Goal: Task Accomplishment & Management: Manage account settings

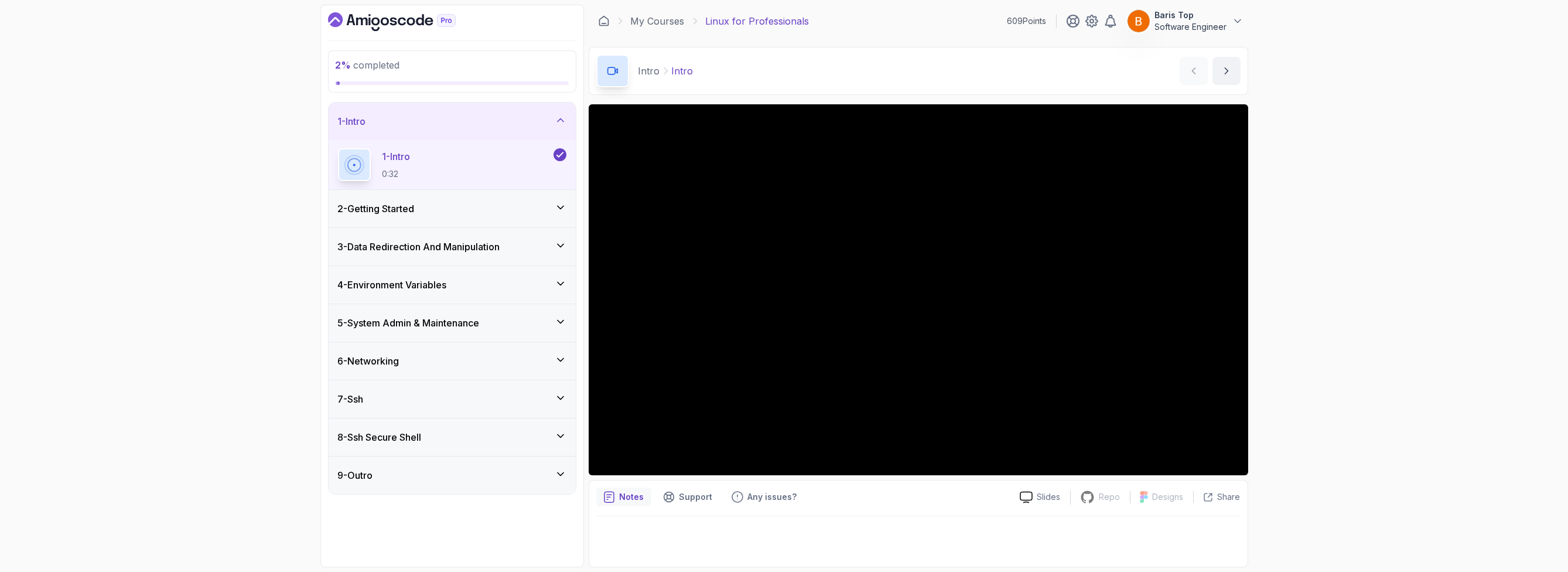
click at [514, 206] on div "2 - Getting Started" at bounding box center [452, 208] width 228 height 14
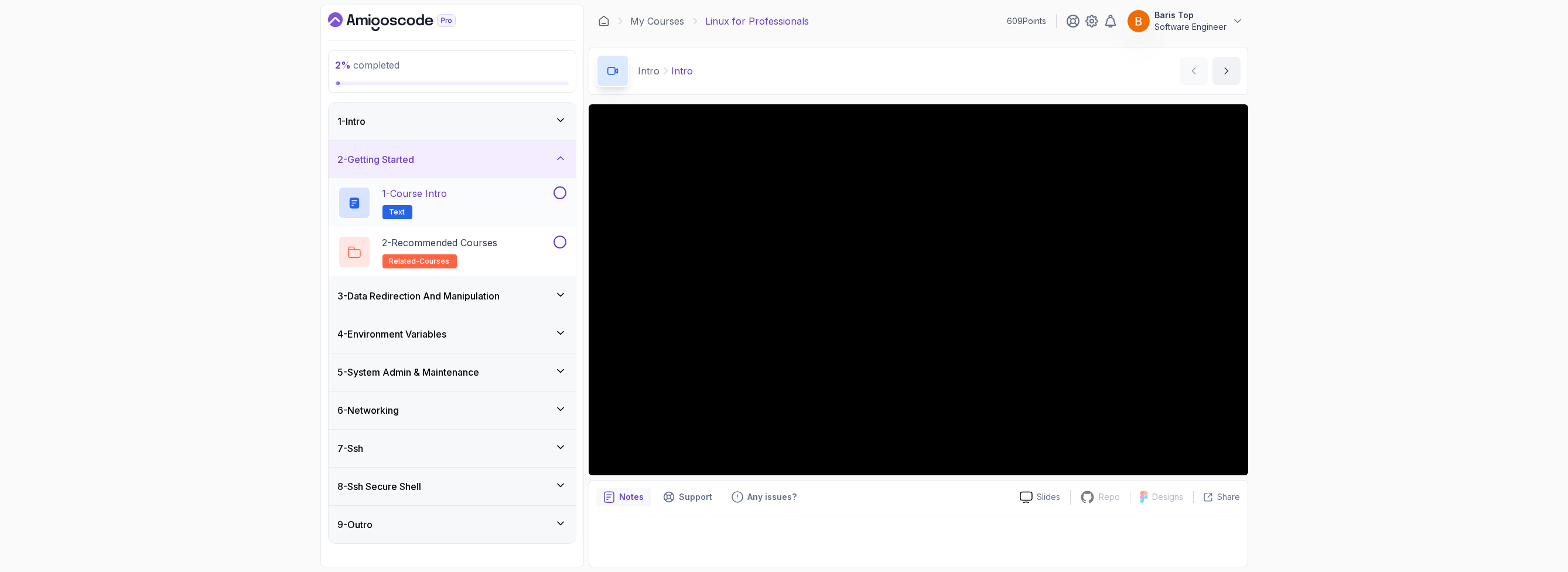
click at [521, 199] on div "1 - Course Intro Text" at bounding box center [444, 203] width 213 height 33
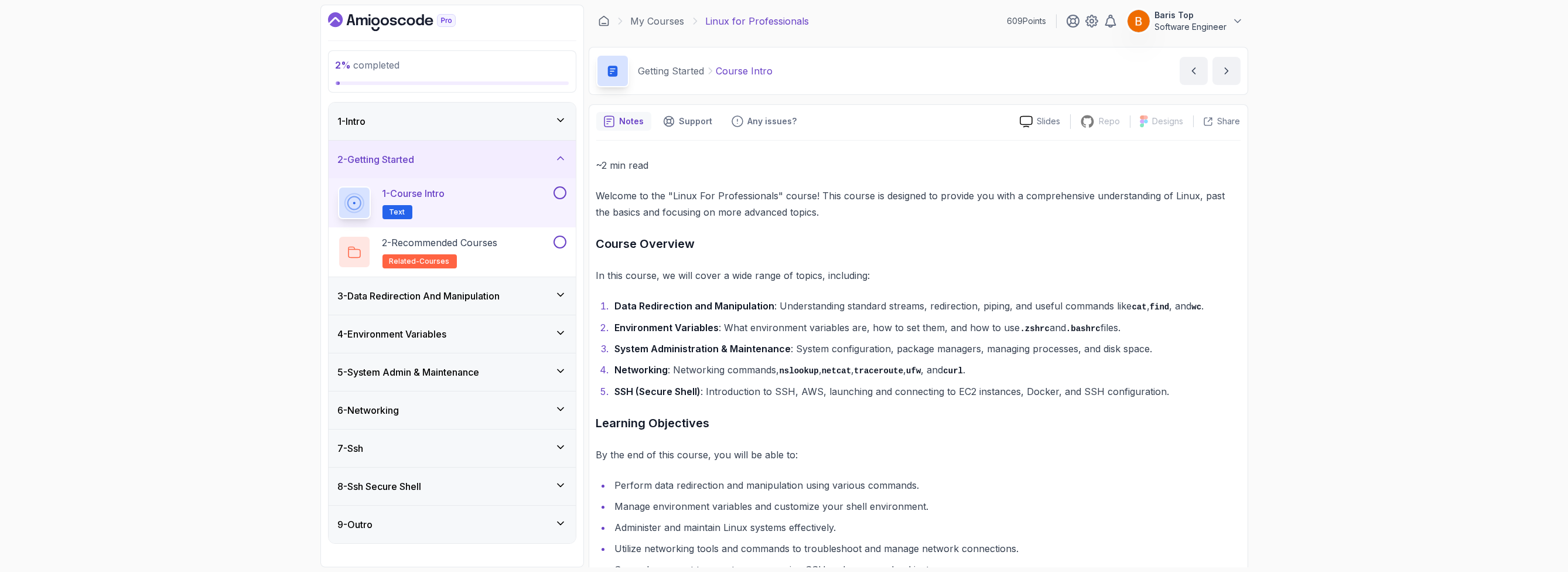
click at [556, 194] on button at bounding box center [559, 192] width 13 height 13
click at [529, 246] on div "2 - Recommended Courses related-courses" at bounding box center [444, 252] width 213 height 33
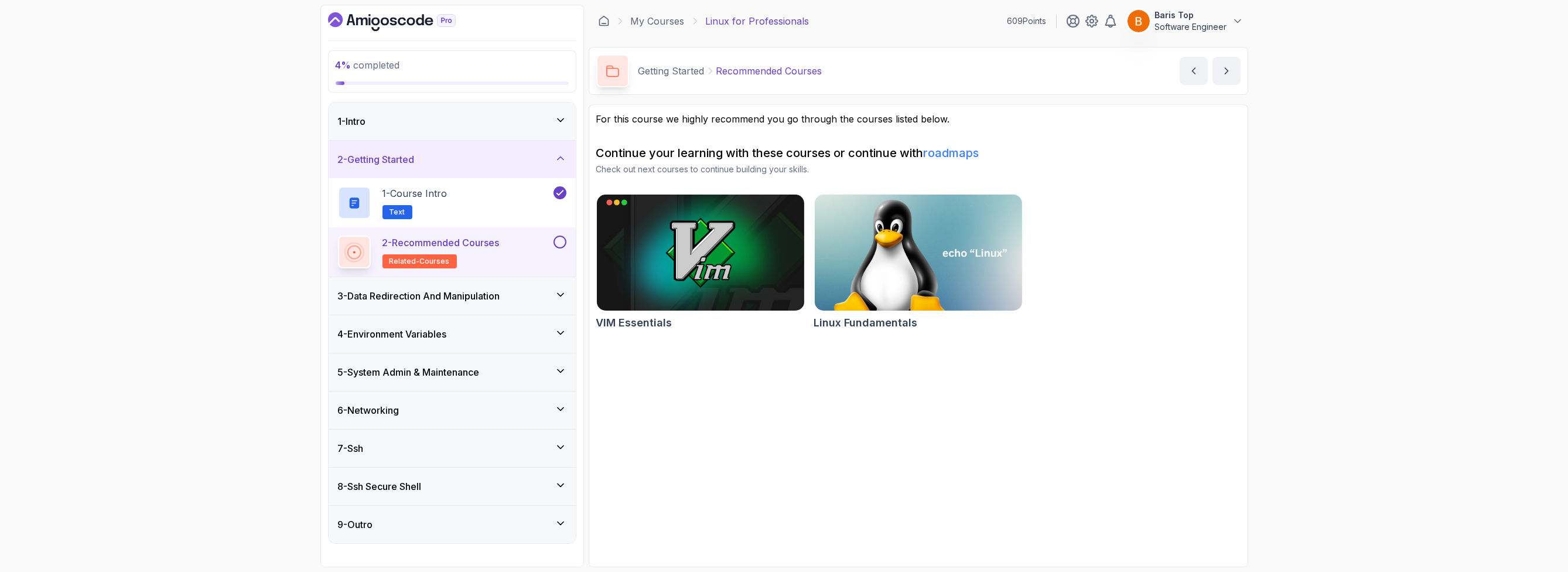
click at [556, 241] on button at bounding box center [559, 241] width 13 height 13
click at [522, 291] on div "3 - Data Redirection And Manipulation" at bounding box center [452, 295] width 228 height 14
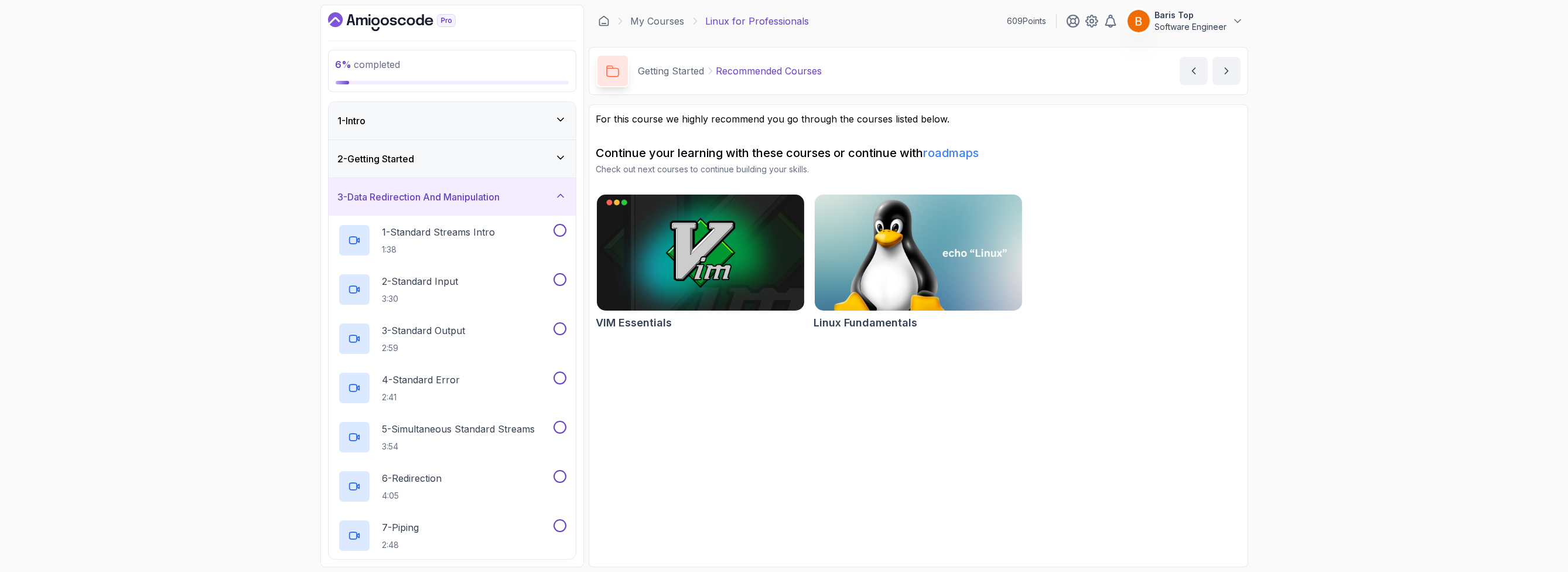
click at [524, 122] on div "1 - Intro" at bounding box center [452, 120] width 228 height 14
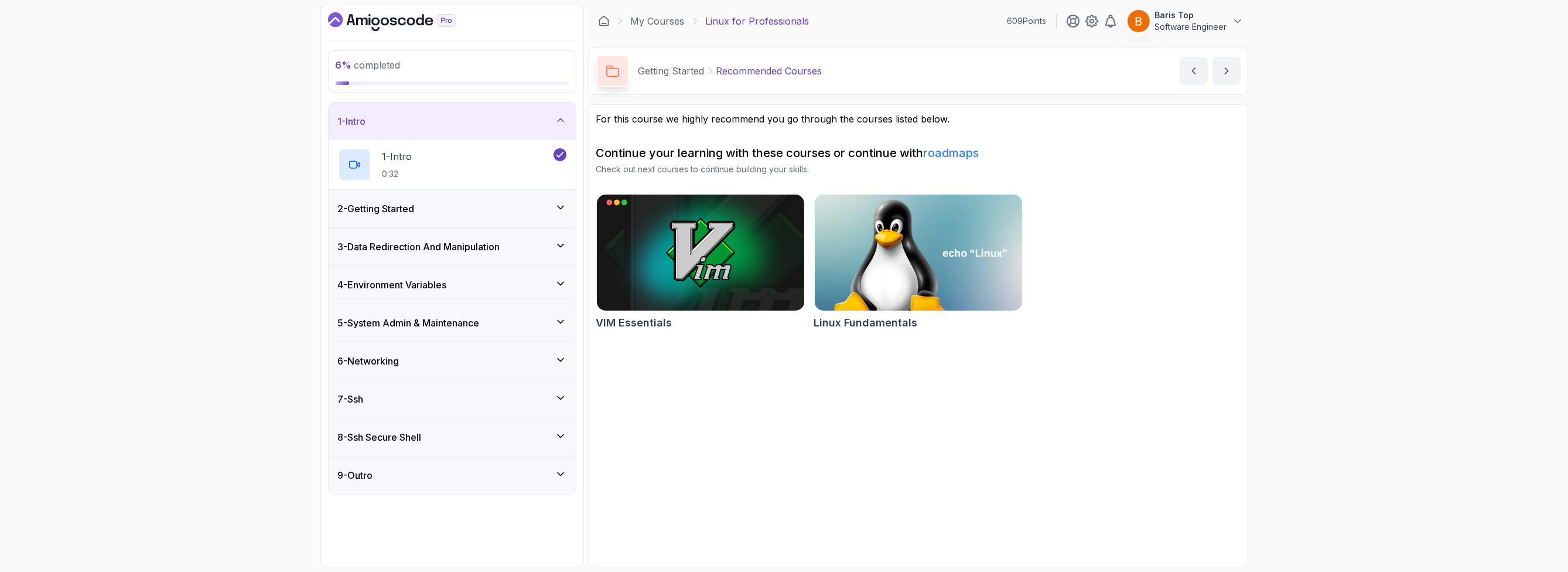
click at [510, 201] on div "2 - Getting Started" at bounding box center [452, 208] width 247 height 38
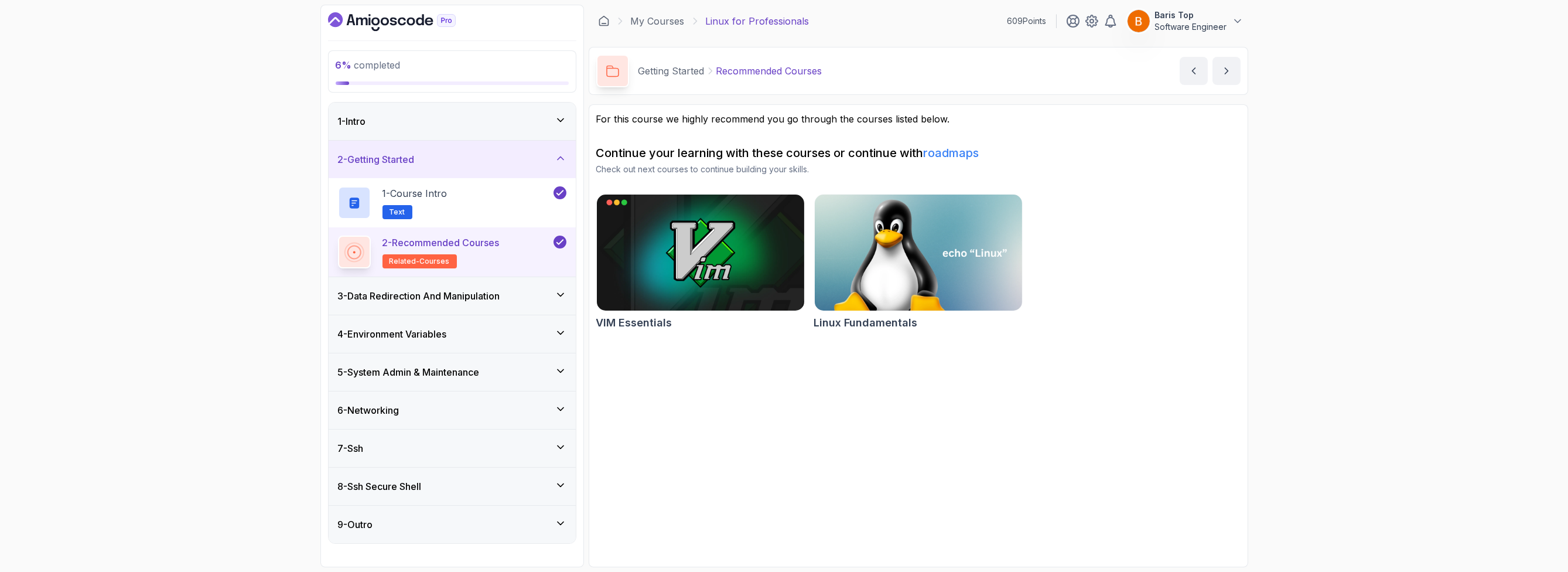
click at [510, 286] on div "3 - Data Redirection And Manipulation" at bounding box center [452, 296] width 247 height 38
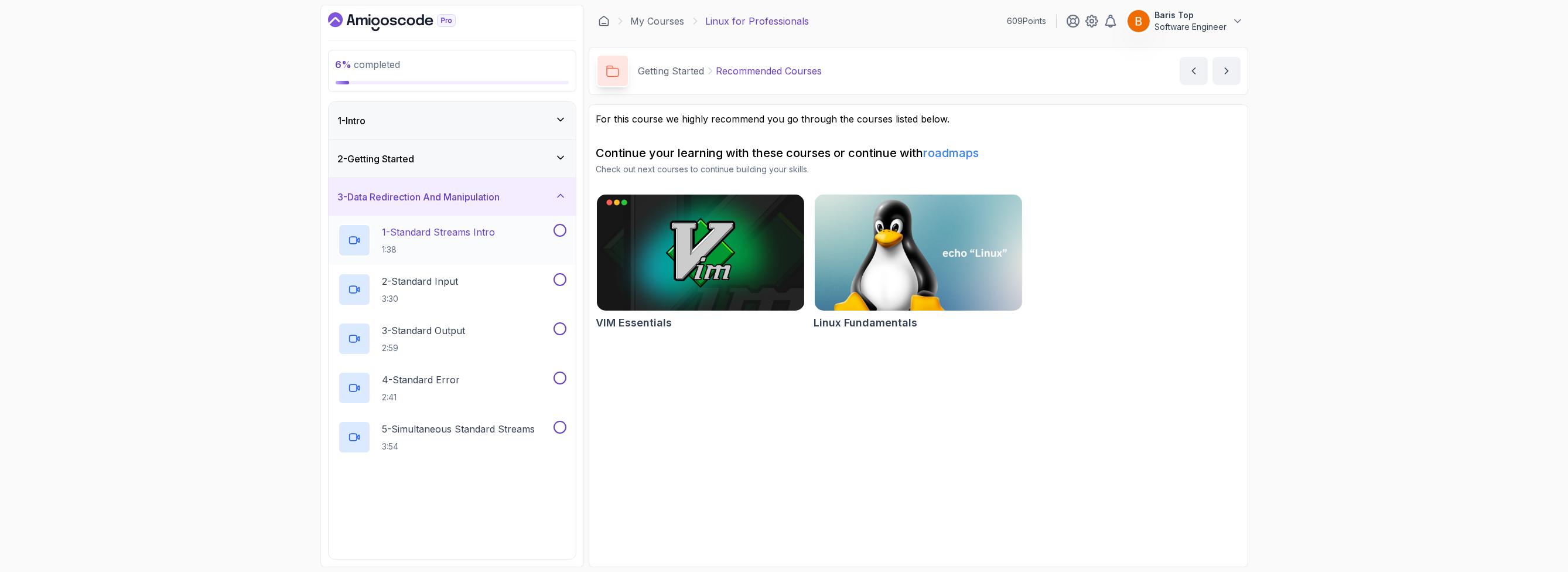
click at [525, 249] on div "1 - Standard Streams Intro 1:38" at bounding box center [444, 240] width 213 height 33
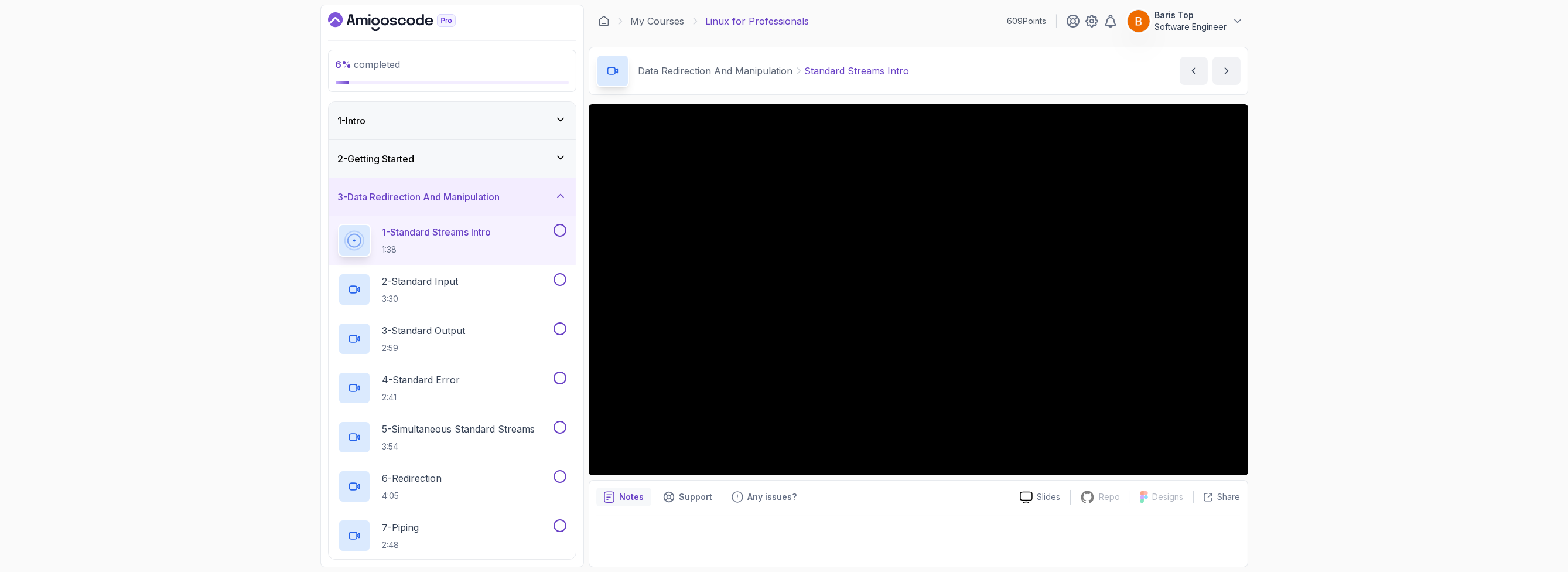
click at [558, 231] on button at bounding box center [559, 230] width 13 height 13
click at [521, 280] on div "2 - Standard Input 3:30" at bounding box center [444, 289] width 213 height 33
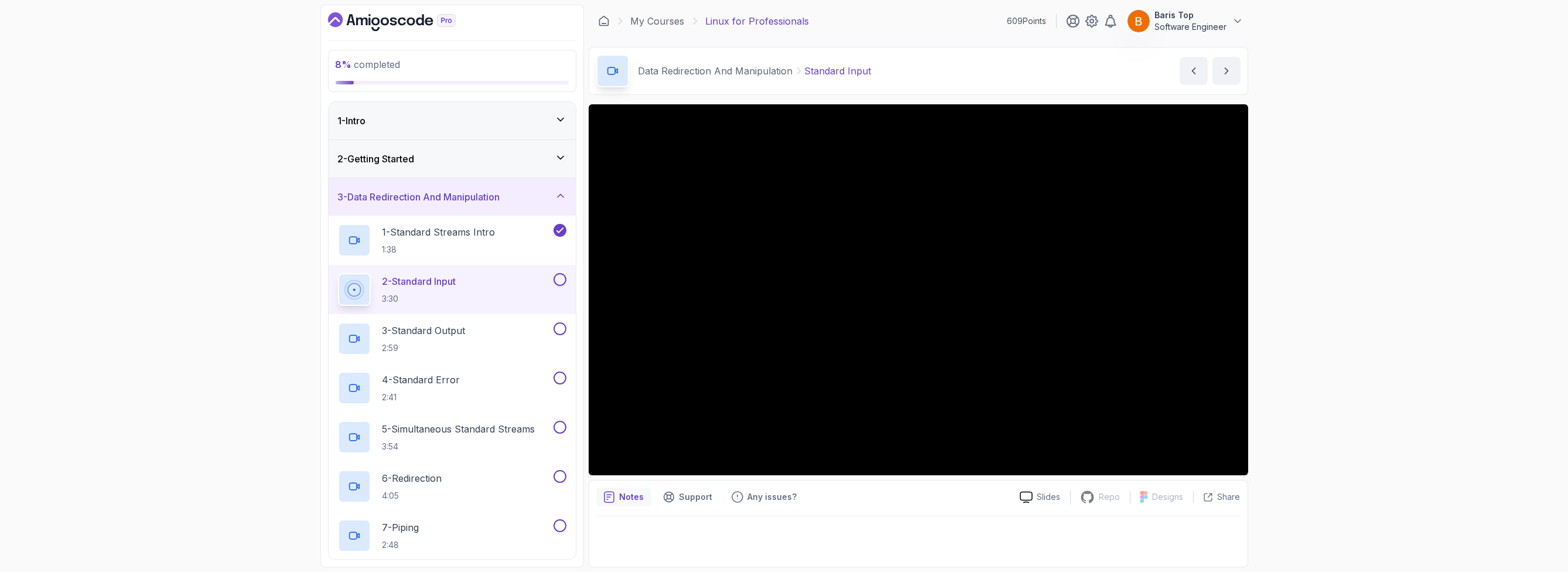
click at [564, 280] on button at bounding box center [559, 279] width 13 height 13
click at [564, 324] on button at bounding box center [559, 328] width 13 height 13
click at [521, 387] on div "4 - Standard Error 2:41" at bounding box center [444, 388] width 213 height 33
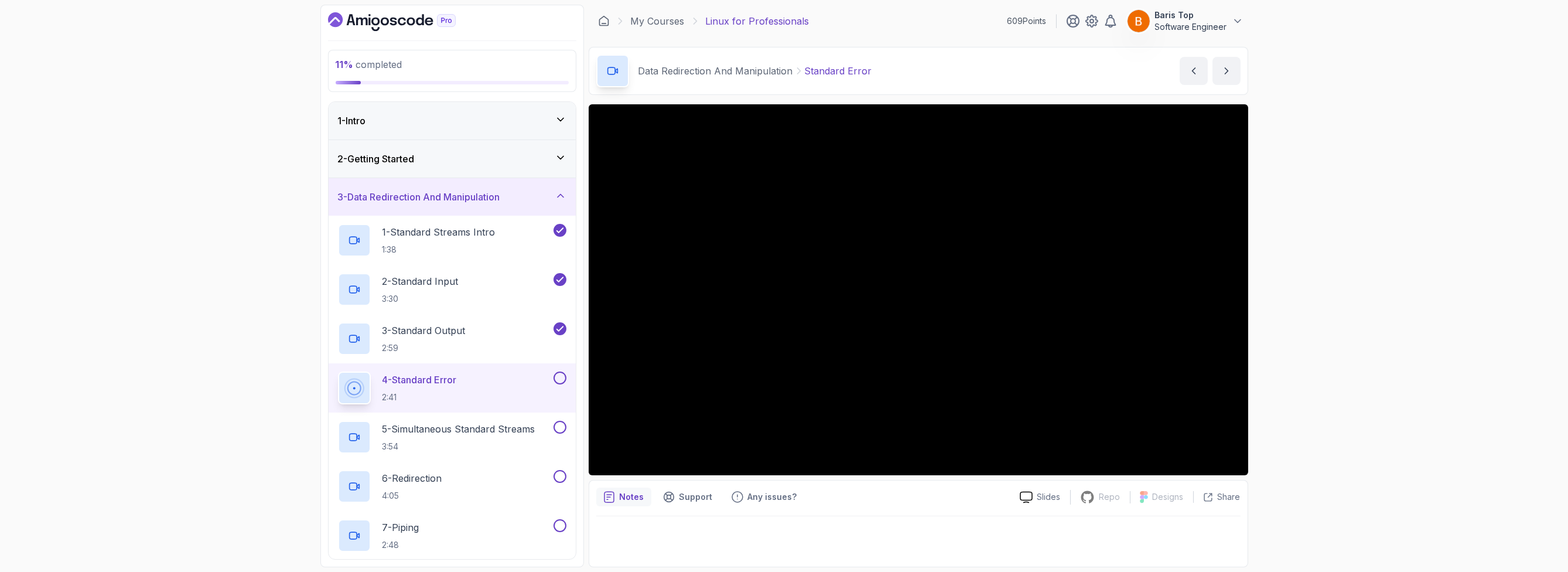
click at [566, 378] on button at bounding box center [559, 378] width 13 height 13
click at [556, 427] on button at bounding box center [559, 427] width 13 height 13
click at [515, 469] on div "6 - Redirection 4:05" at bounding box center [452, 486] width 247 height 49
click at [519, 480] on div "6 - Redirection 4:05" at bounding box center [444, 486] width 213 height 33
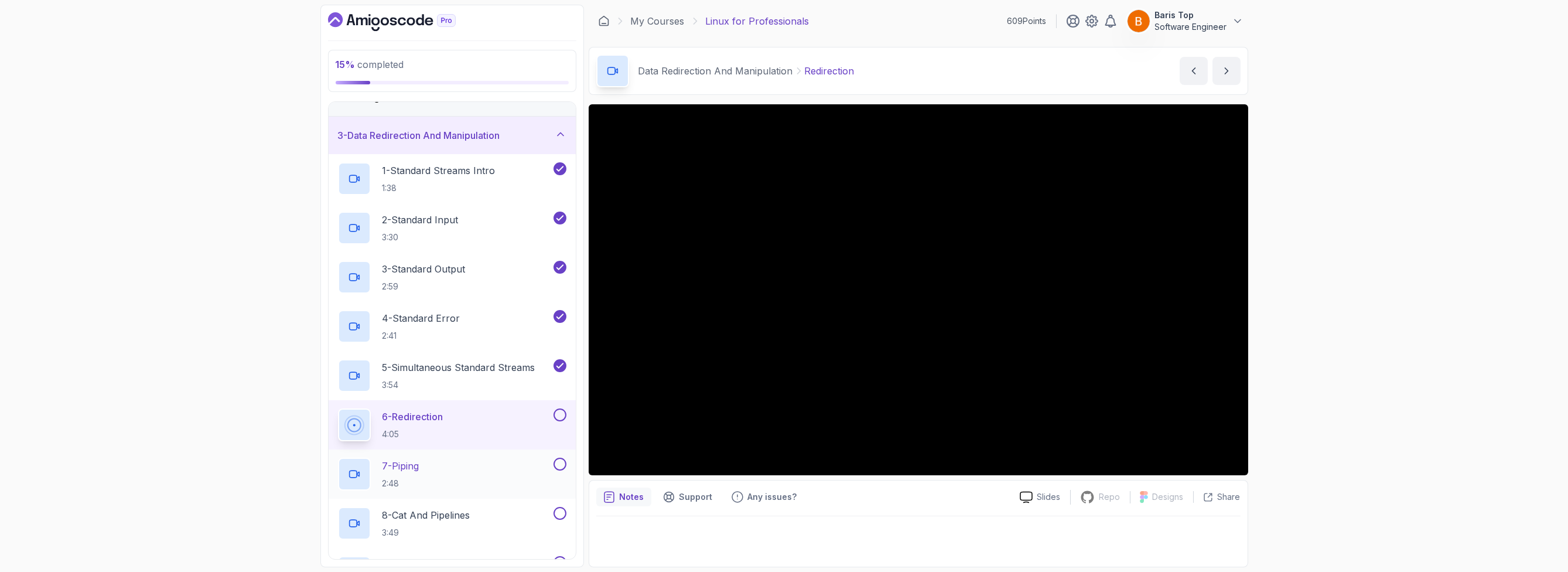
scroll to position [141, 0]
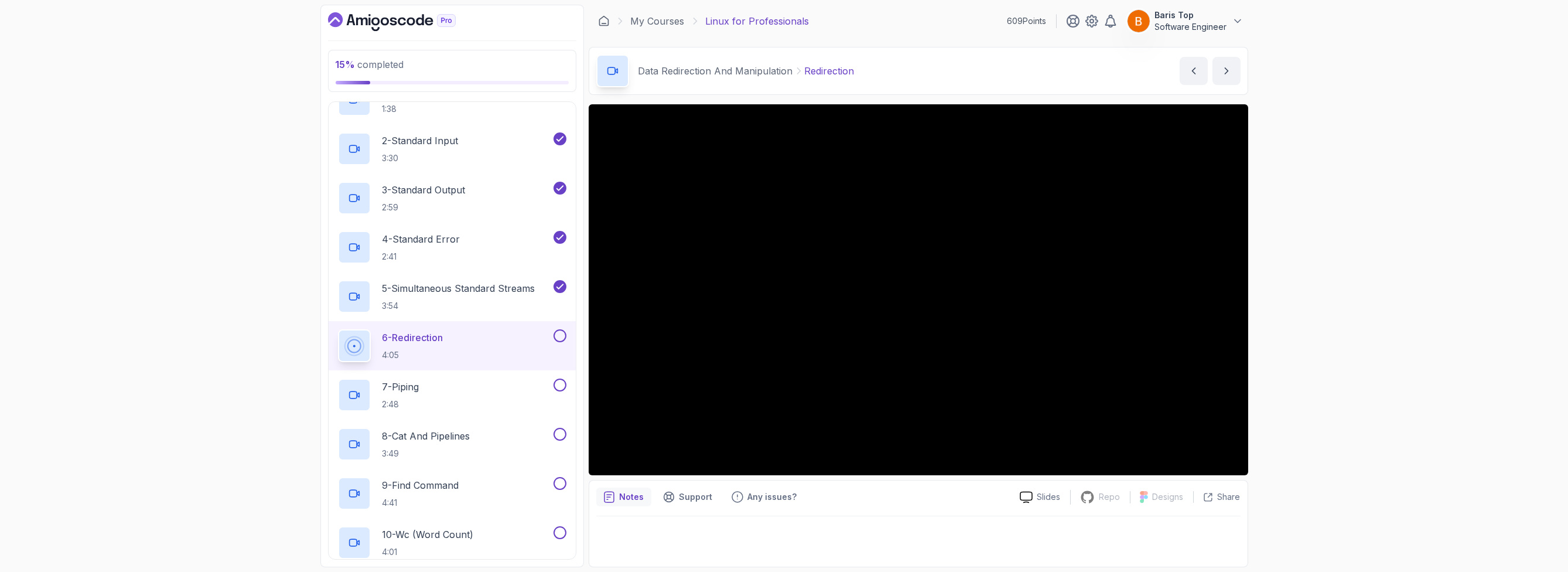
click at [561, 333] on button at bounding box center [559, 335] width 13 height 13
click at [559, 378] on button at bounding box center [559, 384] width 13 height 13
click at [559, 434] on button at bounding box center [559, 433] width 13 height 13
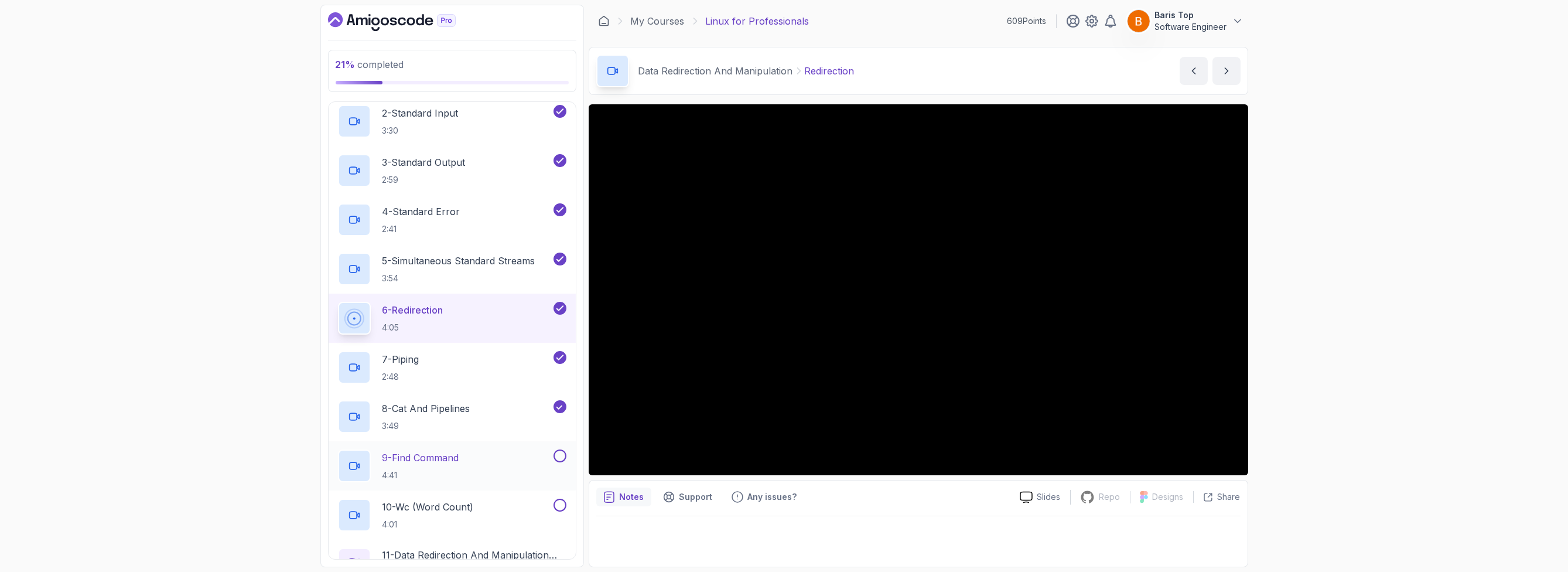
scroll to position [210, 0]
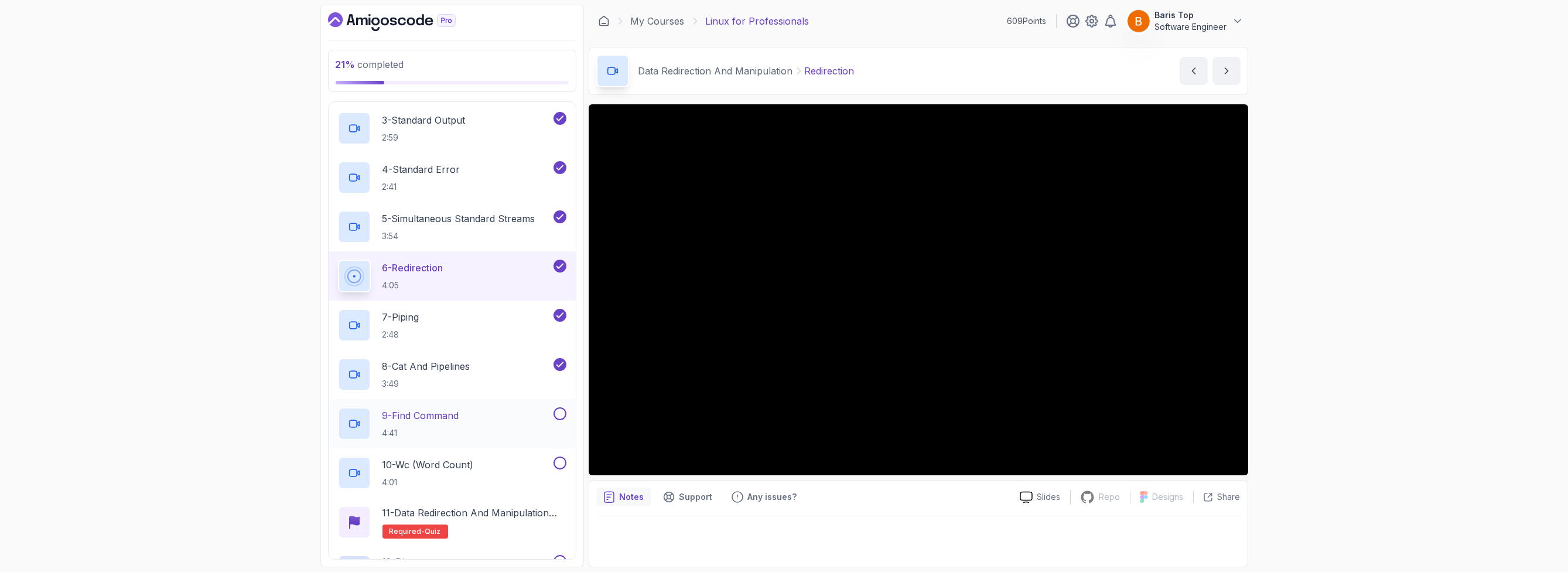
click at [558, 418] on button at bounding box center [559, 413] width 13 height 13
click at [559, 457] on button at bounding box center [559, 462] width 13 height 13
click at [519, 515] on p "11 - Data Redirection and Manipulation Quiz" at bounding box center [475, 512] width 184 height 14
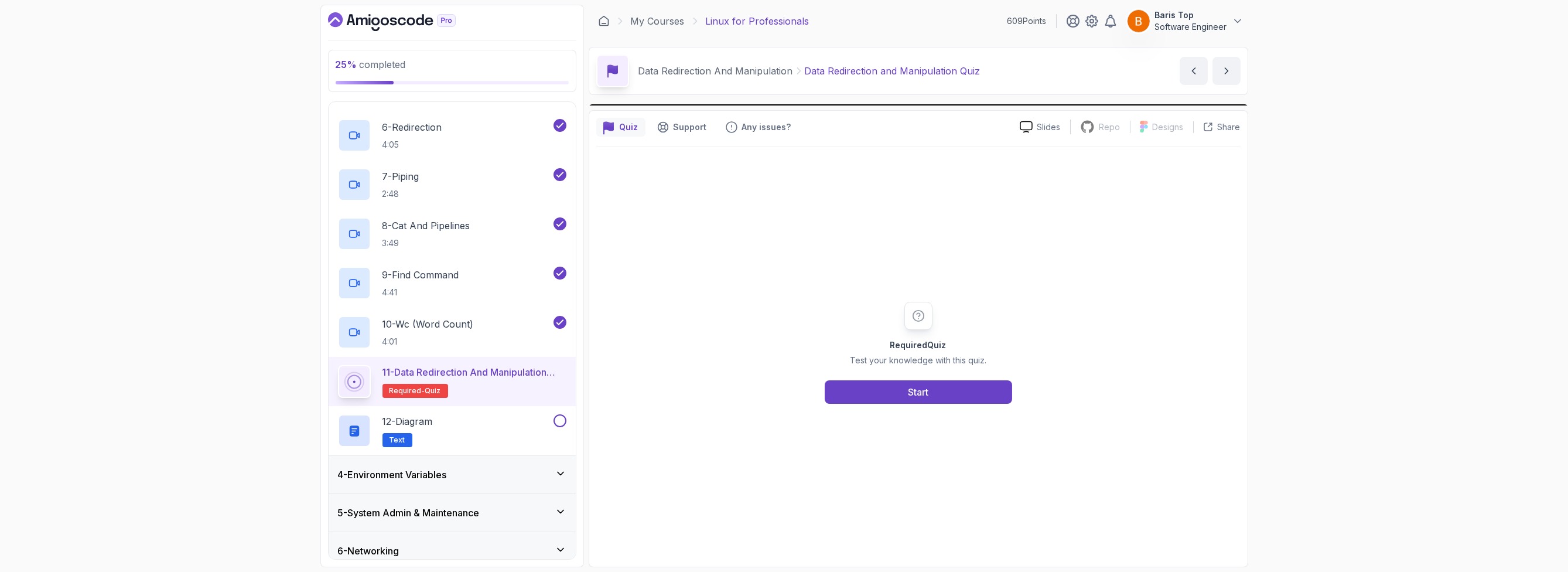
scroll to position [352, 0]
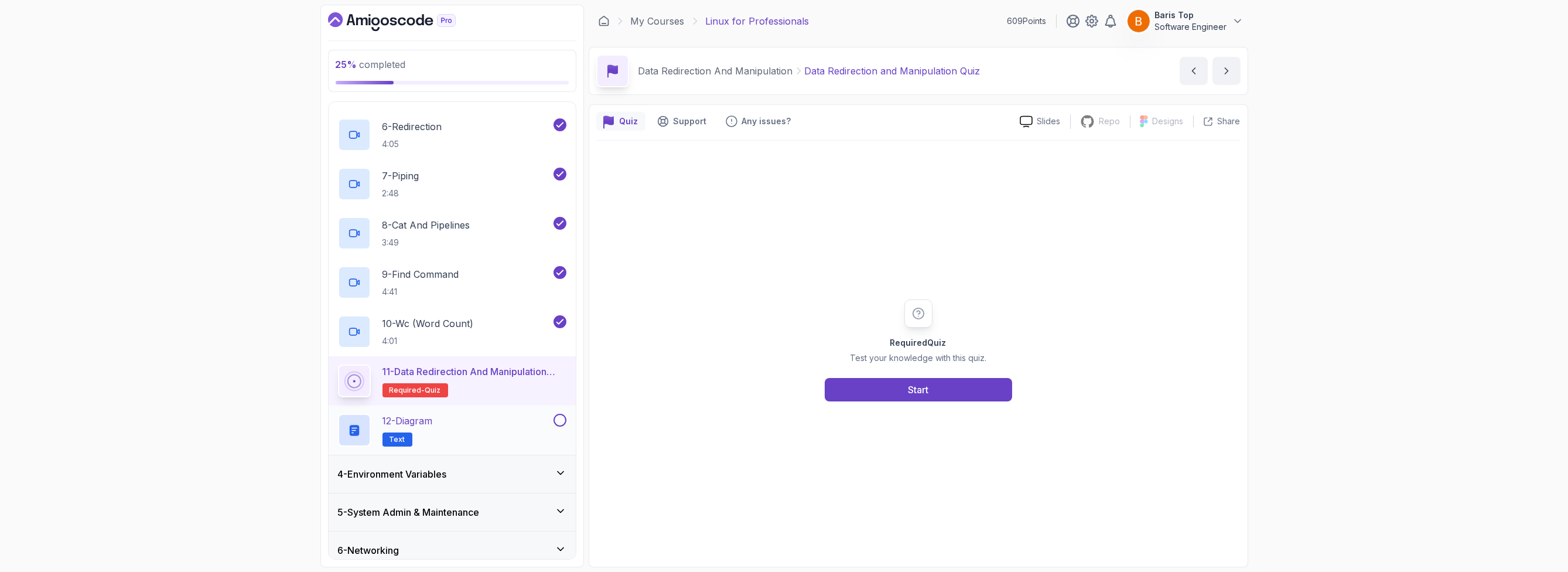
click at [527, 428] on div "12 - Diagram Text" at bounding box center [444, 430] width 213 height 33
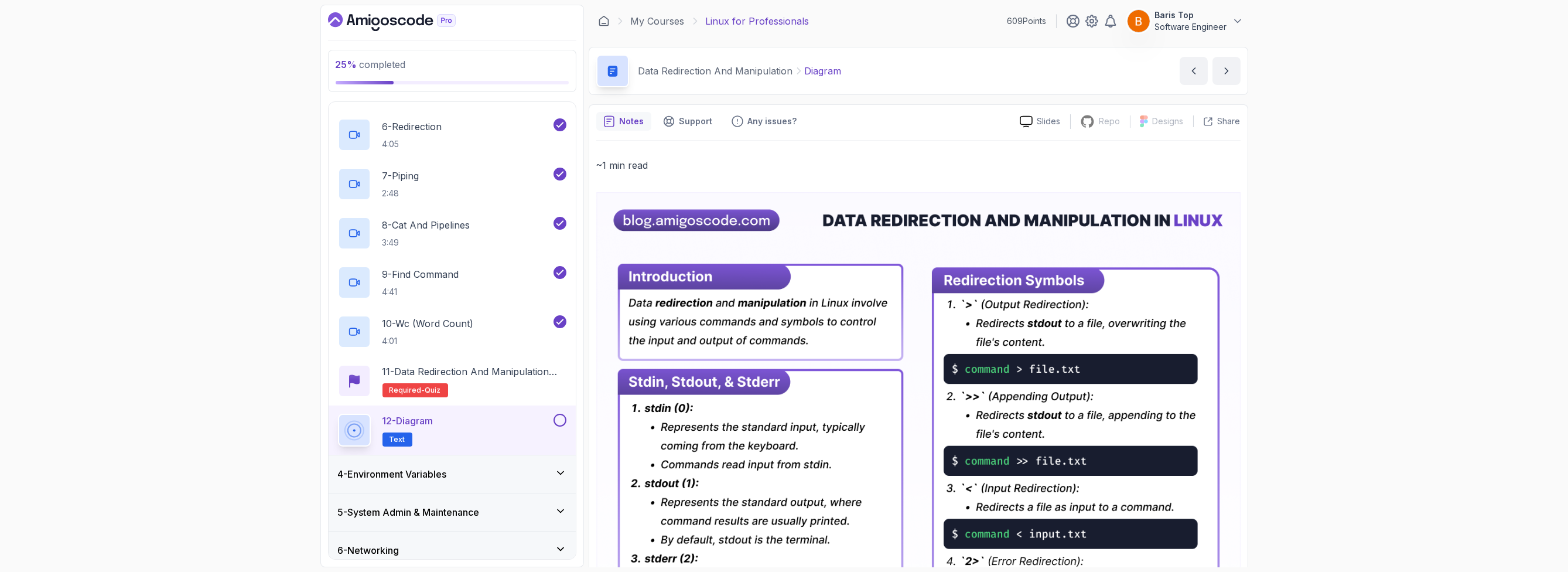
click at [561, 420] on button at bounding box center [559, 419] width 13 height 13
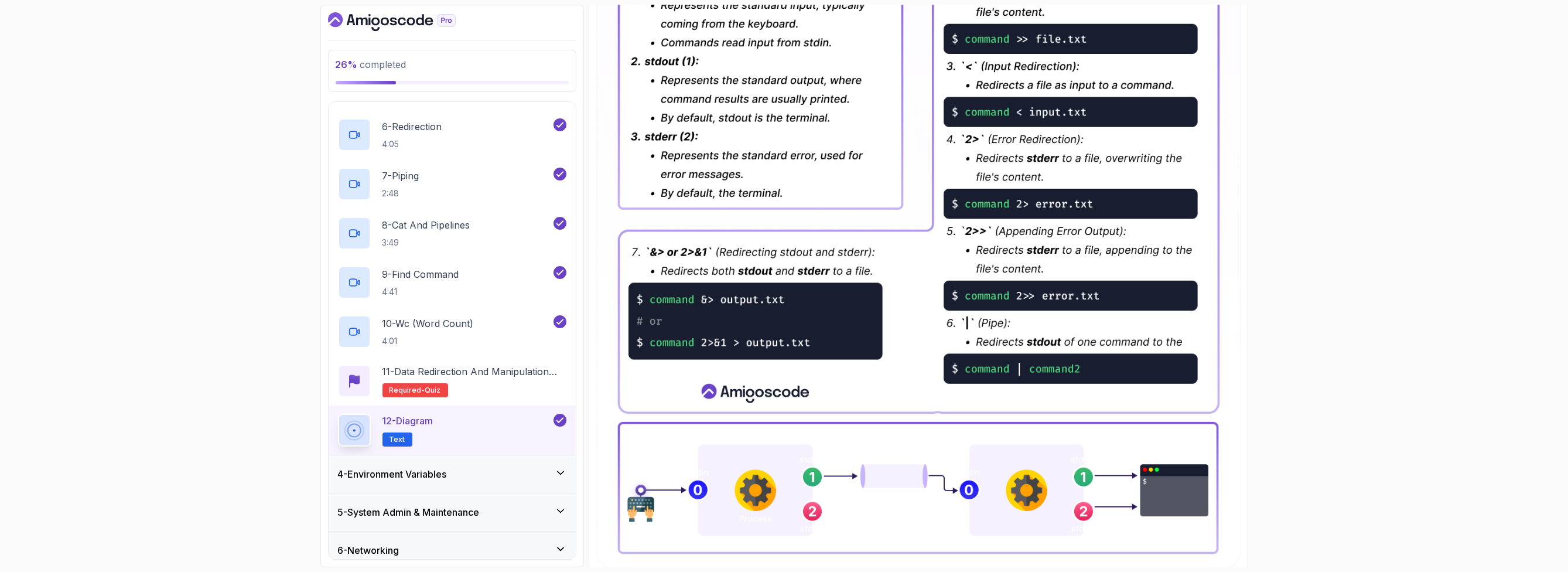
scroll to position [467, 0]
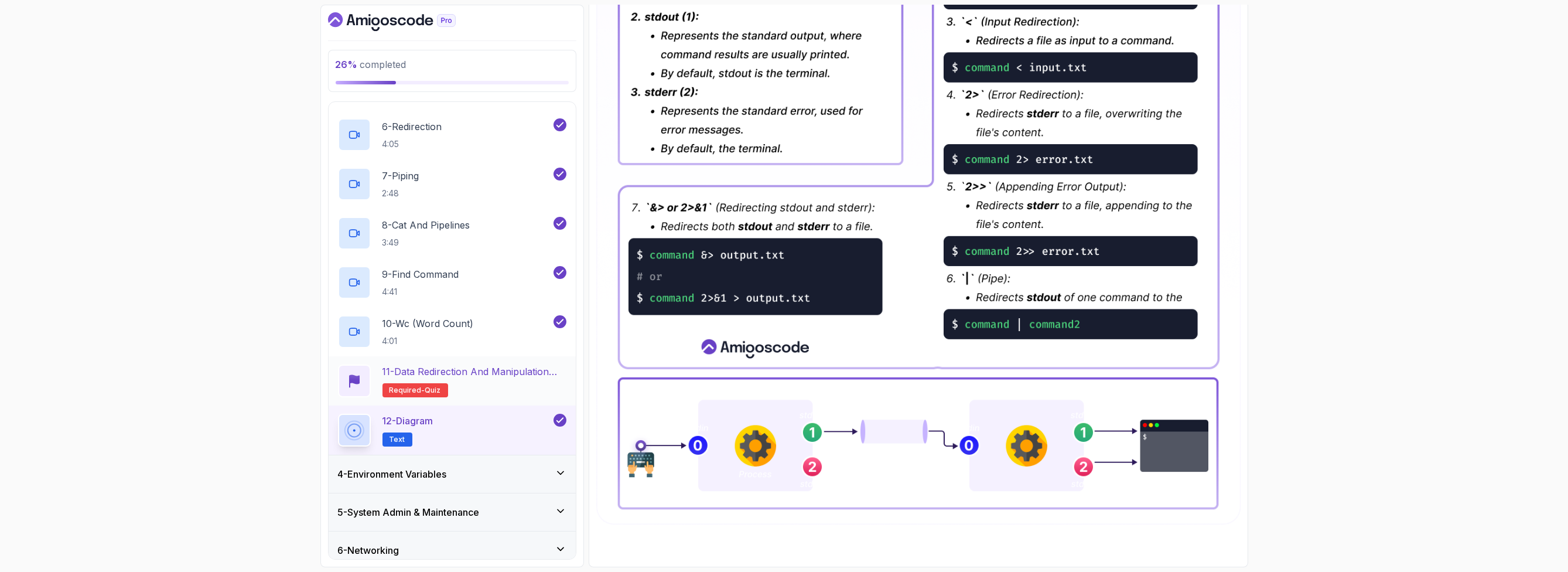
click at [514, 361] on div "11 - Data Redirection and Manipulation Quiz Required- quiz" at bounding box center [452, 381] width 247 height 49
click at [501, 382] on h2 "11 - Data Redirection and Manipulation Quiz Required- quiz" at bounding box center [475, 381] width 184 height 33
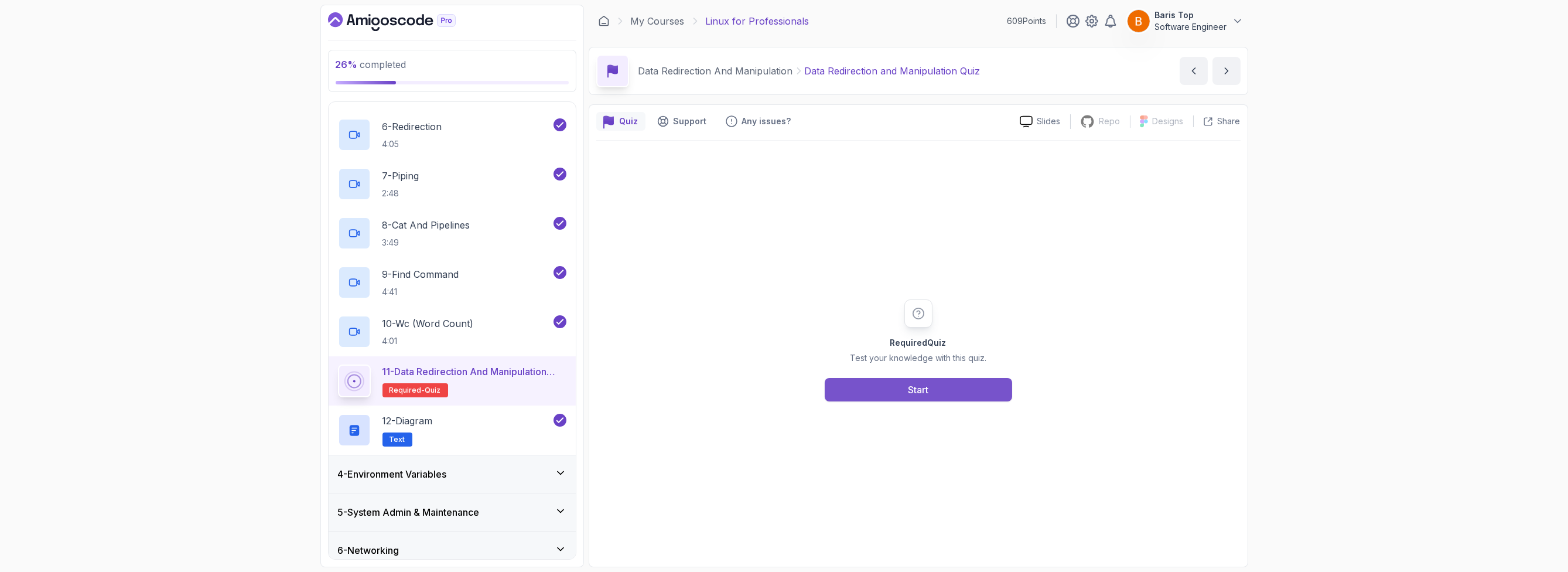
click at [909, 387] on div "Start" at bounding box center [918, 389] width 21 height 14
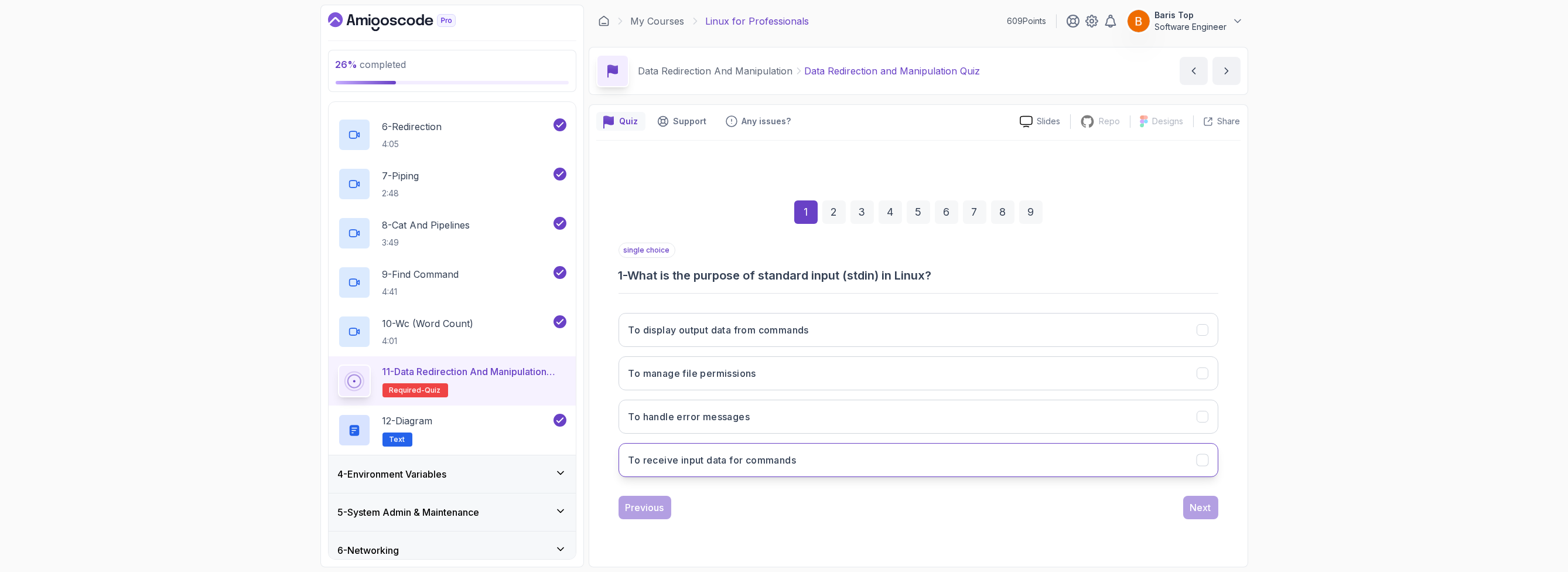
click at [831, 456] on button "To receive input data for commands" at bounding box center [918, 460] width 600 height 34
click at [1187, 504] on button "Next" at bounding box center [1200, 507] width 35 height 24
click at [851, 455] on button "To display output data from commands" at bounding box center [918, 460] width 600 height 34
click at [1193, 505] on div "Next" at bounding box center [1201, 507] width 21 height 14
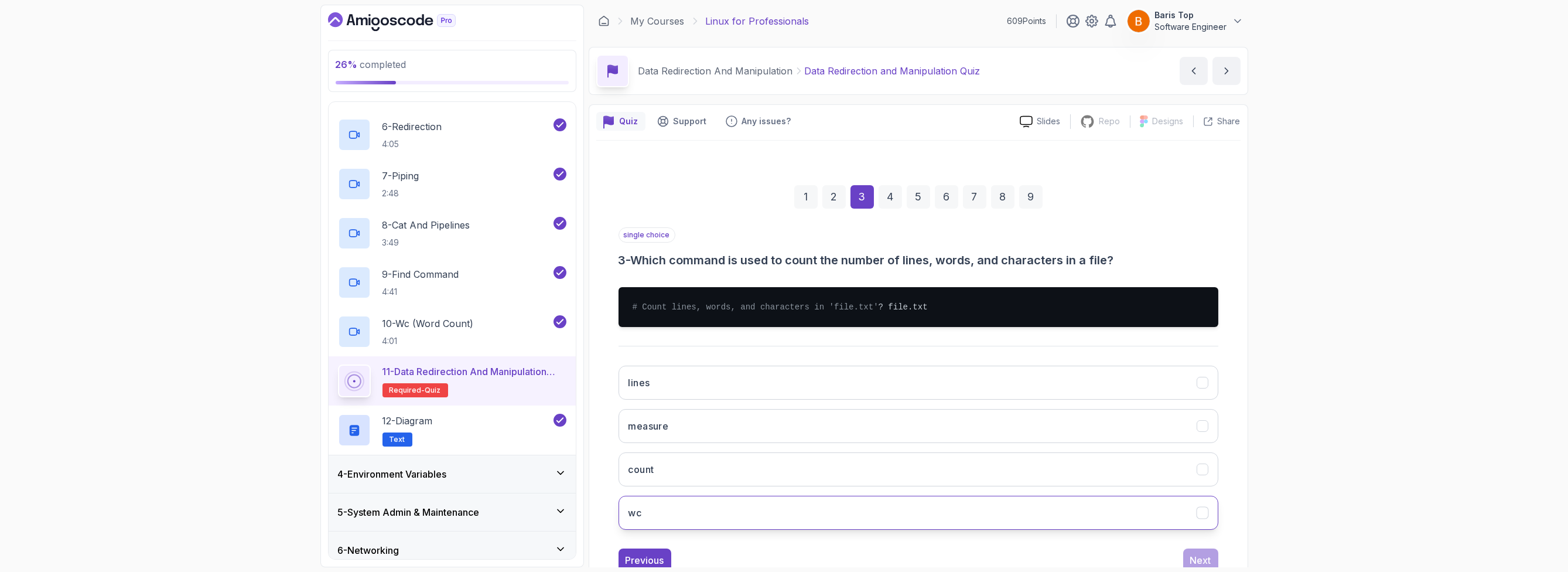
click at [738, 516] on button "wc" at bounding box center [918, 513] width 600 height 34
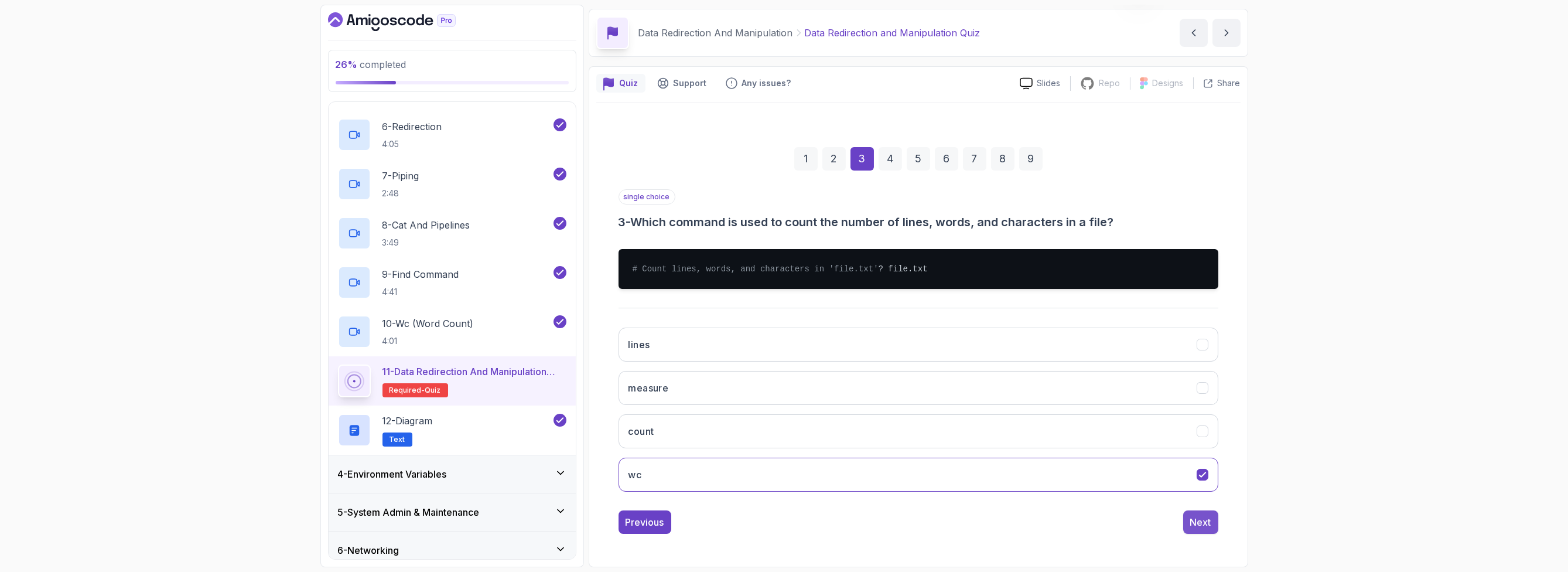
click at [1199, 519] on div "Next" at bounding box center [1201, 522] width 21 height 14
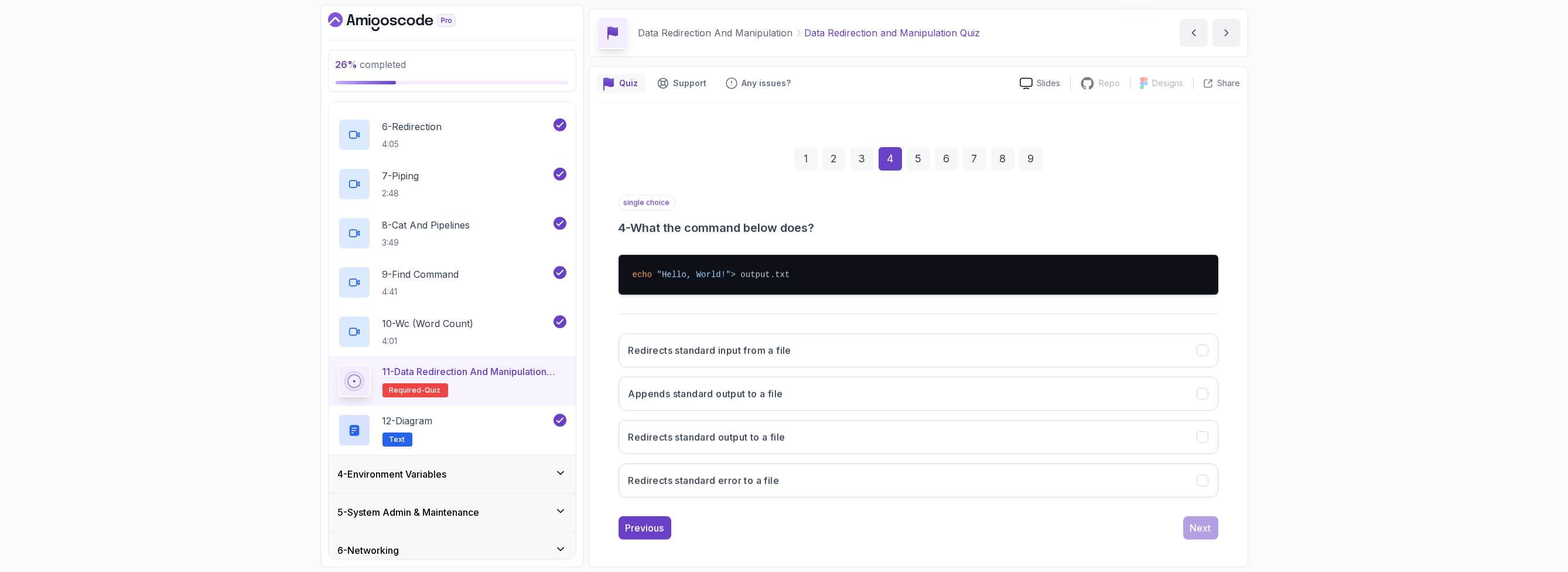
scroll to position [36, 0]
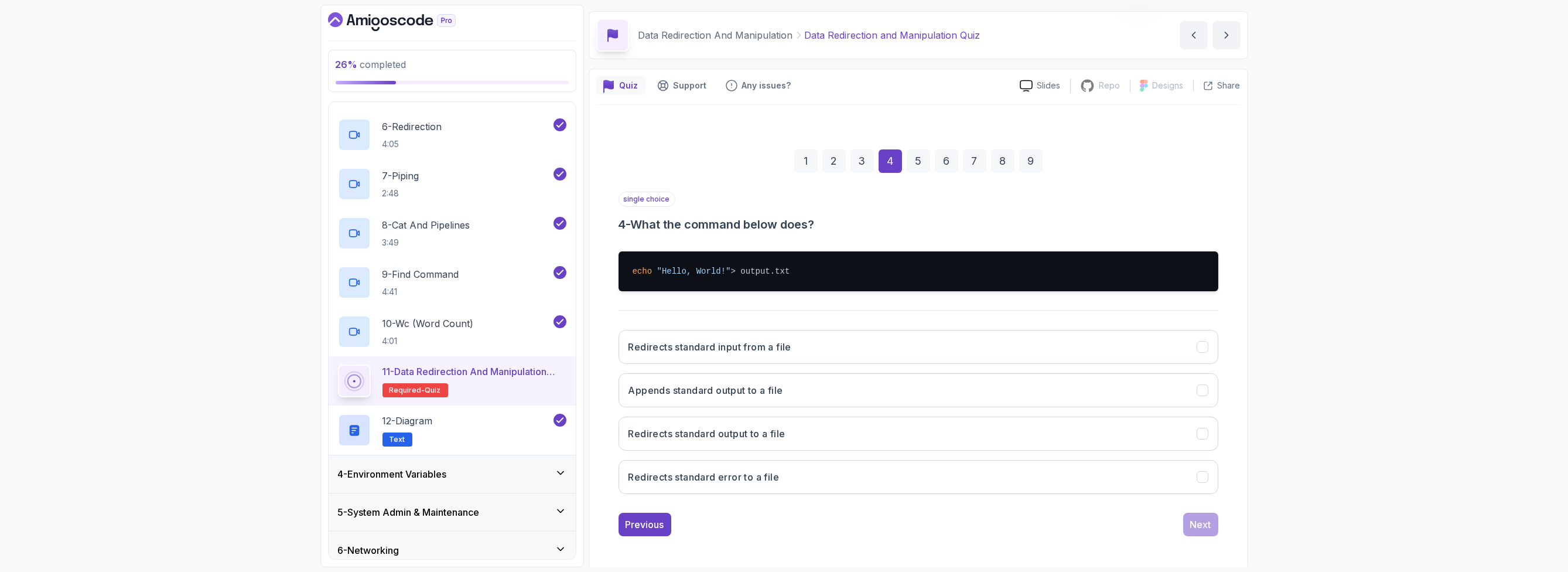
click at [871, 246] on div "echo "Hello, World!" > output.txt" at bounding box center [918, 271] width 600 height 59
click at [829, 430] on button "Redirects standard output to a file" at bounding box center [918, 433] width 600 height 34
click at [1188, 522] on button "Next" at bounding box center [1200, 525] width 35 height 24
click at [797, 397] on button "Use the '>>' operator" at bounding box center [918, 390] width 600 height 34
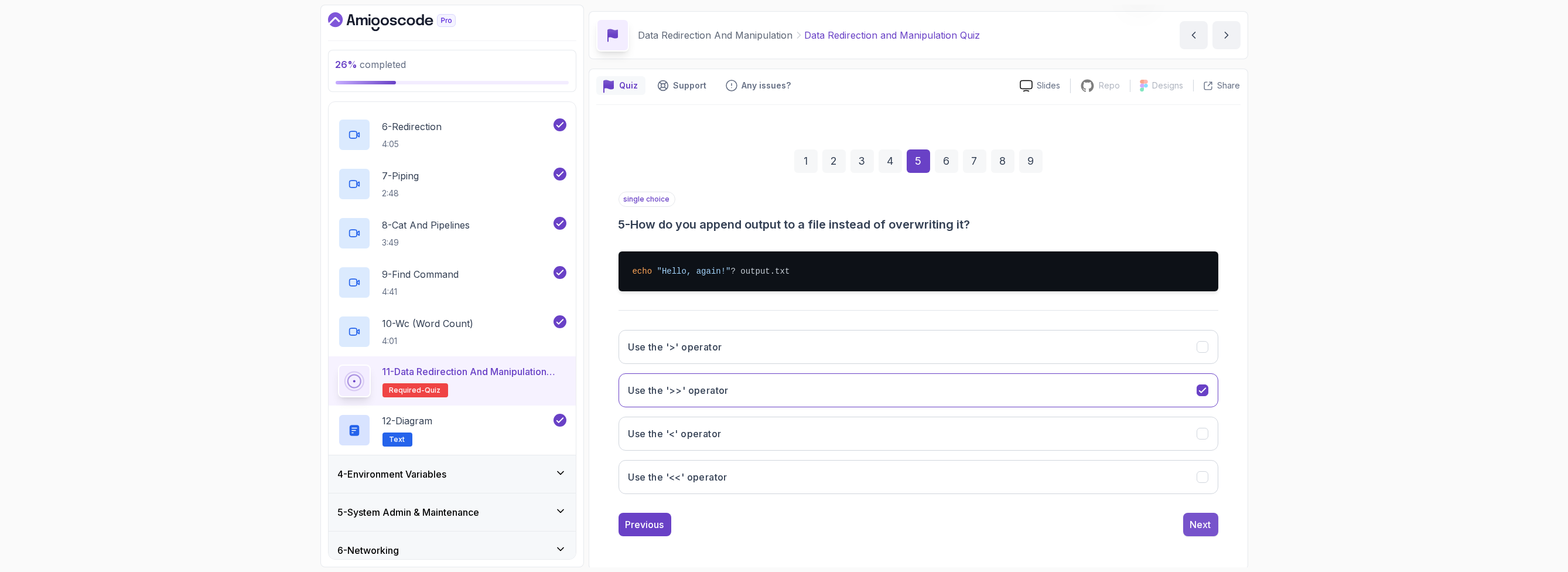
click at [1195, 522] on div "Next" at bounding box center [1201, 524] width 21 height 14
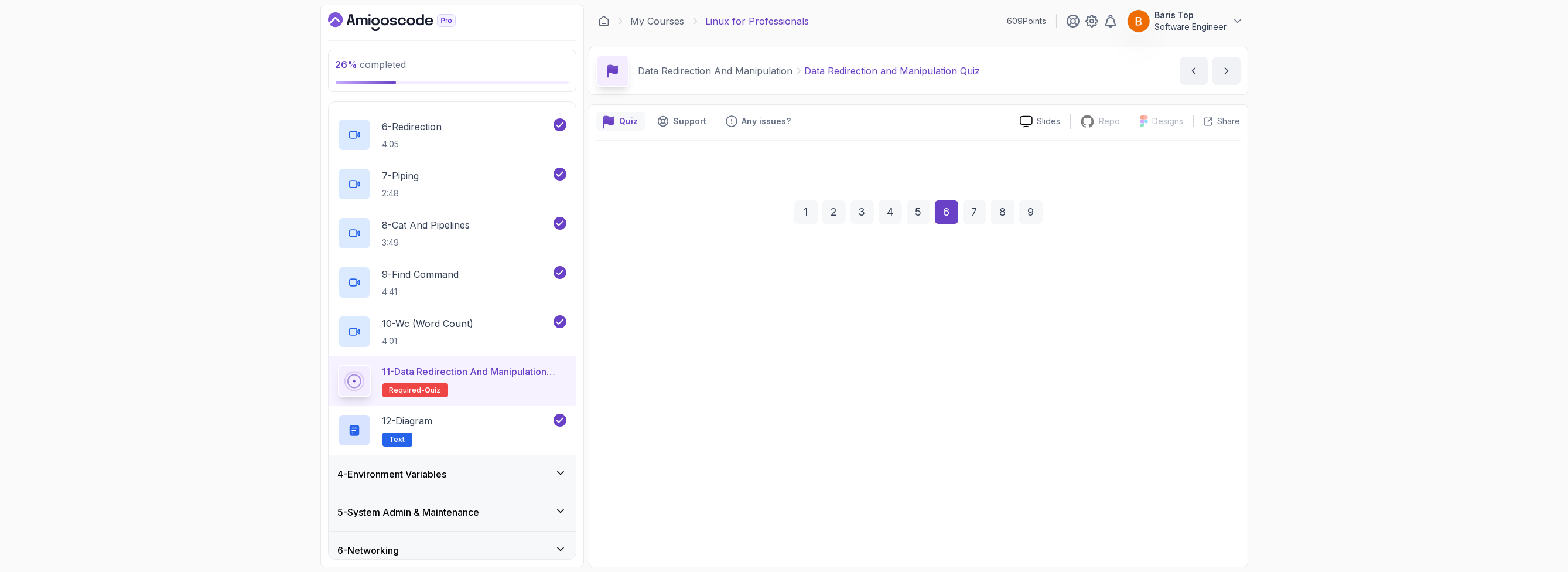
scroll to position [0, 0]
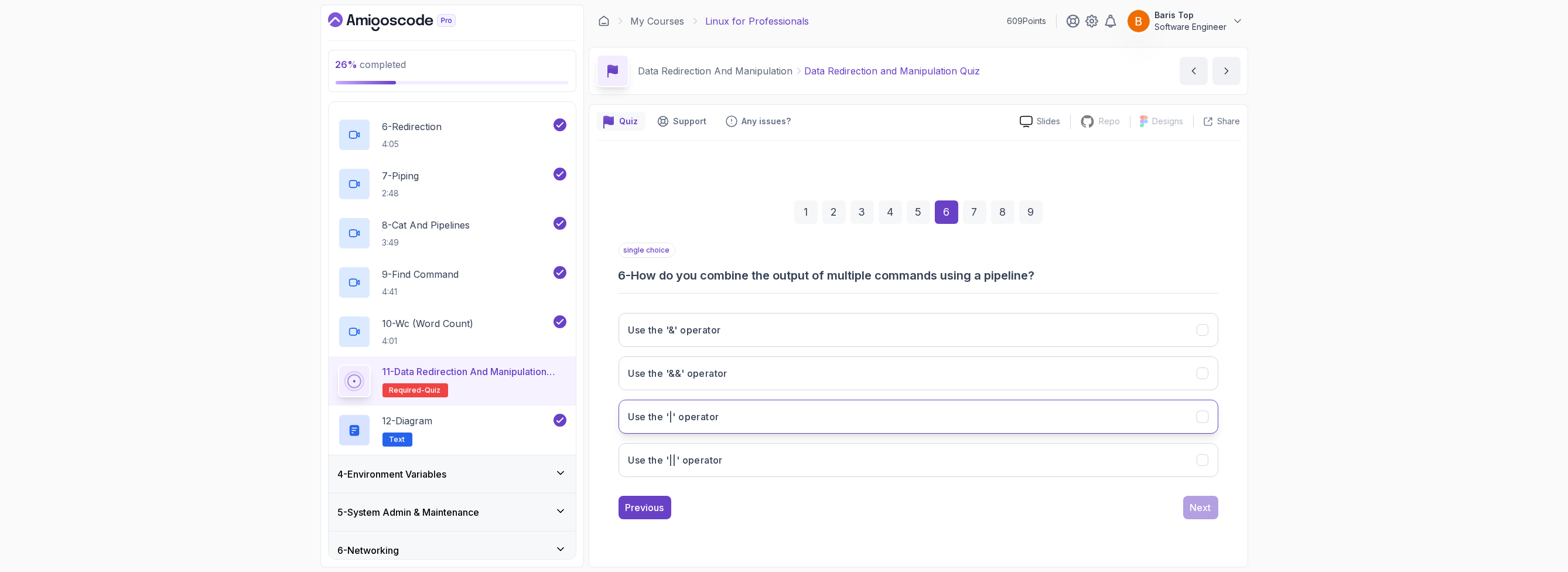
click at [775, 415] on button "Use the '|' operator" at bounding box center [918, 417] width 600 height 34
click at [1196, 504] on div "Next" at bounding box center [1201, 507] width 21 height 14
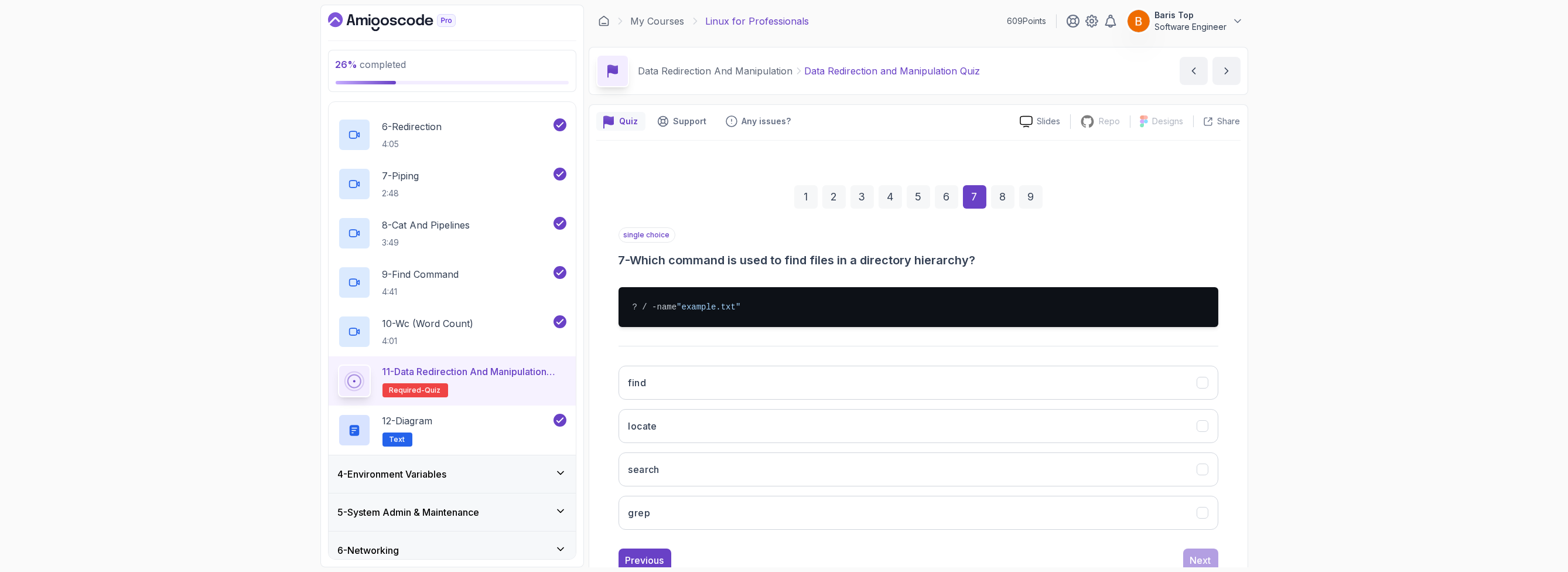
click at [776, 248] on div "single choice 7 - Which command is used to find files in a directory hierarchy?" at bounding box center [918, 247] width 600 height 41
click at [756, 372] on button "find" at bounding box center [918, 383] width 600 height 34
click at [1196, 559] on div "Next" at bounding box center [1201, 559] width 21 height 14
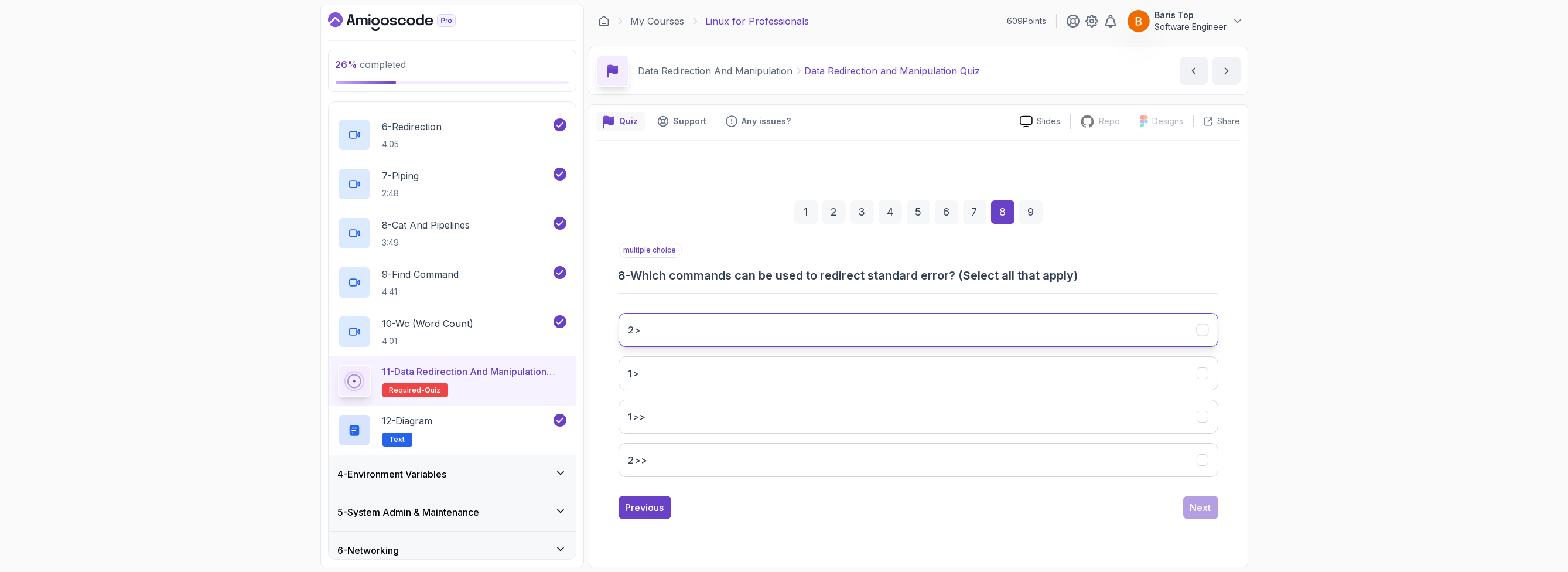
click at [691, 332] on button "2>" at bounding box center [918, 330] width 600 height 34
click at [685, 463] on button "2>>" at bounding box center [918, 460] width 600 height 34
click at [1204, 507] on div "Next" at bounding box center [1201, 507] width 21 height 14
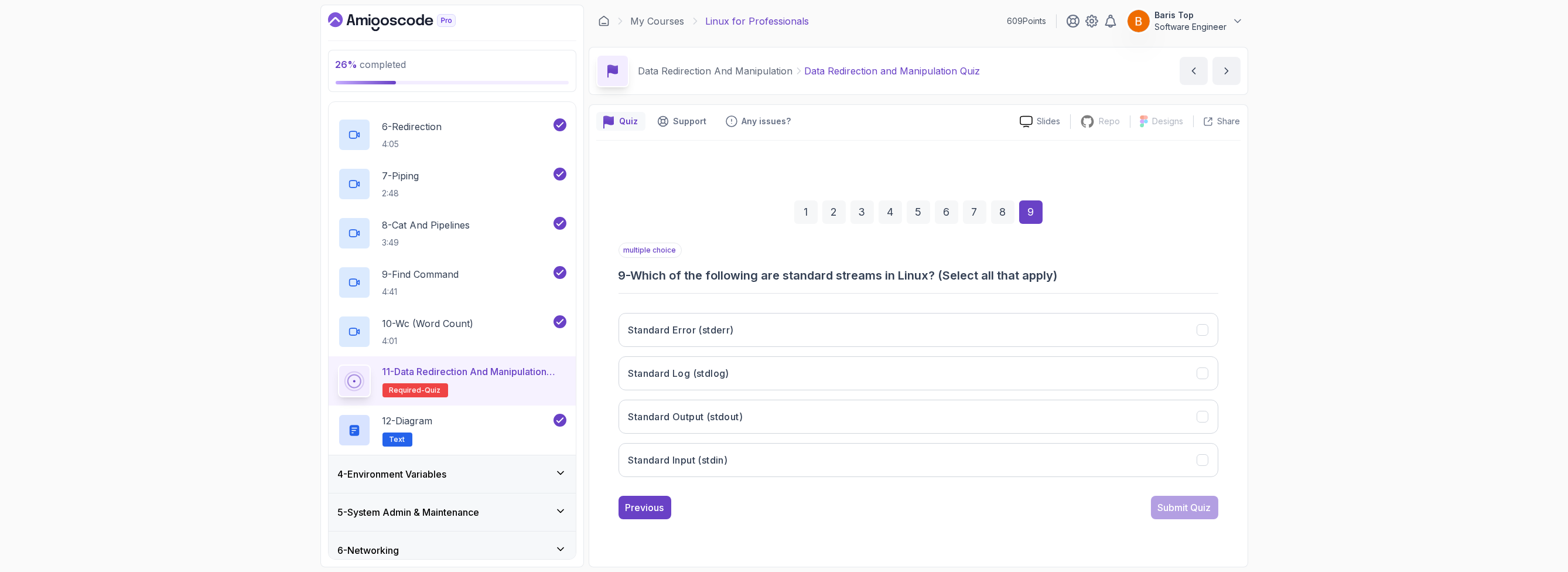
click at [756, 247] on div "multiple choice 9 - Which of the following are standard streams in Linux? (Sele…" at bounding box center [918, 263] width 600 height 41
click at [710, 330] on h3 "Standard Error (stderr)" at bounding box center [681, 329] width 105 height 14
click at [731, 421] on h3 "Standard Output (stdout)" at bounding box center [685, 416] width 115 height 14
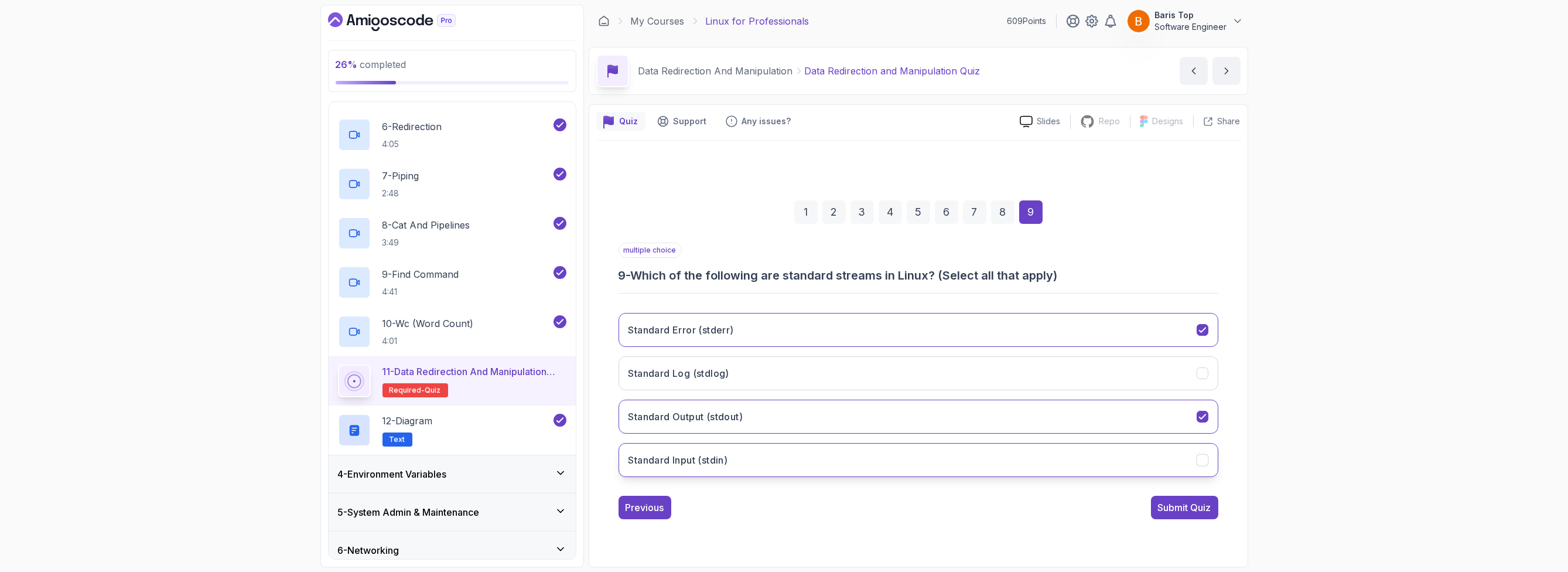
click at [737, 470] on button "Standard Input (stdin)" at bounding box center [918, 460] width 600 height 34
click at [1183, 514] on button "Submit Quiz" at bounding box center [1185, 507] width 67 height 24
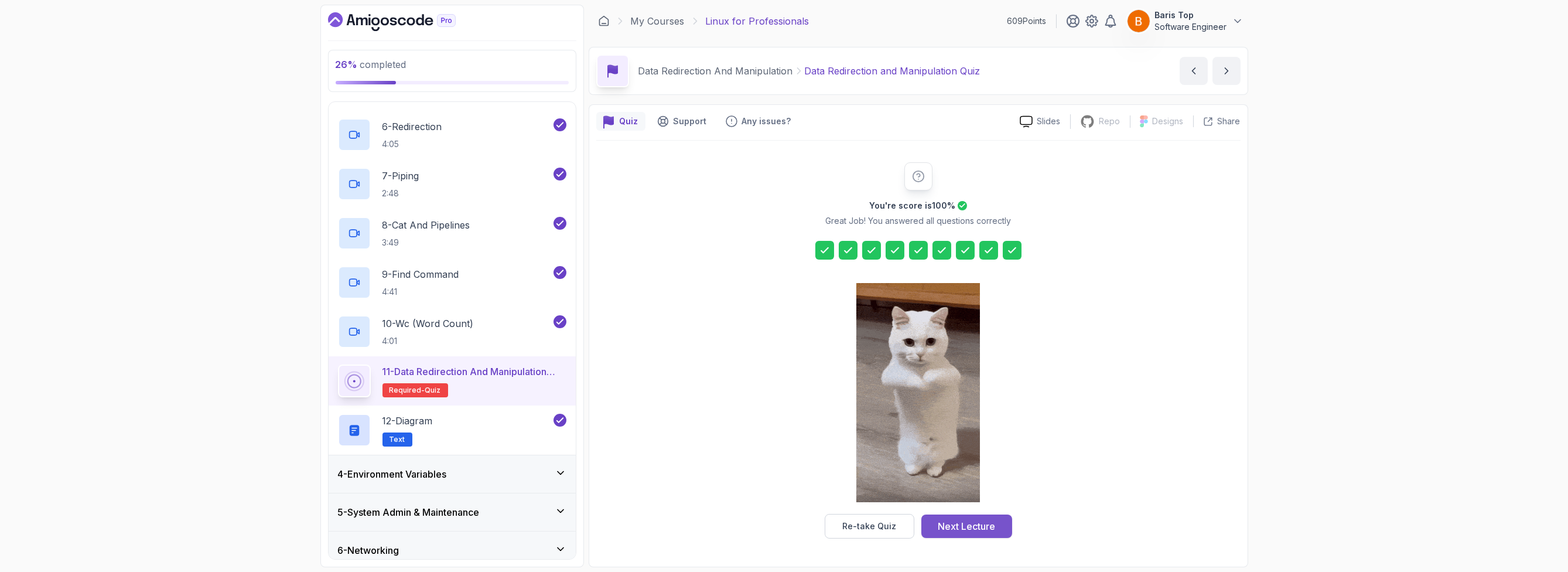
click at [966, 522] on div "Next Lecture" at bounding box center [966, 526] width 57 height 14
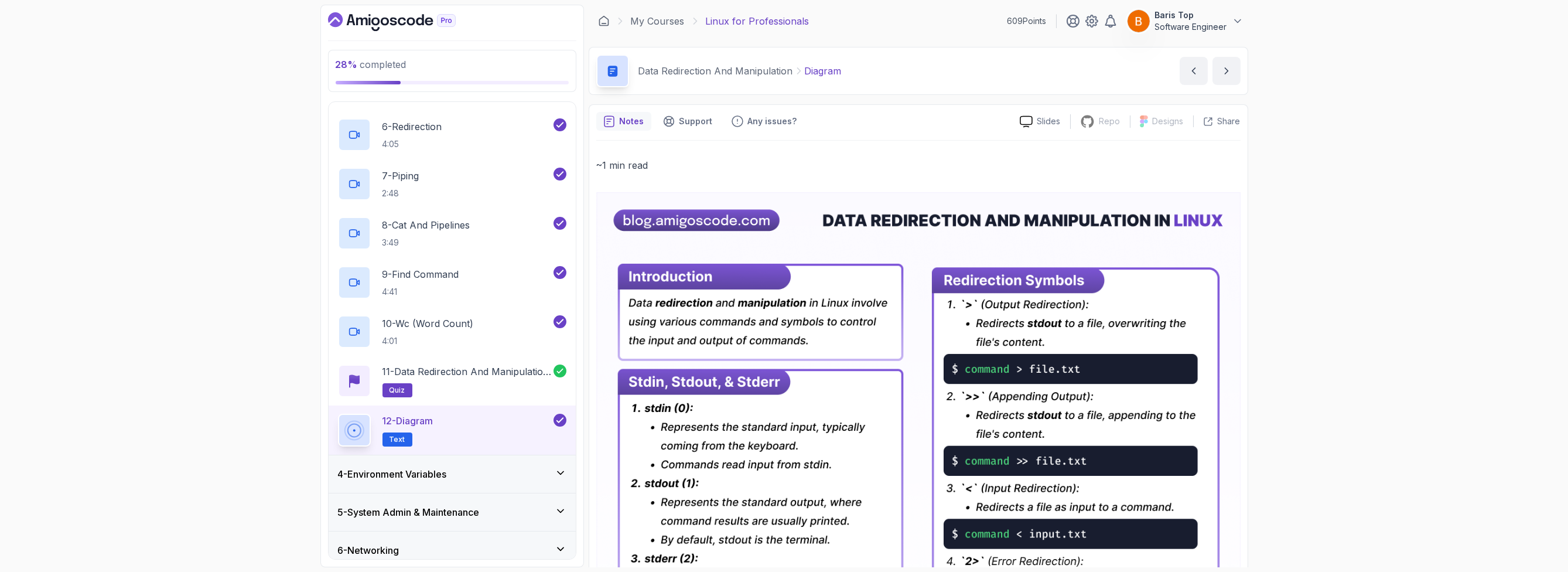
click at [478, 473] on div "4 - Environment Variables" at bounding box center [452, 473] width 228 height 14
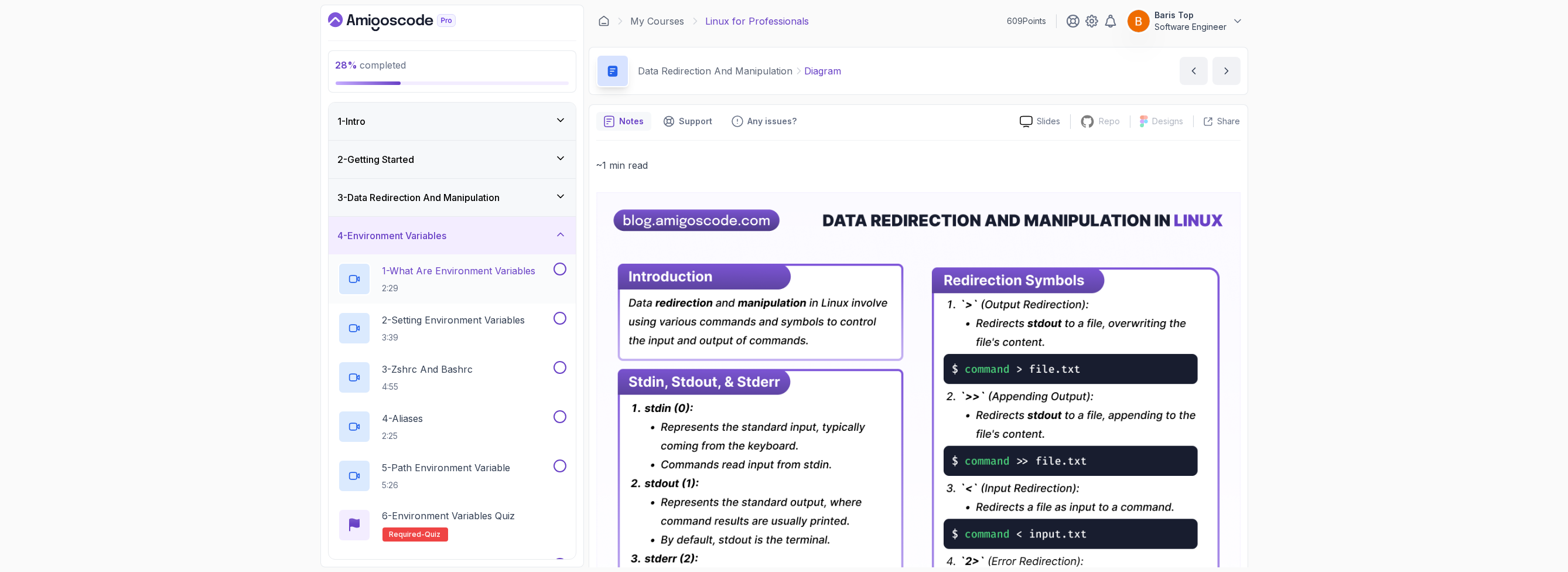
click at [556, 266] on button at bounding box center [559, 269] width 13 height 13
click at [559, 313] on button at bounding box center [559, 318] width 13 height 13
click at [507, 369] on div "3 - Zshrc And Bashrc 4:55" at bounding box center [444, 377] width 213 height 33
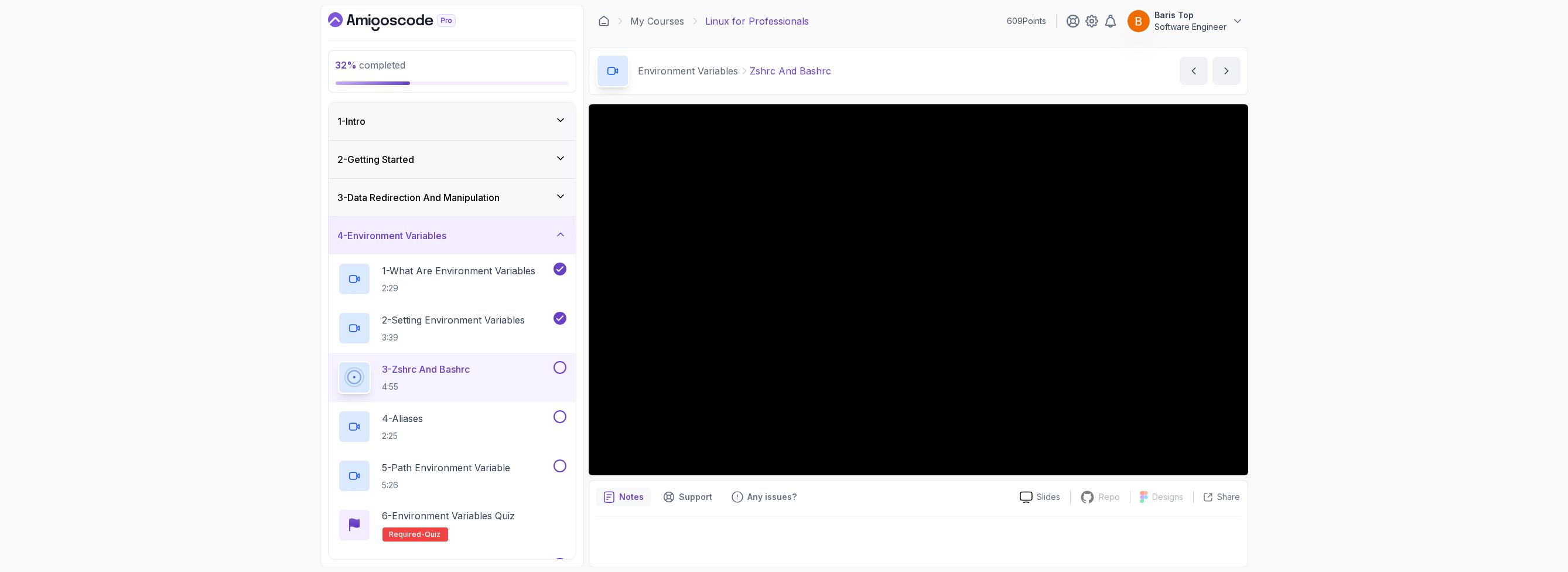
click at [558, 366] on button at bounding box center [559, 366] width 13 height 13
click at [562, 419] on button at bounding box center [559, 416] width 13 height 13
click at [557, 464] on button at bounding box center [559, 465] width 13 height 13
click at [533, 517] on div "6 - Environment Variables Quiz Required- quiz" at bounding box center [452, 525] width 228 height 33
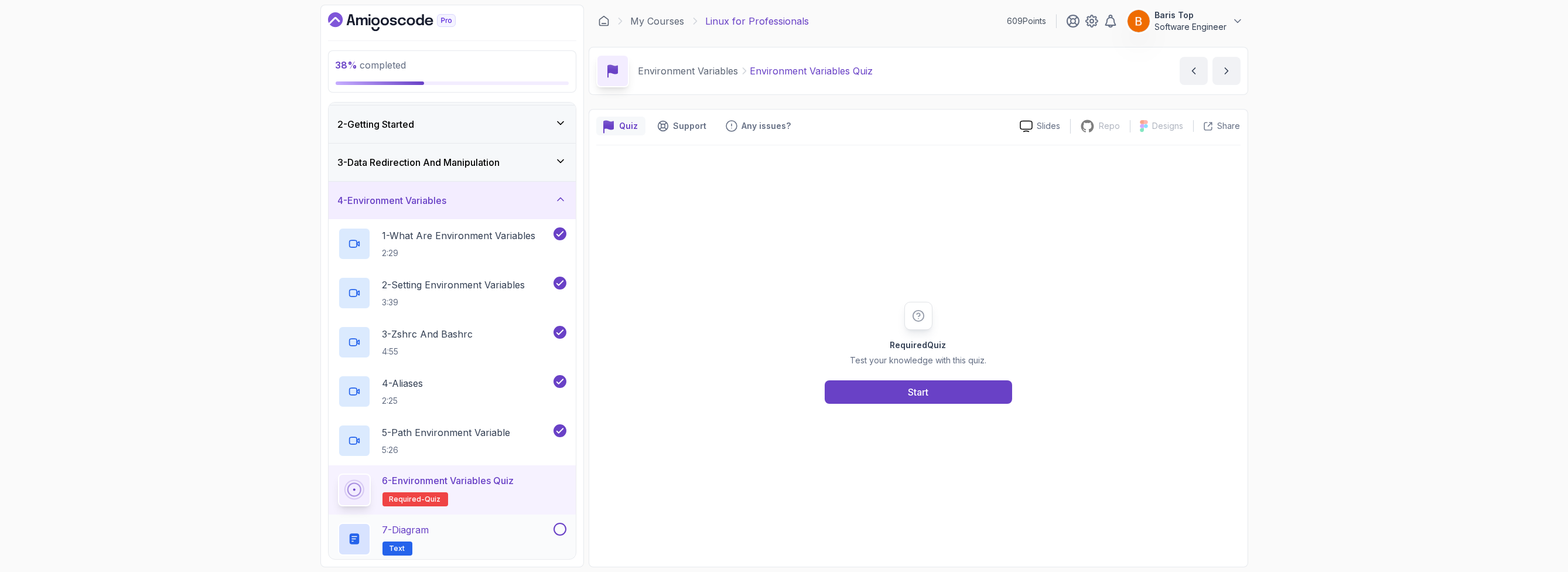
scroll to position [70, 0]
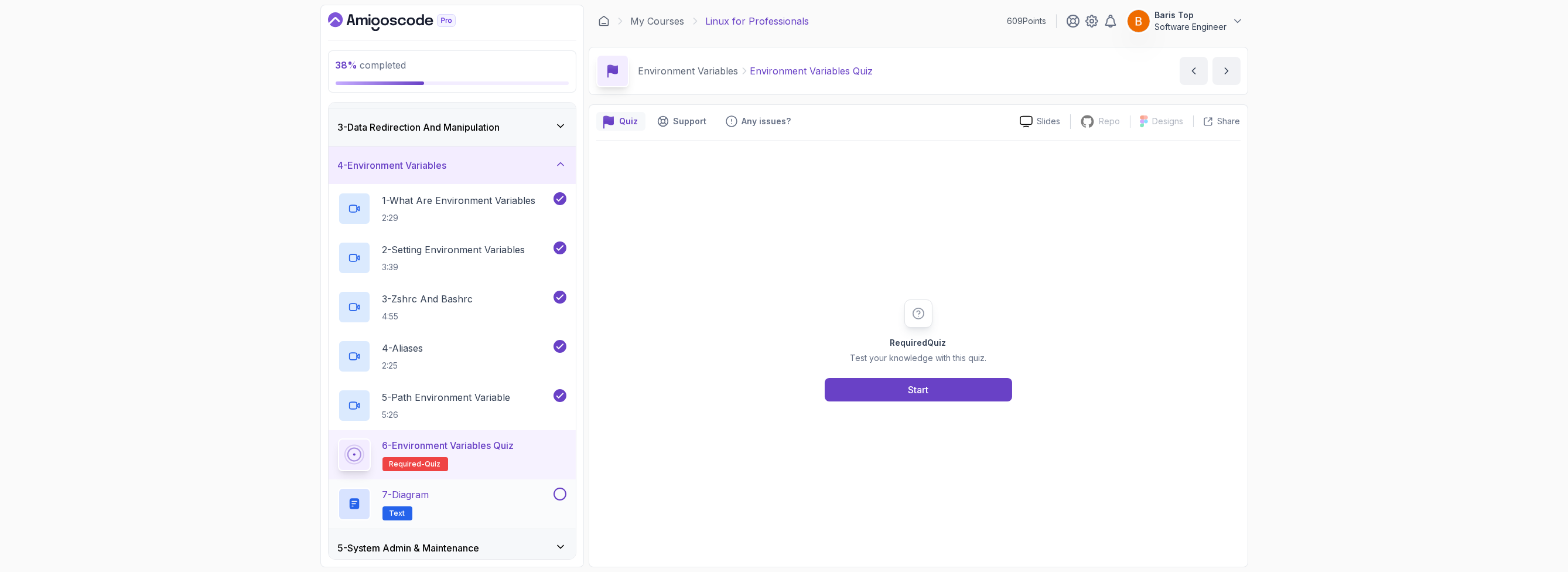
click at [514, 491] on div "7 - Diagram Text" at bounding box center [444, 504] width 213 height 33
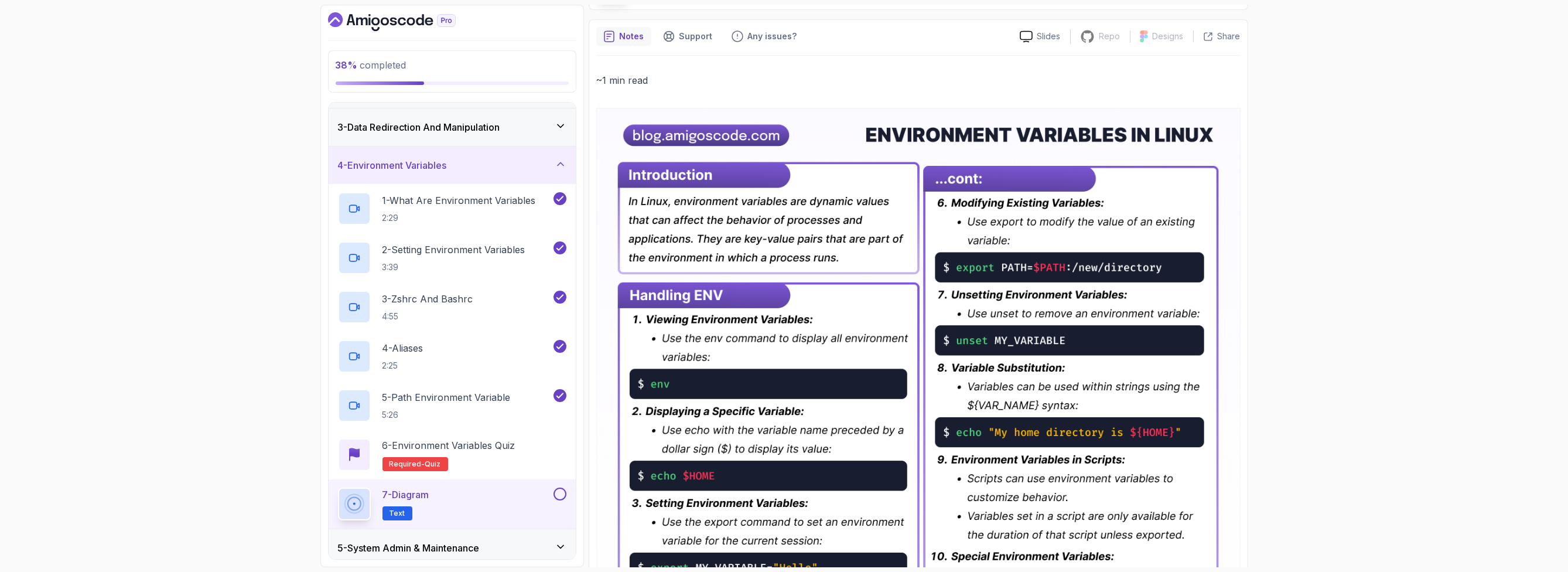
scroll to position [70, 0]
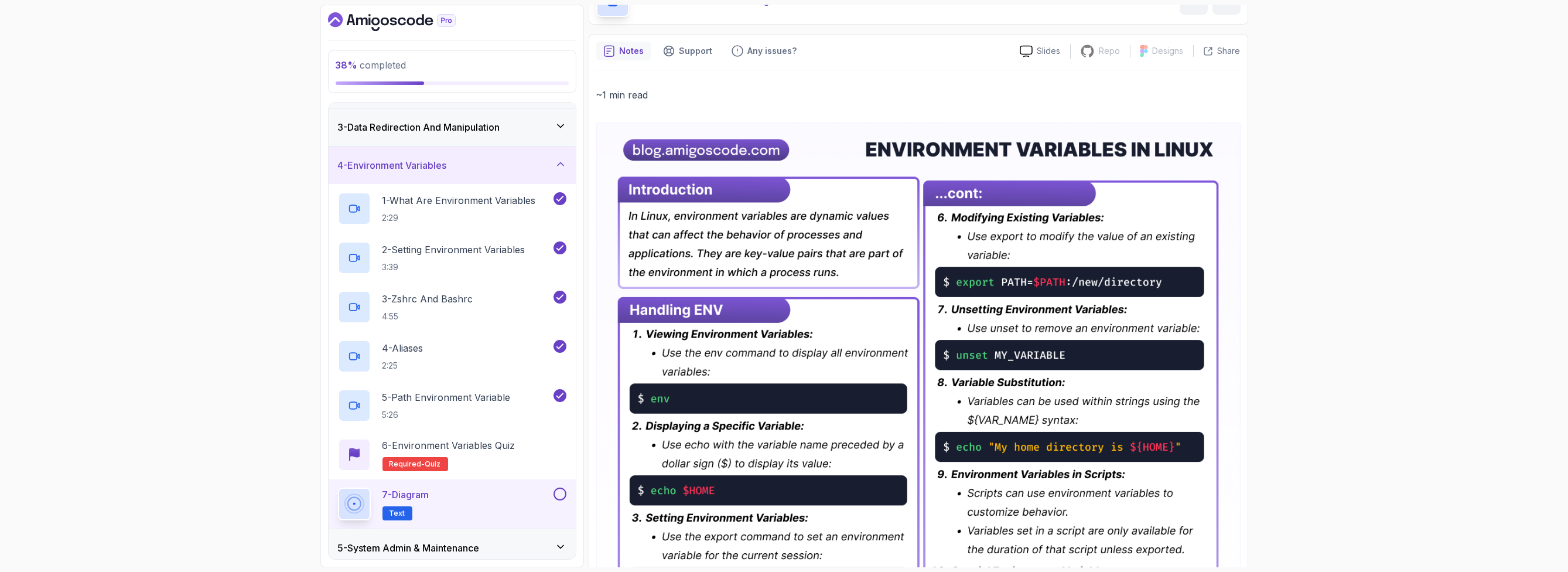
click at [559, 492] on button at bounding box center [559, 493] width 13 height 13
click at [497, 456] on h2 "6 - Environment Variables Quiz Required- quiz" at bounding box center [449, 455] width 133 height 33
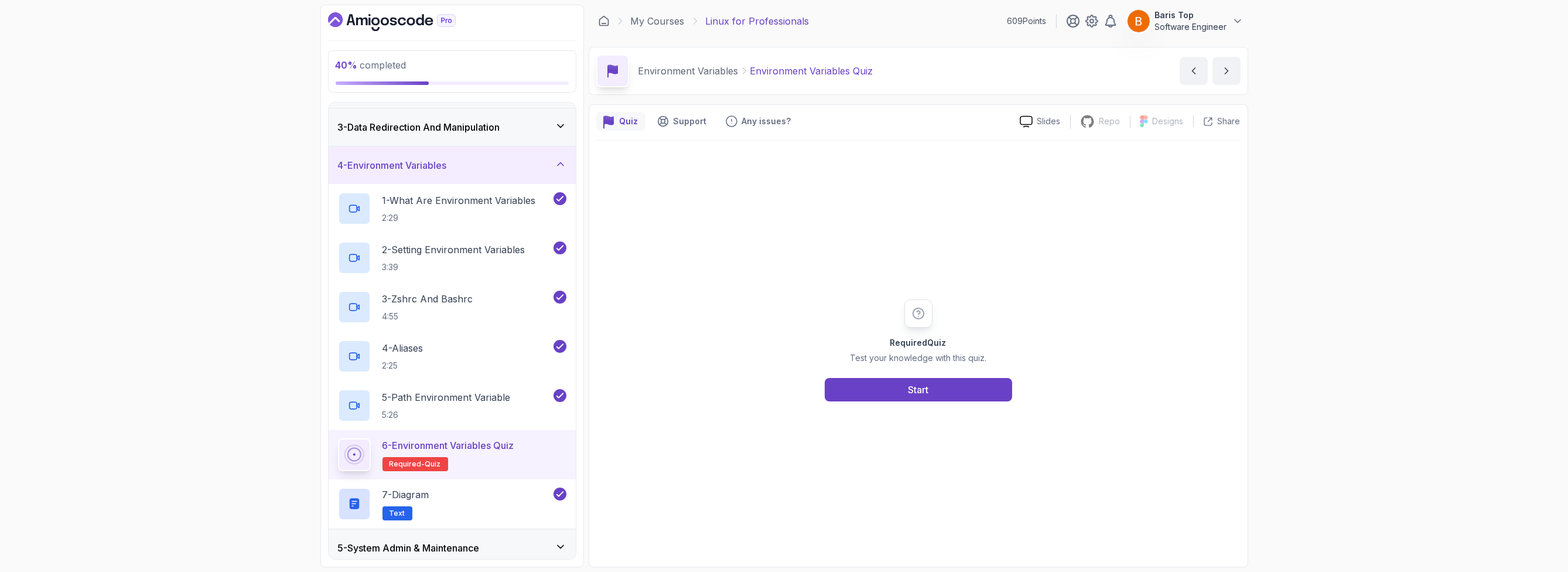
click at [814, 397] on div "Required Quiz Test your knowledge with this quiz. Start" at bounding box center [918, 350] width 225 height 102
click at [863, 384] on button "Start" at bounding box center [918, 389] width 188 height 24
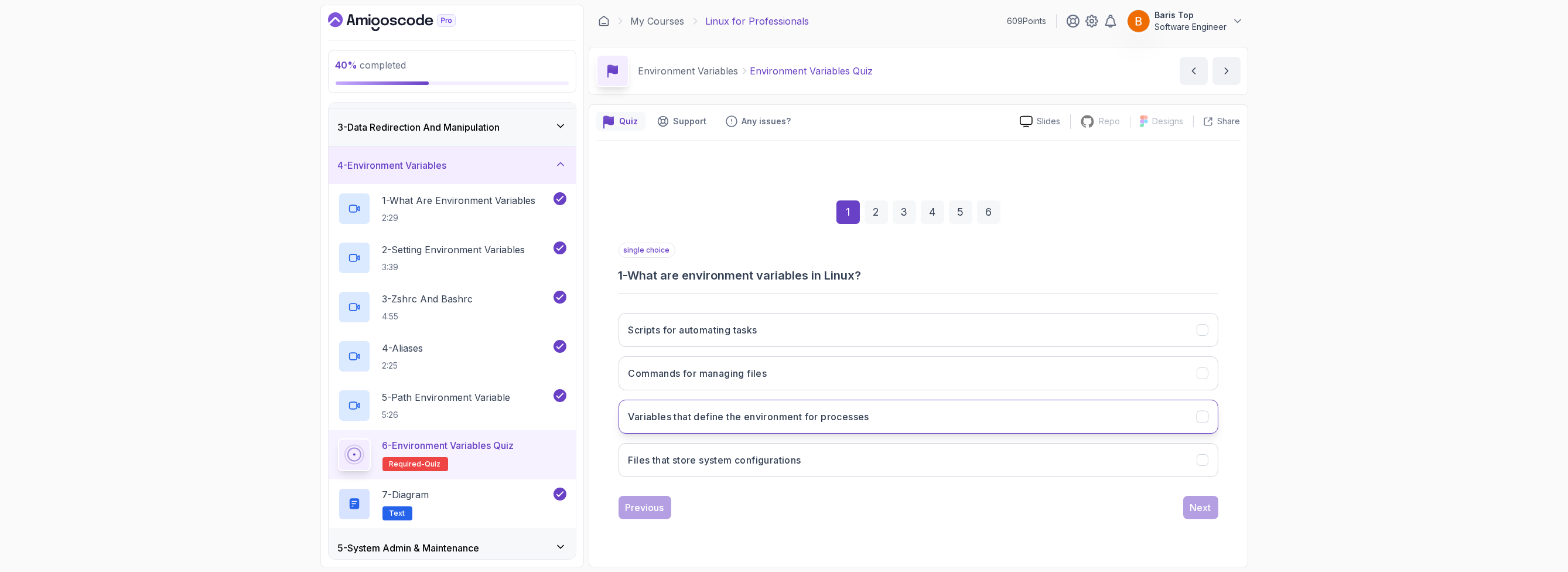
click at [958, 416] on button "Variables that define the environment for processes" at bounding box center [918, 417] width 600 height 34
click at [1197, 514] on button "Next" at bounding box center [1200, 507] width 35 height 24
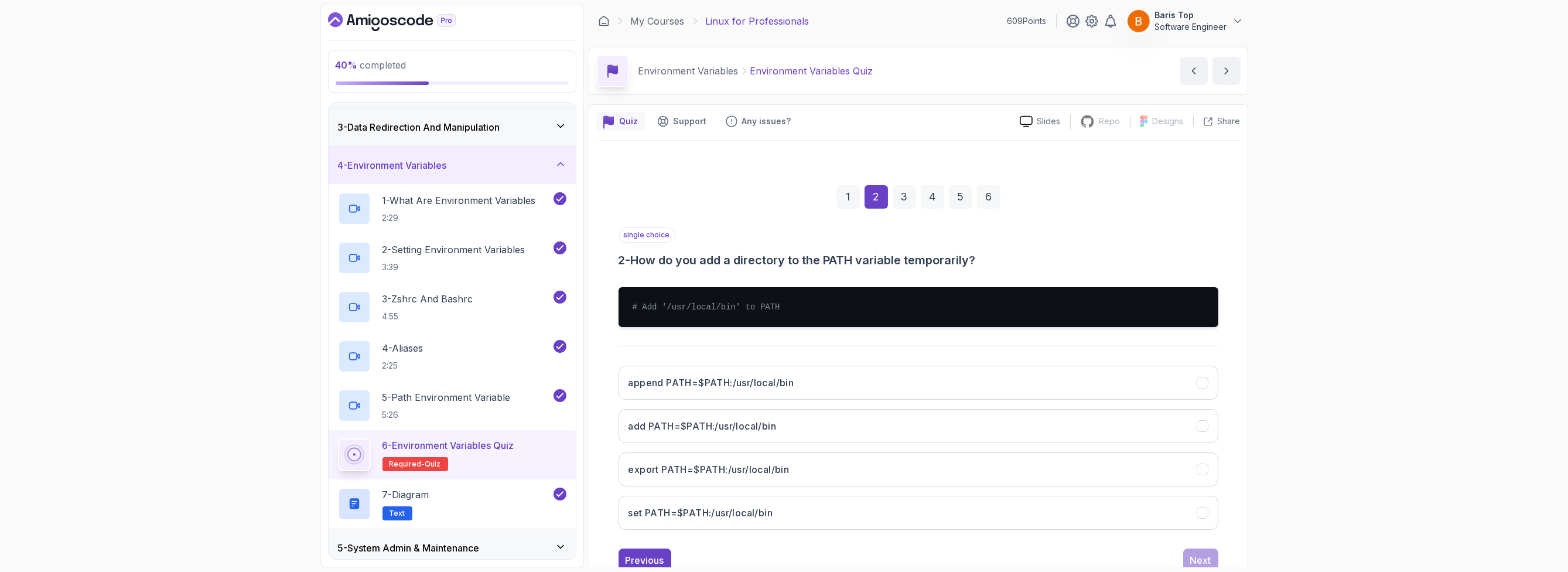
click at [762, 241] on div "single choice 2 - How do you add a directory to the PATH variable temporarily?" at bounding box center [918, 247] width 600 height 41
click at [794, 466] on button "export PATH=$PATH:/usr/local/bin" at bounding box center [918, 470] width 600 height 34
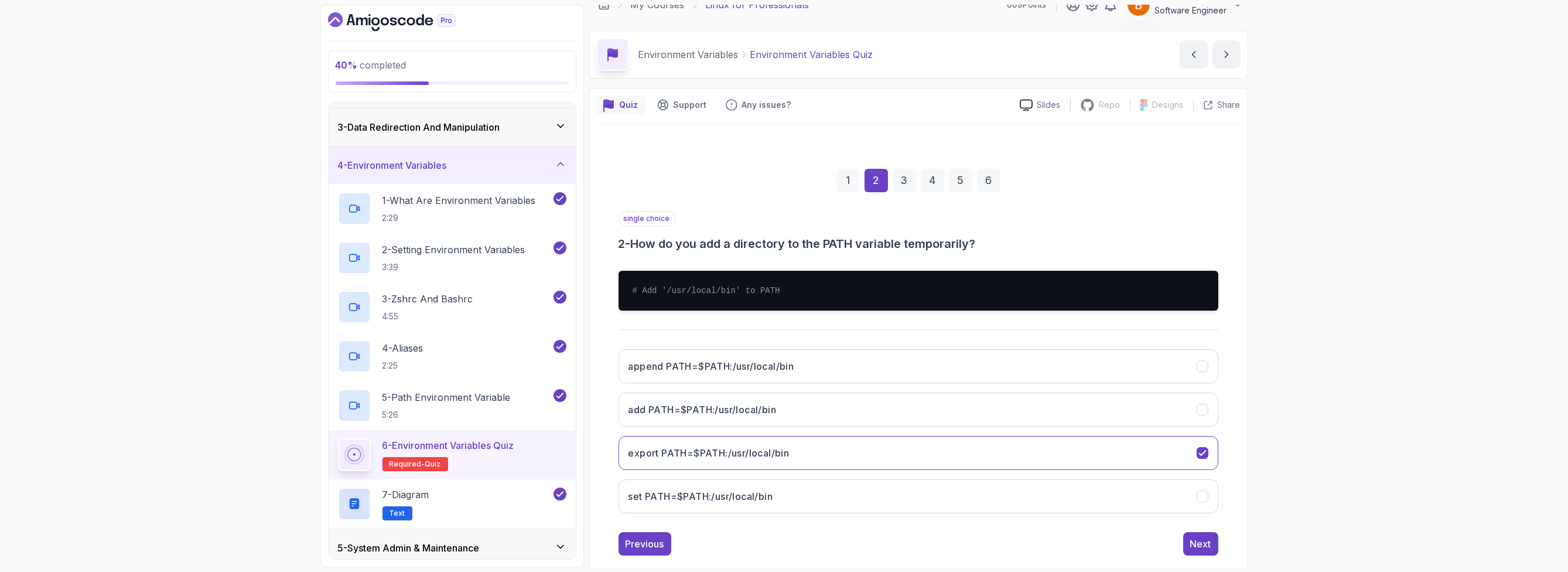
scroll to position [36, 0]
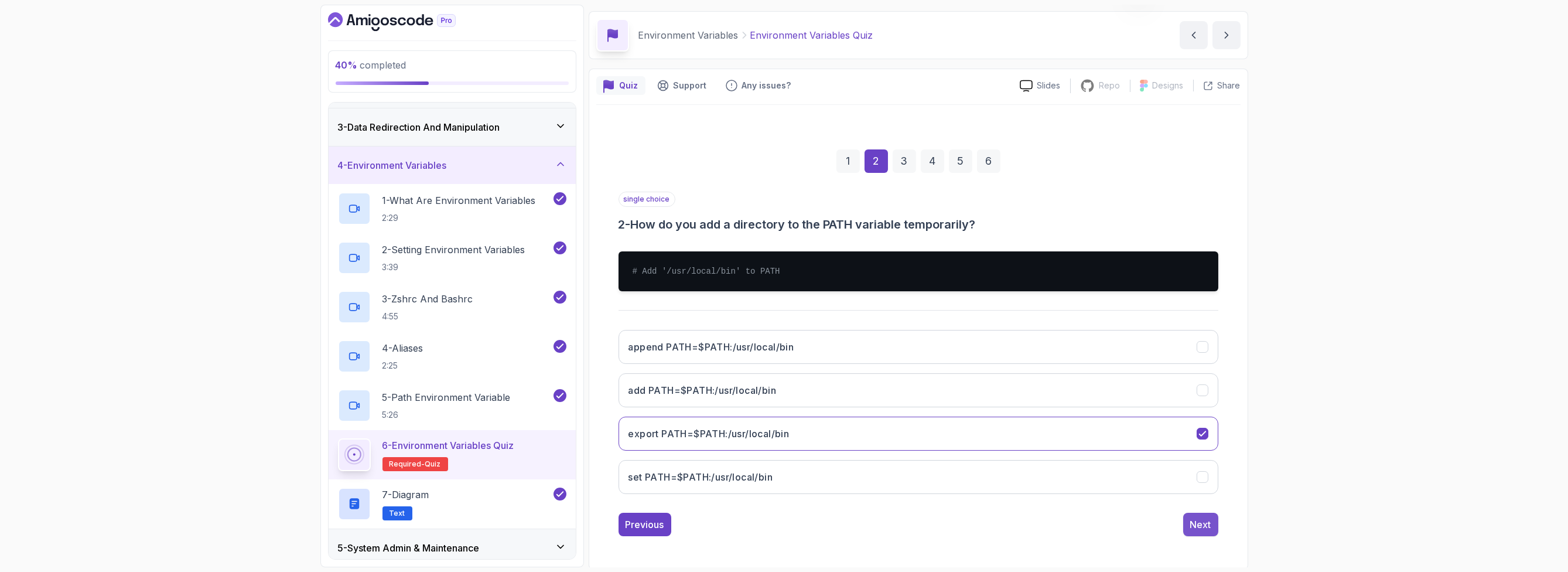
click at [1187, 519] on button "Next" at bounding box center [1200, 525] width 35 height 24
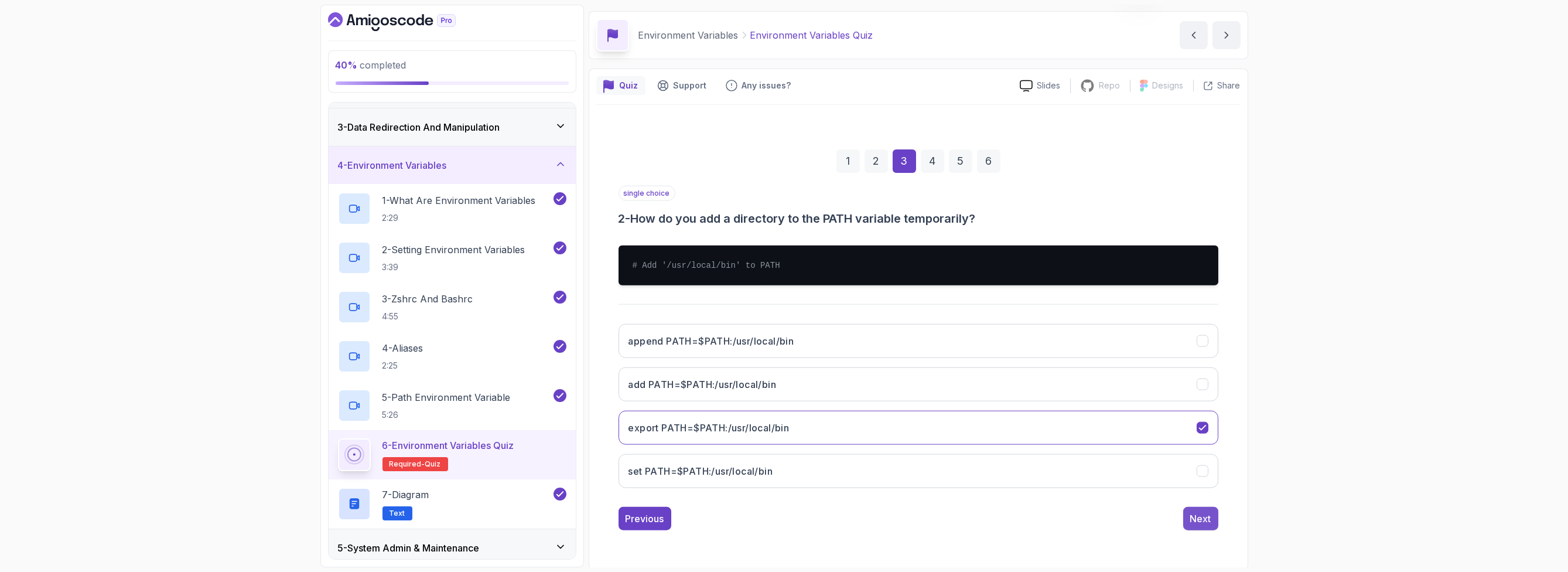
scroll to position [0, 0]
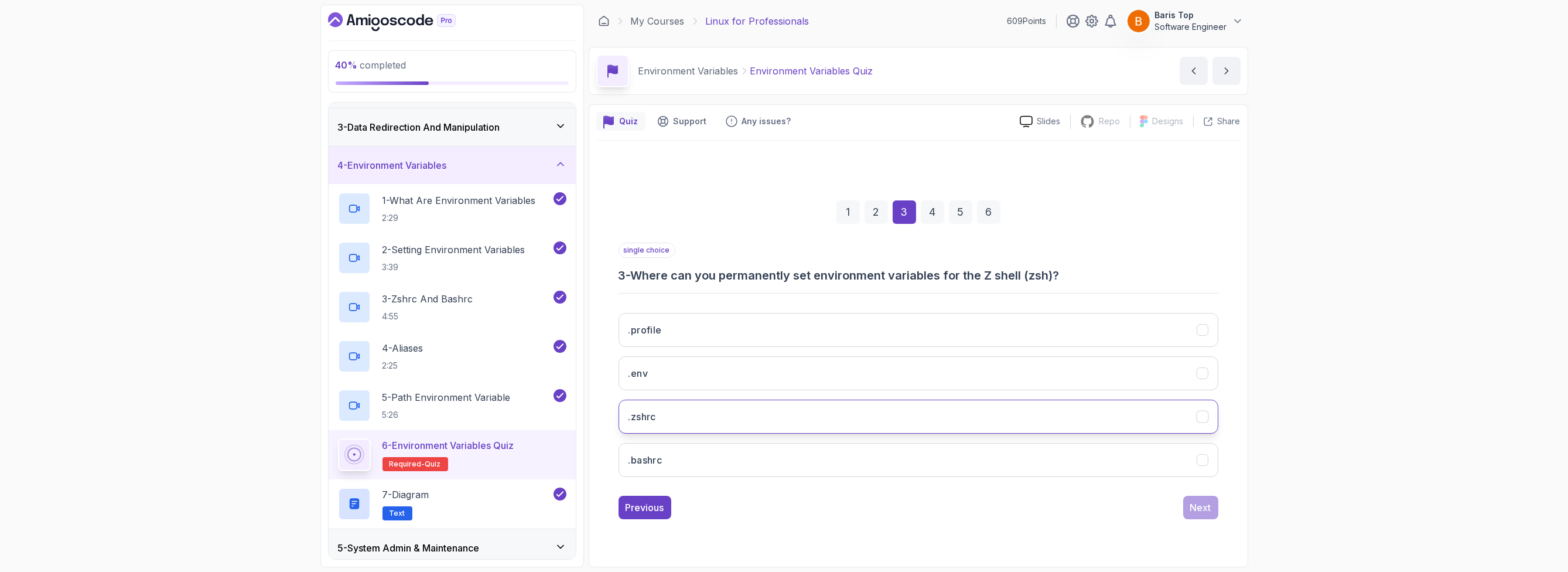
click at [748, 419] on button ".zshrc" at bounding box center [918, 417] width 600 height 34
click at [1205, 509] on div "Next" at bounding box center [1201, 507] width 21 height 14
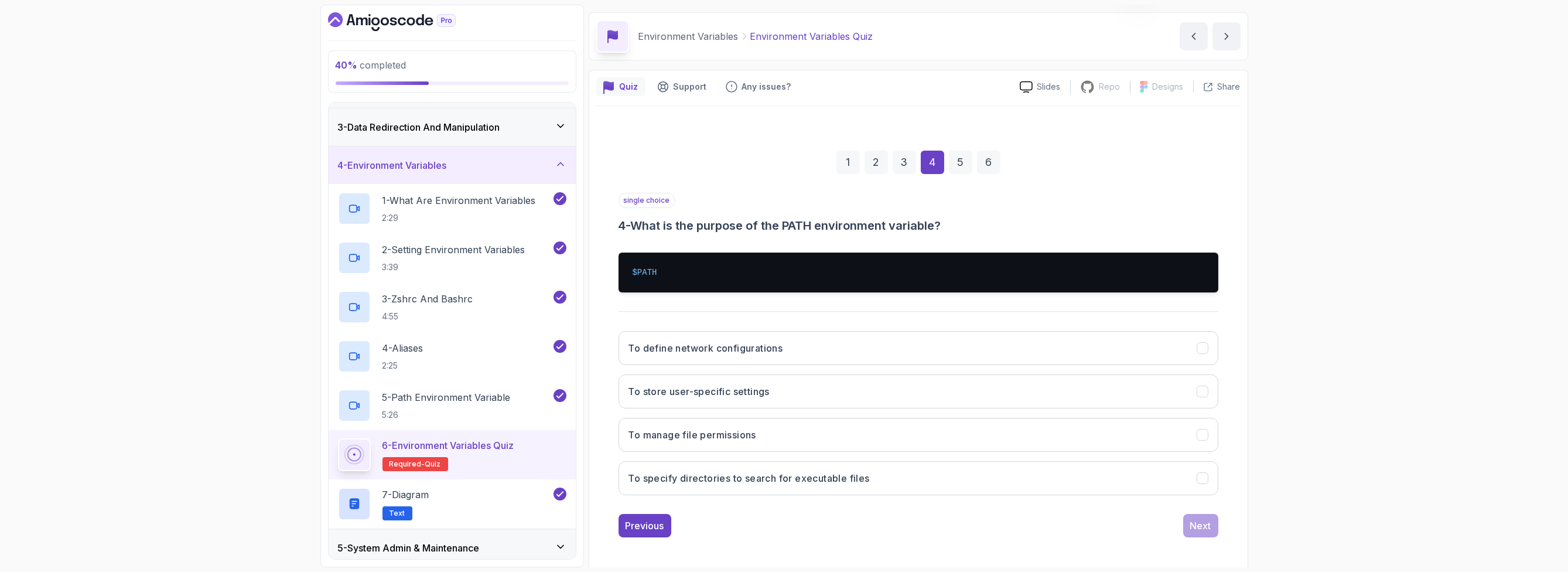
scroll to position [36, 0]
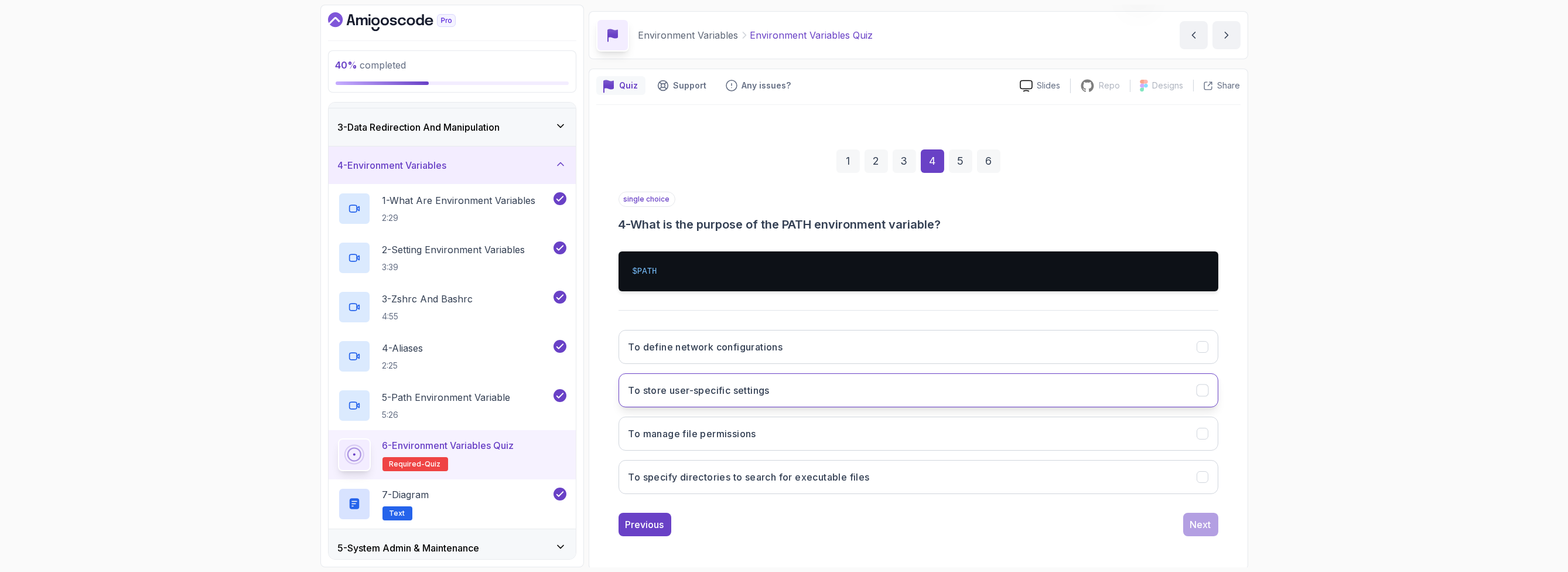
click at [843, 388] on button "To store user-specific settings" at bounding box center [918, 390] width 600 height 34
click at [1012, 484] on button "To specify directories to search for executable files" at bounding box center [918, 477] width 600 height 34
click at [1185, 526] on button "Next" at bounding box center [1200, 525] width 35 height 24
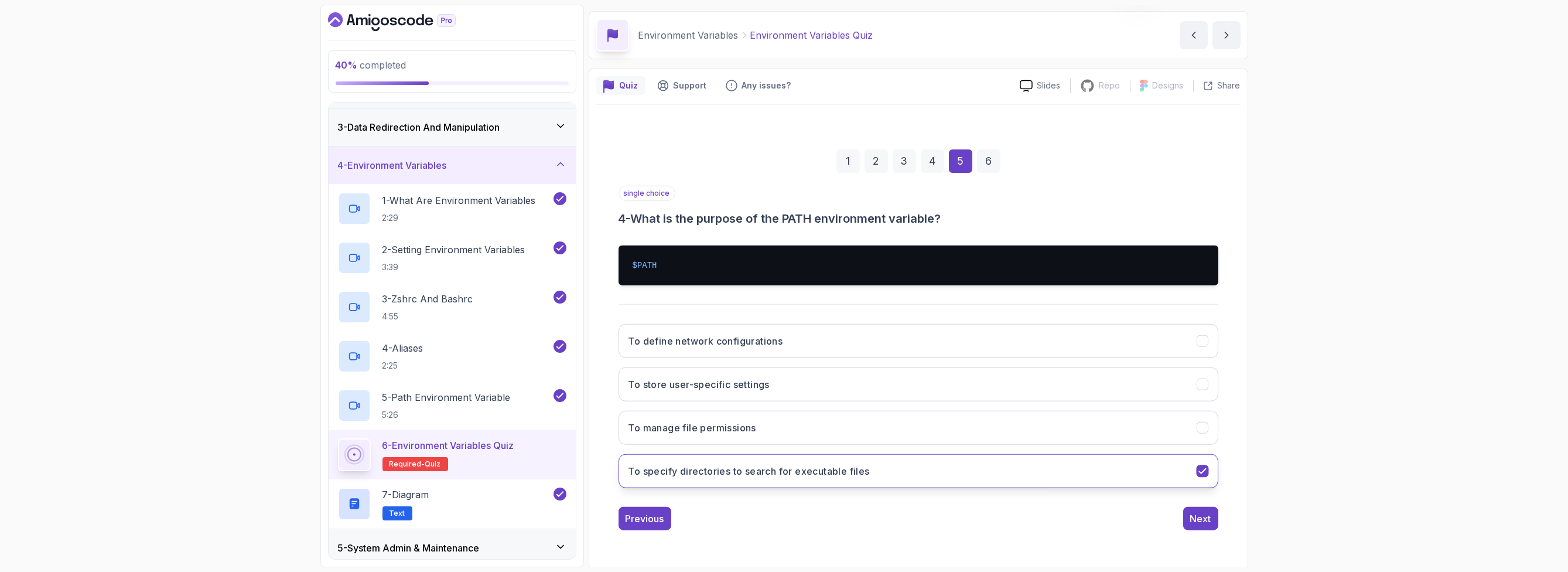
scroll to position [0, 0]
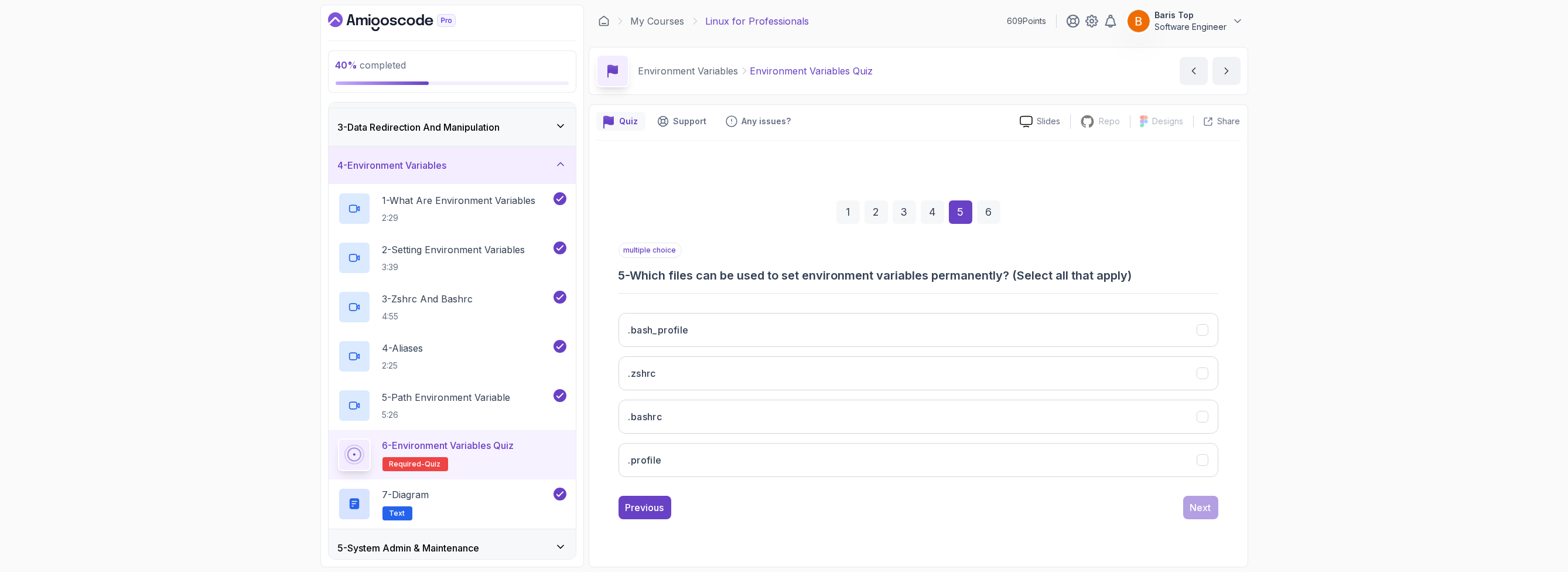
click at [805, 261] on div "multiple choice 5 - Which files can be used to set environment variables perman…" at bounding box center [918, 263] width 600 height 41
click at [744, 376] on button ".zshrc" at bounding box center [918, 373] width 600 height 34
click at [743, 418] on button ".bashrc" at bounding box center [918, 417] width 600 height 34
click at [1189, 505] on button "Next" at bounding box center [1200, 507] width 35 height 24
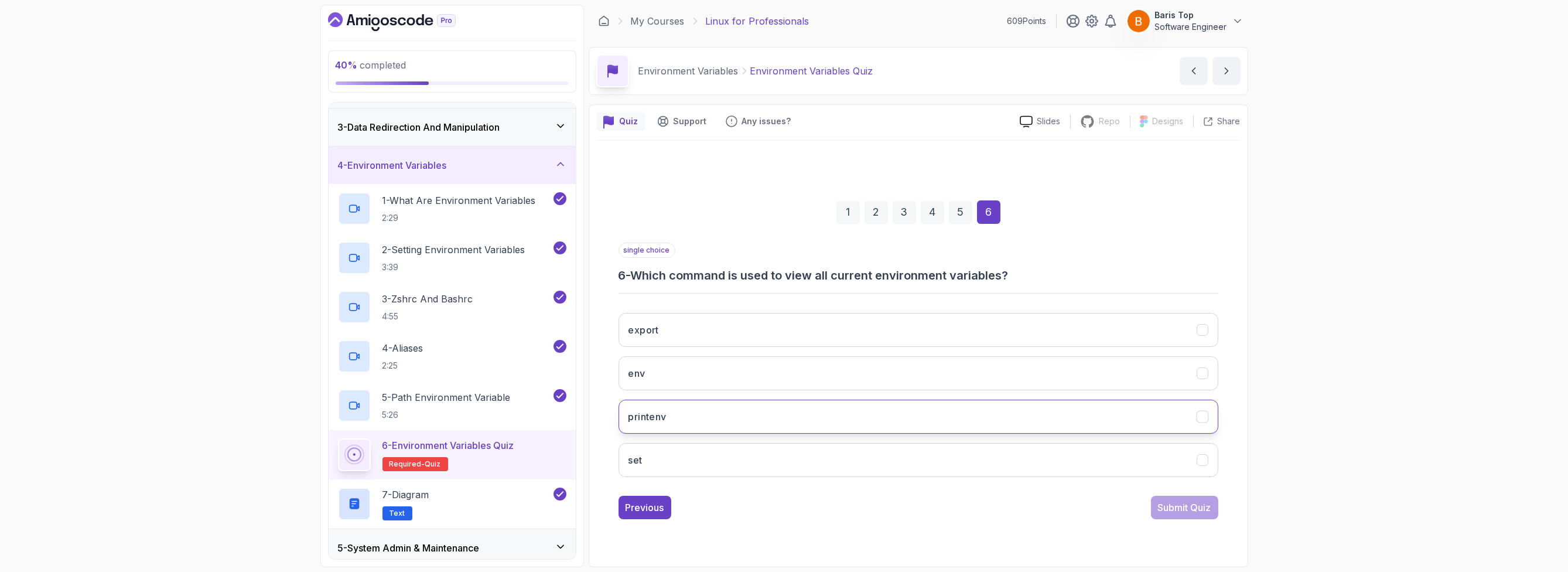
click at [749, 422] on button "printenv" at bounding box center [918, 417] width 600 height 34
click at [1172, 505] on div "Submit Quiz" at bounding box center [1185, 507] width 53 height 14
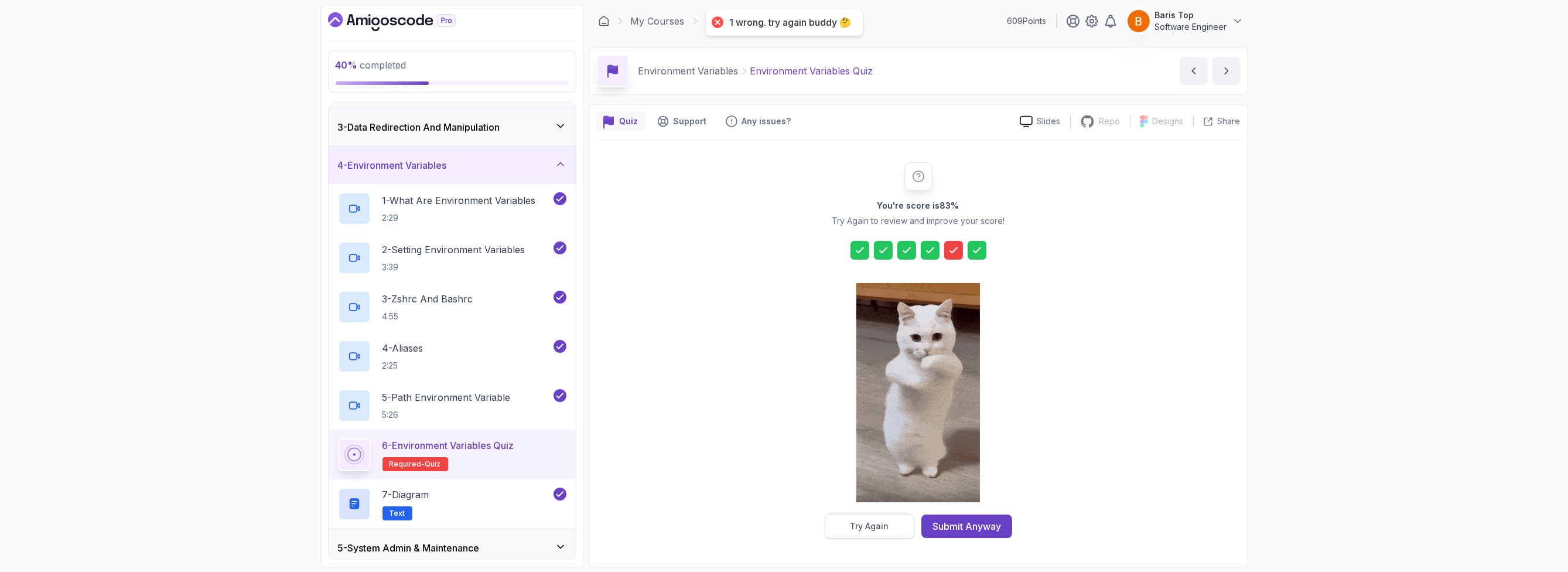
click at [887, 522] on div "Try Again" at bounding box center [869, 526] width 39 height 12
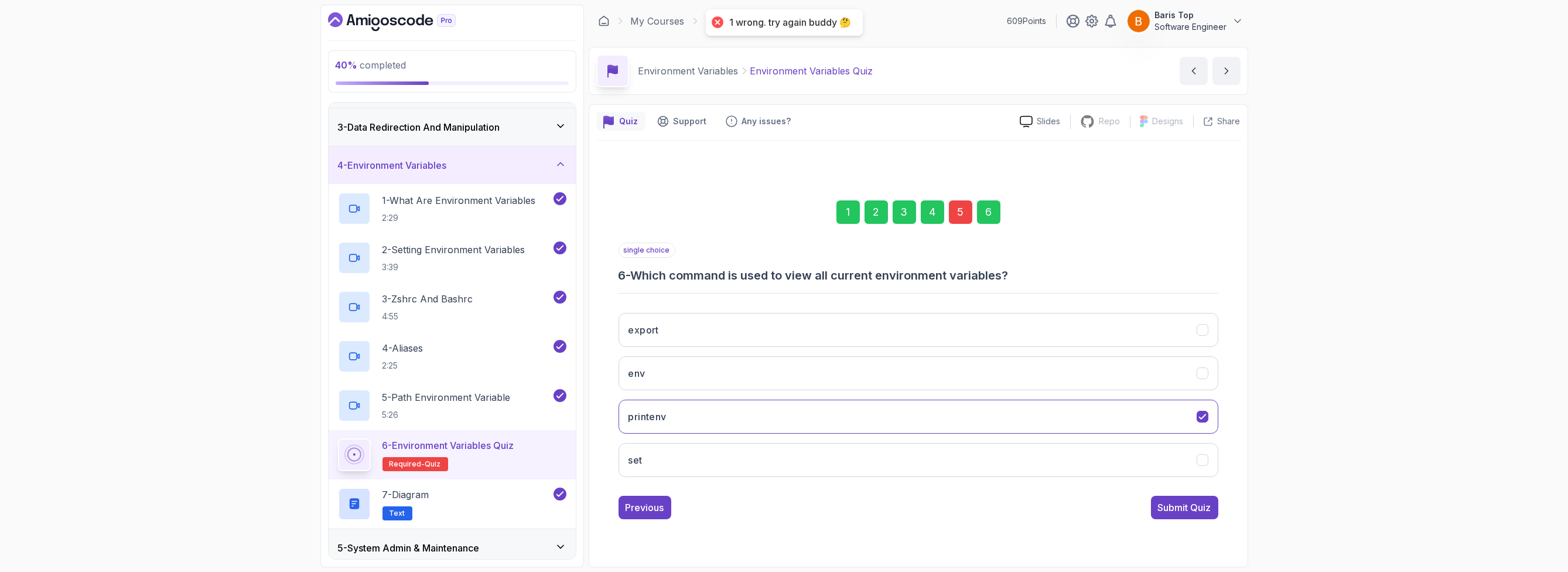
click at [967, 212] on div "5" at bounding box center [961, 212] width 24 height 24
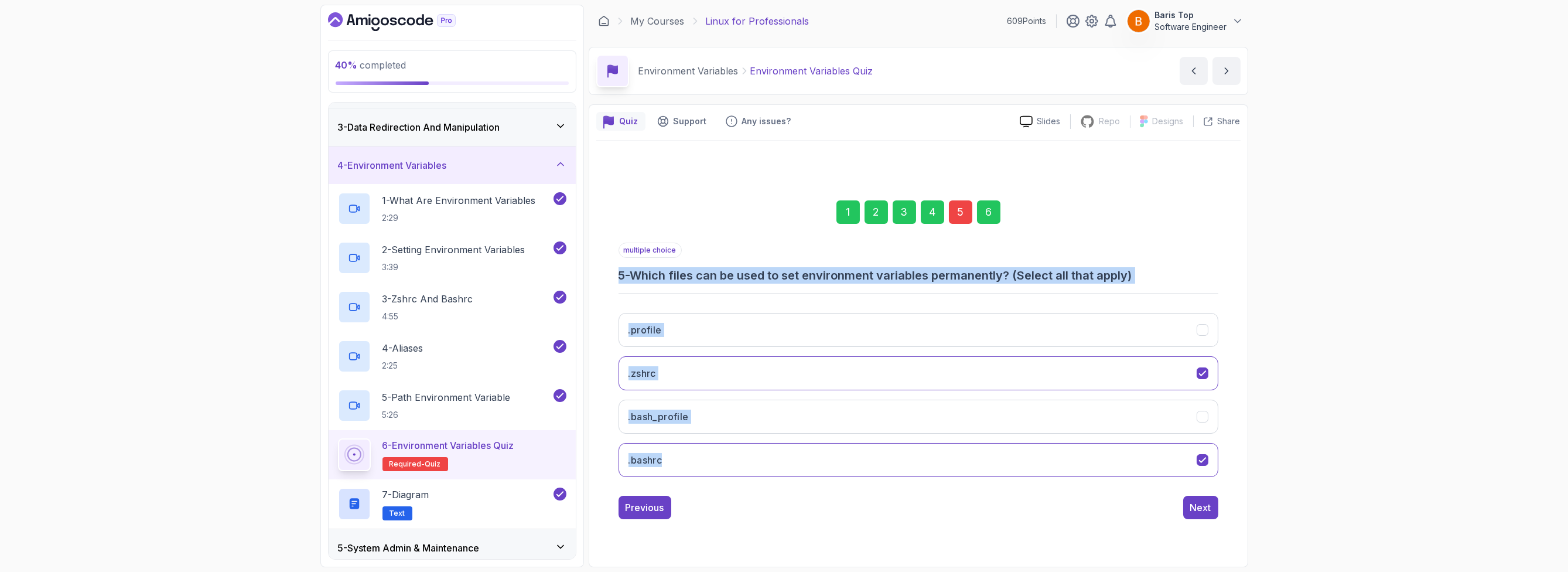
drag, startPoint x: 616, startPoint y: 273, endPoint x: 689, endPoint y: 476, distance: 215.7
click at [689, 476] on div "1 2 3 4 5 6 multiple choice 5 - Which files can be used to set environment vari…" at bounding box center [918, 350] width 645 height 356
copy div "5 - Which files can be used to set environment variables permanently? (Select a…"
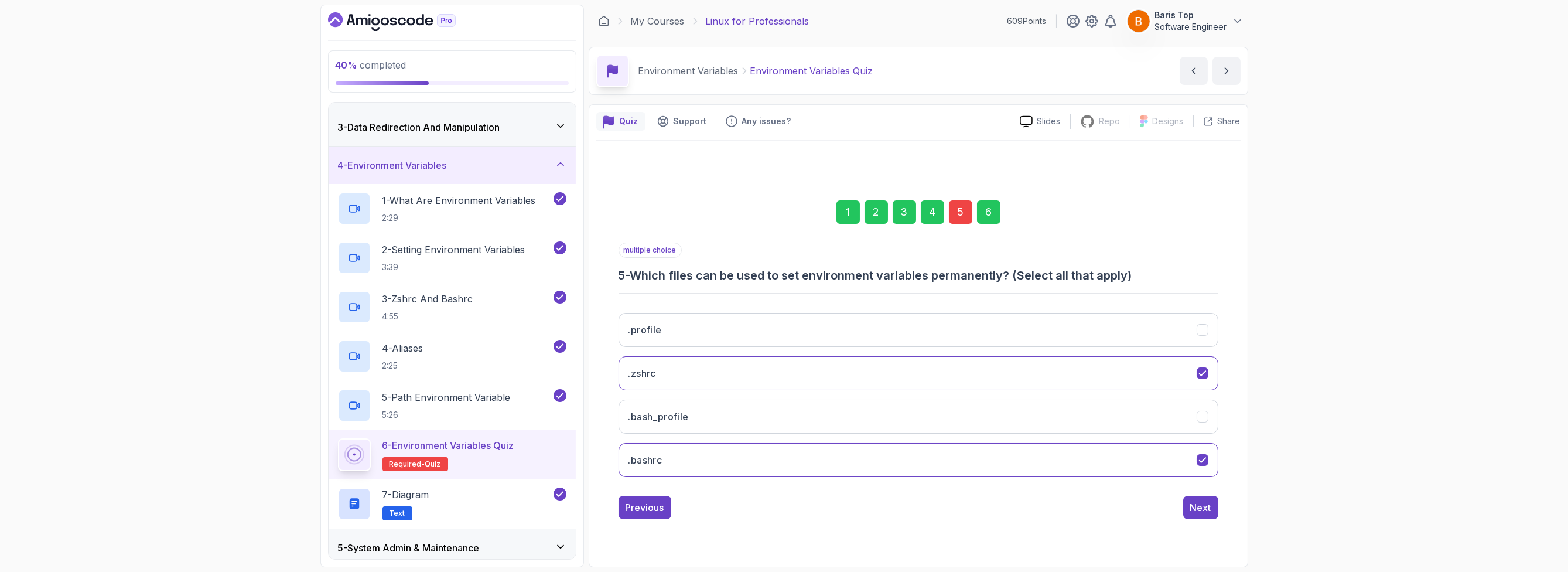
click at [259, 461] on div "40 % completed 1 - Intro 2 - Getting Started 3 - Data Redirection And Manipulat…" at bounding box center [784, 286] width 1568 height 572
click at [695, 415] on button ".bash_profile" at bounding box center [918, 417] width 600 height 34
click at [754, 330] on button ".profile" at bounding box center [918, 330] width 600 height 34
click at [1202, 504] on div "Next" at bounding box center [1201, 507] width 21 height 14
click at [1198, 504] on div "Submit Quiz" at bounding box center [1185, 507] width 53 height 14
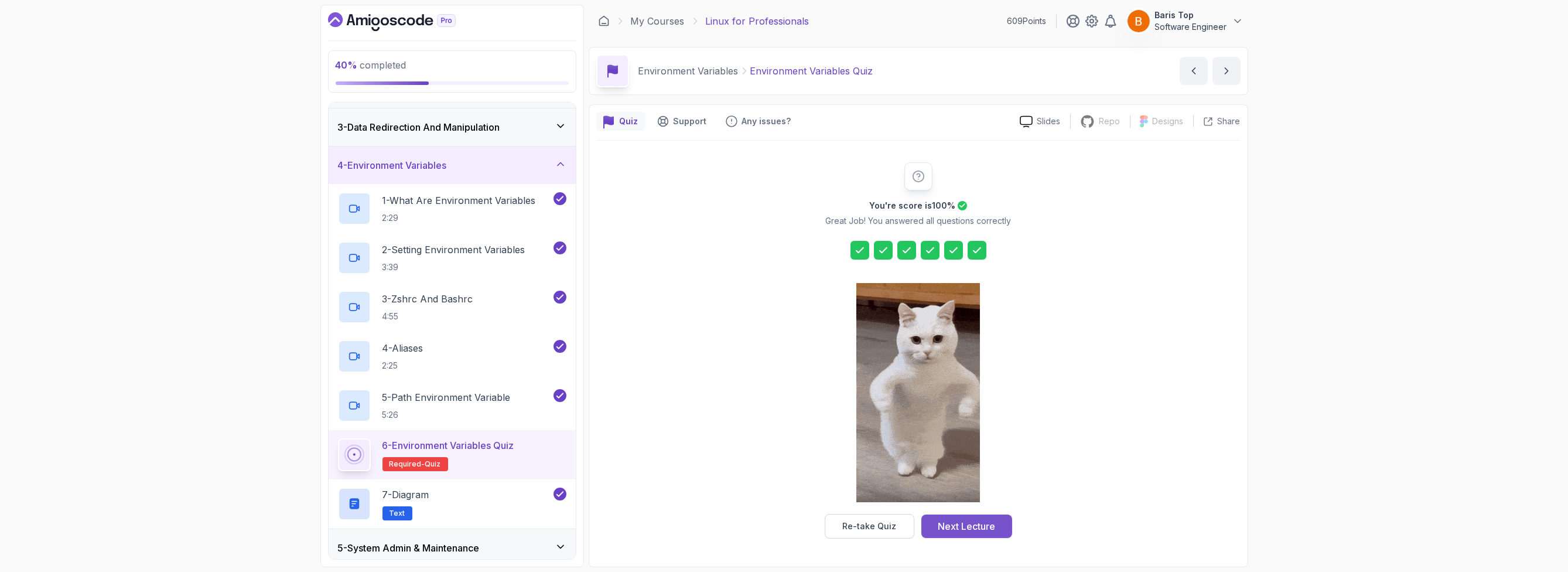
click at [969, 519] on div "Next Lecture" at bounding box center [966, 526] width 57 height 14
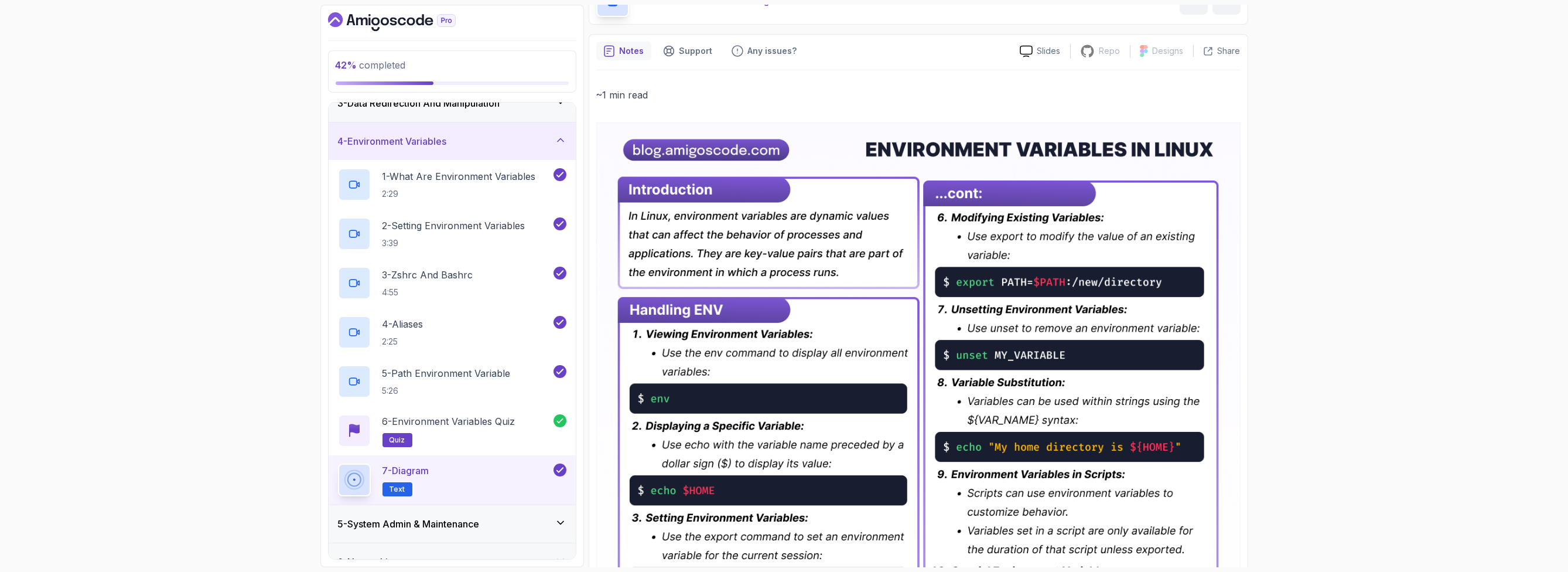
scroll to position [228, 0]
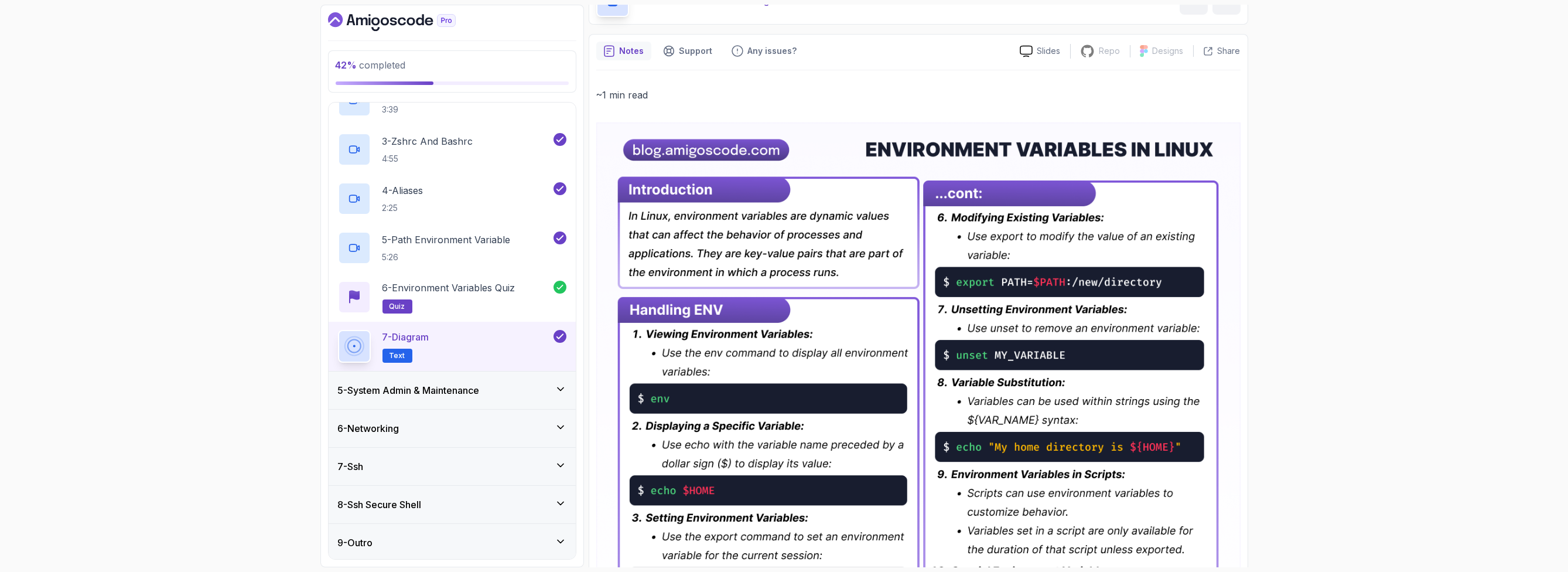
click at [470, 384] on h3 "5 - System Admin & Maintenance" at bounding box center [409, 389] width 142 height 14
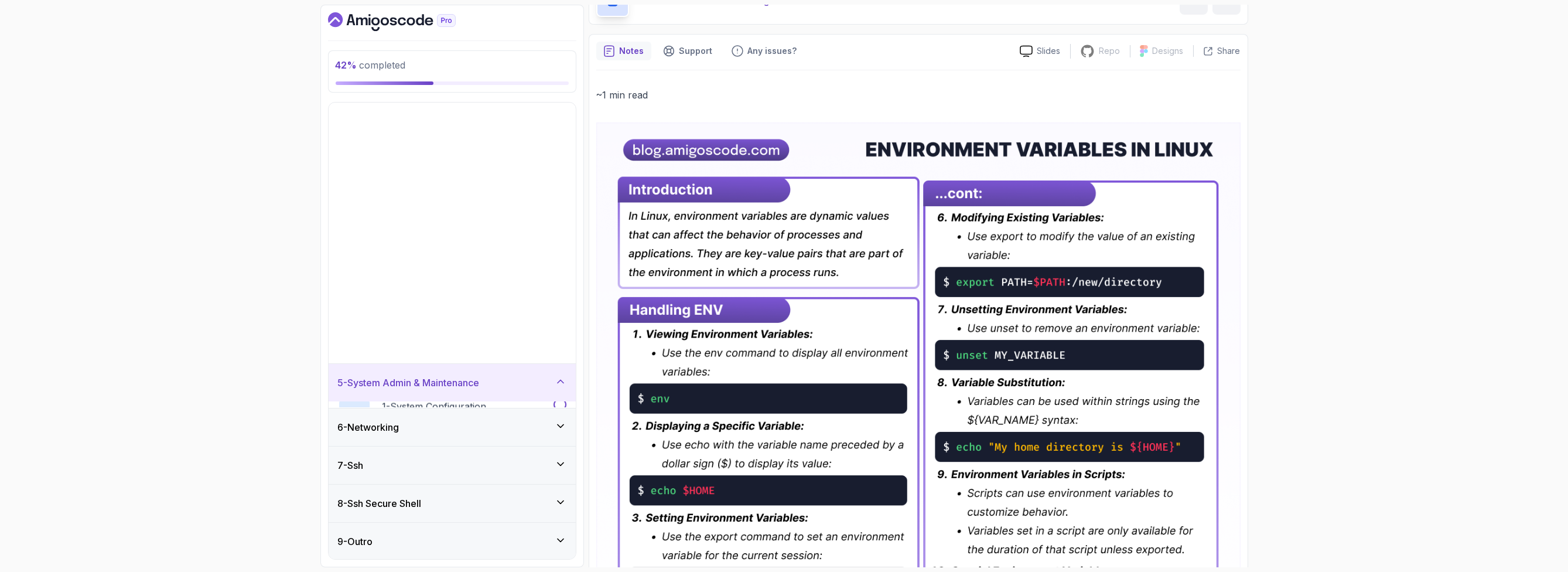
scroll to position [0, 0]
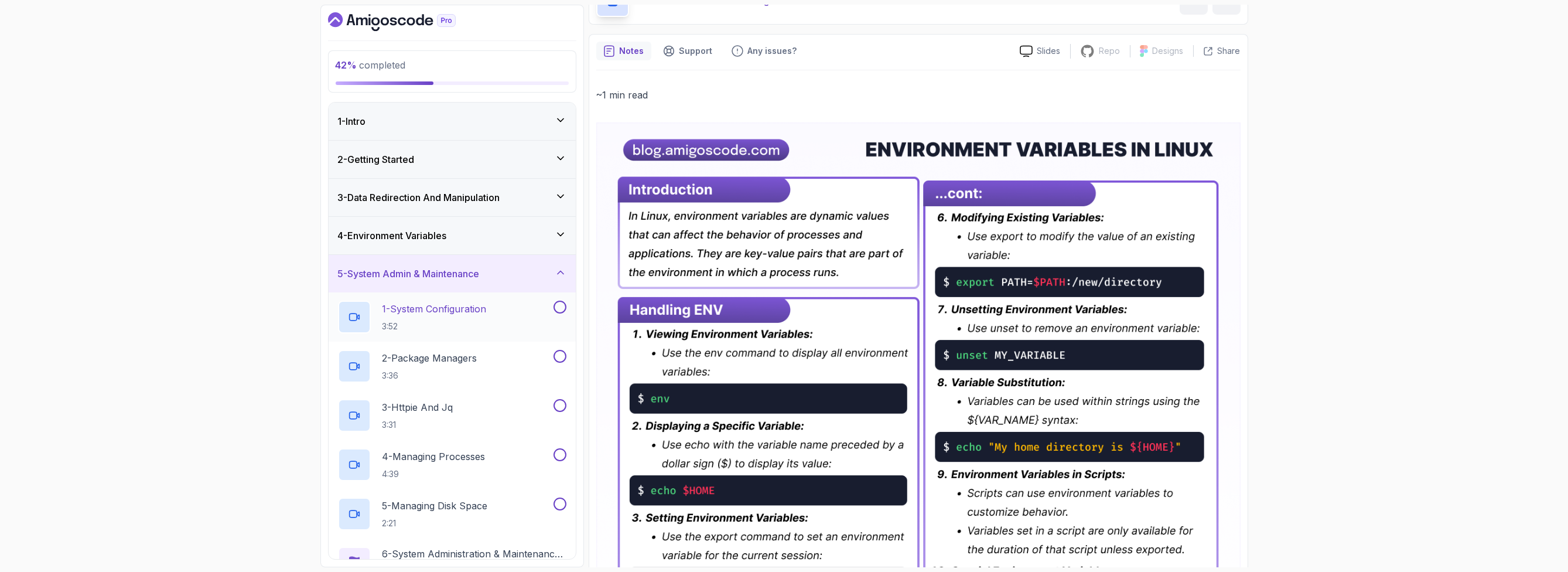
click at [500, 314] on div "1 - System Configuration 3:52" at bounding box center [444, 317] width 213 height 33
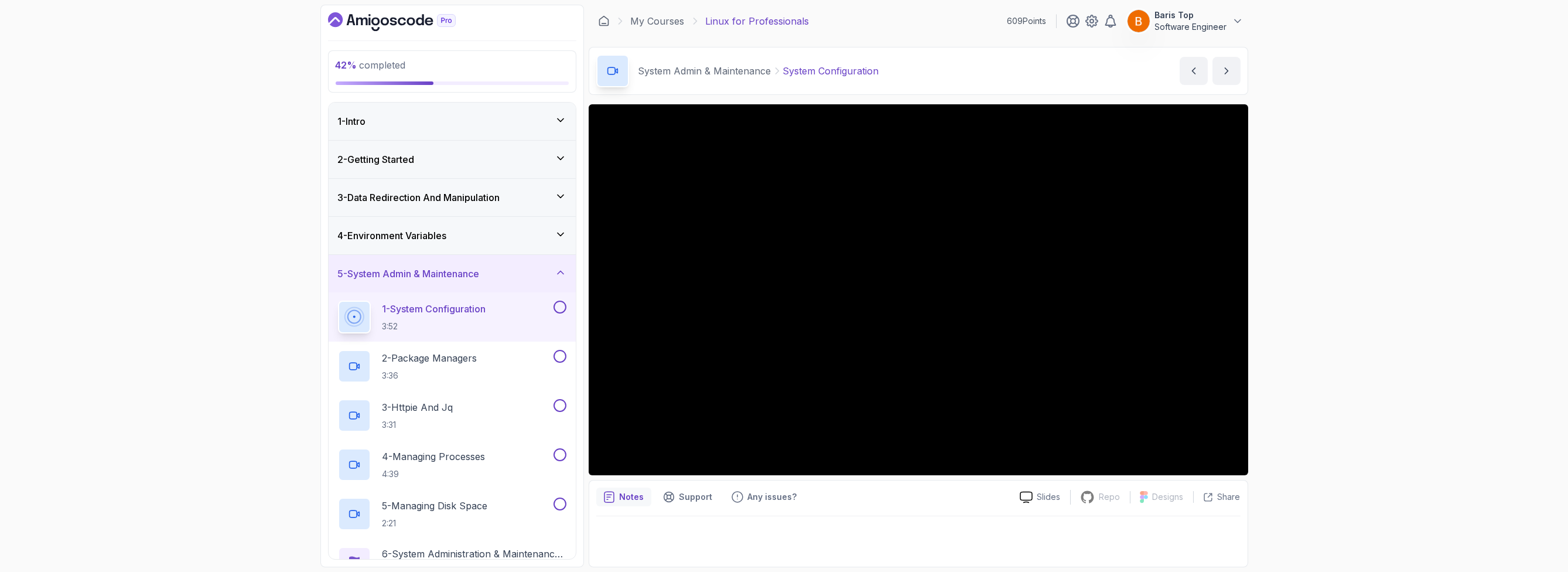
drag, startPoint x: 1321, startPoint y: 385, endPoint x: 1316, endPoint y: 389, distance: 6.4
click at [1321, 385] on div "42 % completed 1 - Intro 2 - Getting Started 3 - Data Redirection And Manipulat…" at bounding box center [784, 286] width 1568 height 572
click at [1299, 391] on div "42 % completed 1 - Intro 2 - Getting Started 3 - Data Redirection And Manipulat…" at bounding box center [784, 286] width 1568 height 572
click at [556, 301] on button at bounding box center [559, 306] width 13 height 13
click at [556, 355] on button at bounding box center [559, 355] width 13 height 13
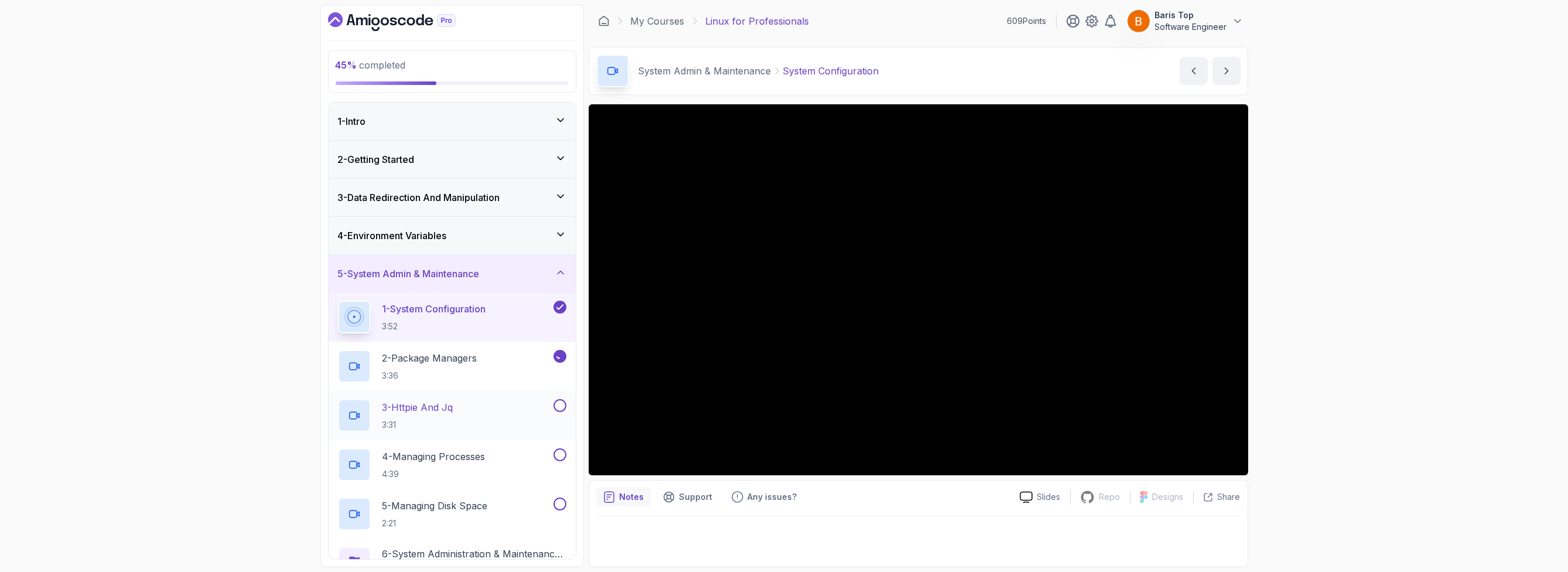
click at [521, 415] on div "3 - Httpie And Jq 3:31" at bounding box center [444, 415] width 213 height 33
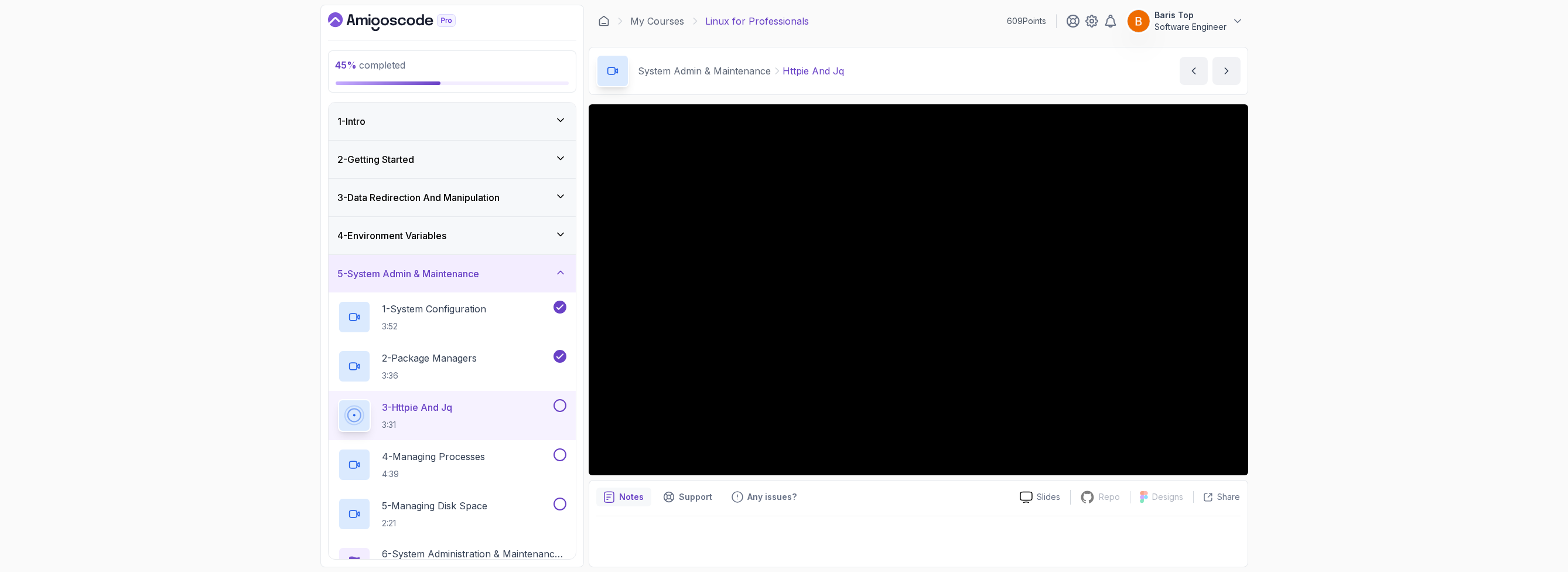
click at [559, 403] on button at bounding box center [559, 405] width 13 height 13
click at [555, 452] on button at bounding box center [559, 454] width 13 height 13
click at [558, 502] on button at bounding box center [559, 503] width 13 height 13
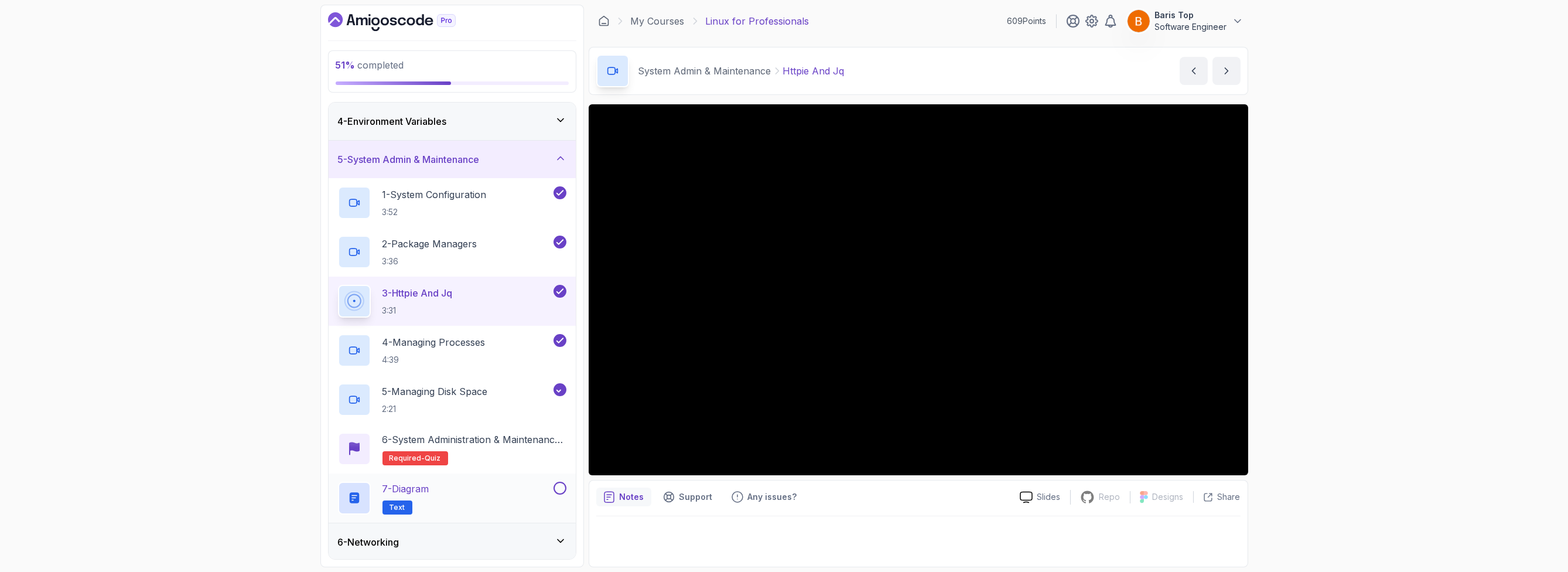
scroll to position [141, 0]
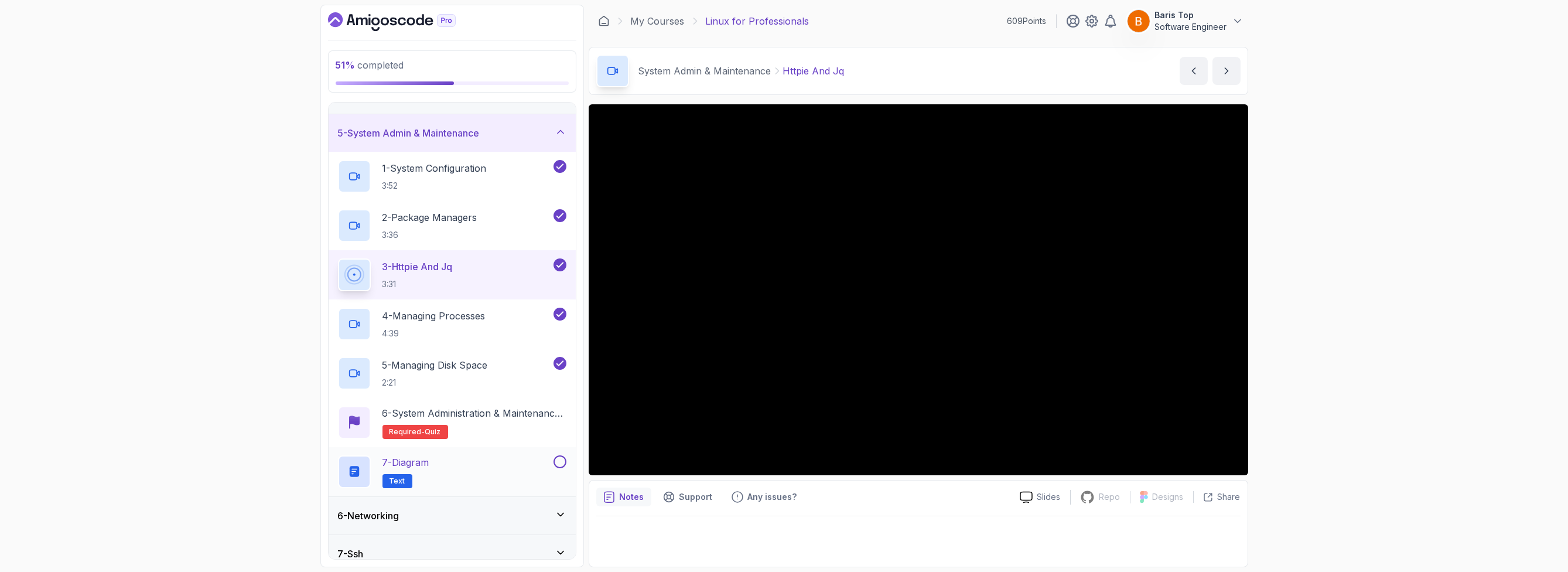
click at [508, 464] on div "7 - Diagram Text" at bounding box center [444, 472] width 213 height 33
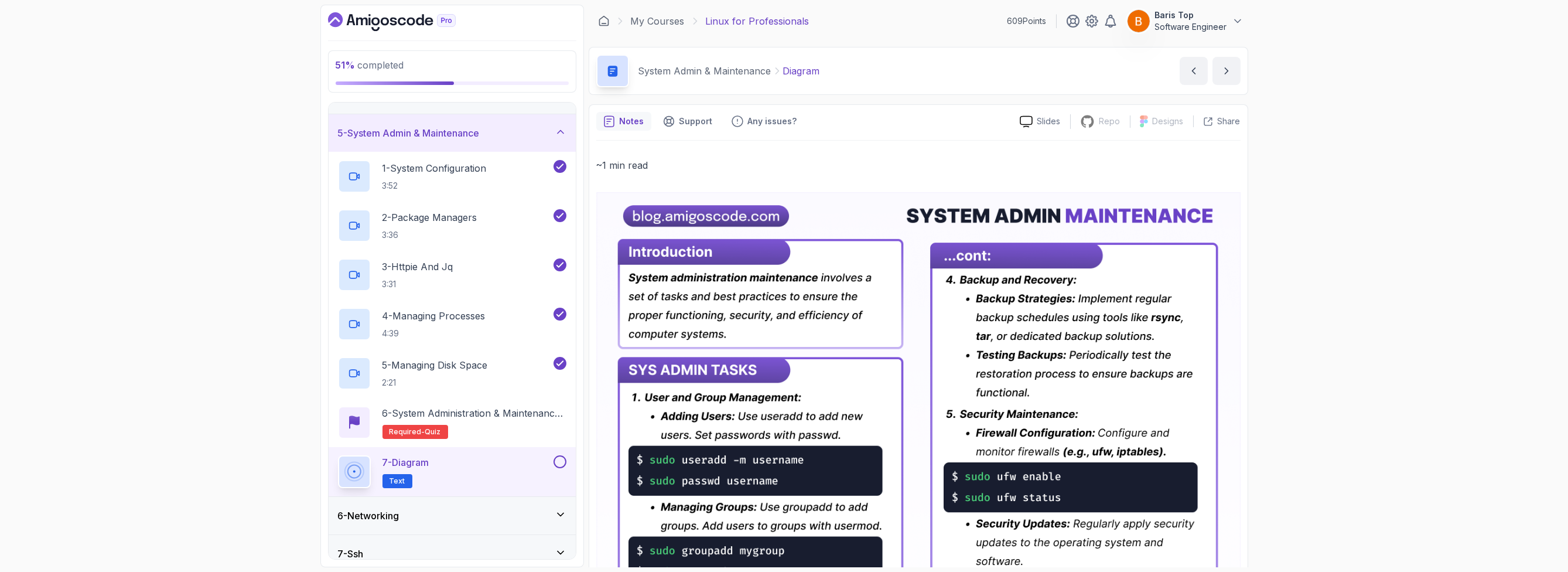
click at [558, 461] on button at bounding box center [559, 461] width 13 height 13
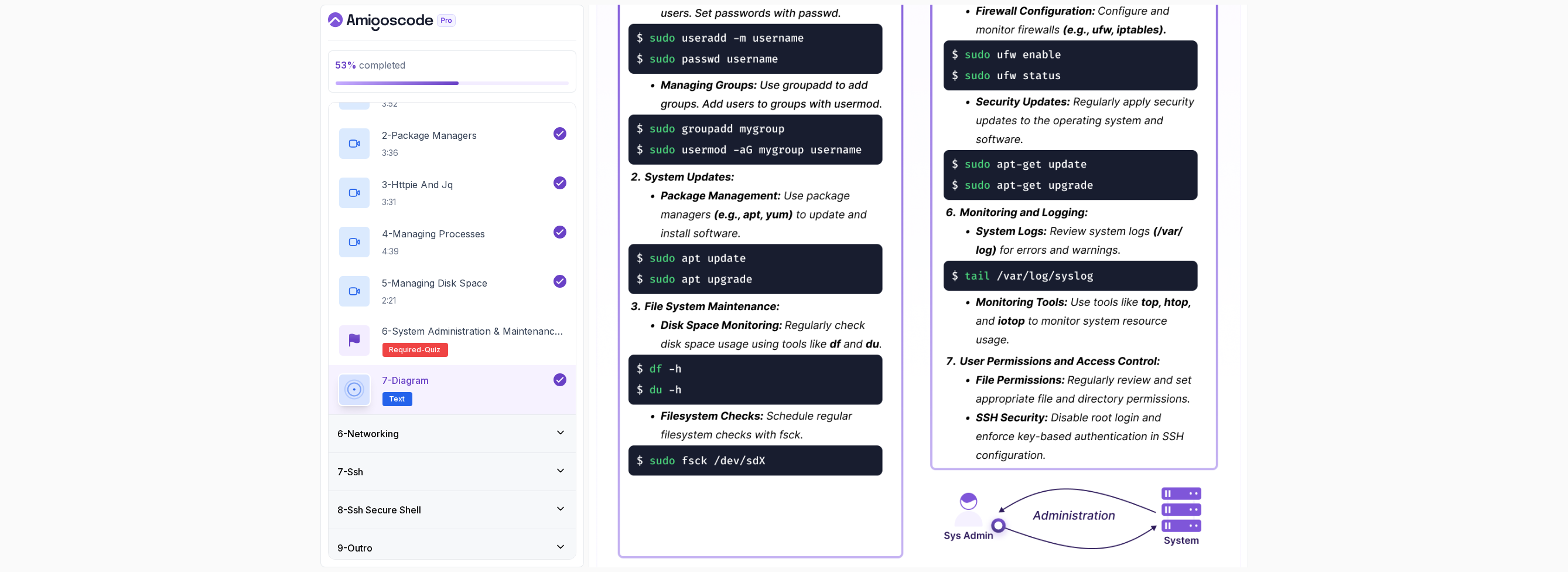
scroll to position [228, 0]
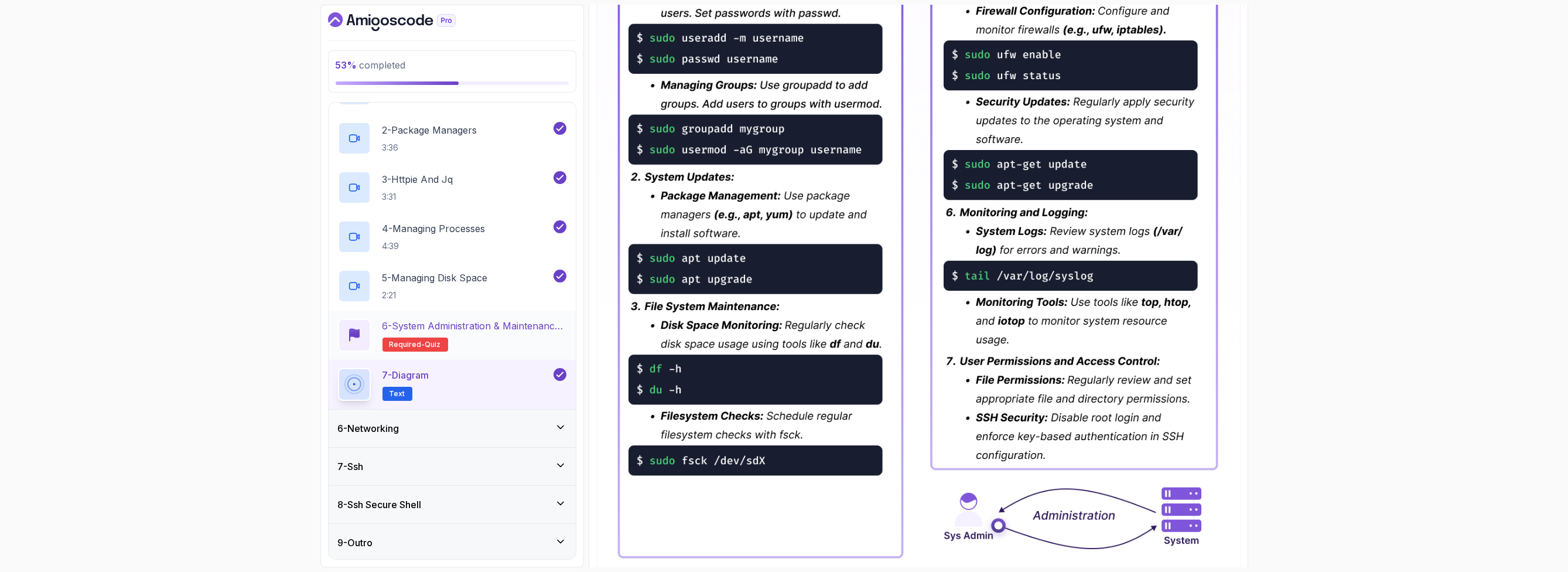
click at [495, 343] on h2 "6 - System Administration & Maintenance Quiz Required- quiz" at bounding box center [475, 335] width 184 height 33
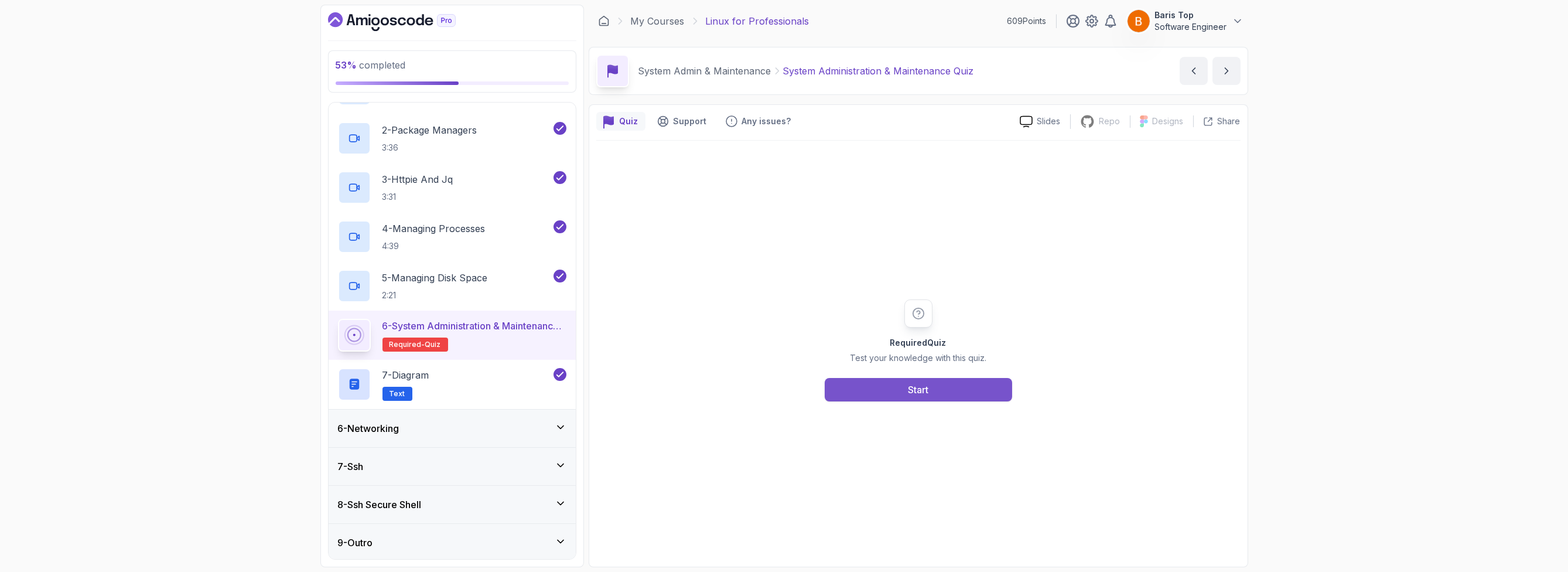
click at [849, 387] on button "Start" at bounding box center [918, 389] width 188 height 24
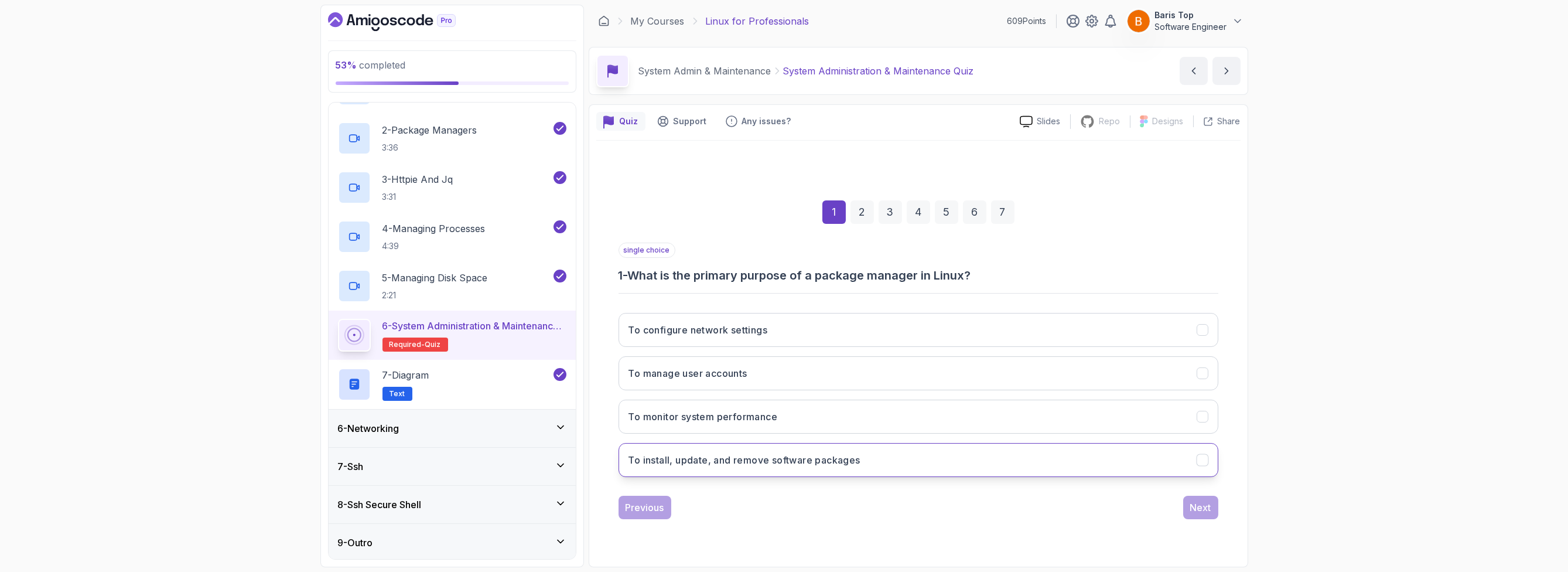
click at [905, 464] on button "To install, update, and remove software packages" at bounding box center [918, 460] width 600 height 34
click at [1188, 504] on button "Next" at bounding box center [1200, 507] width 35 height 24
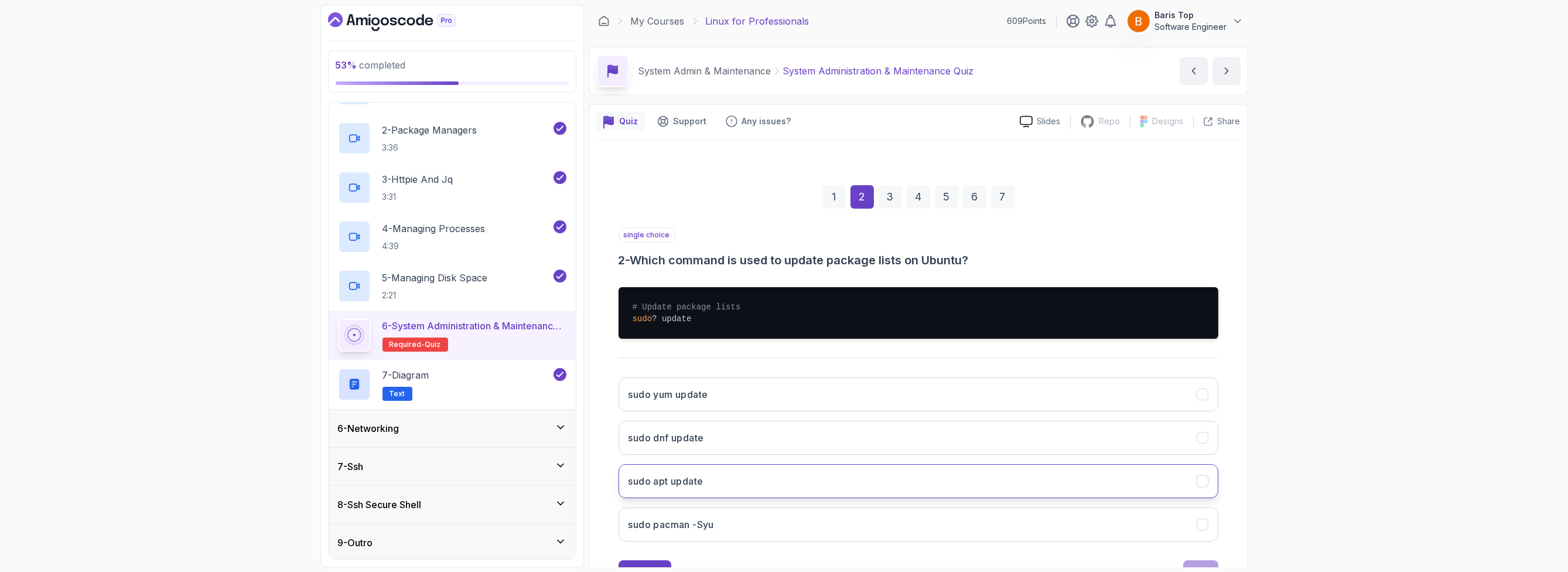
click at [770, 476] on button "sudo apt update" at bounding box center [918, 481] width 600 height 34
click at [1202, 561] on button "Next" at bounding box center [1200, 572] width 35 height 24
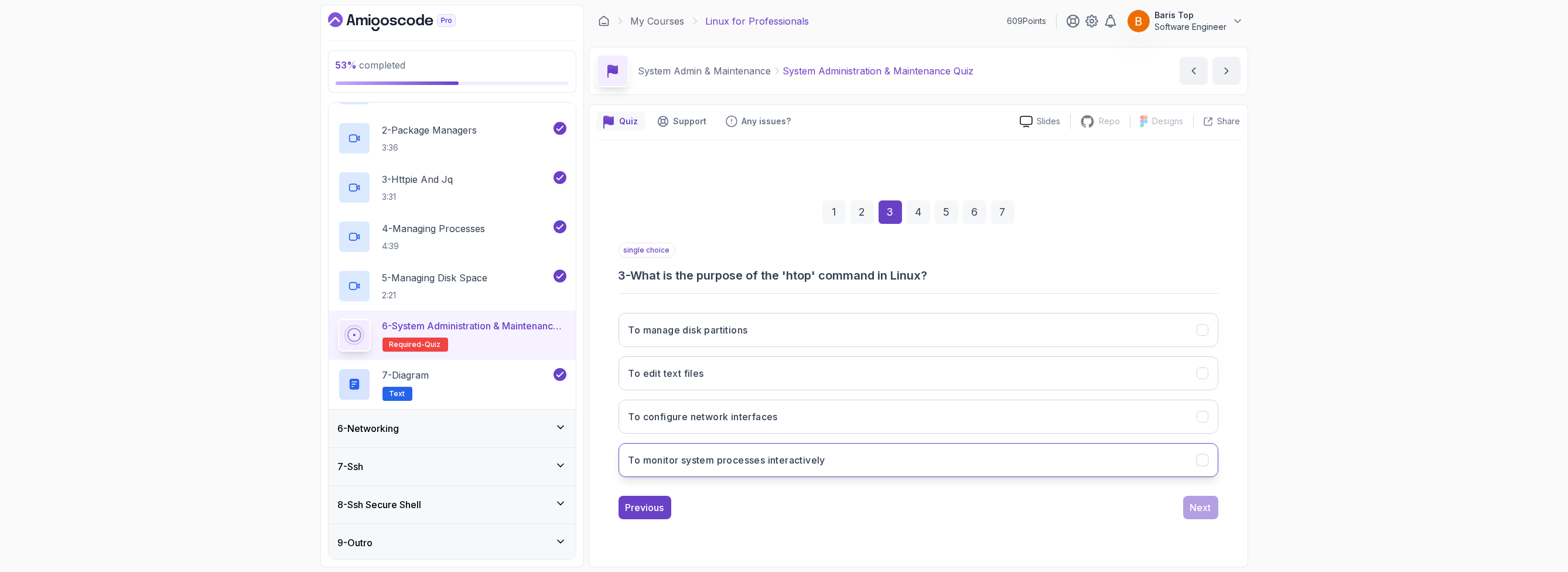
click at [871, 456] on button "To monitor system processes interactively" at bounding box center [918, 460] width 600 height 34
click at [1194, 507] on div "Next" at bounding box center [1201, 507] width 21 height 14
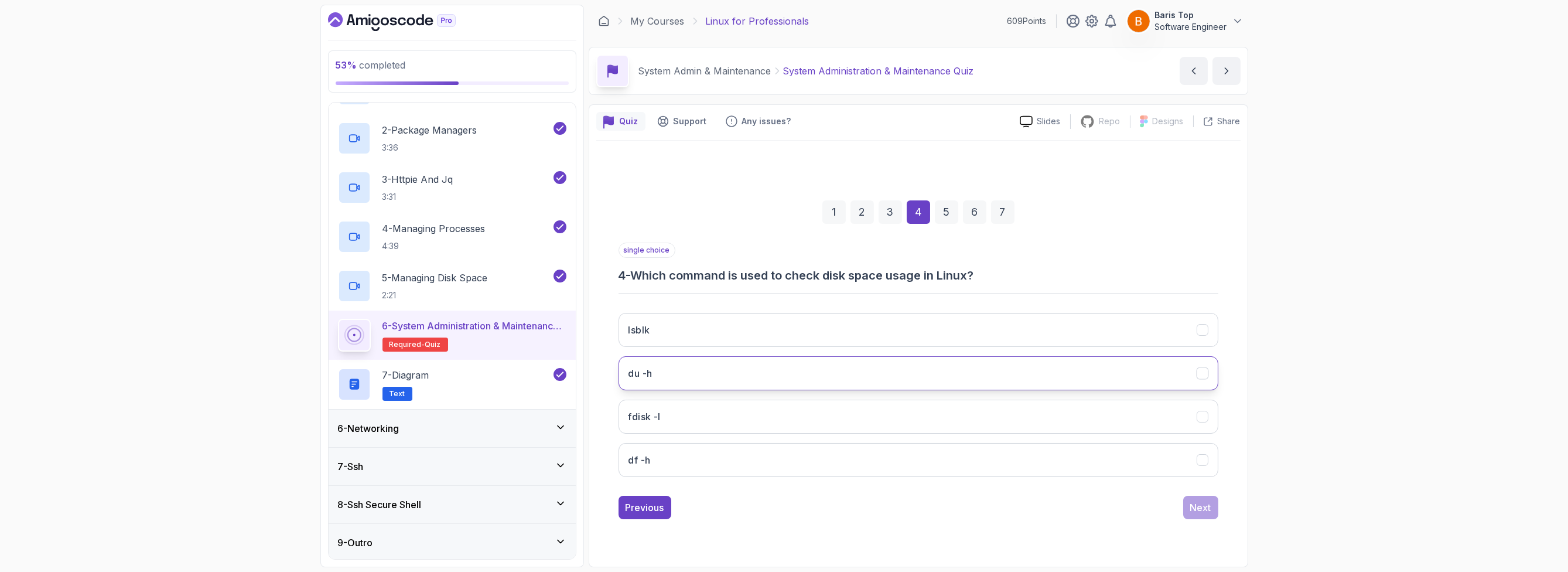
click at [762, 366] on button "du -h" at bounding box center [918, 373] width 600 height 34
click at [741, 450] on button "df -h" at bounding box center [918, 460] width 600 height 34
drag, startPoint x: 607, startPoint y: 464, endPoint x: 650, endPoint y: 462, distance: 43.0
click at [650, 462] on div "1 2 3 4 5 6 7 single choice 4 - Which command is used to check disk space usage…" at bounding box center [918, 350] width 645 height 356
copy h3 "df -h"
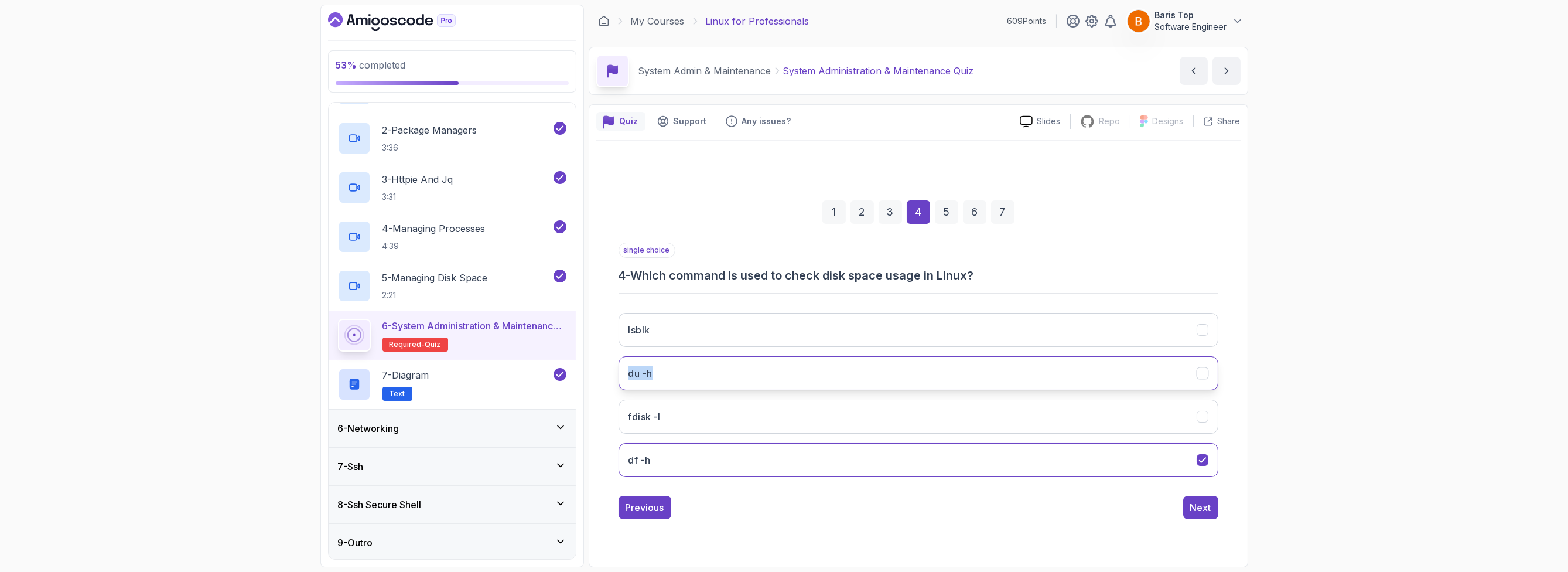
drag, startPoint x: 610, startPoint y: 368, endPoint x: 652, endPoint y: 373, distance: 42.3
click at [652, 373] on div "1 2 3 4 5 6 7 single choice 4 - Which command is used to check disk space usage…" at bounding box center [918, 350] width 645 height 356
copy h3 "du -h"
click at [727, 461] on button "df -h" at bounding box center [918, 460] width 600 height 34
click at [891, 500] on div "Previous Next" at bounding box center [918, 507] width 600 height 24
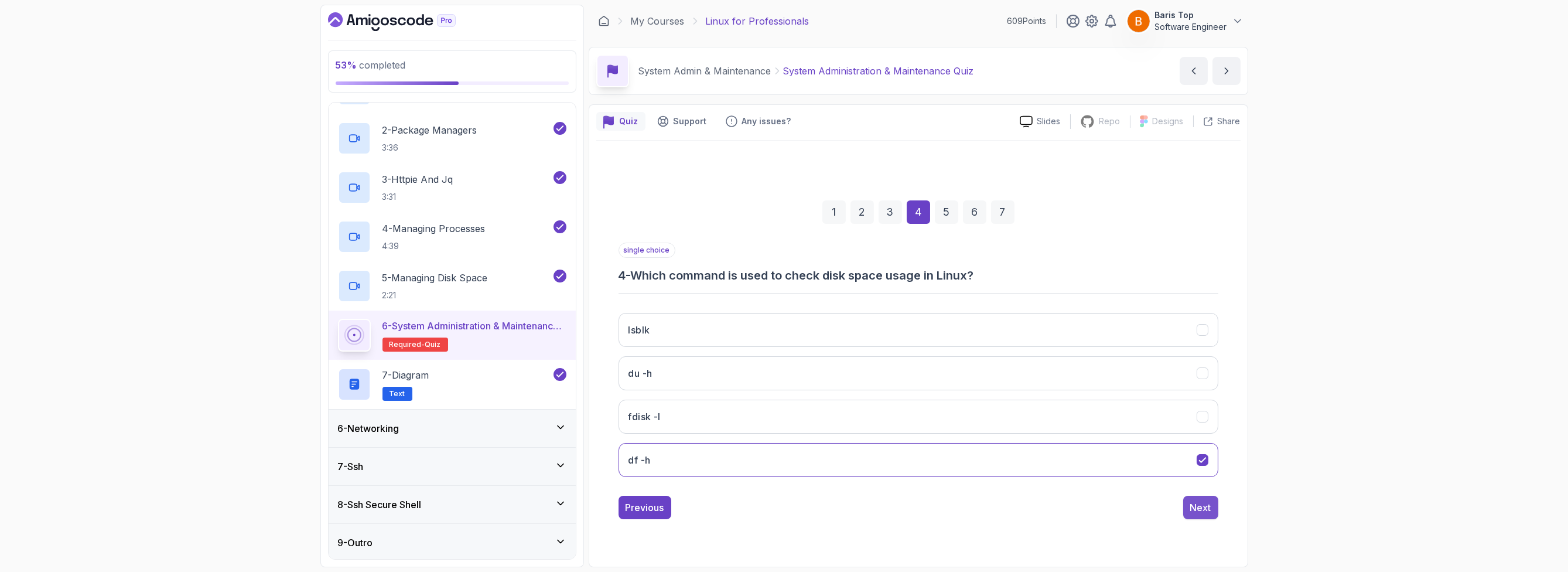
click at [1202, 503] on div "Next" at bounding box center [1201, 507] width 21 height 14
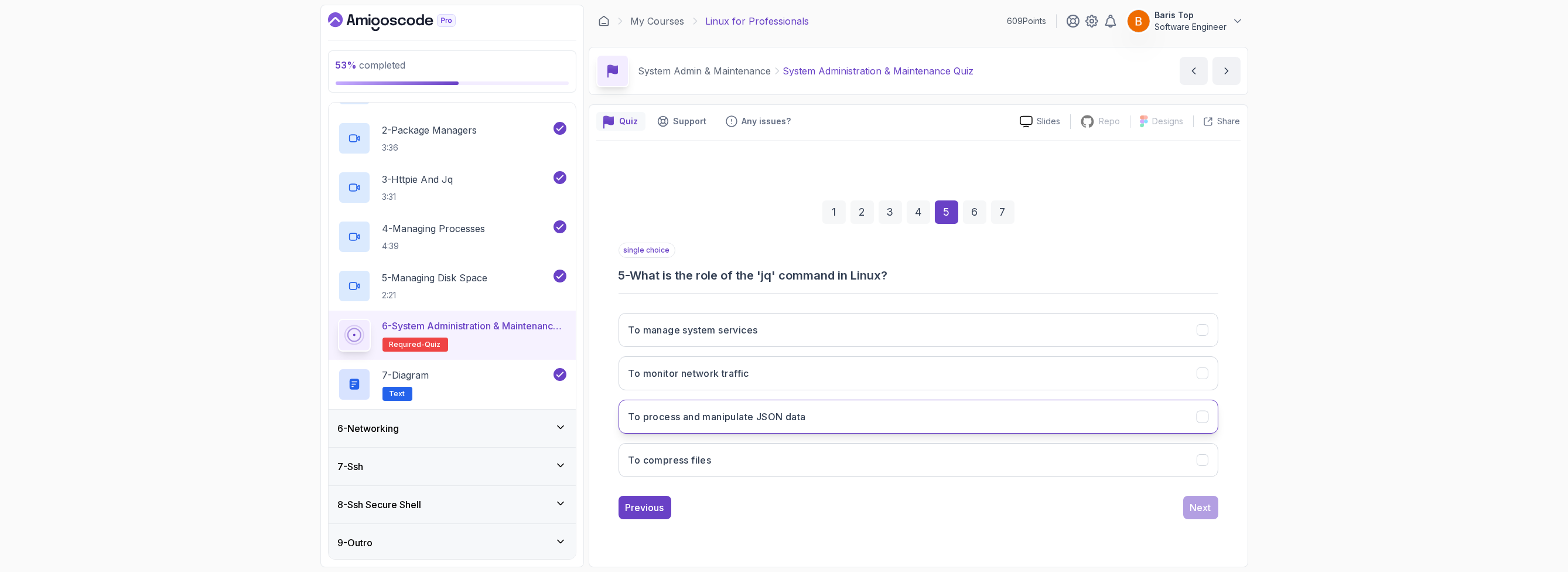
drag, startPoint x: 834, startPoint y: 411, endPoint x: 851, endPoint y: 416, distance: 17.7
click at [834, 411] on button "To process and manipulate JSON data" at bounding box center [918, 417] width 600 height 34
click at [1195, 503] on div "Next" at bounding box center [1201, 507] width 21 height 14
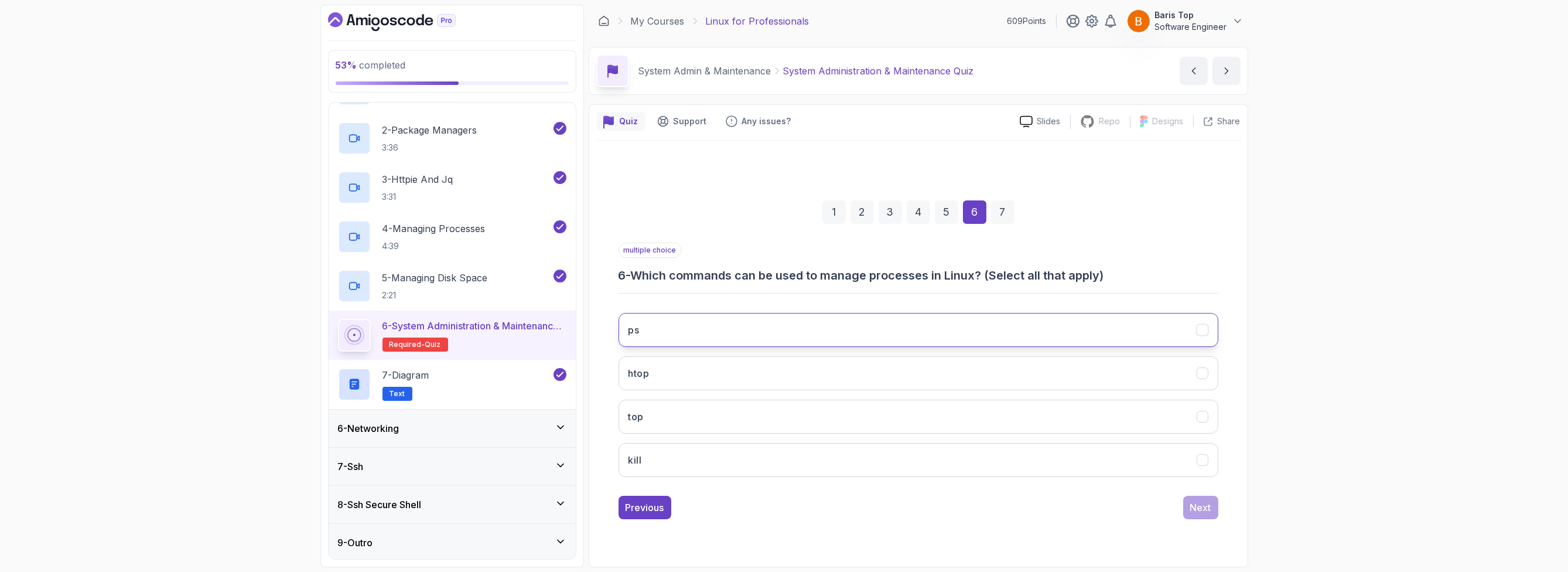
click at [800, 320] on button "ps" at bounding box center [918, 330] width 600 height 34
click at [776, 359] on button "htop" at bounding box center [918, 373] width 600 height 34
drag, startPoint x: 797, startPoint y: 415, endPoint x: 799, endPoint y: 434, distance: 19.1
click at [797, 415] on button "top" at bounding box center [918, 417] width 600 height 34
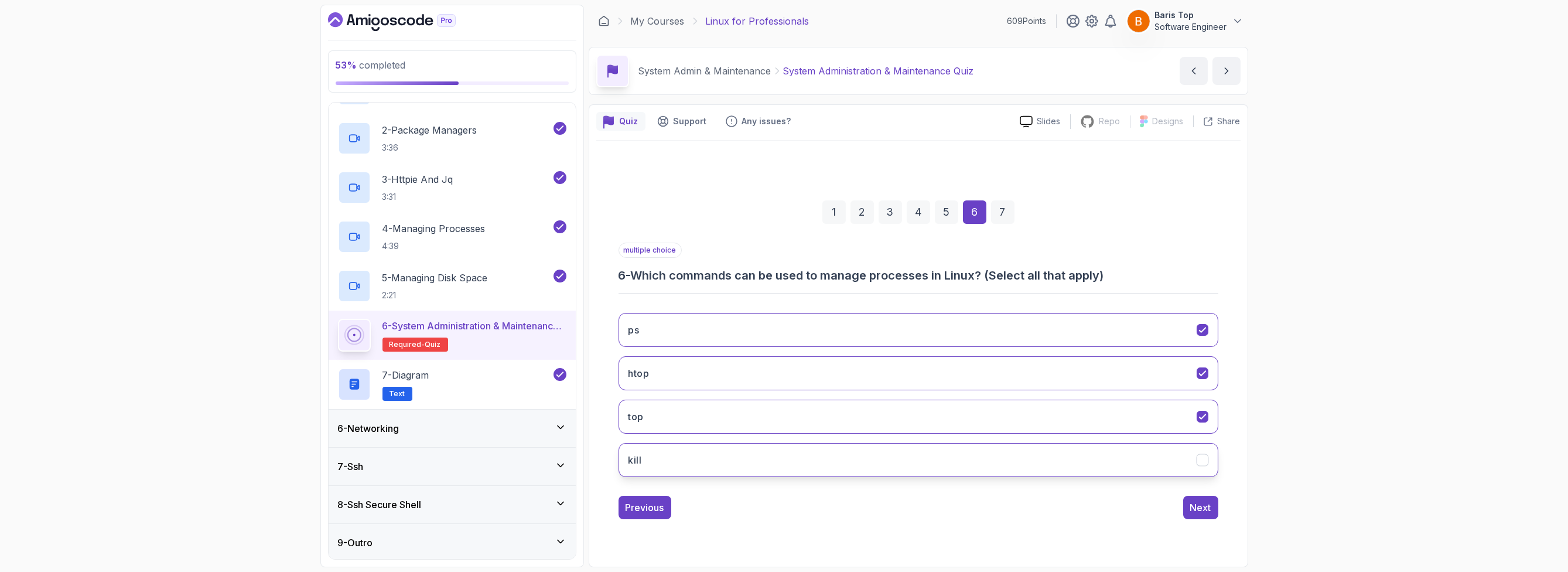
click at [799, 464] on button "kill" at bounding box center [918, 460] width 600 height 34
click at [912, 509] on div "Previous Next" at bounding box center [918, 507] width 600 height 24
click at [1190, 508] on div "Next" at bounding box center [1201, 507] width 21 height 14
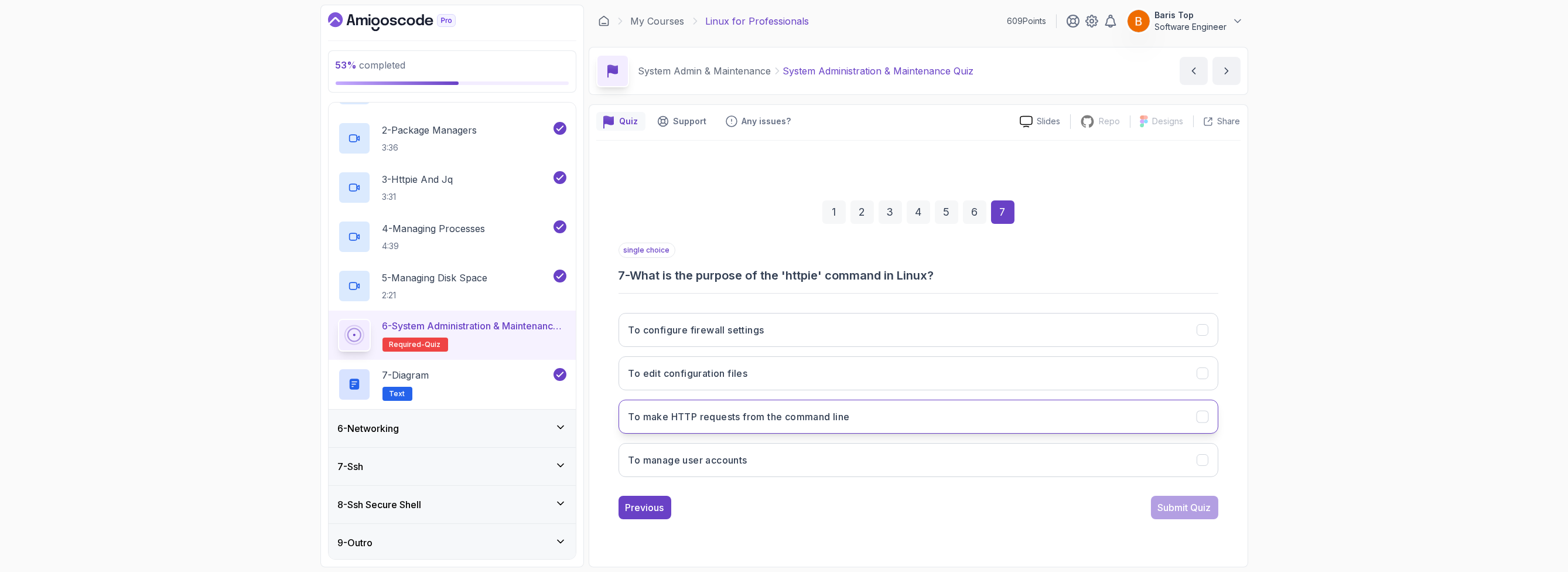
drag, startPoint x: 817, startPoint y: 417, endPoint x: 883, endPoint y: 426, distance: 66.6
click at [817, 417] on h3 "To make HTTP requests from the command line" at bounding box center [739, 416] width 221 height 14
click at [1162, 505] on div "Submit Quiz" at bounding box center [1185, 507] width 53 height 14
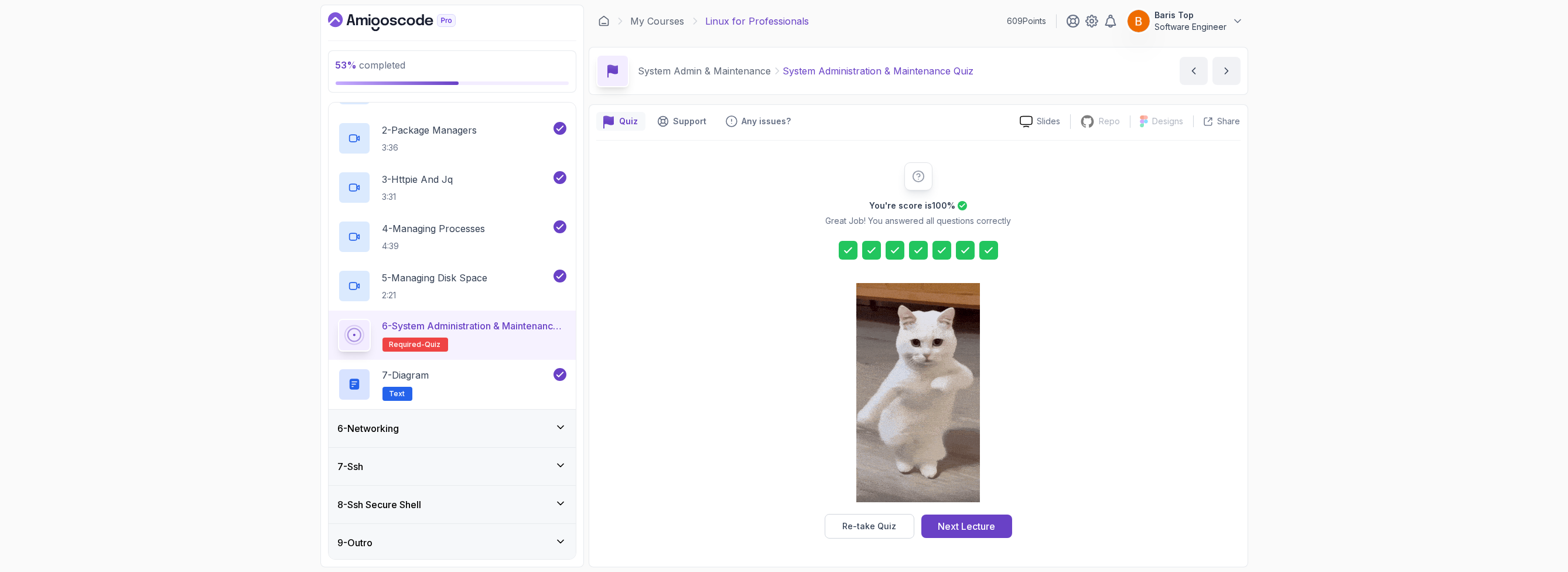
click at [962, 519] on div "Next Lecture" at bounding box center [966, 526] width 57 height 14
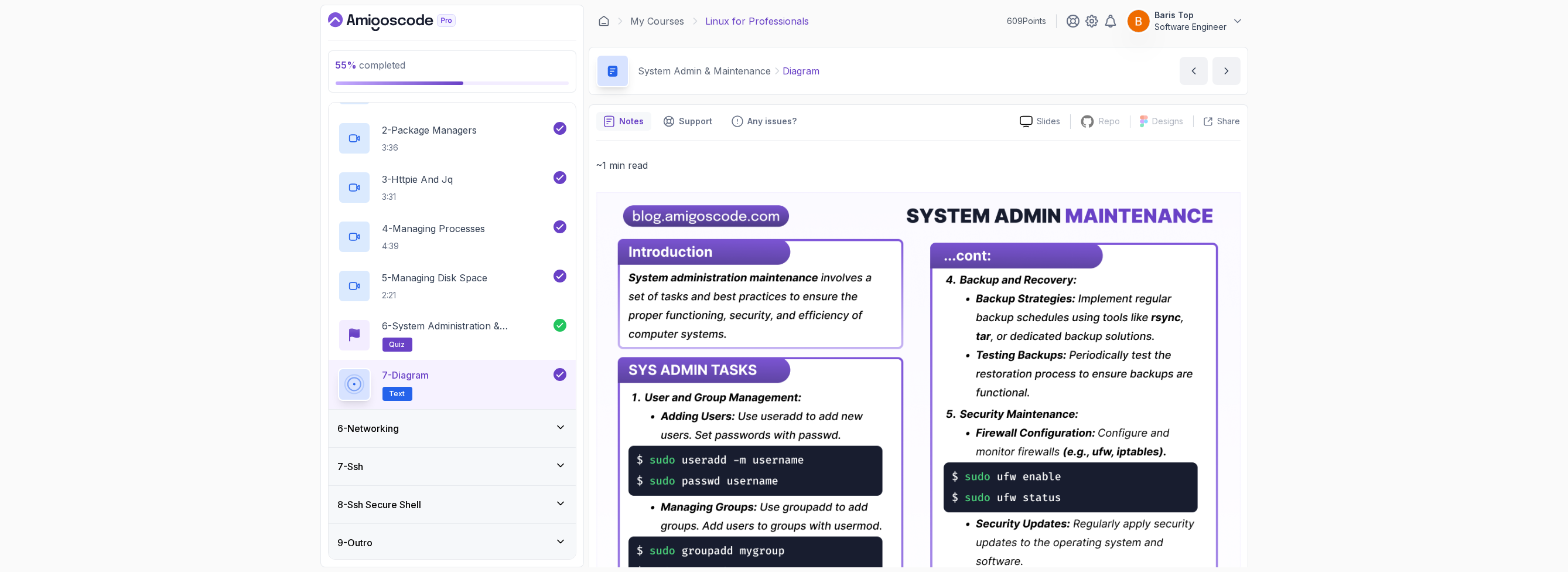
click at [495, 424] on div "6 - Networking" at bounding box center [452, 428] width 228 height 14
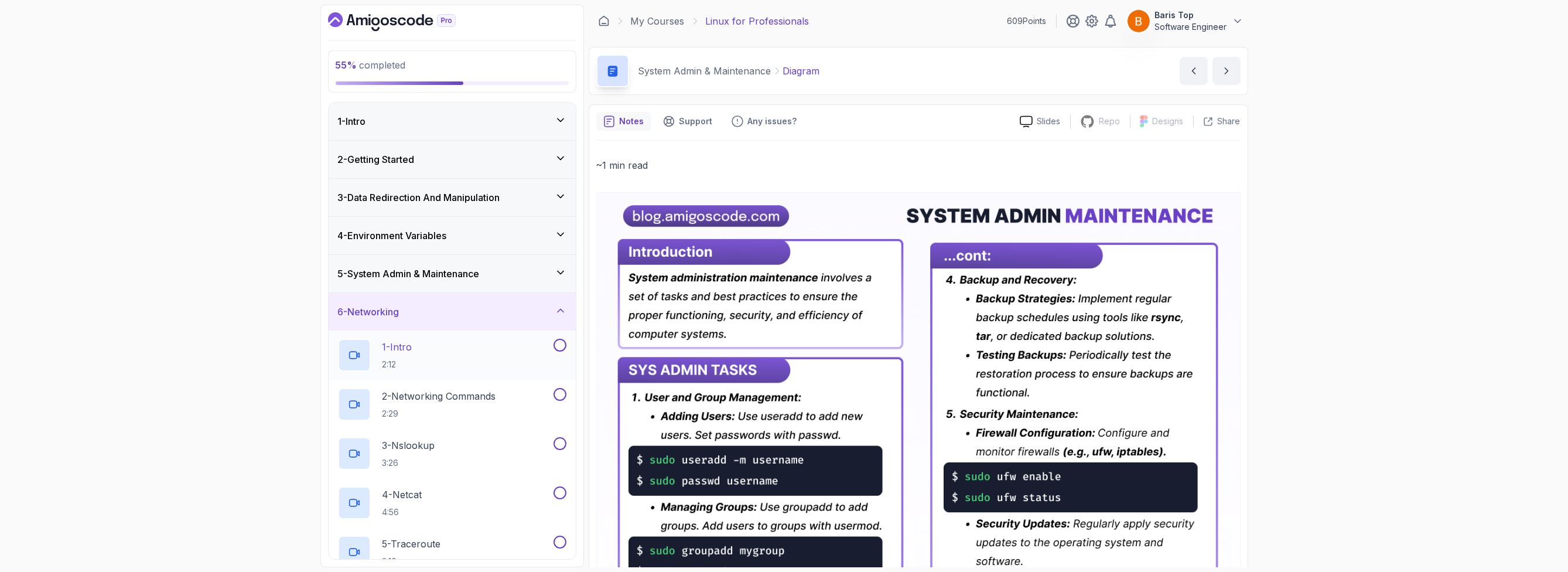
click at [503, 347] on div "1 - Intro 2:12" at bounding box center [444, 355] width 213 height 33
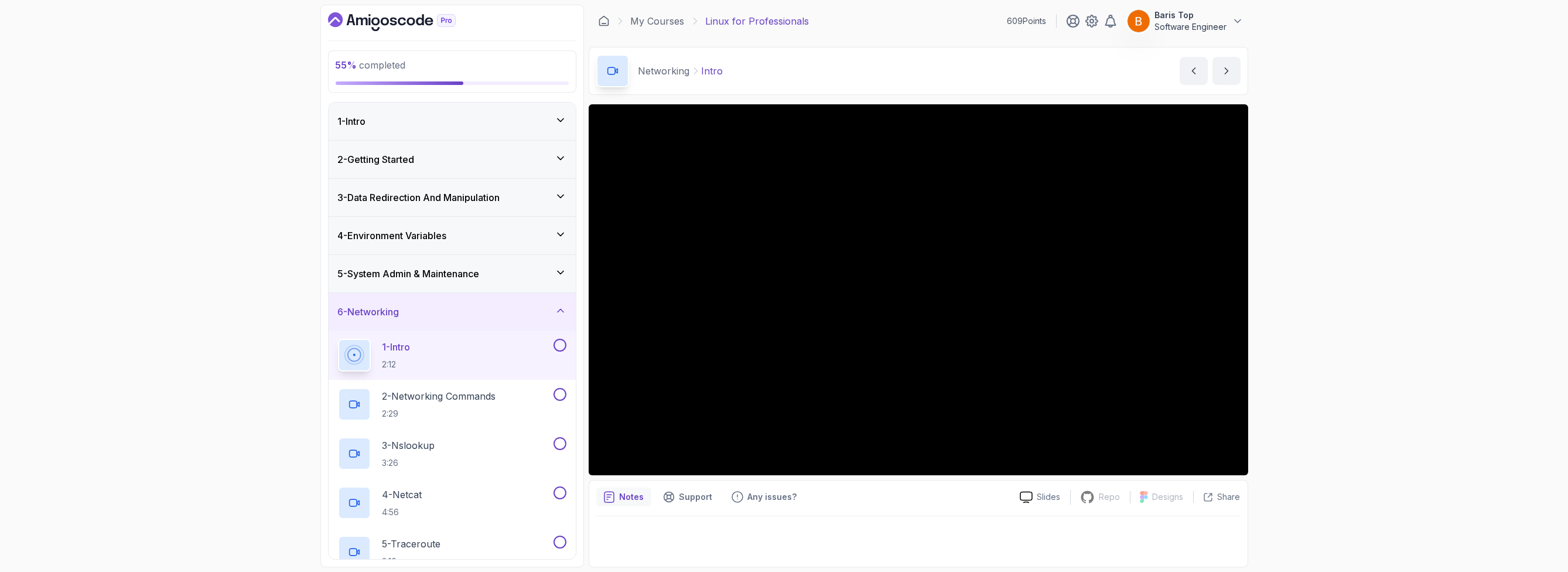
click at [556, 346] on button at bounding box center [559, 344] width 13 height 13
click at [518, 384] on div "2 - Networking Commands 2:29" at bounding box center [452, 404] width 247 height 49
click at [515, 397] on div "2 - Networking Commands 2:29" at bounding box center [444, 404] width 213 height 33
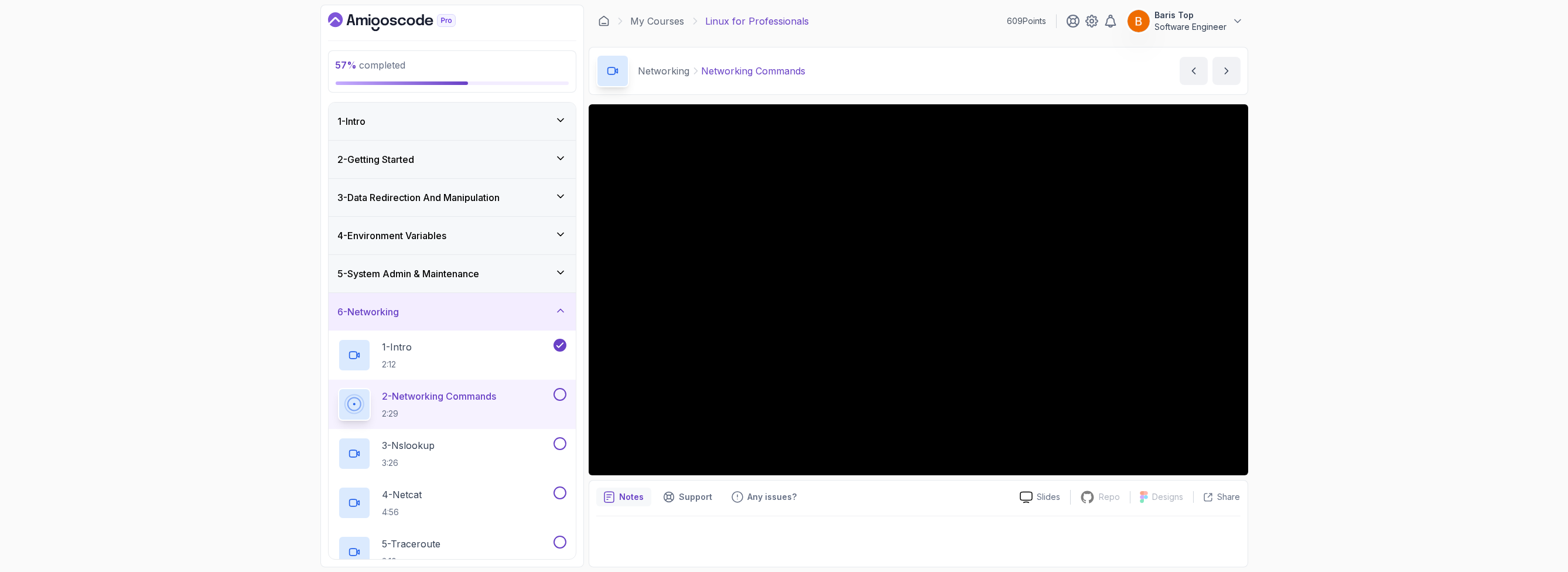
click at [558, 394] on button at bounding box center [559, 394] width 13 height 13
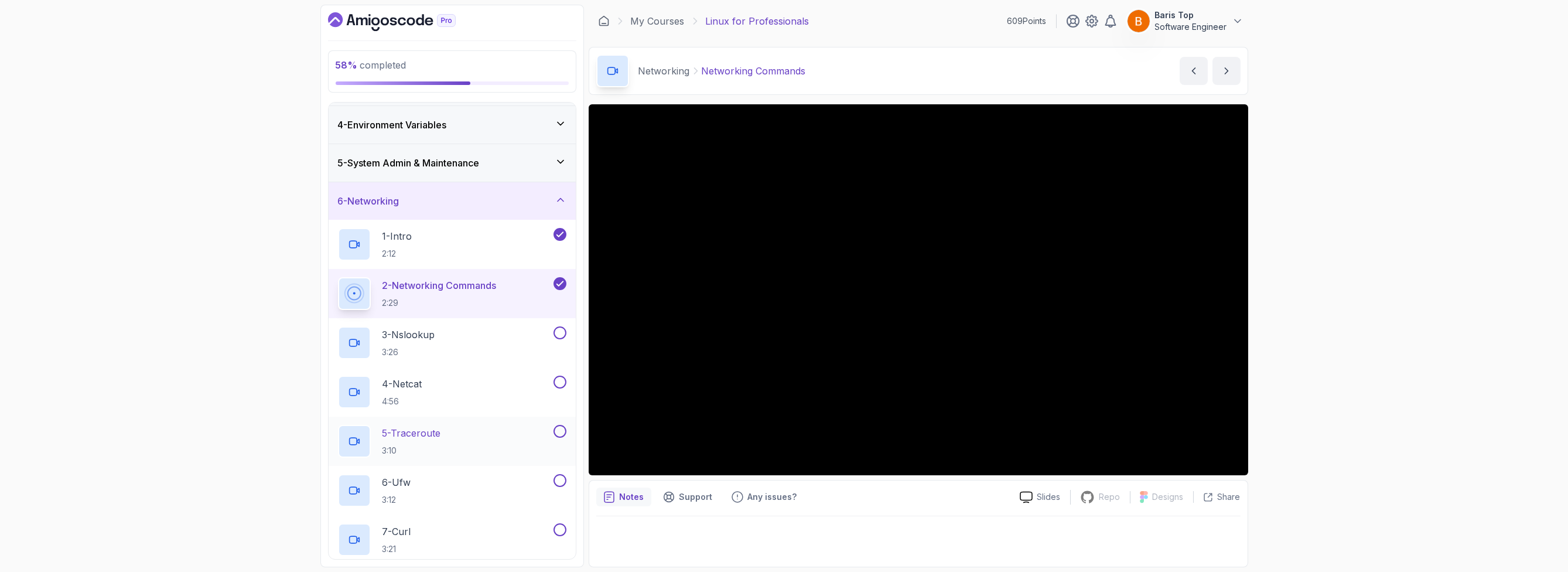
scroll to position [210, 0]
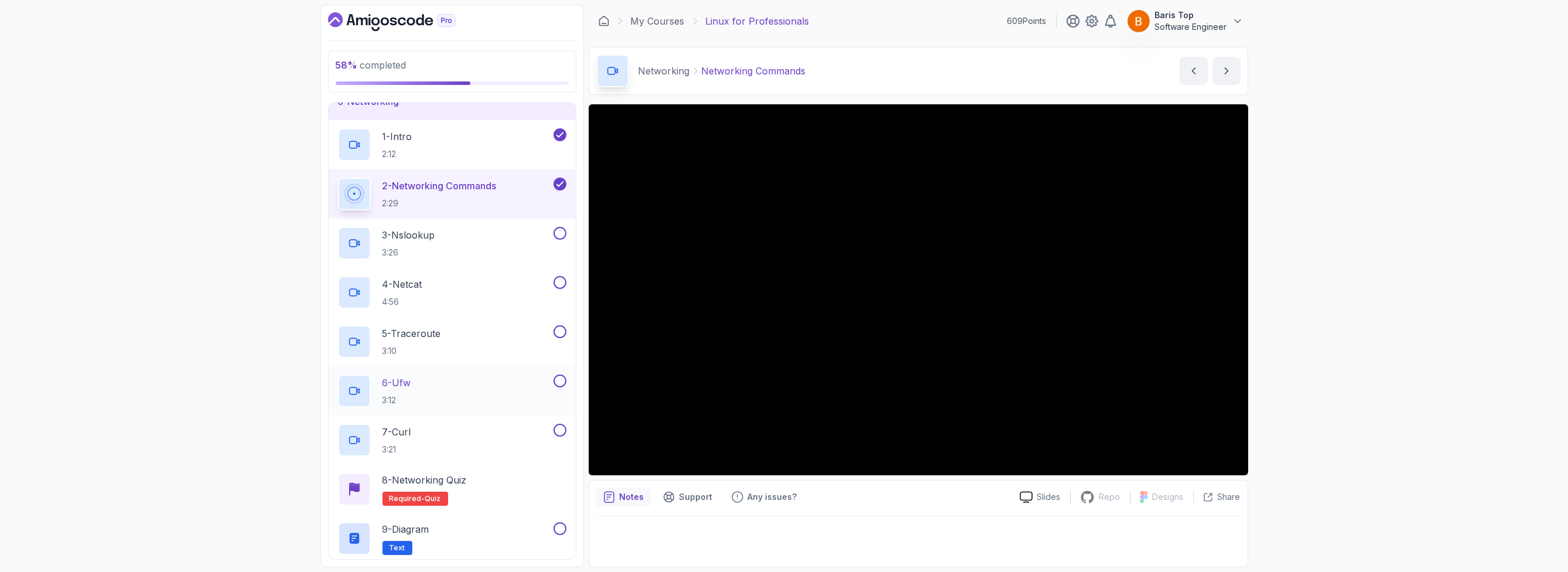
click at [501, 377] on div "6 - Ufw 3:12" at bounding box center [444, 391] width 213 height 33
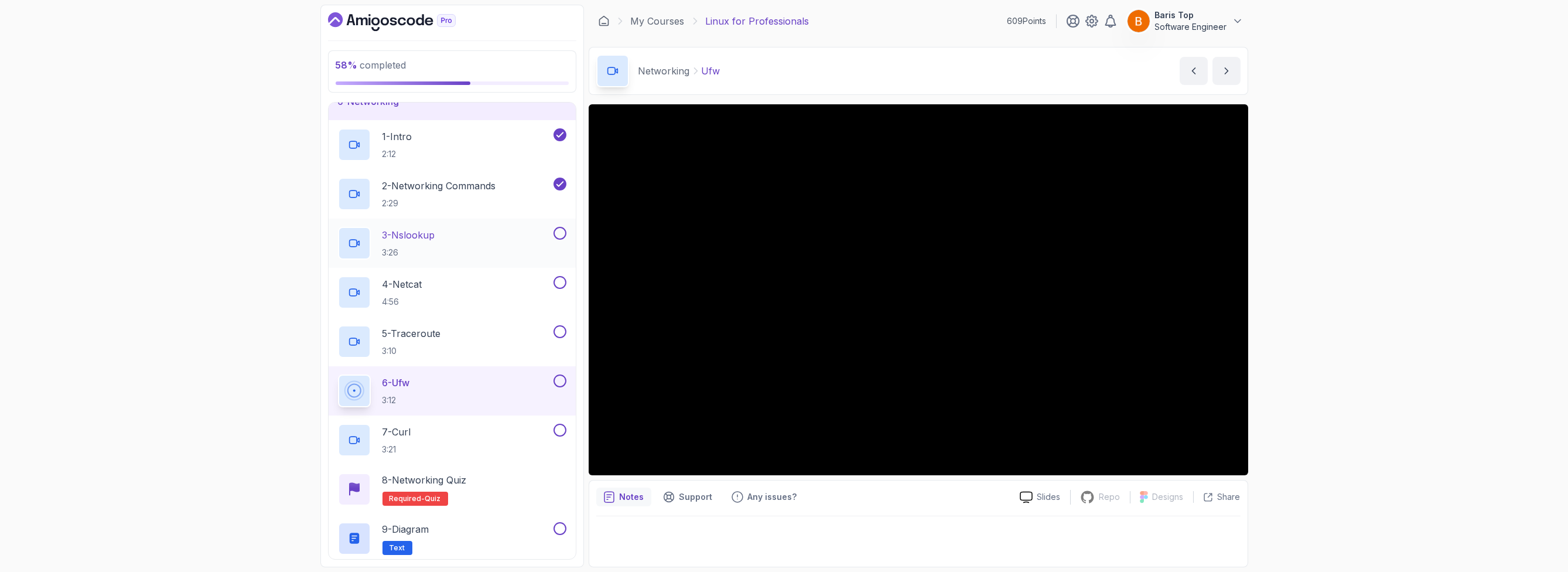
click at [559, 231] on button at bounding box center [559, 233] width 13 height 13
click at [559, 276] on button at bounding box center [559, 282] width 13 height 13
click at [560, 330] on button at bounding box center [559, 331] width 13 height 13
click at [561, 378] on button at bounding box center [559, 381] width 13 height 13
click at [561, 424] on button at bounding box center [559, 430] width 13 height 13
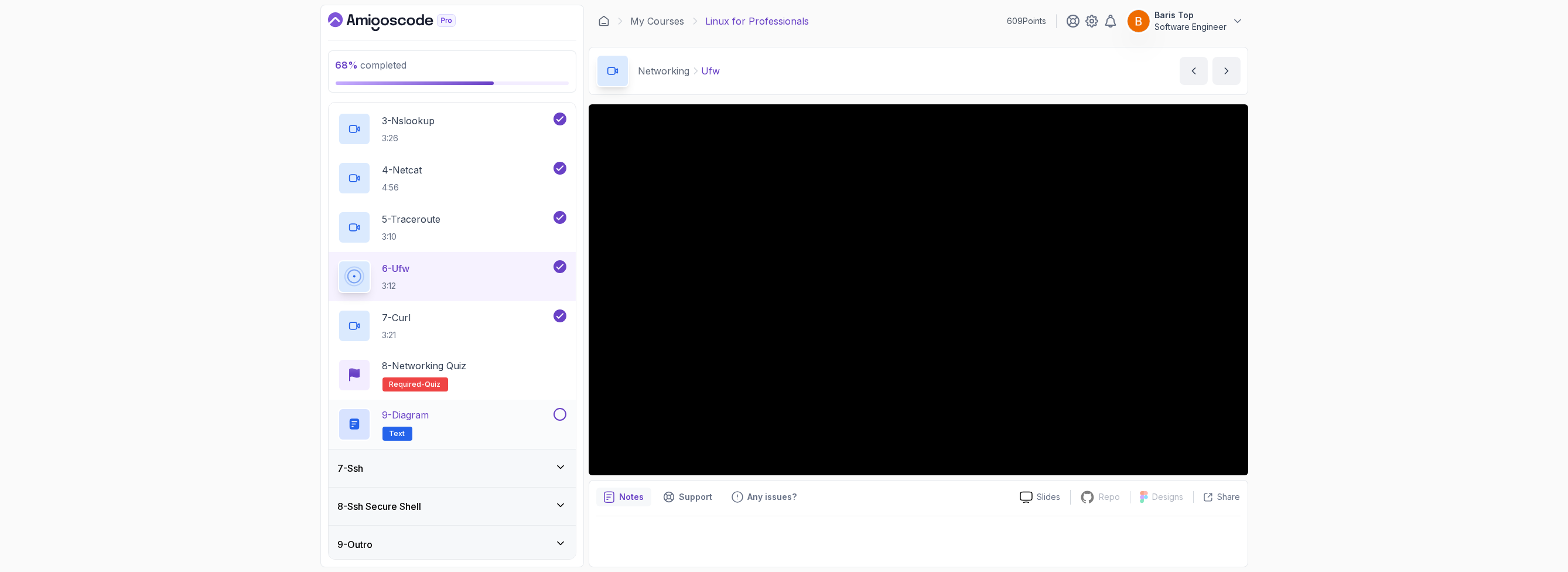
scroll to position [327, 0]
click at [527, 380] on div "8 - Networking Quiz Required- quiz" at bounding box center [452, 372] width 228 height 33
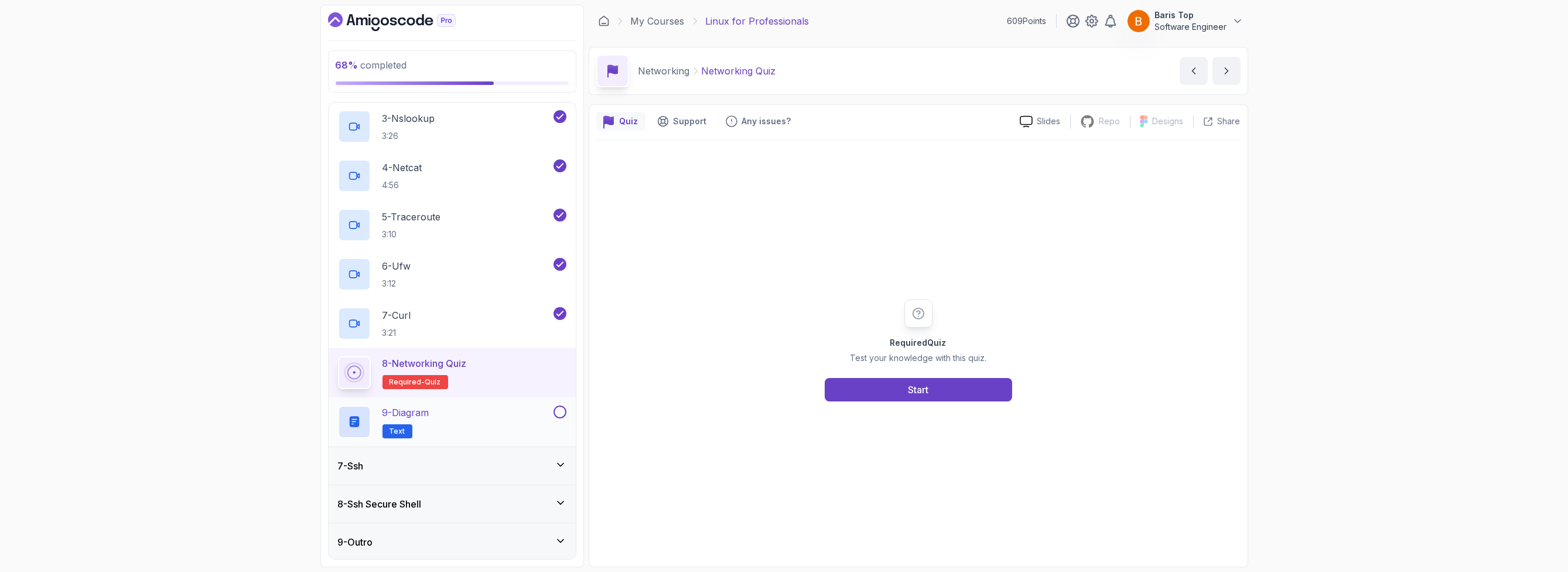
click at [518, 414] on div "9 - Diagram Text" at bounding box center [444, 421] width 213 height 33
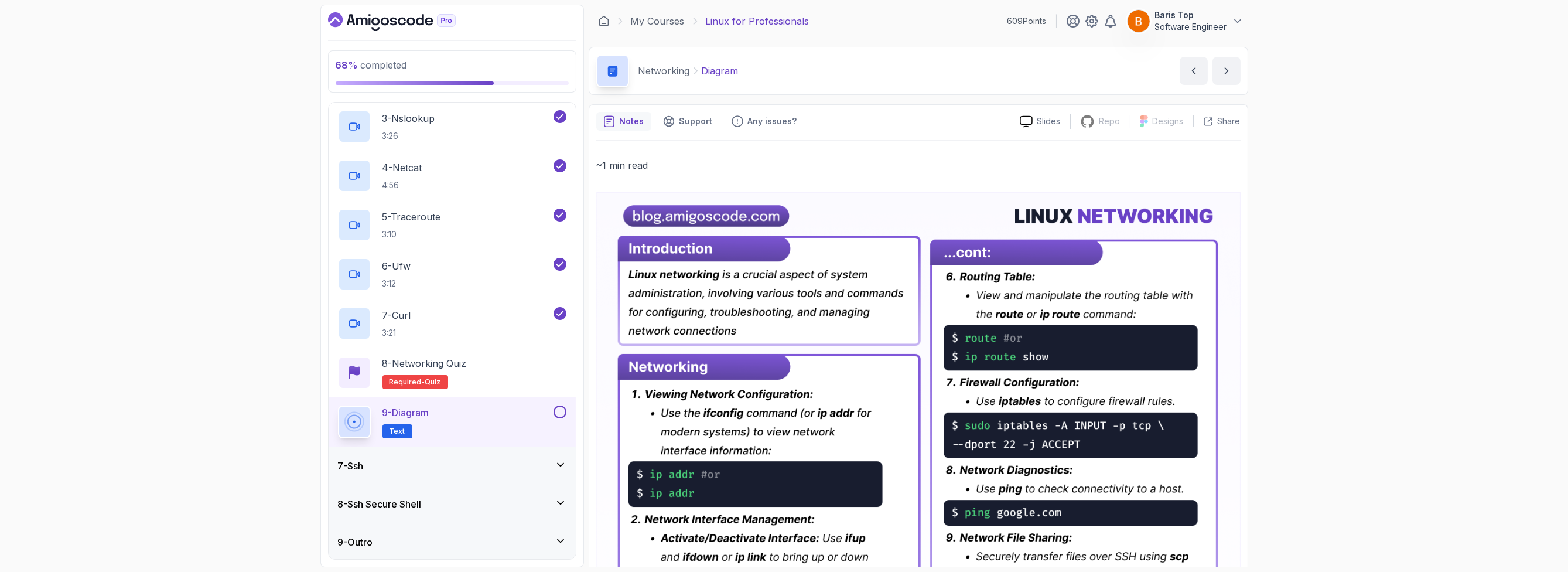
click at [558, 410] on button at bounding box center [559, 411] width 13 height 13
click at [518, 374] on div "8 - Networking Quiz Required- quiz" at bounding box center [452, 372] width 228 height 33
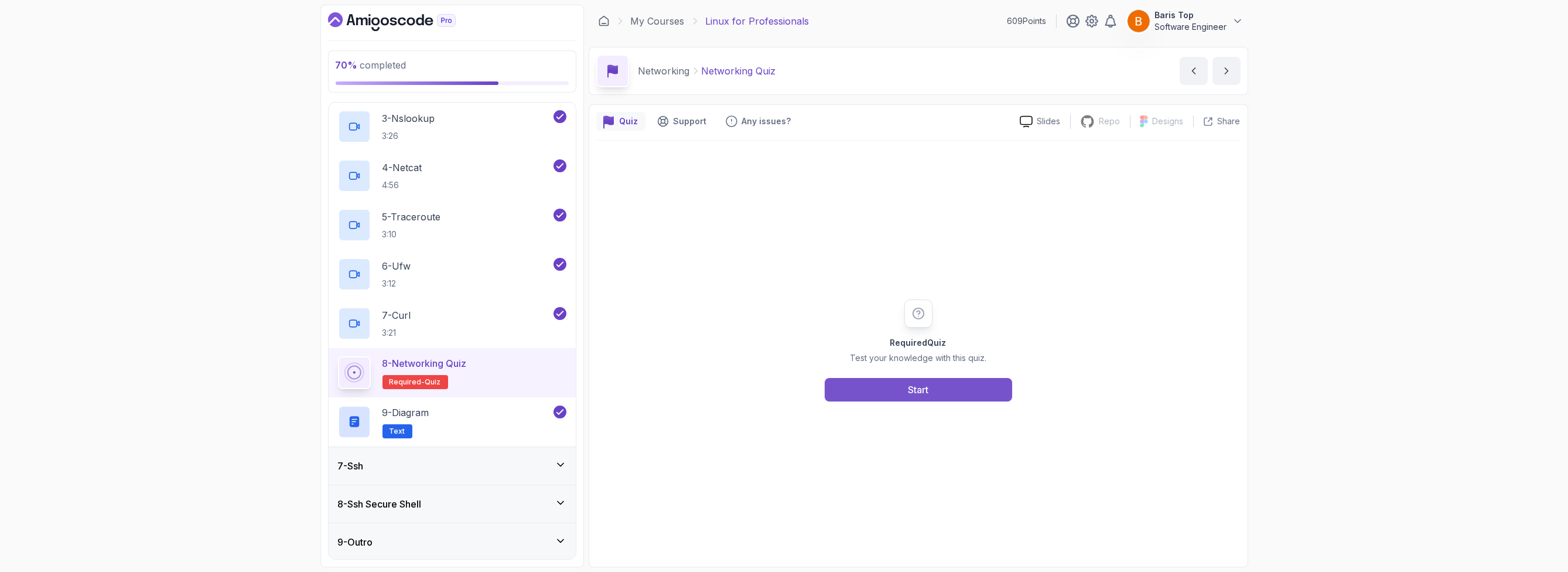
click at [862, 392] on button "Start" at bounding box center [918, 389] width 188 height 24
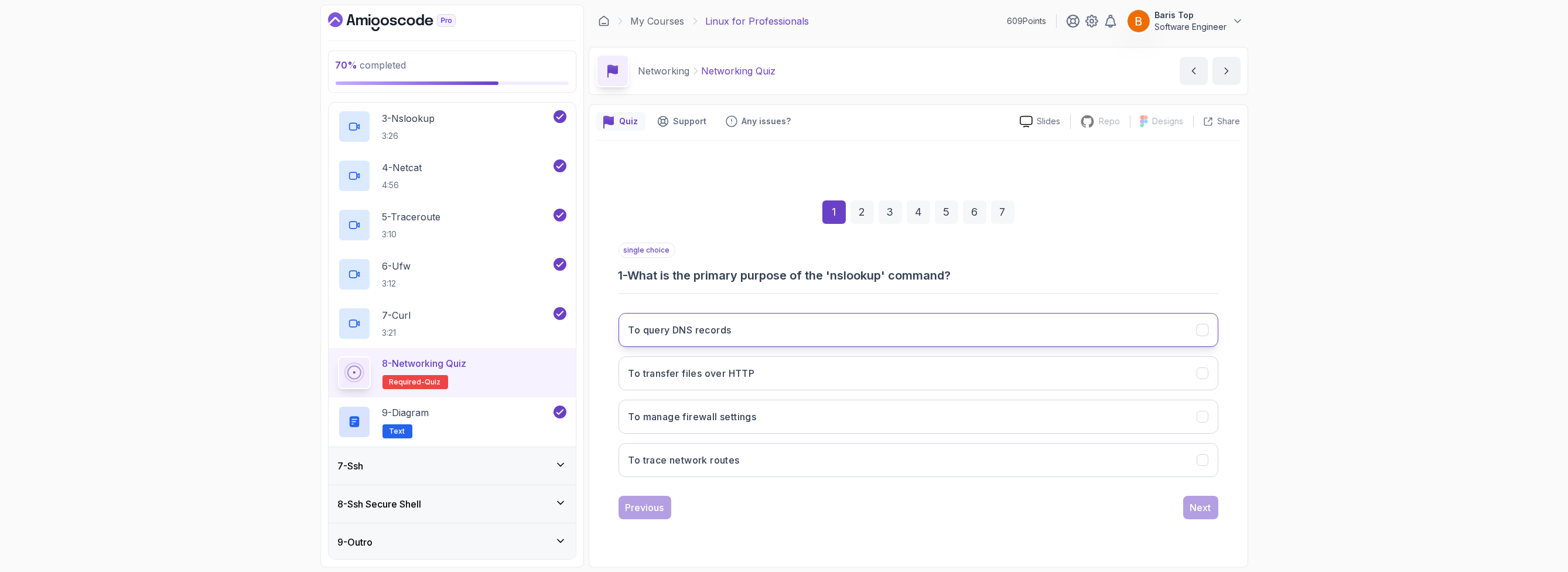
click at [774, 335] on button "To query DNS records" at bounding box center [918, 330] width 600 height 34
click at [1199, 504] on div "Next" at bounding box center [1201, 507] width 21 height 14
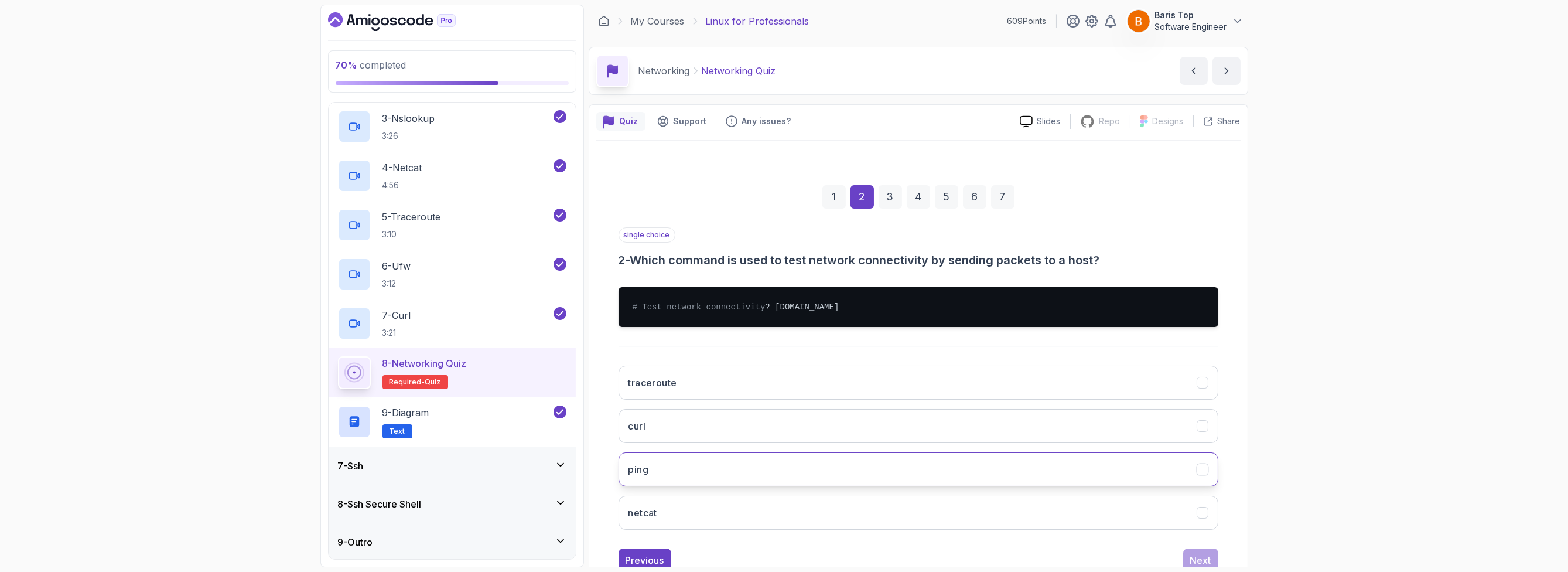
click at [731, 478] on button "ping" at bounding box center [918, 470] width 600 height 34
click at [1202, 561] on button "Next" at bounding box center [1200, 560] width 35 height 24
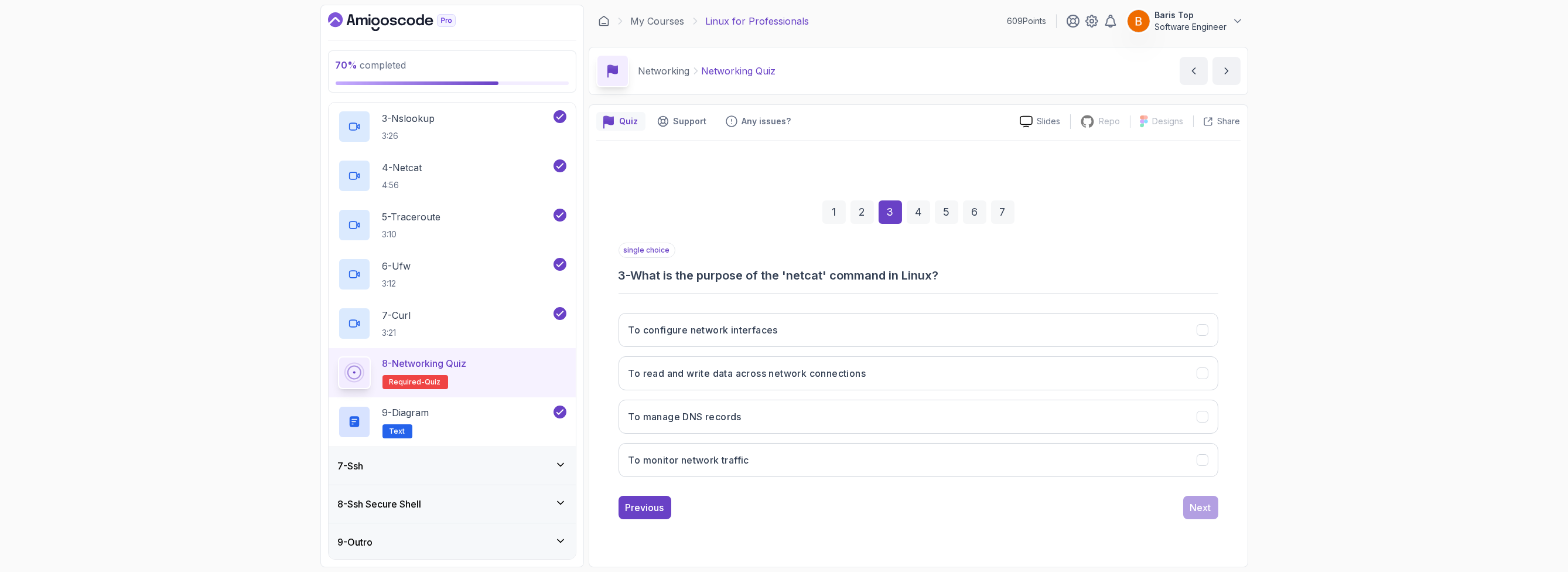
click at [642, 518] on div "1 2 3 4 5 6 7 single choice 3 - What is the purpose of the 'netcat' command in …" at bounding box center [918, 350] width 645 height 356
click at [642, 510] on div "Previous" at bounding box center [645, 507] width 39 height 14
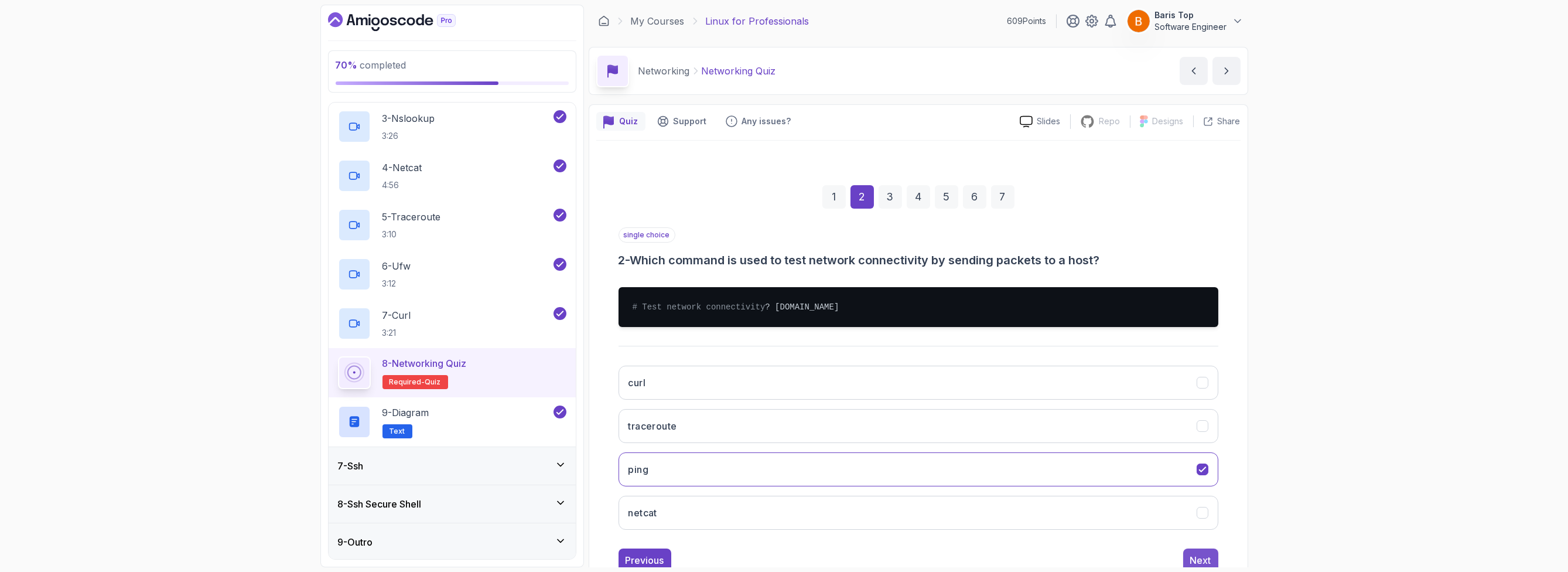
click at [1200, 564] on div "Next" at bounding box center [1201, 559] width 21 height 14
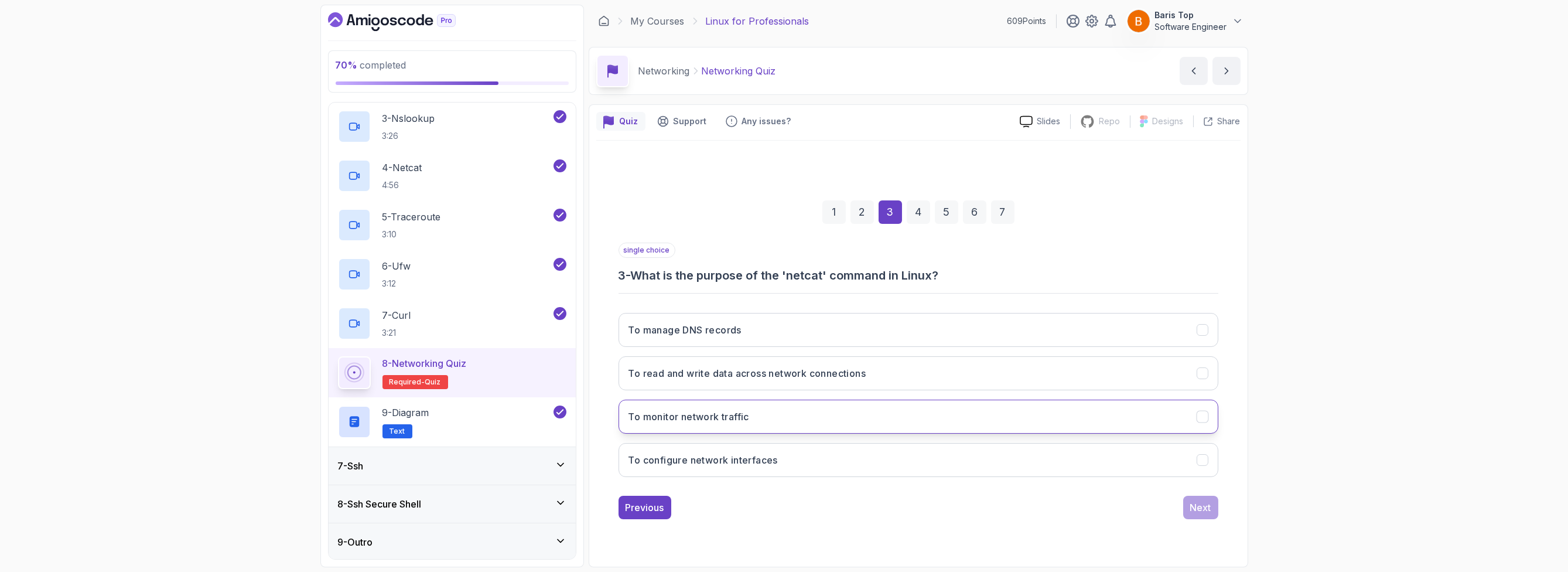
click at [840, 424] on button "To monitor network traffic" at bounding box center [918, 417] width 600 height 34
click at [1188, 507] on button "Next" at bounding box center [1200, 507] width 35 height 24
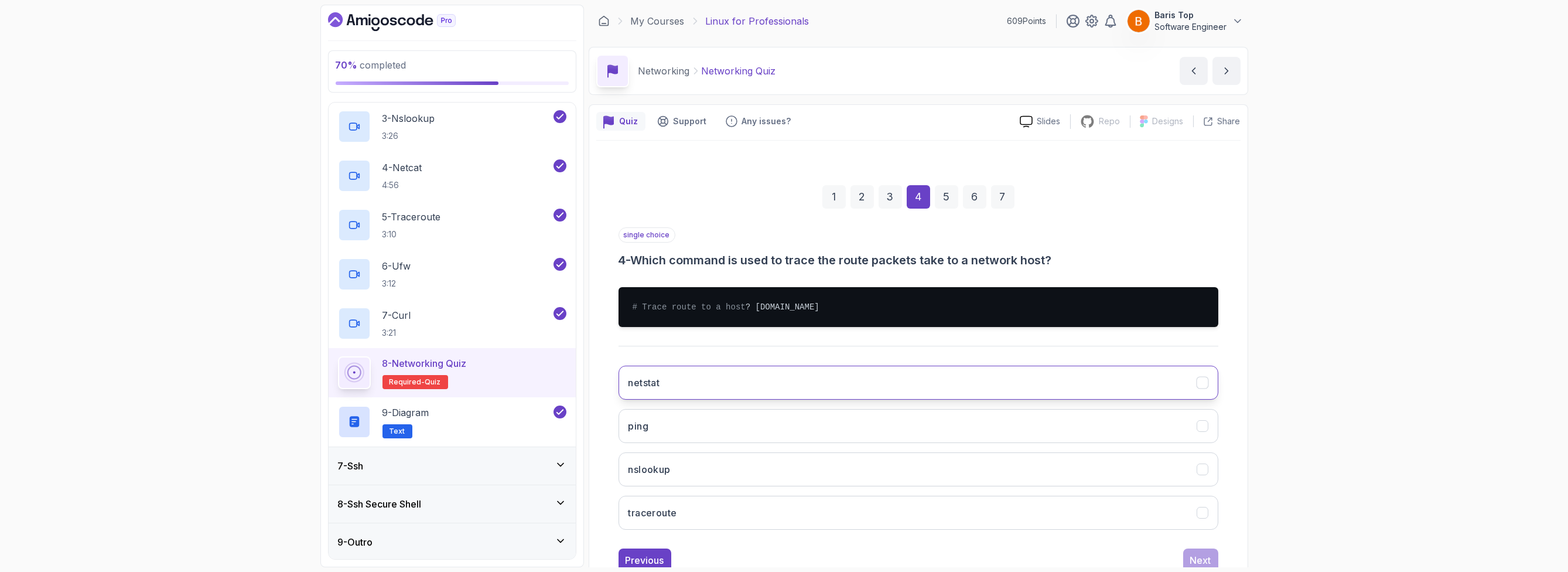
click at [790, 389] on button "netstat" at bounding box center [918, 383] width 600 height 34
click at [898, 509] on button "traceroute" at bounding box center [918, 513] width 600 height 34
click at [1193, 559] on button "Next" at bounding box center [1200, 560] width 35 height 24
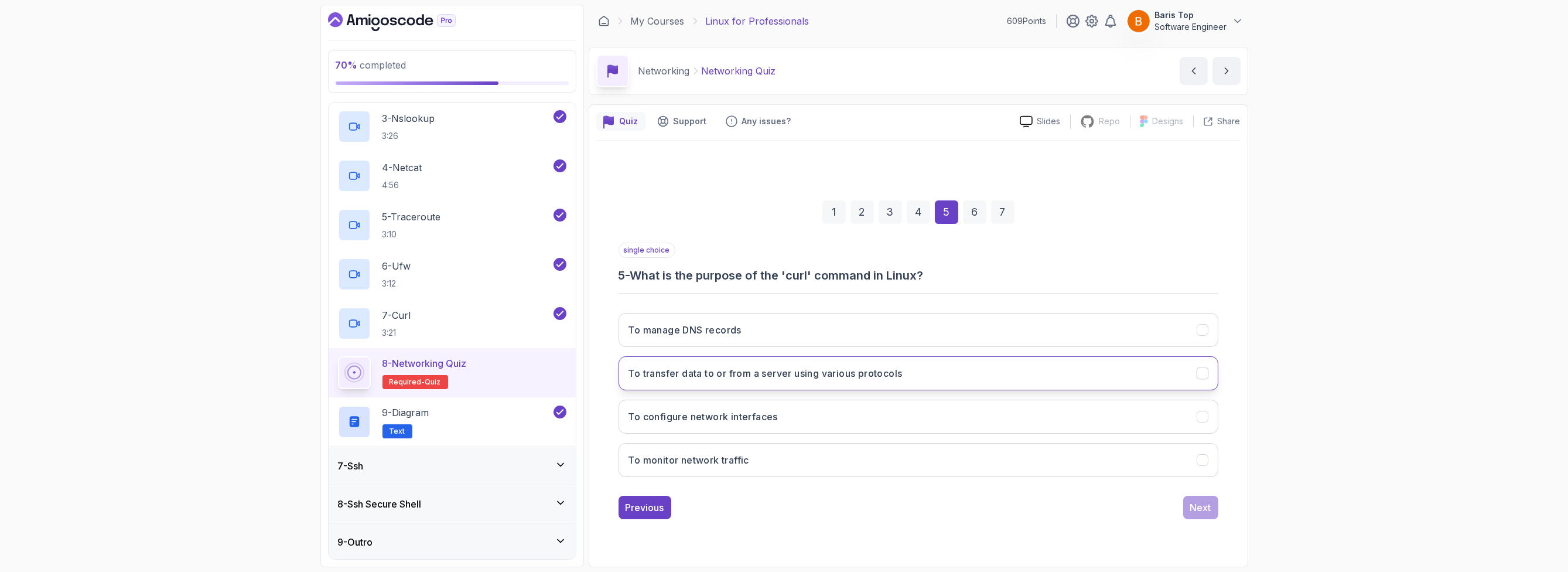
click at [970, 378] on button "To transfer data to or from a server using various protocols" at bounding box center [918, 373] width 600 height 34
click at [1188, 513] on button "Next" at bounding box center [1200, 507] width 35 height 24
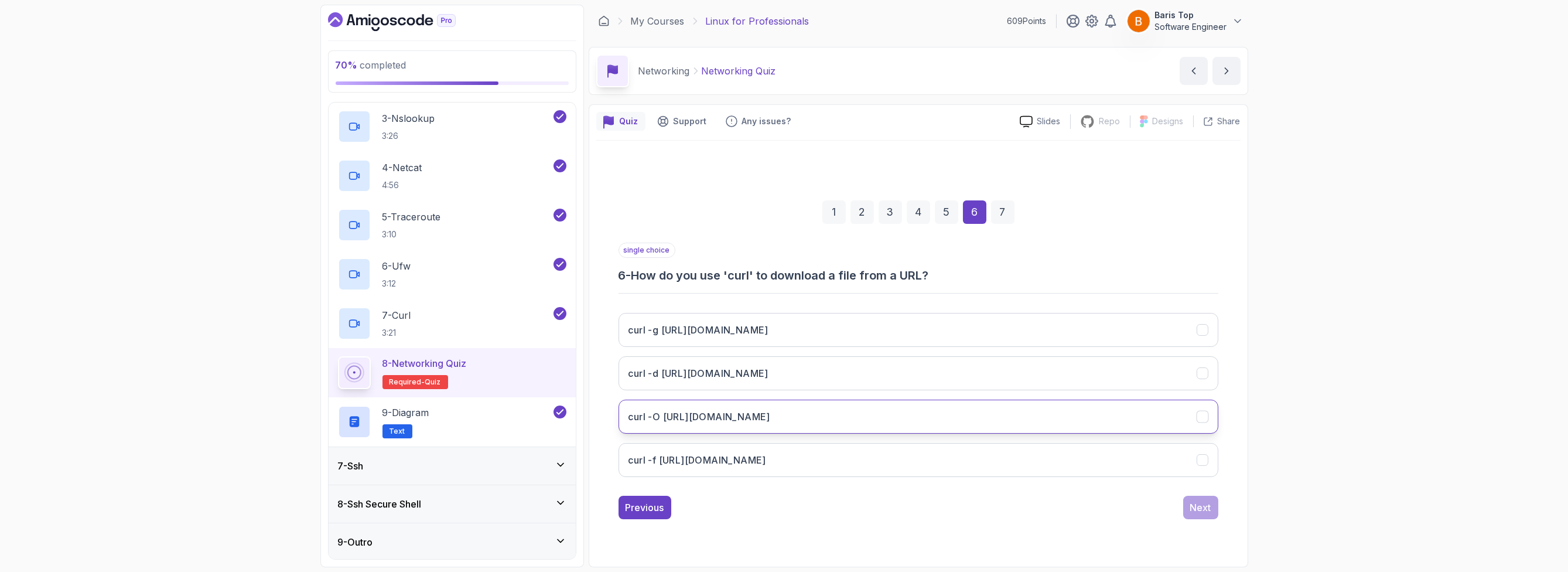
click at [814, 415] on button "curl -O http://amigoscode.com/file.txt" at bounding box center [918, 417] width 600 height 34
click at [1197, 511] on div "Next" at bounding box center [1201, 507] width 21 height 14
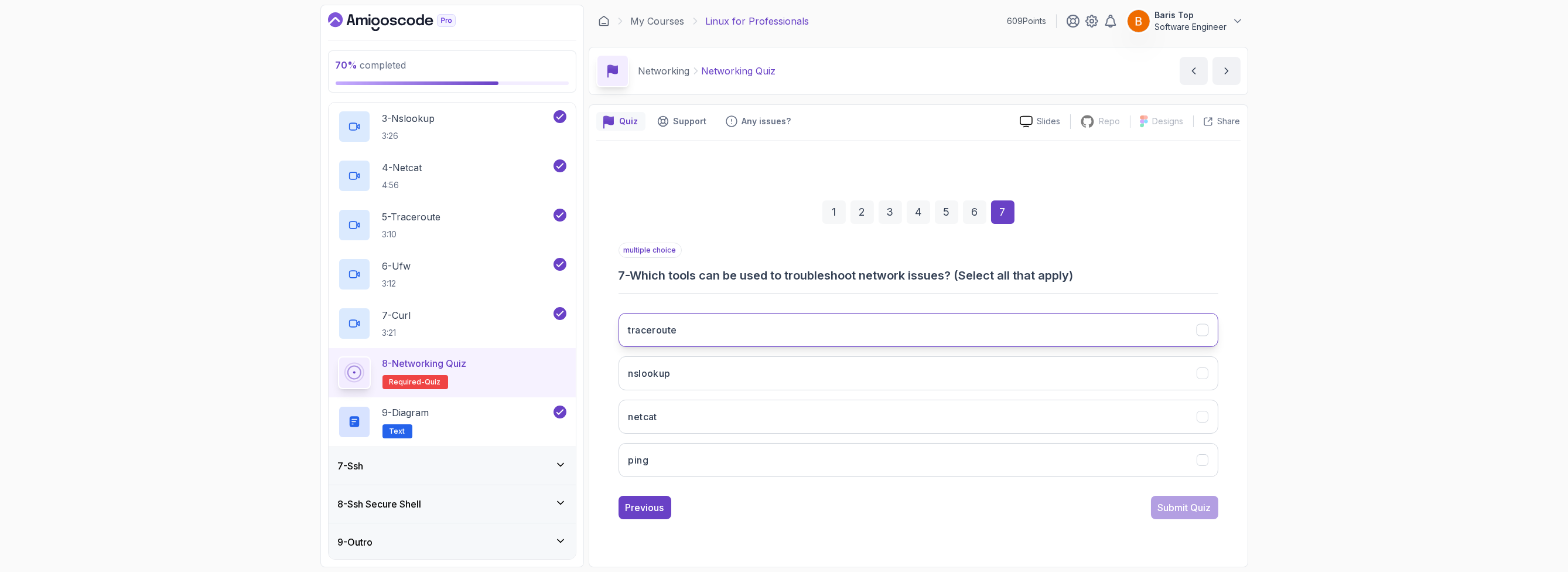
click at [808, 330] on button "traceroute" at bounding box center [918, 330] width 600 height 34
click at [816, 375] on button "nslookup" at bounding box center [918, 373] width 600 height 34
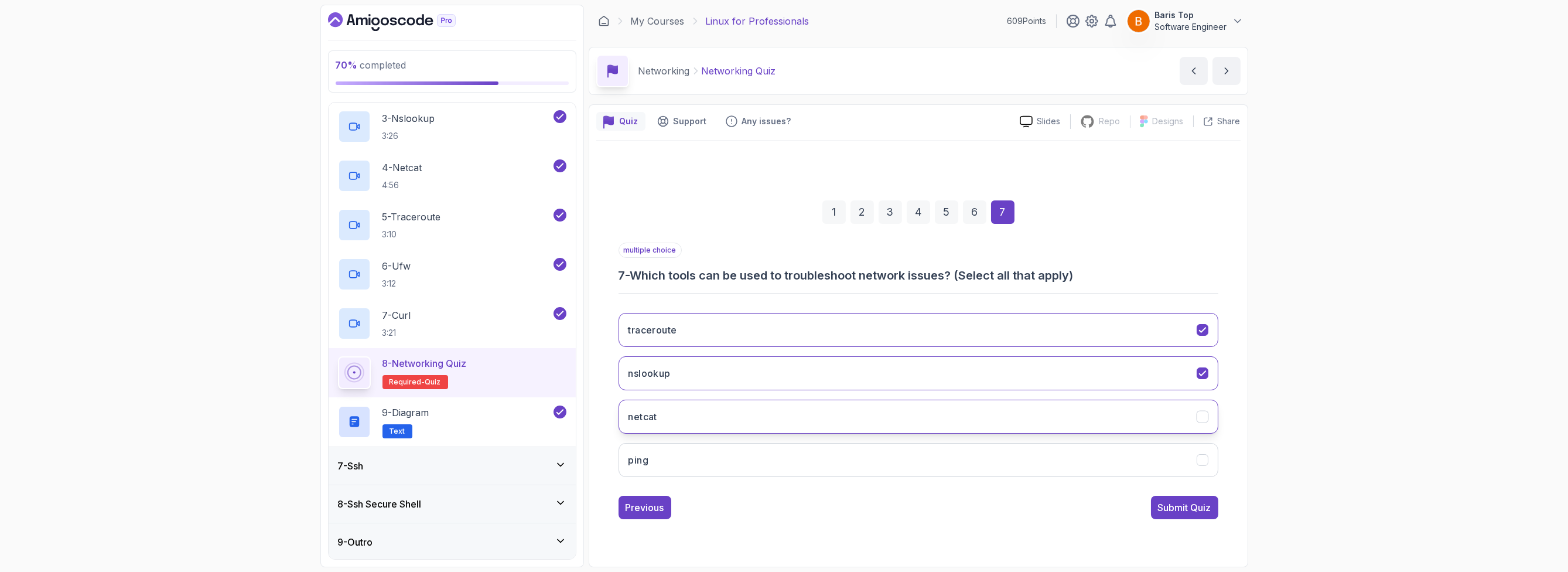
click at [803, 414] on button "netcat" at bounding box center [918, 417] width 600 height 34
click at [817, 456] on button "ping" at bounding box center [918, 460] width 600 height 34
click at [1172, 507] on div "Submit Quiz" at bounding box center [1185, 507] width 53 height 14
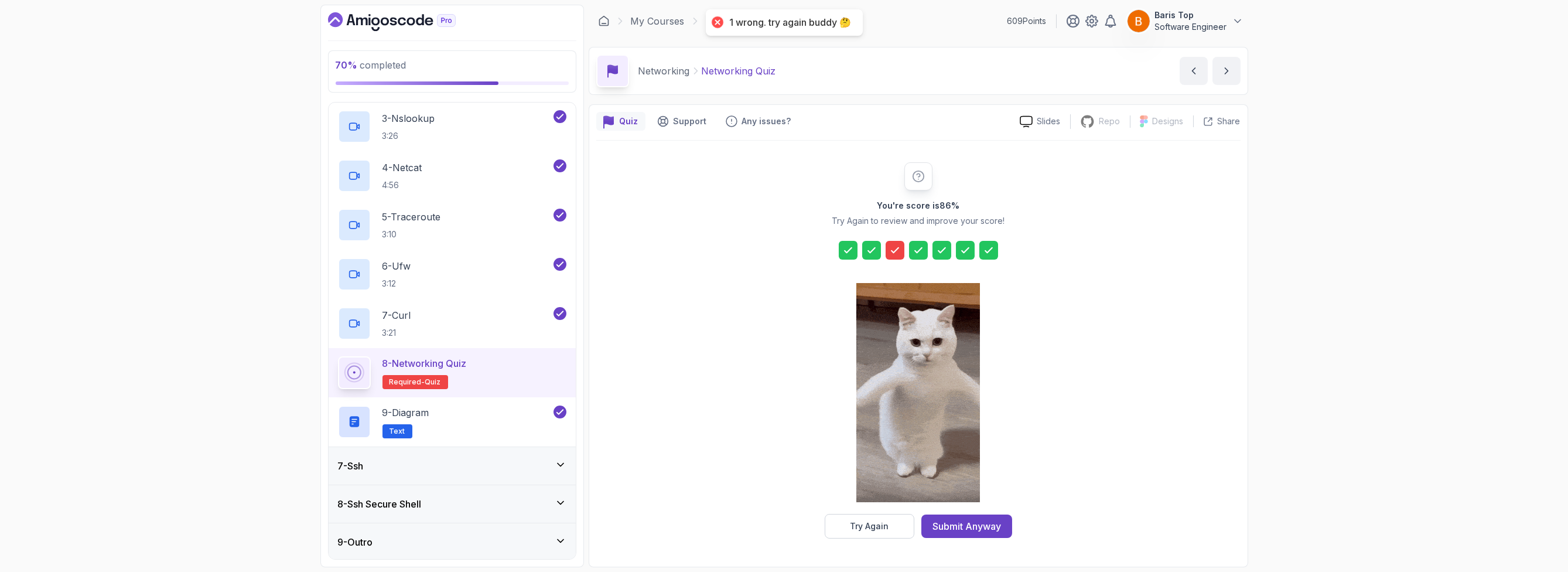
click at [893, 254] on icon at bounding box center [895, 250] width 12 height 12
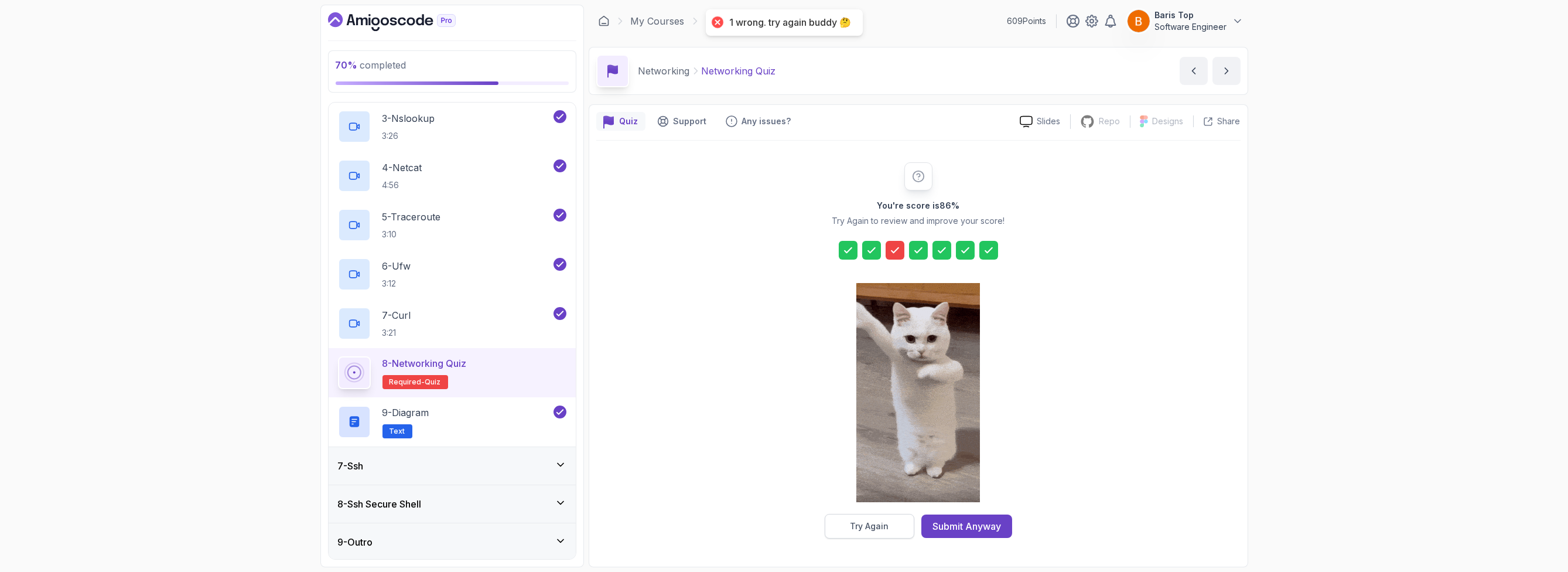
click at [862, 516] on button "Try Again" at bounding box center [869, 526] width 90 height 24
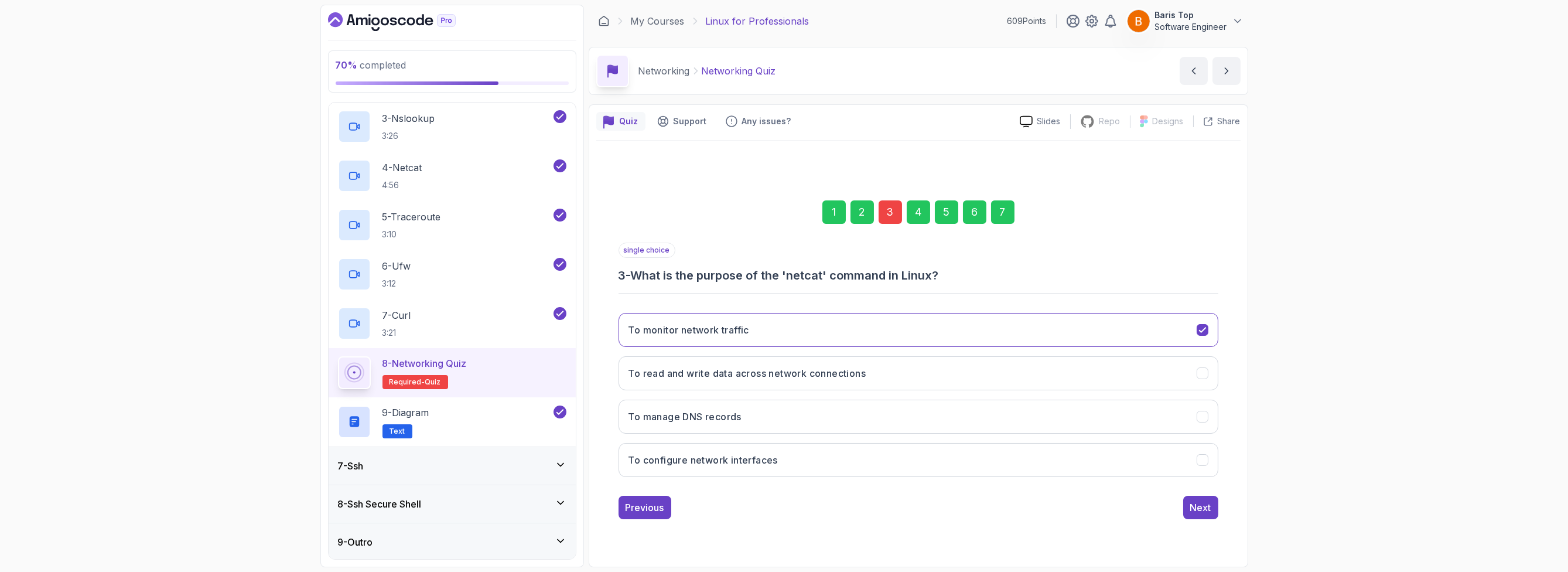
click at [891, 220] on div "3" at bounding box center [890, 212] width 24 height 24
click at [889, 445] on button "To configure network interfaces" at bounding box center [918, 460] width 600 height 34
click at [1004, 211] on div "7" at bounding box center [1003, 212] width 24 height 24
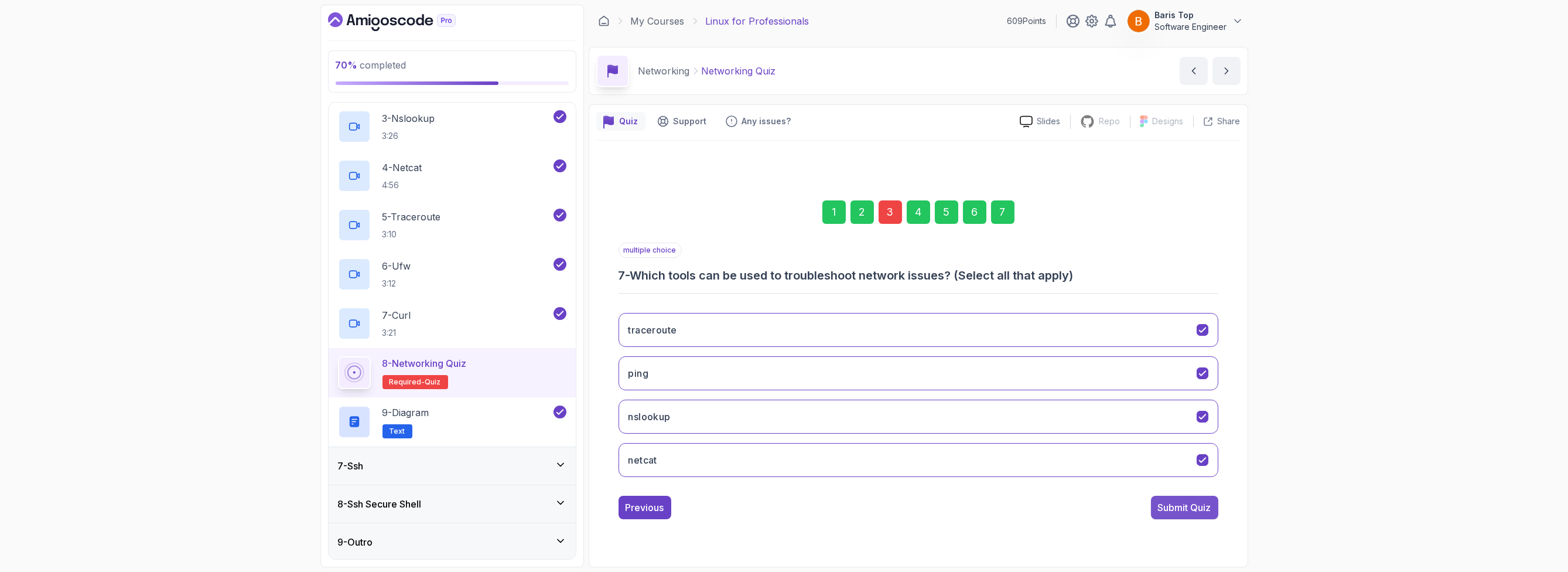
click at [1173, 503] on div "Submit Quiz" at bounding box center [1185, 507] width 53 height 14
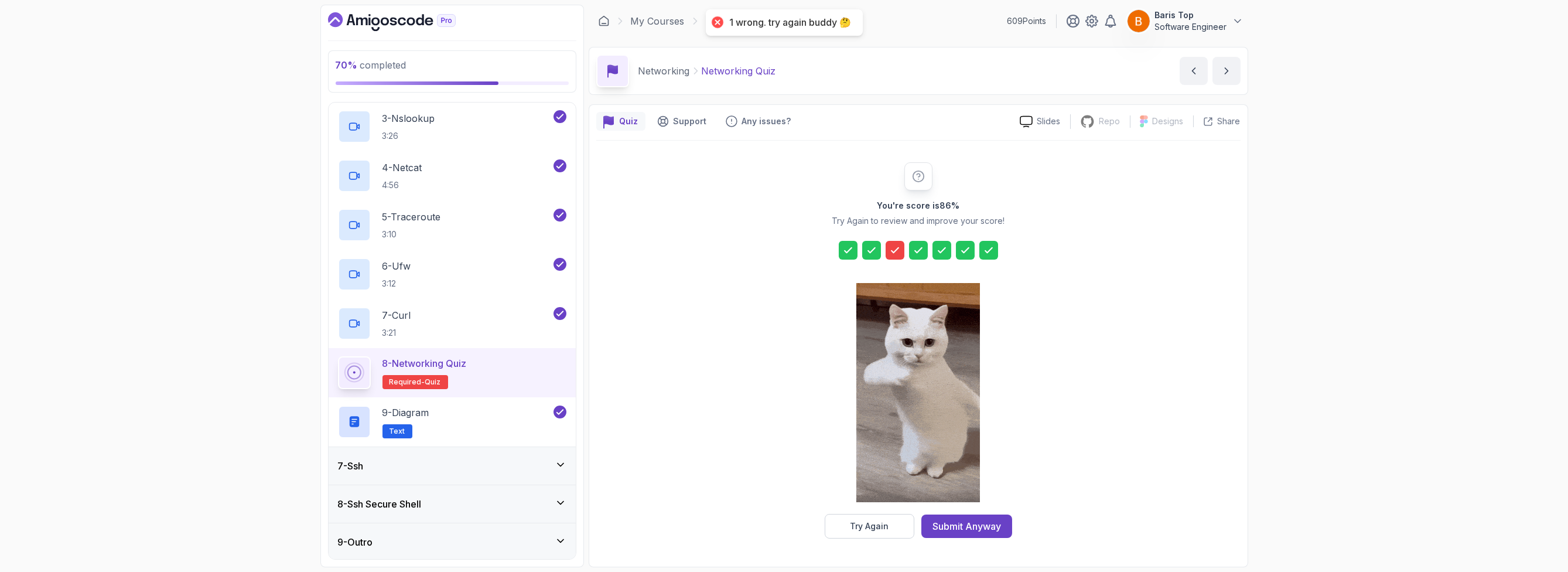
click at [863, 529] on div "Try Again" at bounding box center [869, 526] width 39 height 12
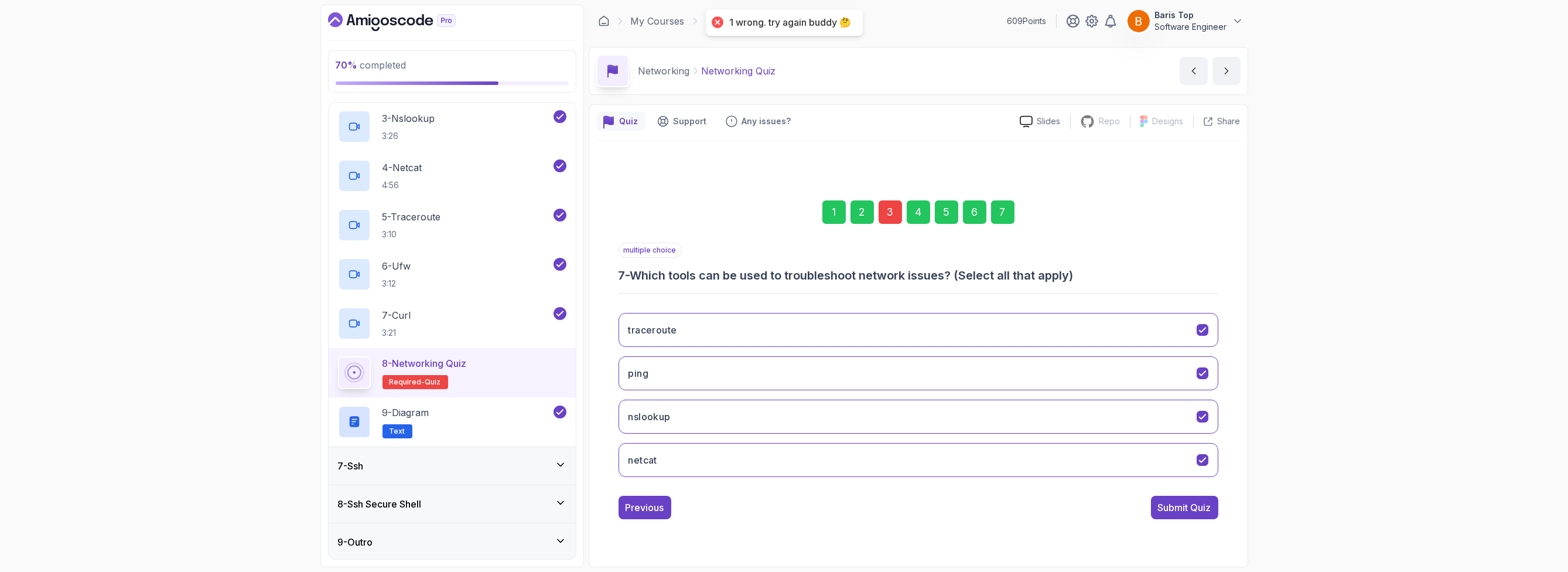
click at [889, 219] on div "3" at bounding box center [890, 212] width 24 height 24
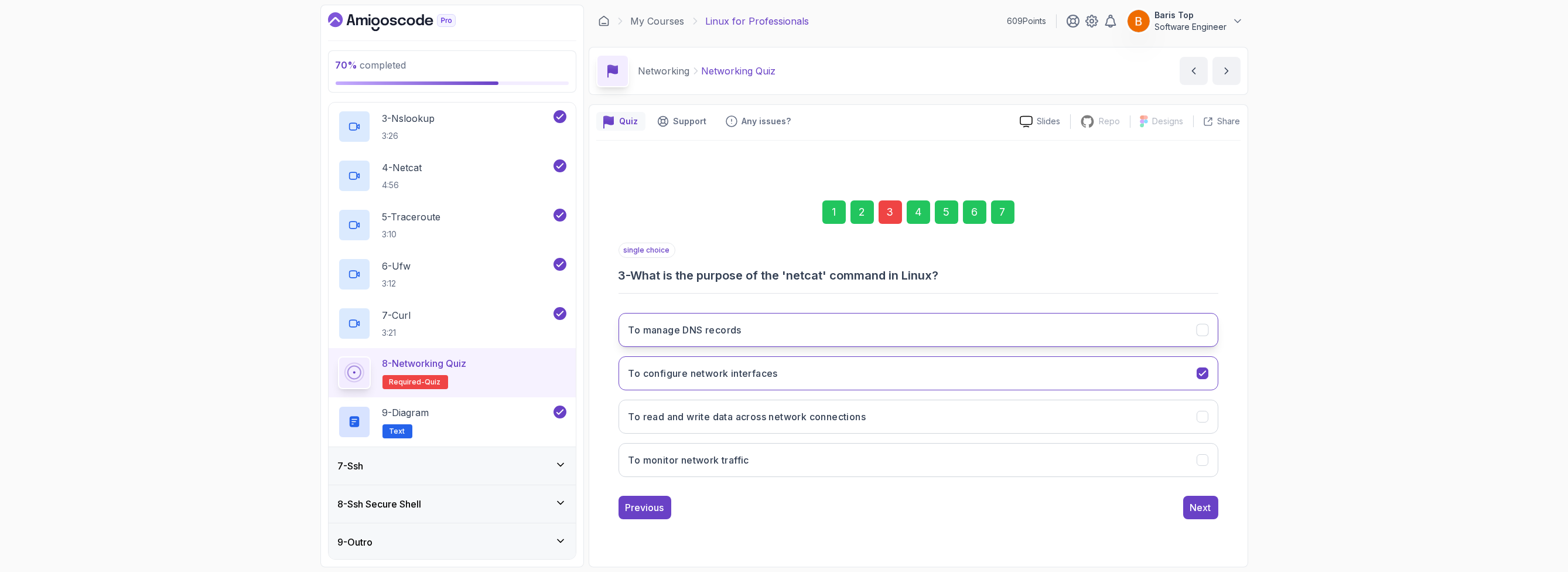
click at [886, 324] on button "To manage DNS records" at bounding box center [918, 330] width 600 height 34
click at [999, 208] on div "7" at bounding box center [1003, 212] width 24 height 24
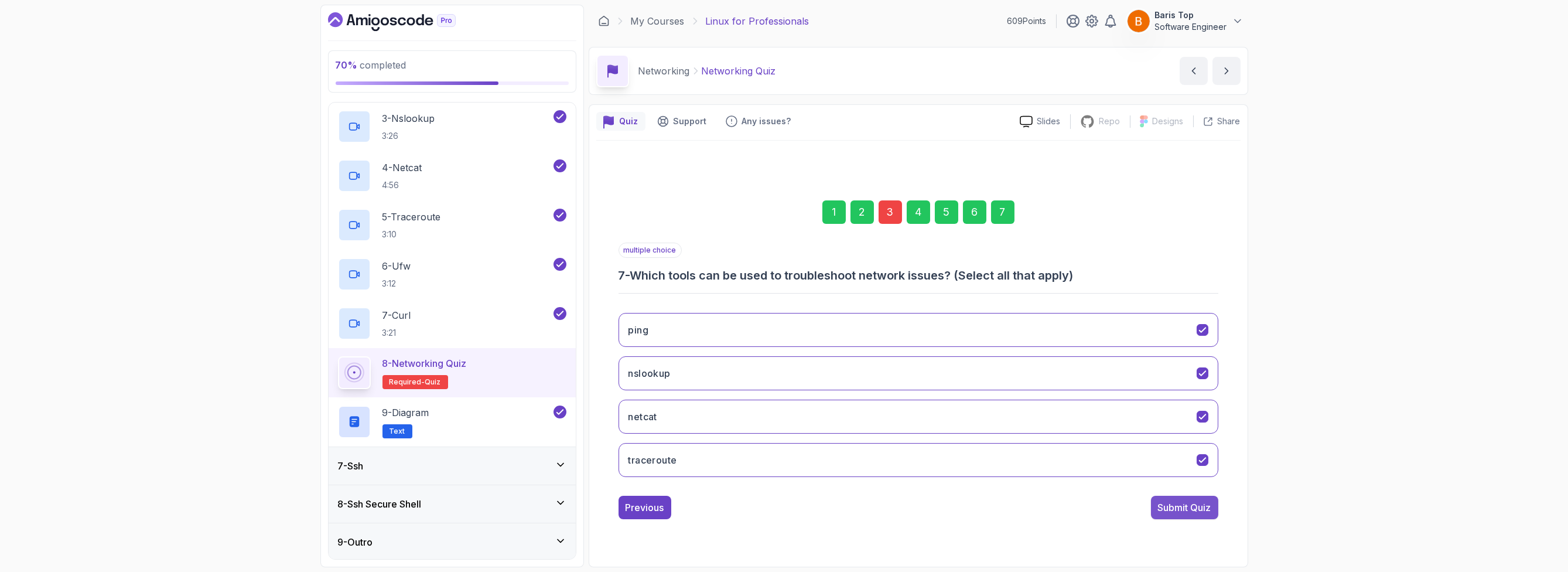
click at [1172, 504] on div "Submit Quiz" at bounding box center [1185, 507] width 53 height 14
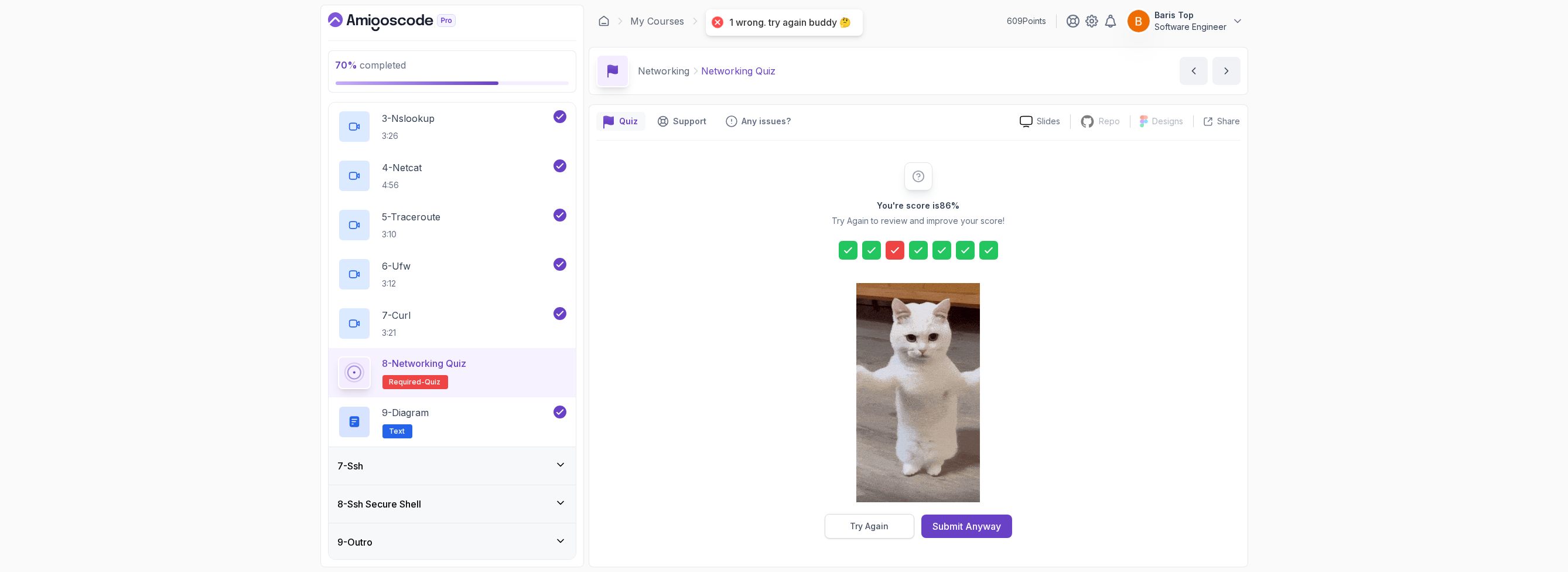
click at [895, 522] on button "Try Again" at bounding box center [869, 526] width 90 height 24
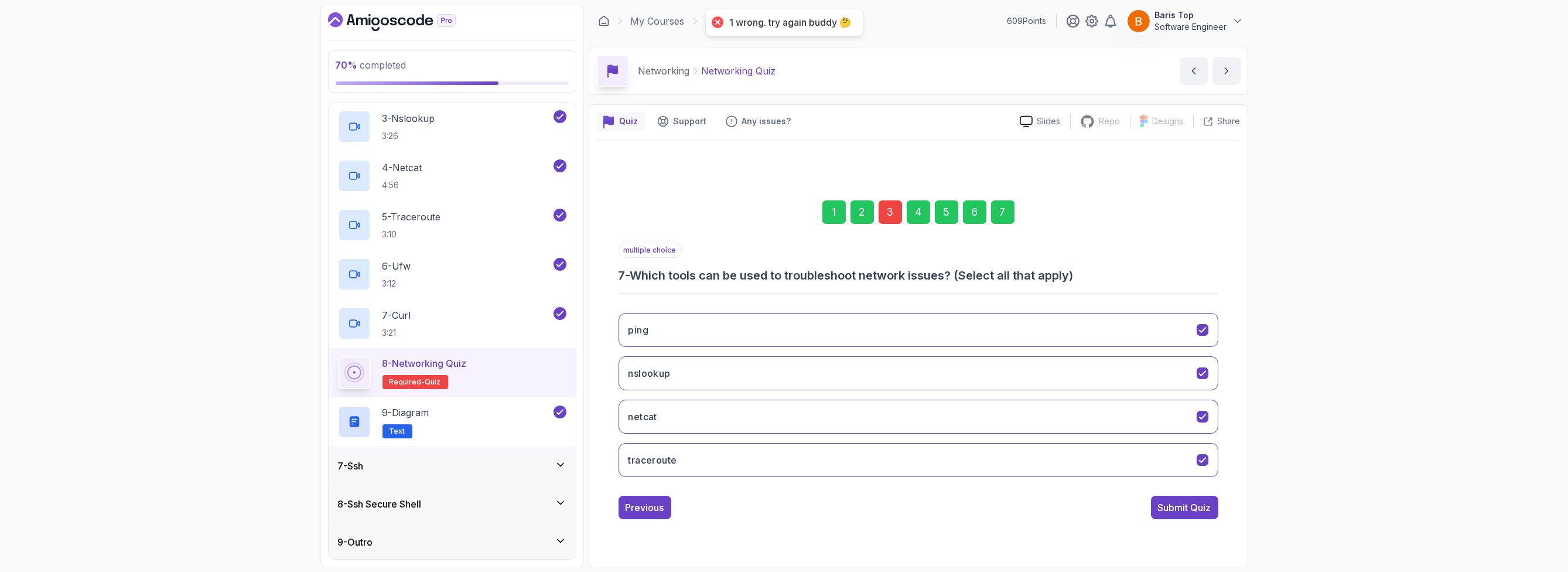
click at [879, 213] on div "3" at bounding box center [890, 212] width 24 height 24
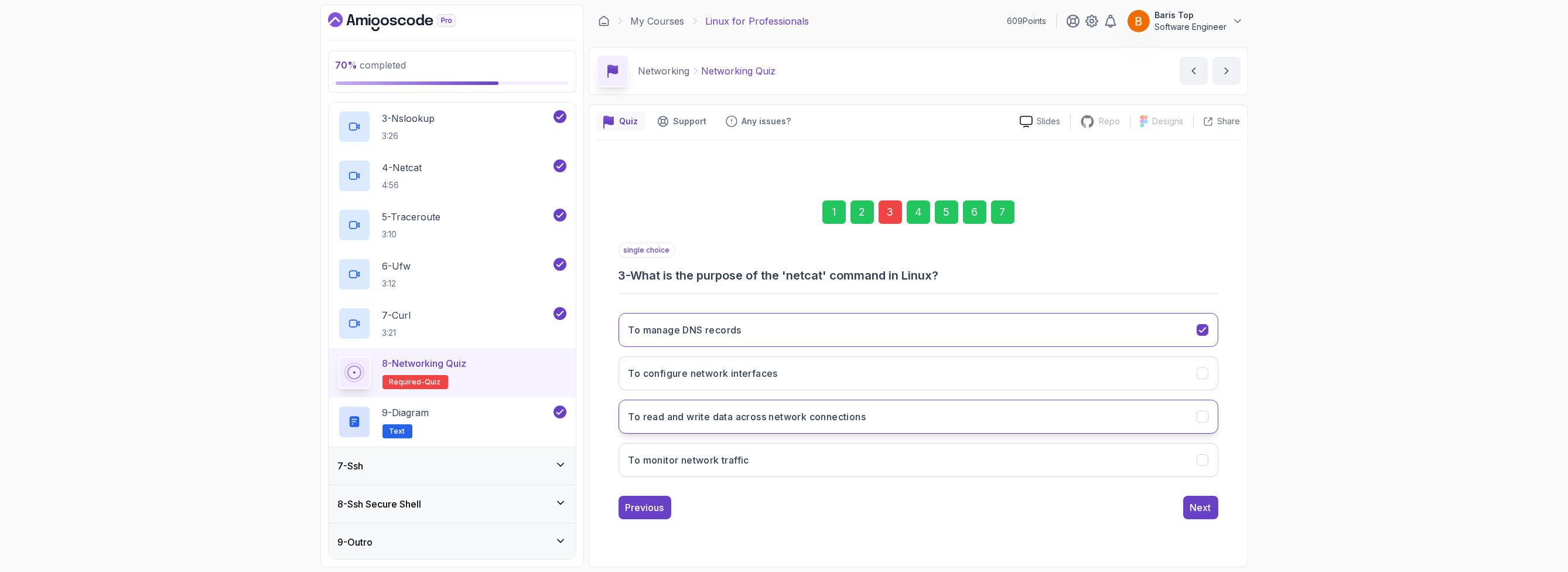
click at [866, 410] on h3 "To read and write data across network connections" at bounding box center [747, 416] width 238 height 14
click at [1195, 508] on div "Next" at bounding box center [1201, 507] width 21 height 14
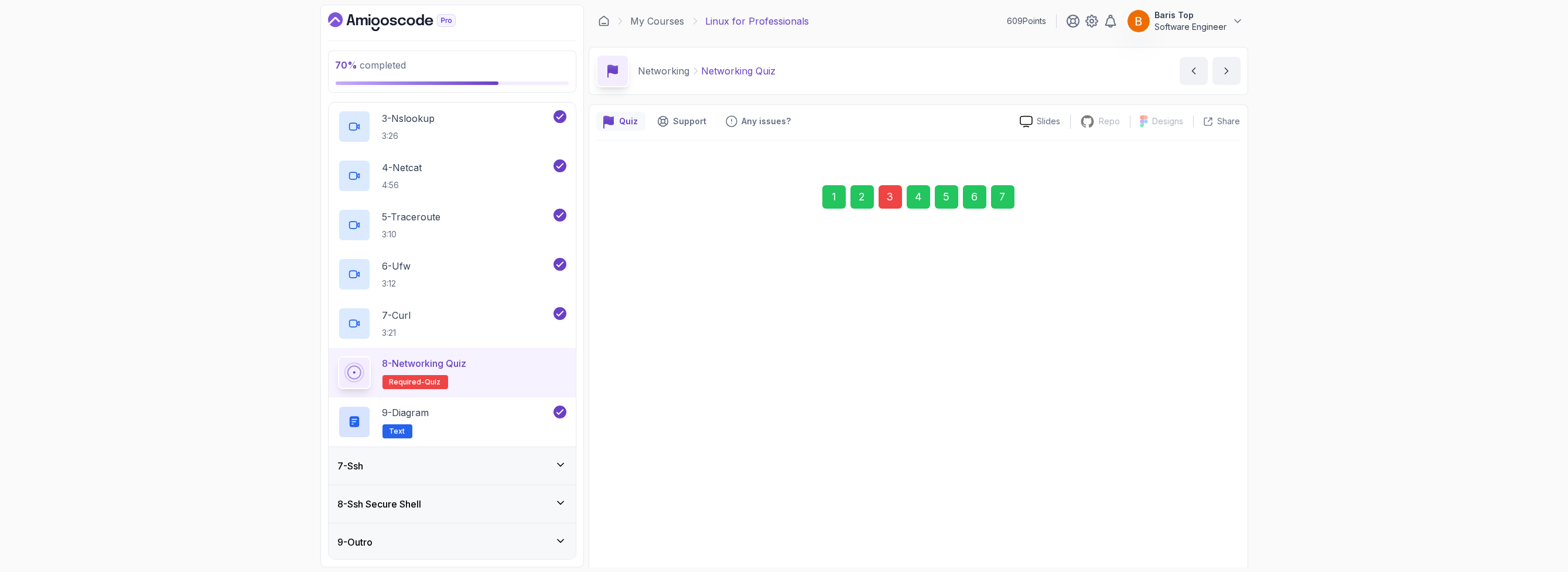
click at [996, 201] on div "7" at bounding box center [1003, 197] width 24 height 24
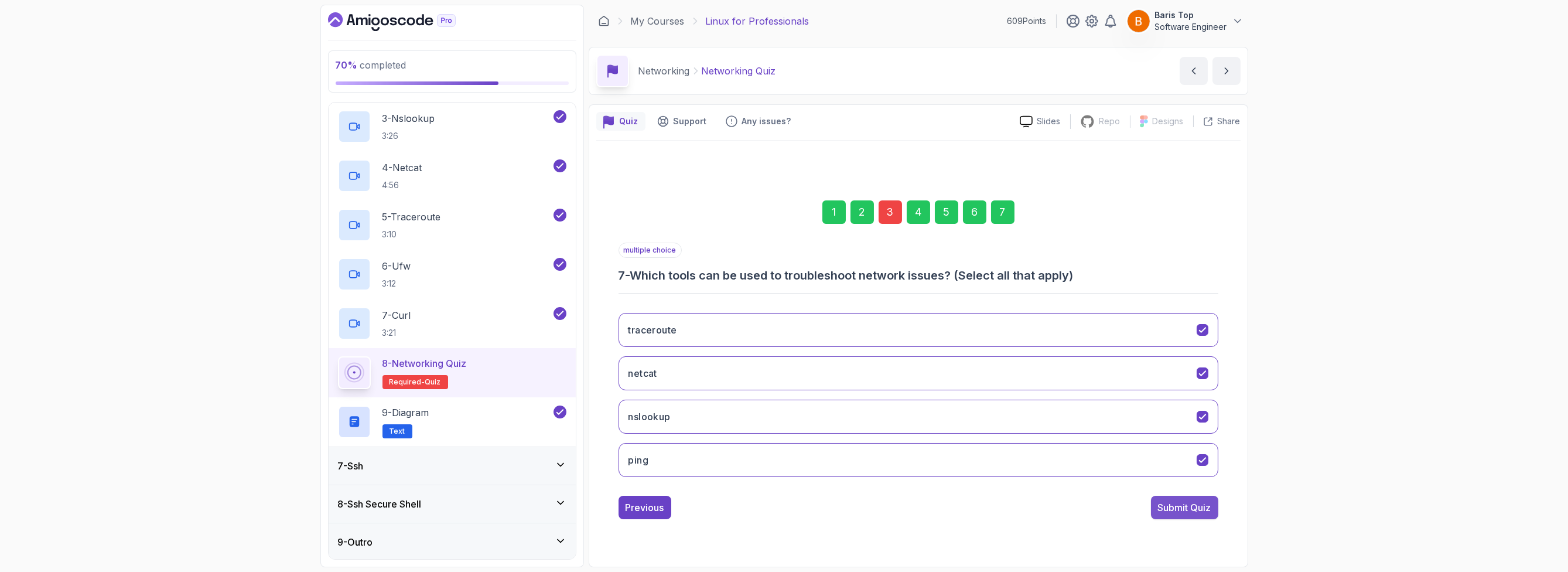
click at [1176, 502] on div "Submit Quiz" at bounding box center [1185, 507] width 53 height 14
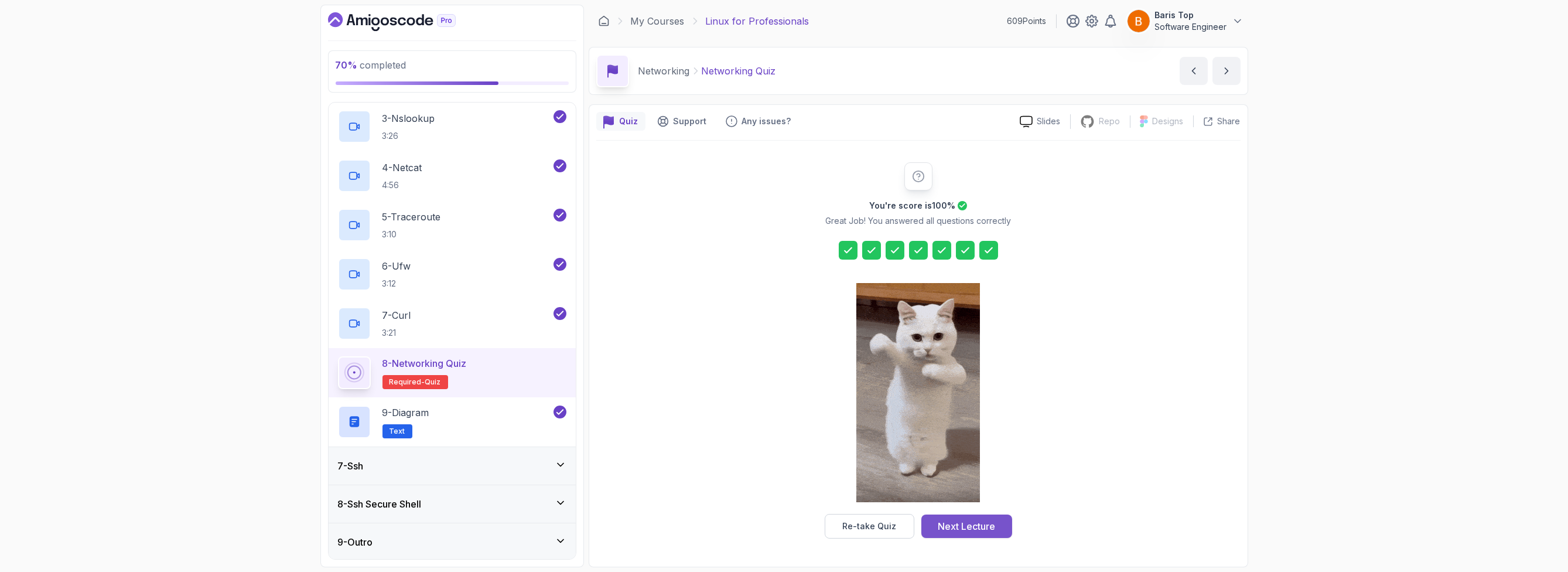
click at [975, 522] on div "Next Lecture" at bounding box center [966, 526] width 57 height 14
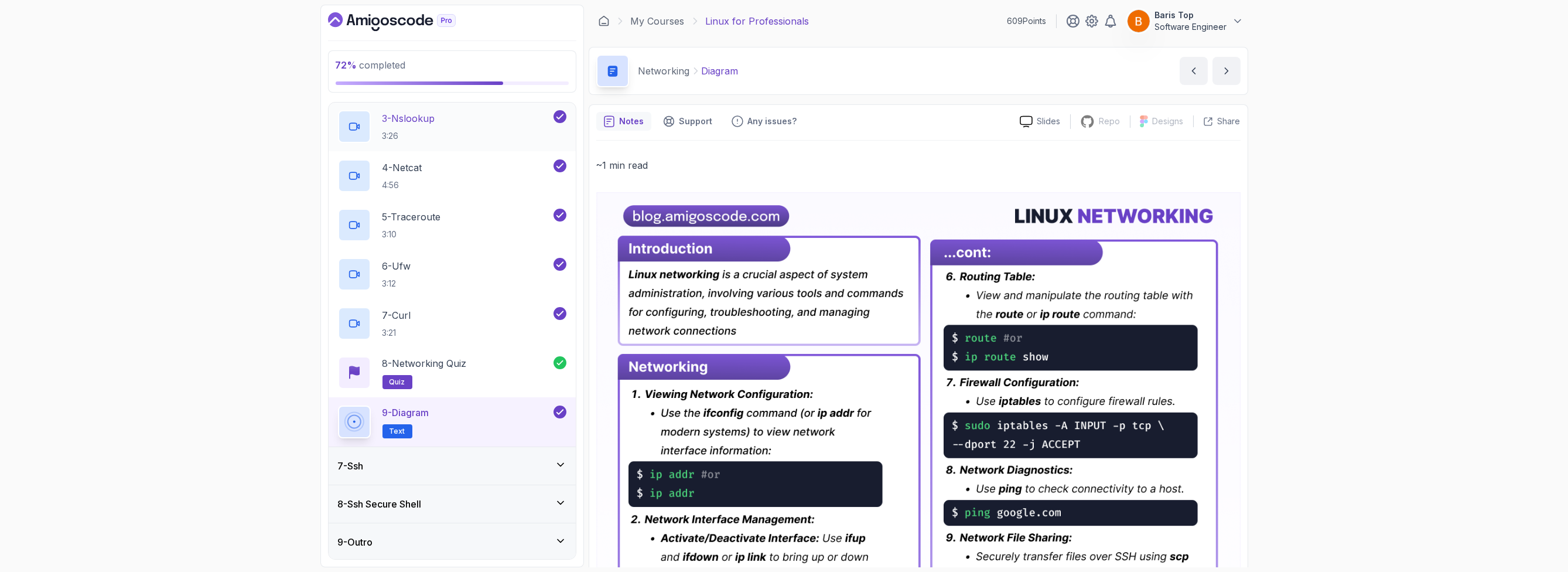
click at [438, 464] on div "7 - Ssh" at bounding box center [452, 465] width 228 height 14
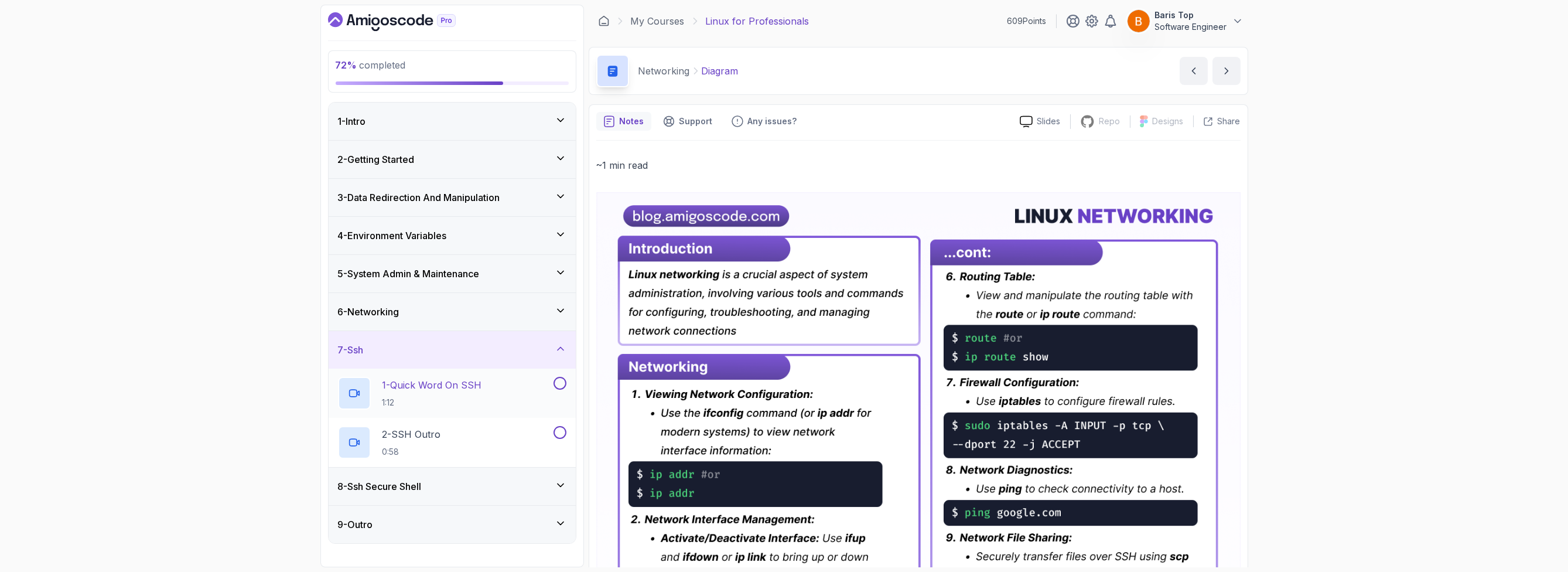
click at [558, 378] on button at bounding box center [559, 383] width 13 height 13
click at [552, 431] on div at bounding box center [559, 432] width 16 height 13
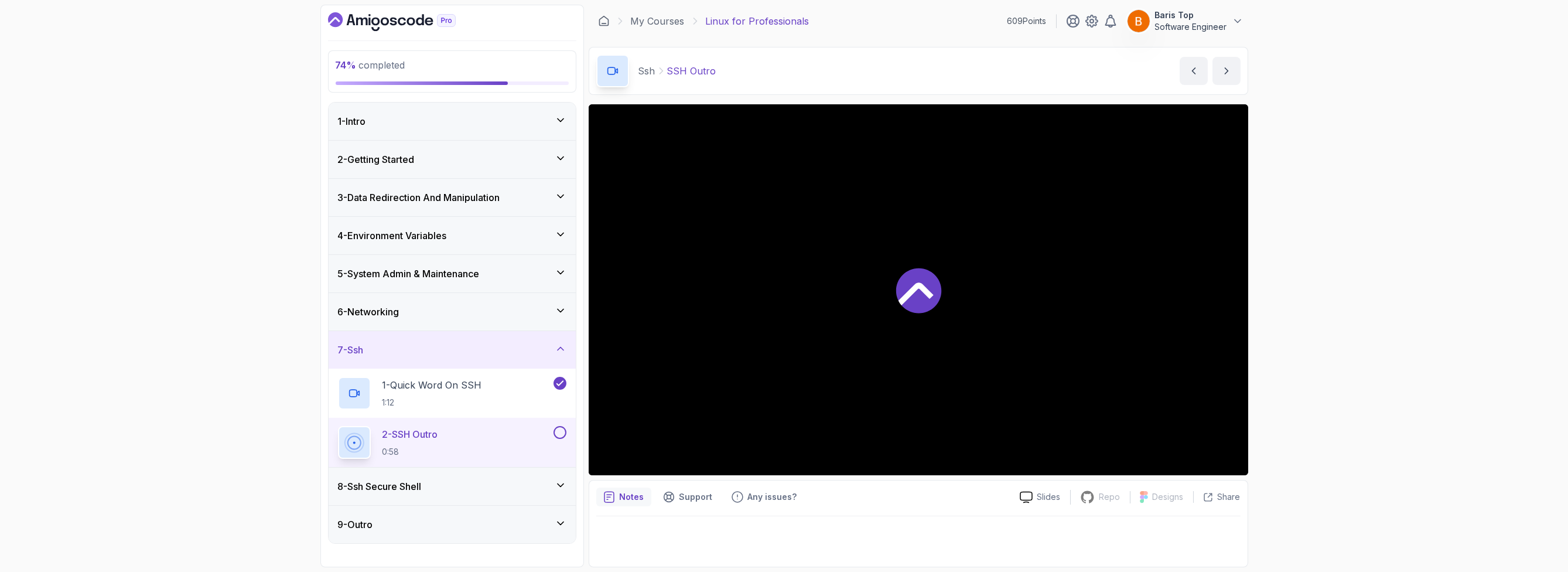
click at [573, 428] on div "2 - SSH Outro 0:58" at bounding box center [452, 442] width 247 height 49
click at [559, 433] on button at bounding box center [559, 432] width 13 height 13
click at [481, 484] on div "8 - Ssh Secure Shell" at bounding box center [452, 486] width 228 height 14
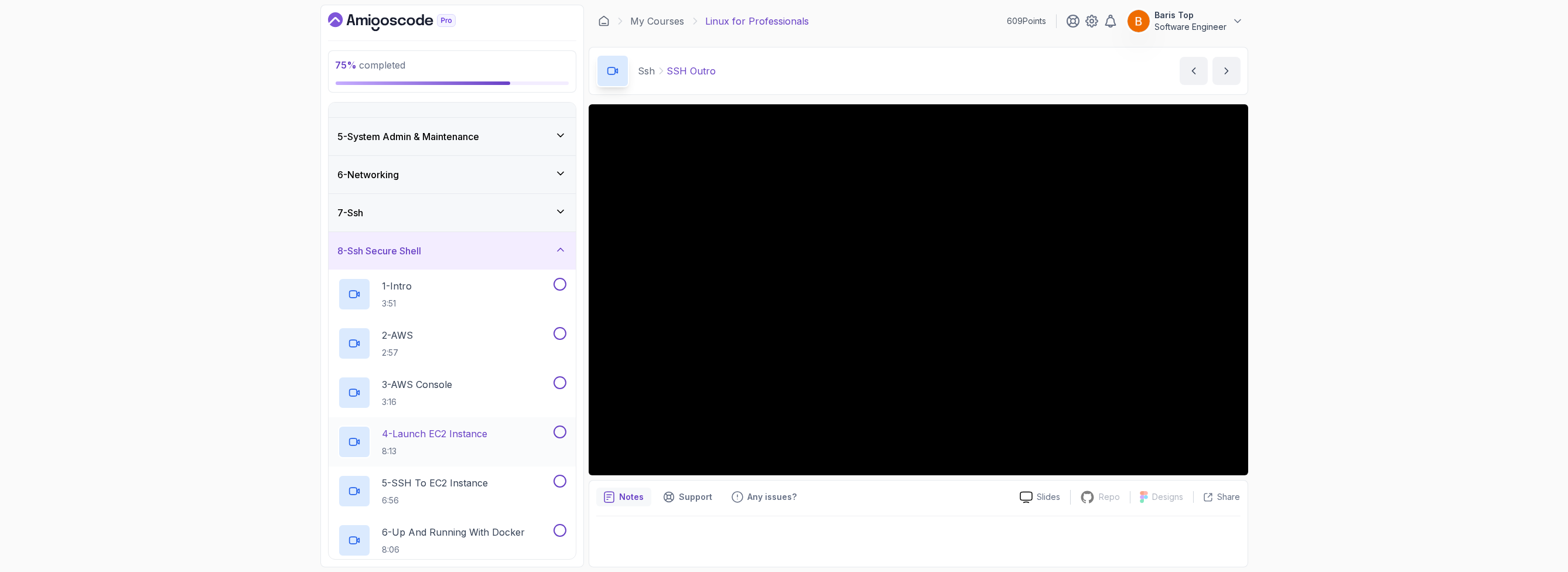
scroll to position [141, 0]
click at [445, 291] on div "1 - Intro 3:51" at bounding box center [444, 291] width 213 height 33
click at [558, 277] on button at bounding box center [559, 280] width 13 height 13
click at [510, 337] on div "2 - AWS 2:57" at bounding box center [444, 340] width 213 height 33
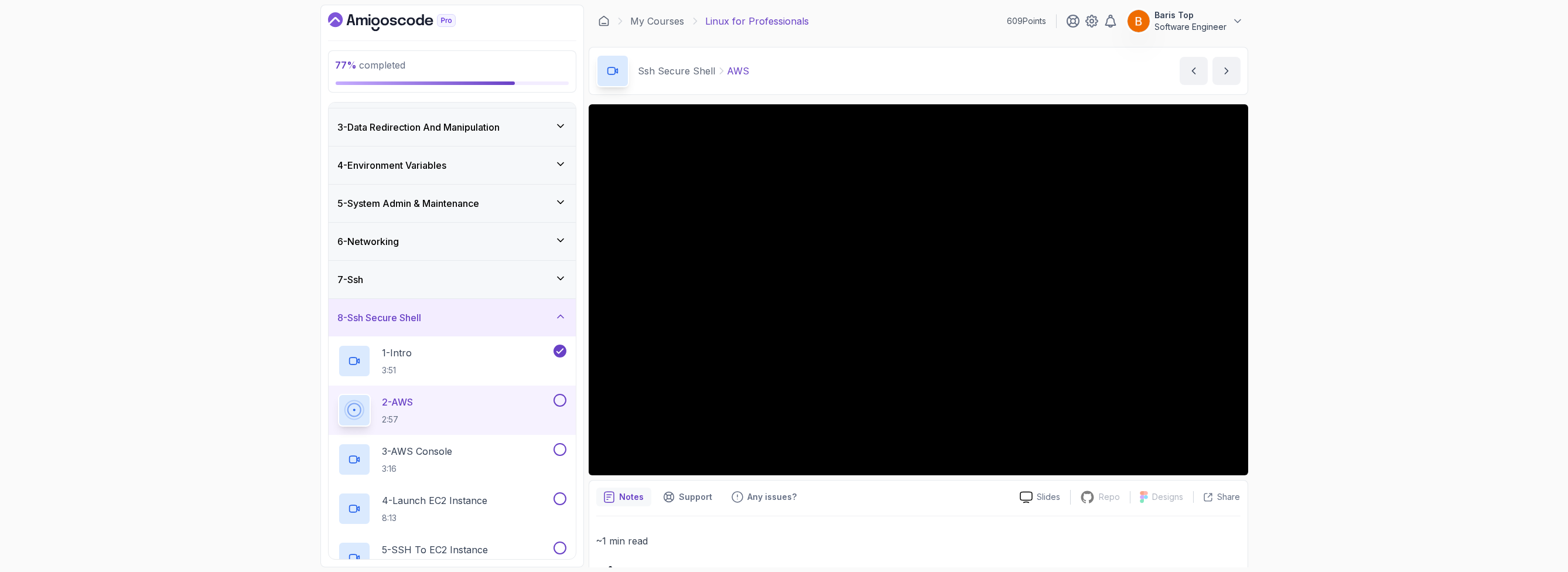
click at [211, 295] on div "77 % completed 1 - Intro 2 - Getting Started 3 - Data Redirection And Manipulat…" at bounding box center [784, 286] width 1568 height 572
click at [559, 397] on button at bounding box center [559, 400] width 13 height 13
click at [504, 461] on div "3 - AWS Console 3:16" at bounding box center [444, 459] width 213 height 33
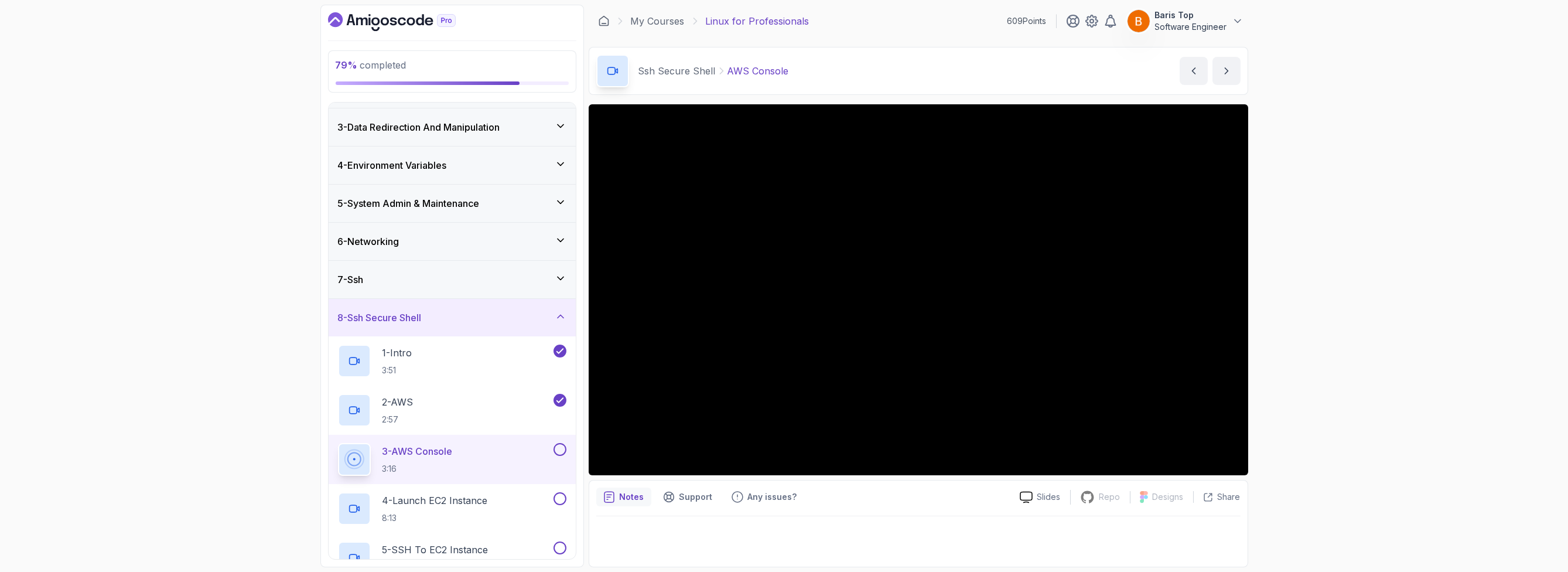
click at [233, 425] on div "79 % completed 1 - Intro 2 - Getting Started 3 - Data Redirection And Manipulat…" at bounding box center [784, 286] width 1568 height 572
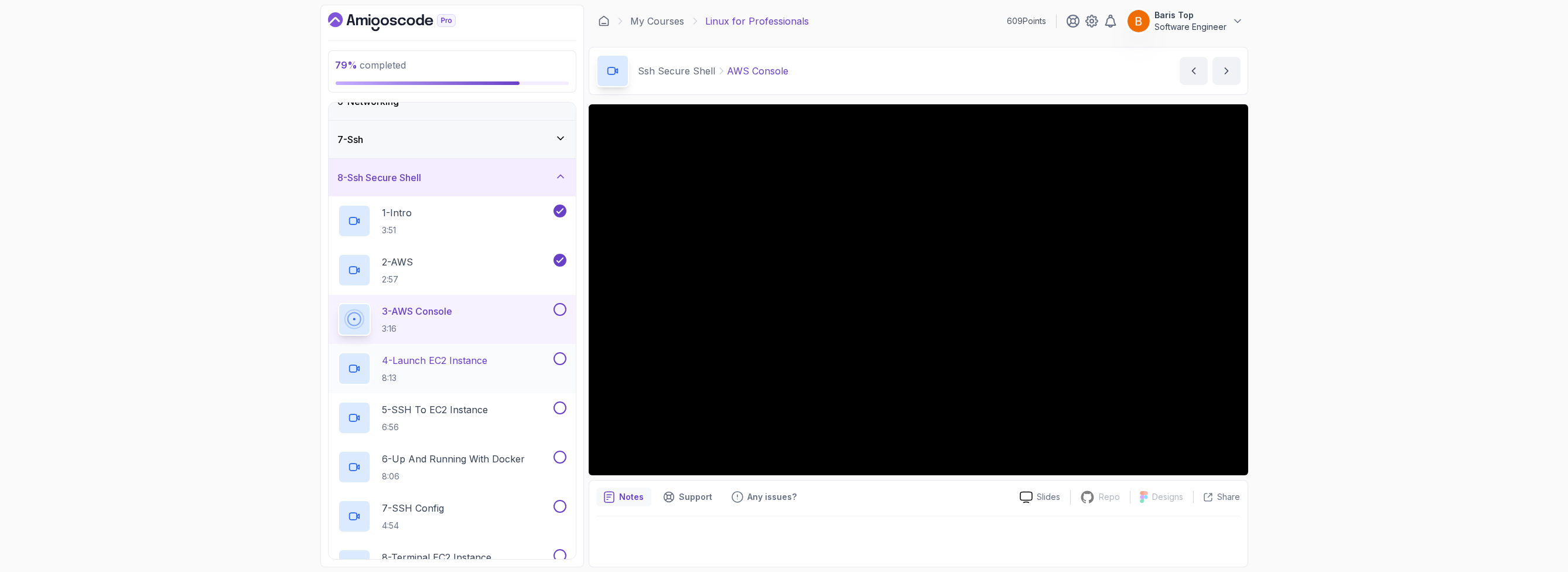
scroll to position [281, 0]
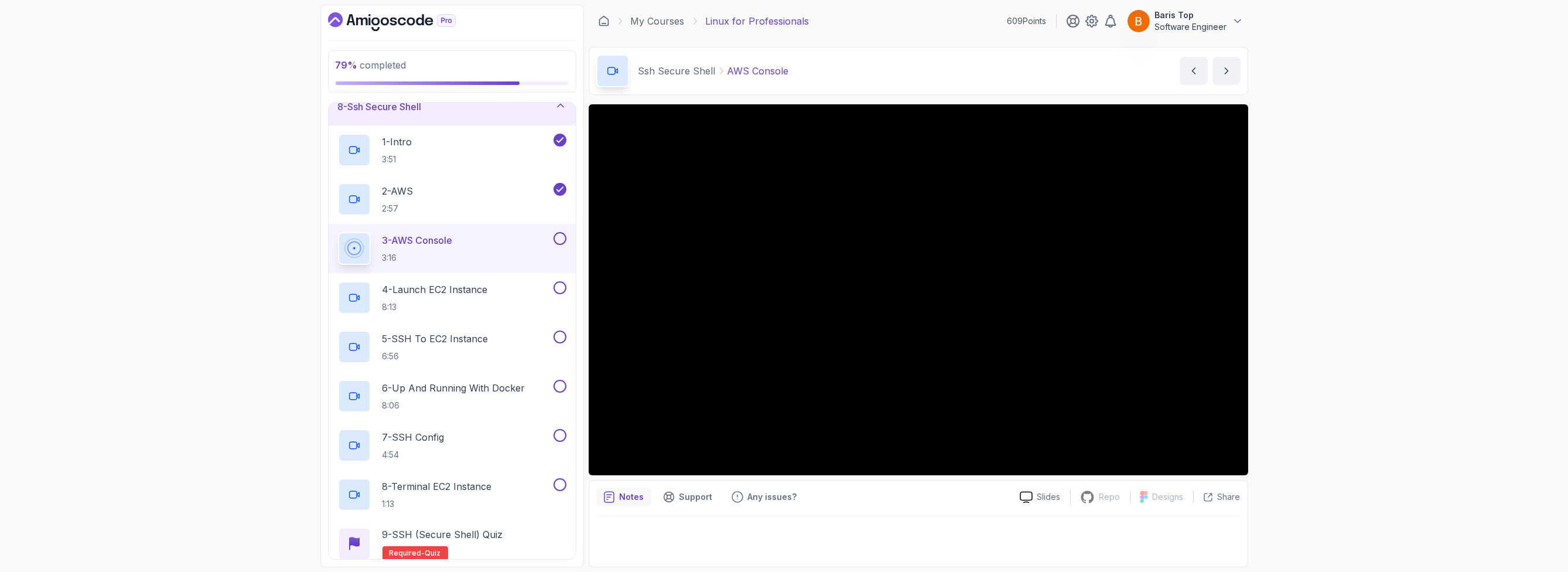
click at [557, 239] on button at bounding box center [559, 238] width 13 height 13
click at [523, 292] on div "4 - Launch EC2 Instance 8:13" at bounding box center [444, 297] width 213 height 33
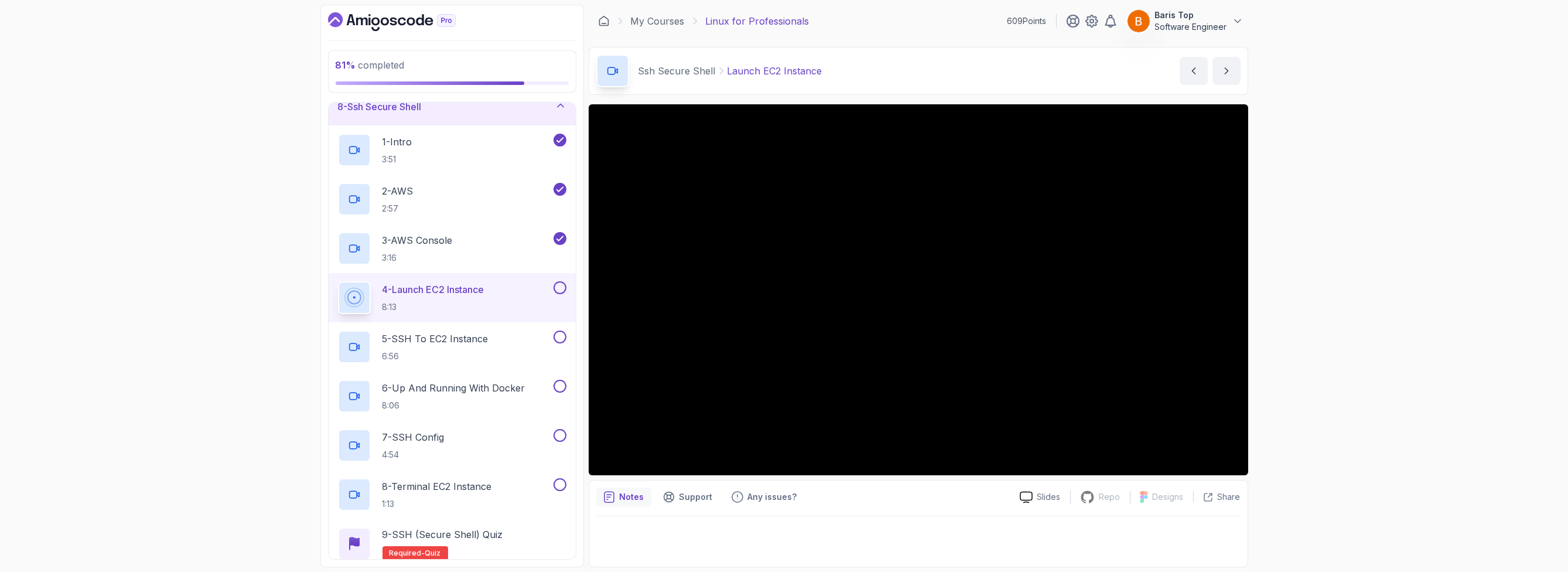
click at [556, 283] on button at bounding box center [559, 287] width 13 height 13
click at [524, 338] on div "5 - SSH to EC2 Instance 6:56" at bounding box center [444, 346] width 213 height 33
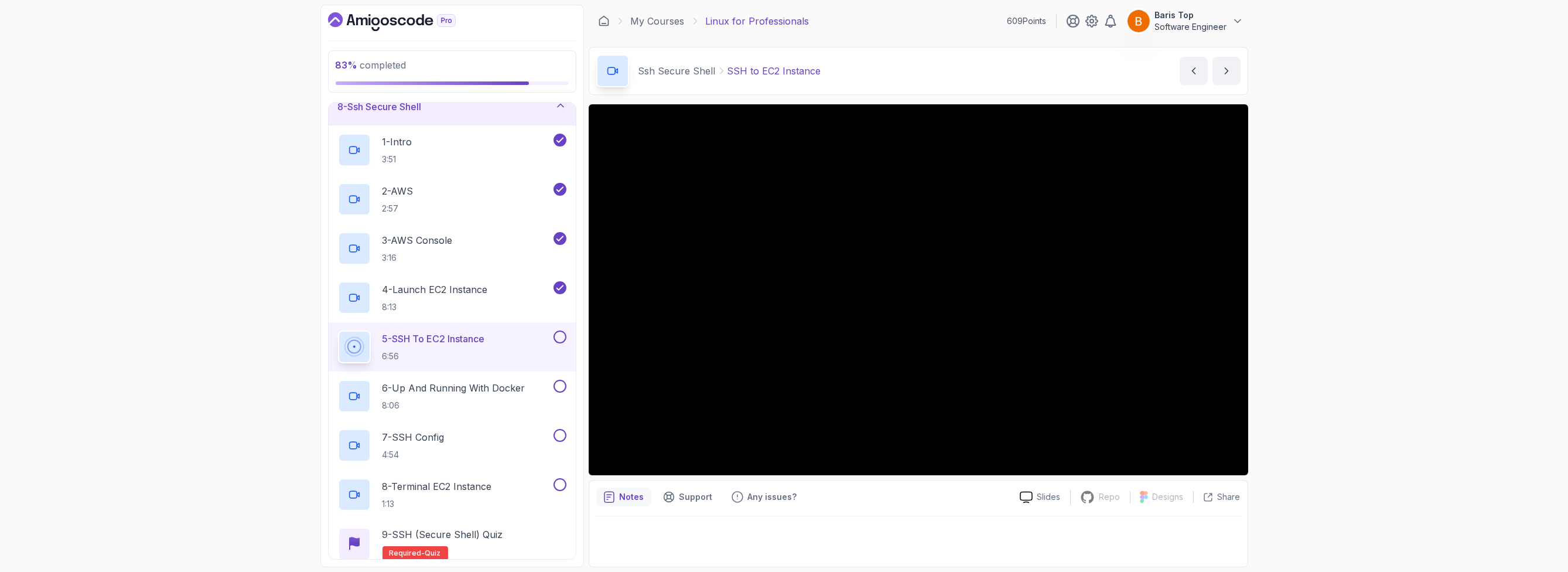
click at [561, 336] on button at bounding box center [559, 336] width 13 height 13
click at [522, 388] on p "6 - Up And Running With Docker" at bounding box center [454, 387] width 143 height 14
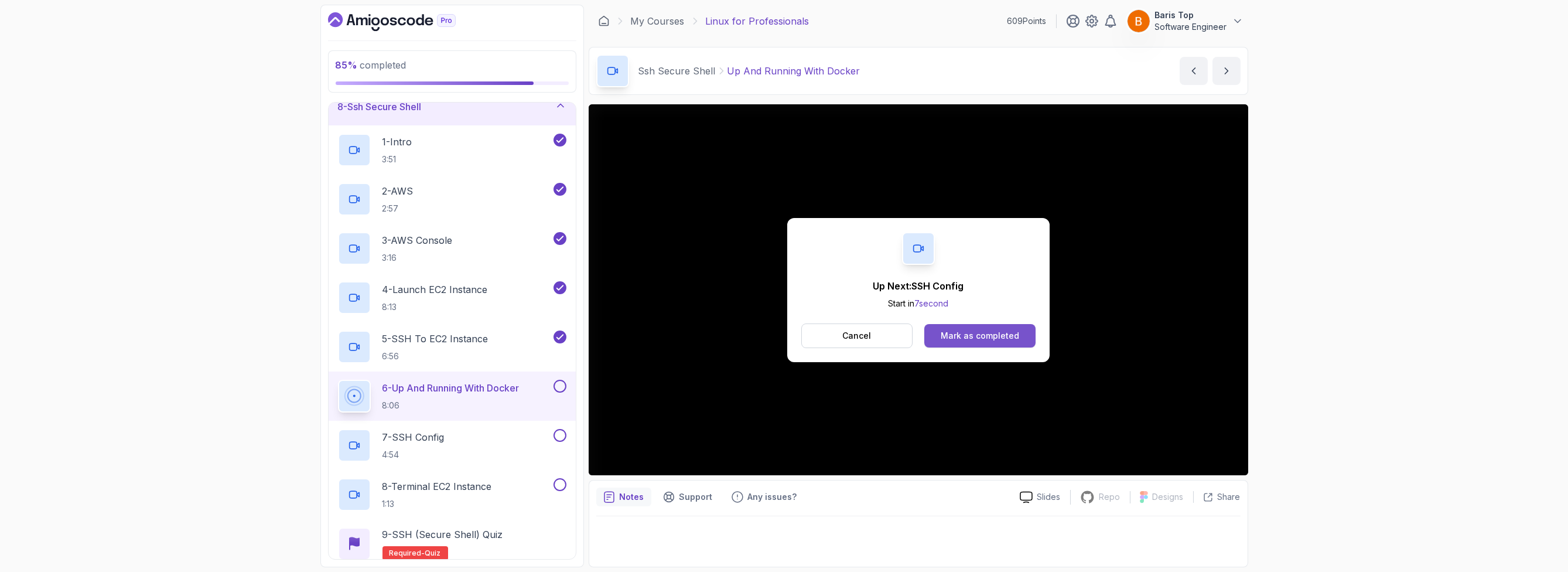
click at [1028, 330] on button "Mark as completed" at bounding box center [979, 336] width 111 height 24
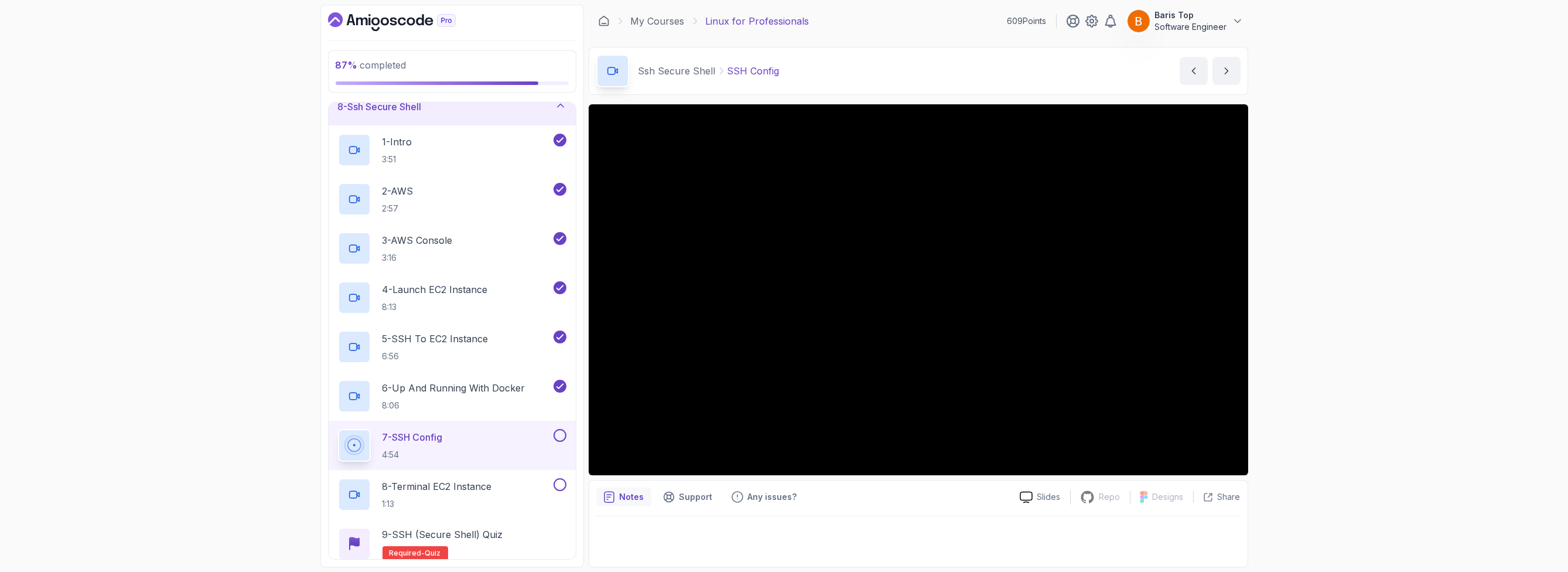
click at [561, 430] on button at bounding box center [559, 435] width 13 height 13
click at [518, 494] on div "8 - Terminal EC2 Instance 1:13" at bounding box center [444, 494] width 213 height 33
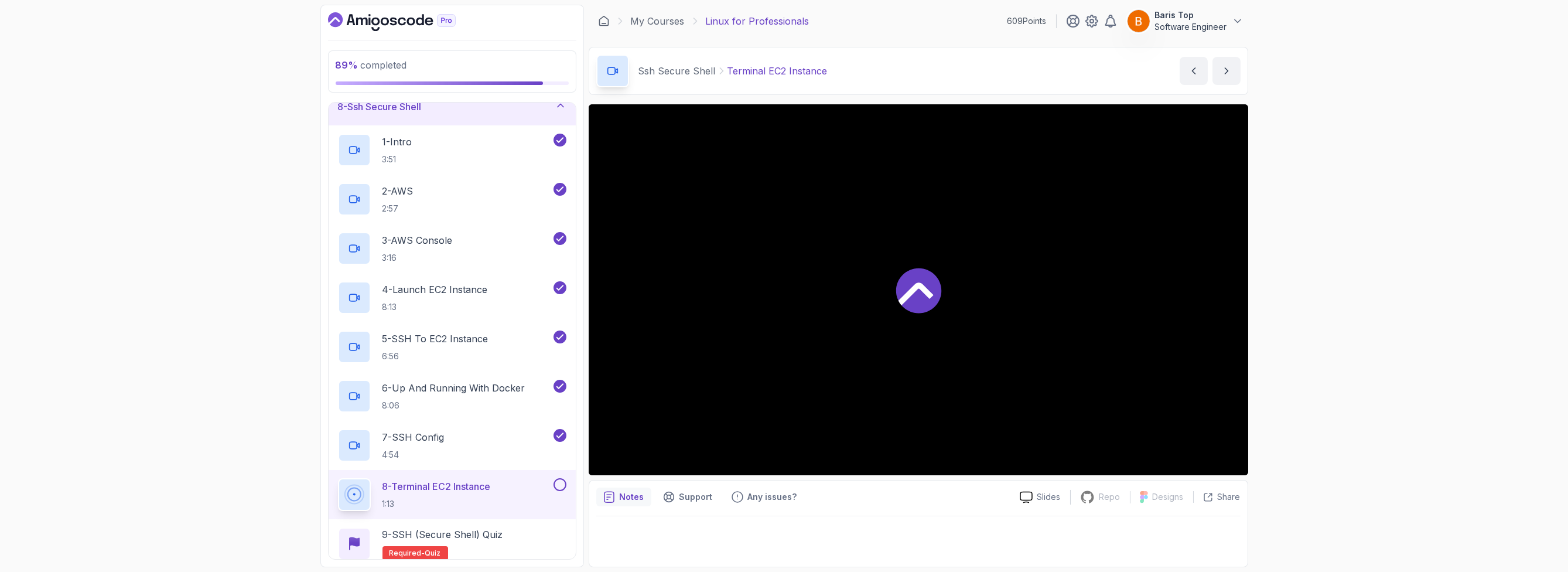
click at [560, 482] on button at bounding box center [559, 484] width 13 height 13
click at [527, 535] on div "9 - SSH (Secure Shell) Quiz Required- quiz" at bounding box center [452, 544] width 228 height 33
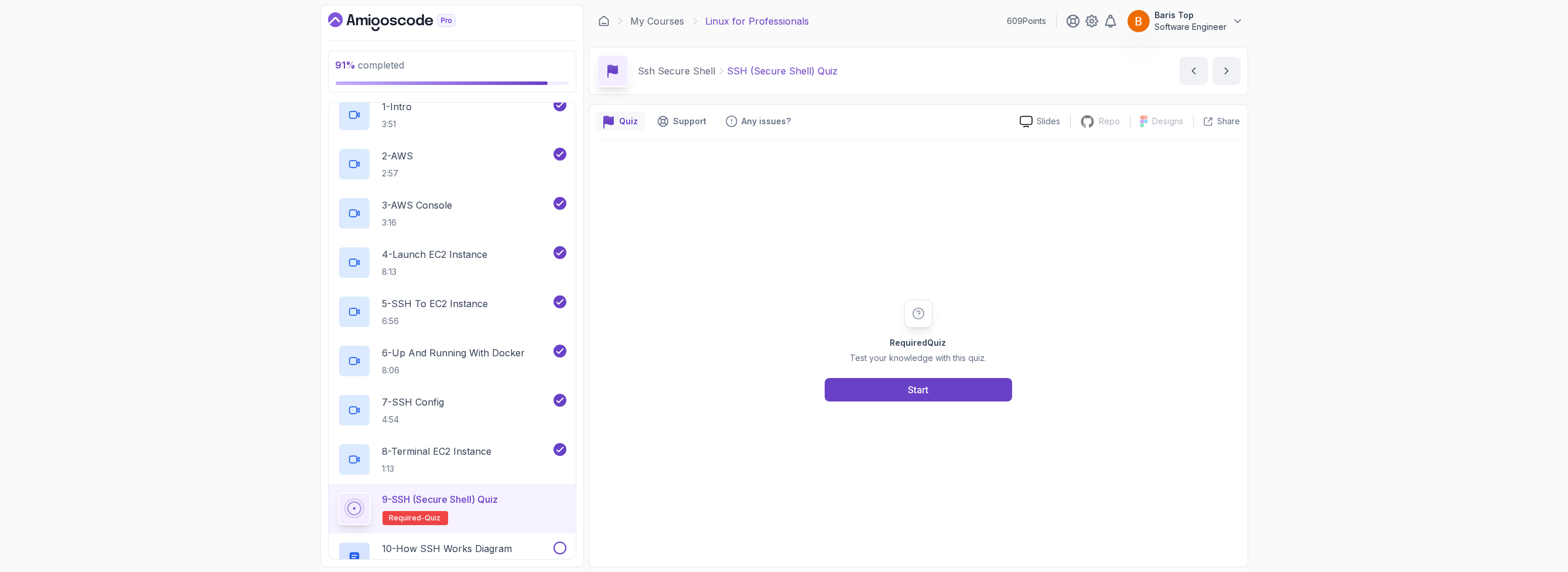
scroll to position [352, 0]
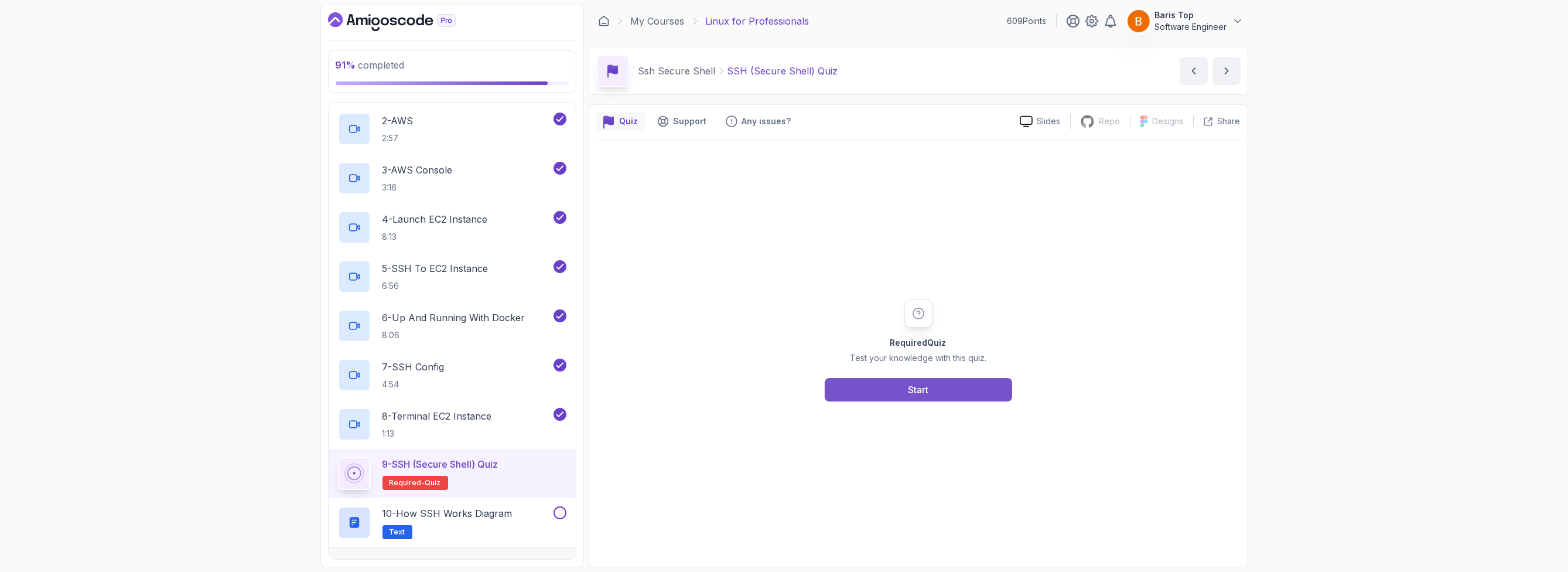
click at [843, 389] on button "Start" at bounding box center [918, 389] width 188 height 24
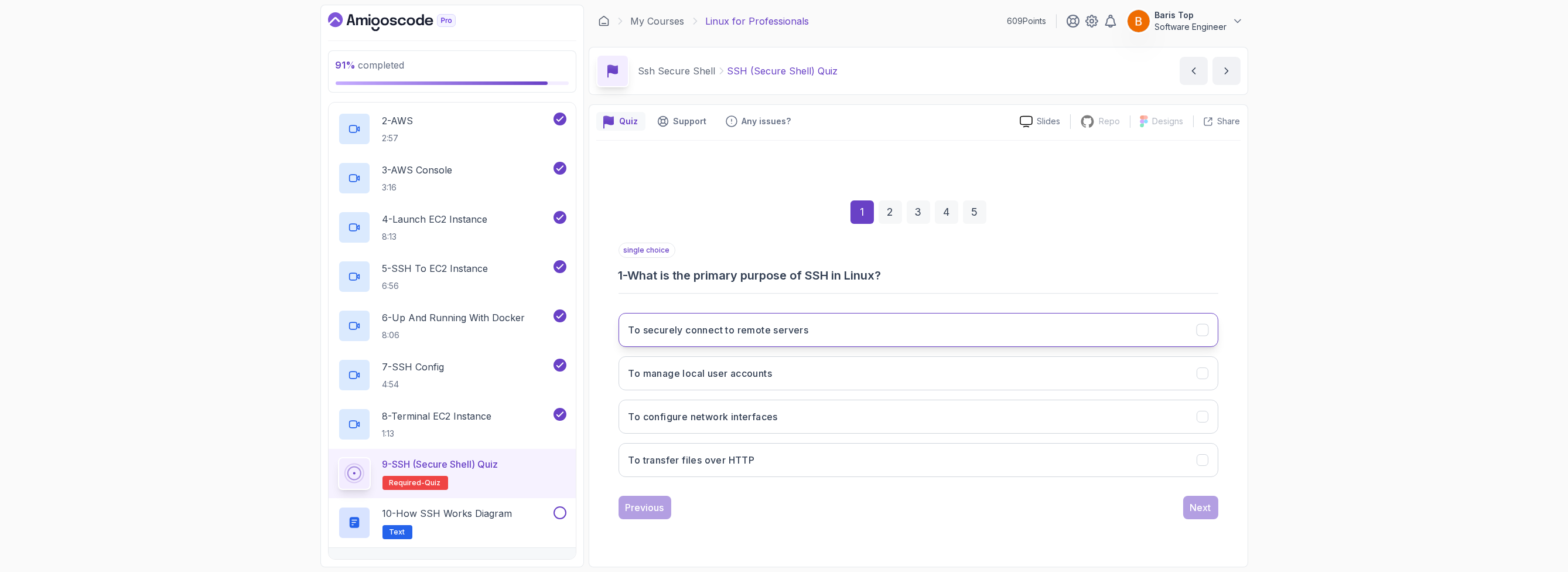
click at [872, 325] on button "To securely connect to remote servers" at bounding box center [918, 330] width 600 height 34
click at [1197, 502] on div "Next" at bounding box center [1201, 507] width 21 height 14
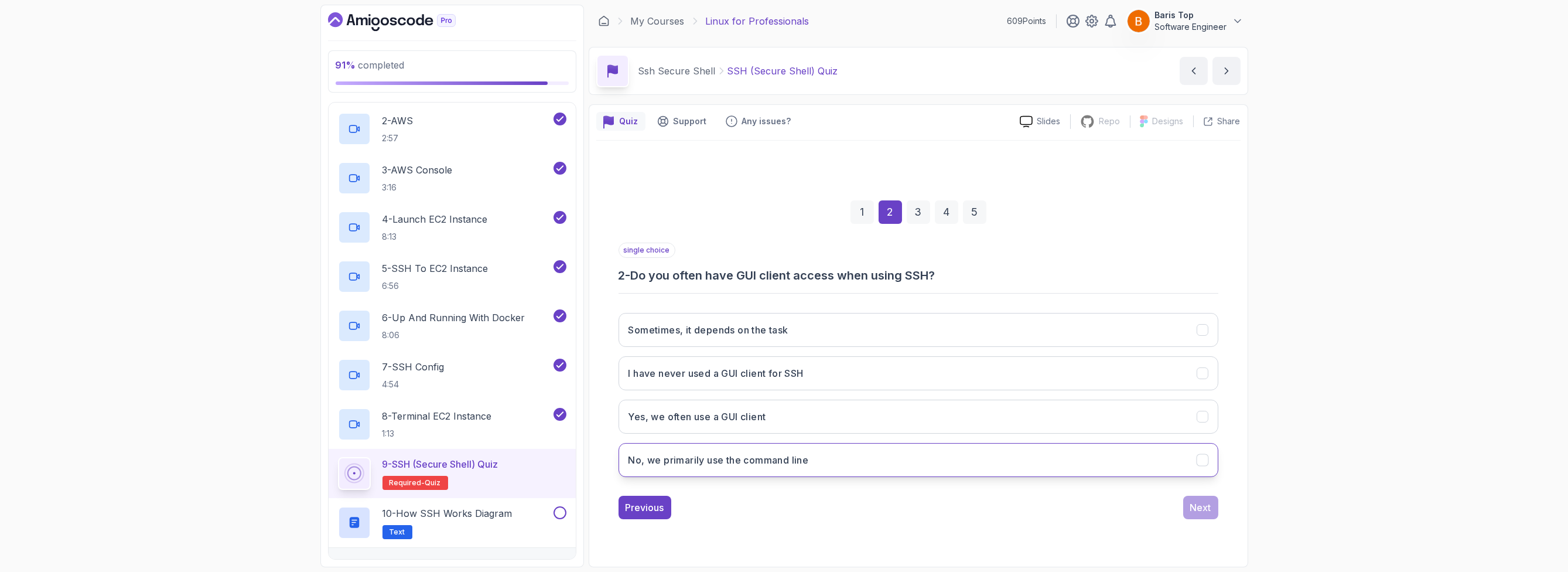
click at [859, 453] on button "No, we primarily use the command line" at bounding box center [918, 460] width 600 height 34
click at [1187, 504] on button "Next" at bounding box center [1200, 507] width 35 height 24
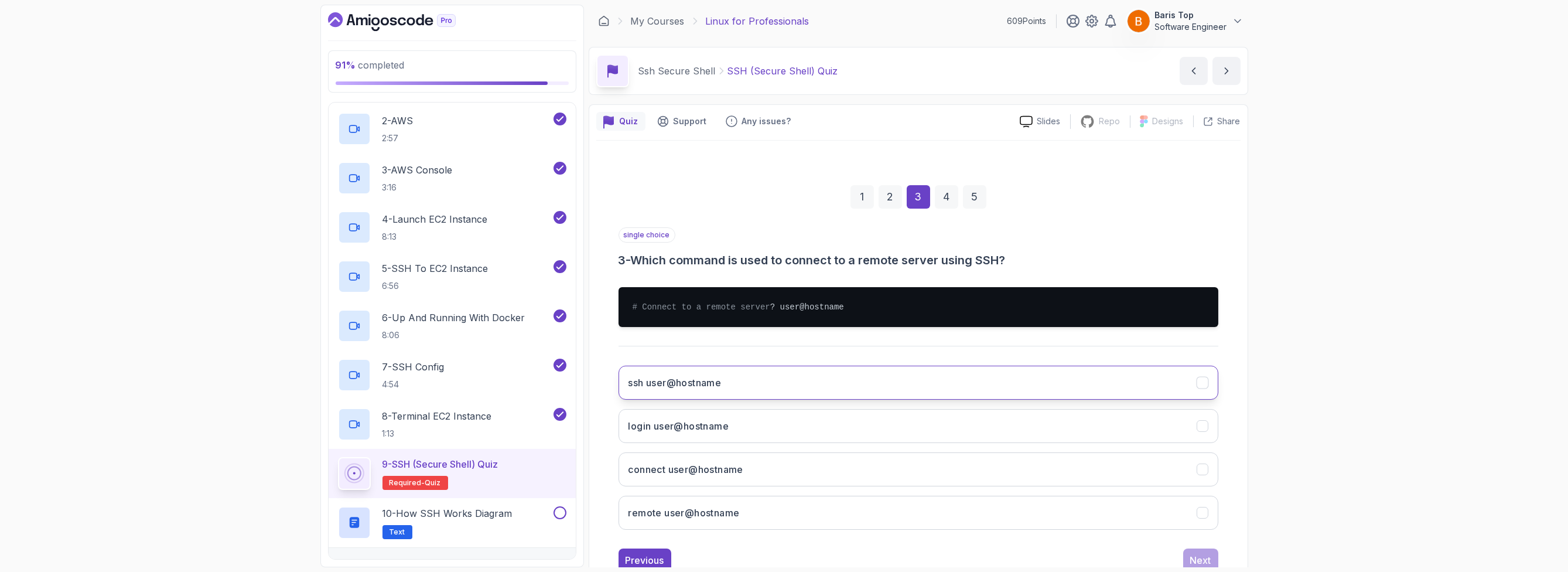
click at [807, 384] on button "ssh user@hostname" at bounding box center [918, 383] width 600 height 34
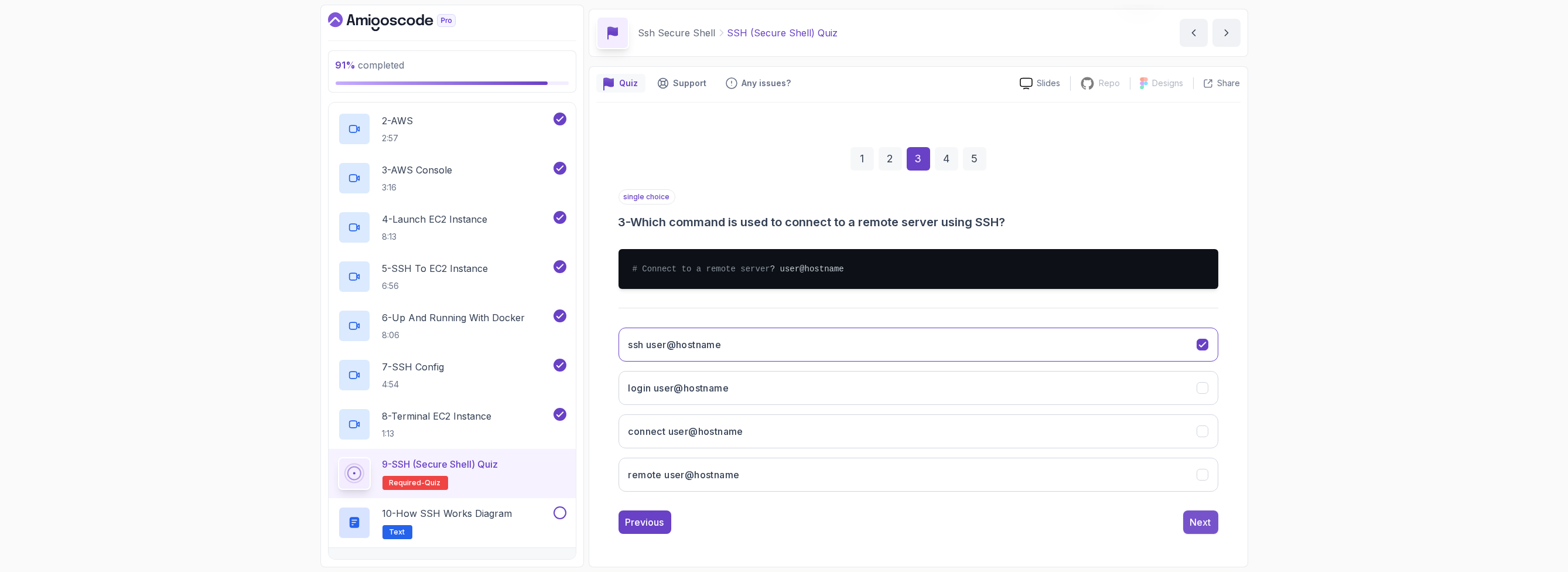
scroll to position [47, 0]
click at [1196, 521] on div "Next" at bounding box center [1201, 522] width 21 height 14
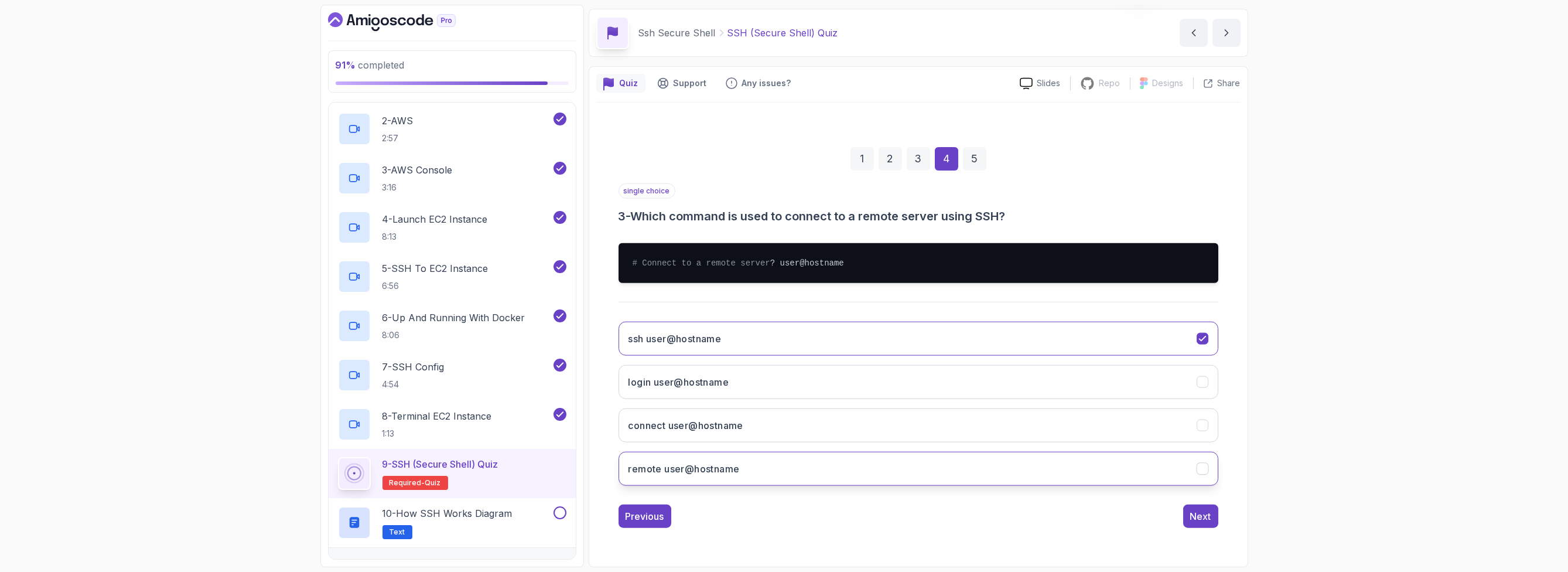
scroll to position [0, 0]
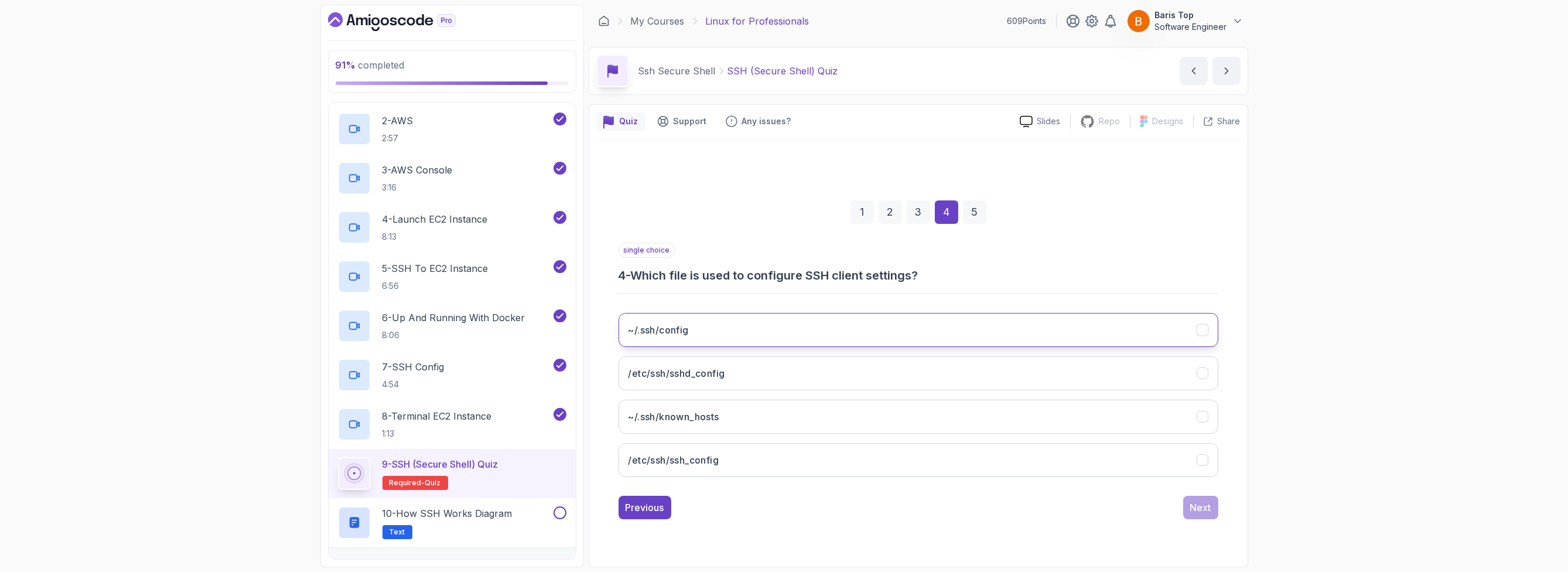
click at [789, 332] on button "~/.ssh/config" at bounding box center [918, 330] width 600 height 34
click at [1188, 508] on button "Next" at bounding box center [1200, 507] width 35 height 24
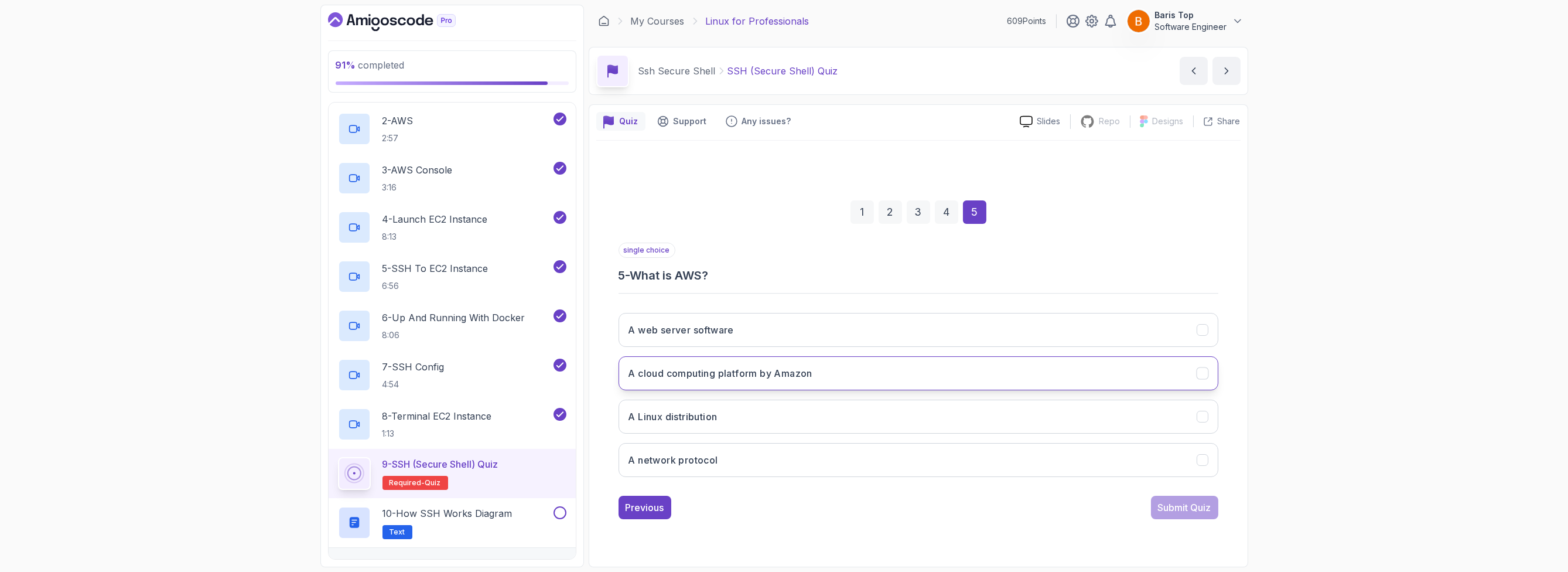
click at [847, 372] on button "A cloud computing platform by Amazon" at bounding box center [918, 373] width 600 height 34
click at [1173, 502] on div "Submit Quiz" at bounding box center [1185, 507] width 53 height 14
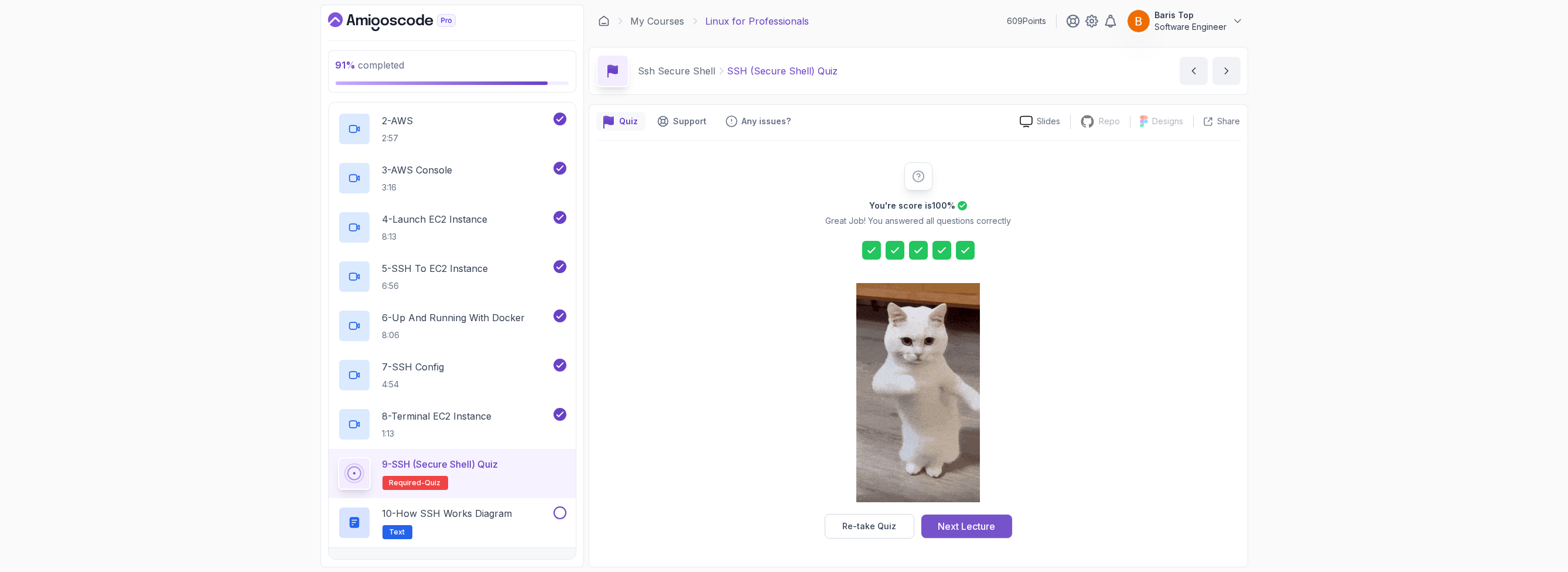
click at [947, 528] on div "Next Lecture" at bounding box center [966, 526] width 57 height 14
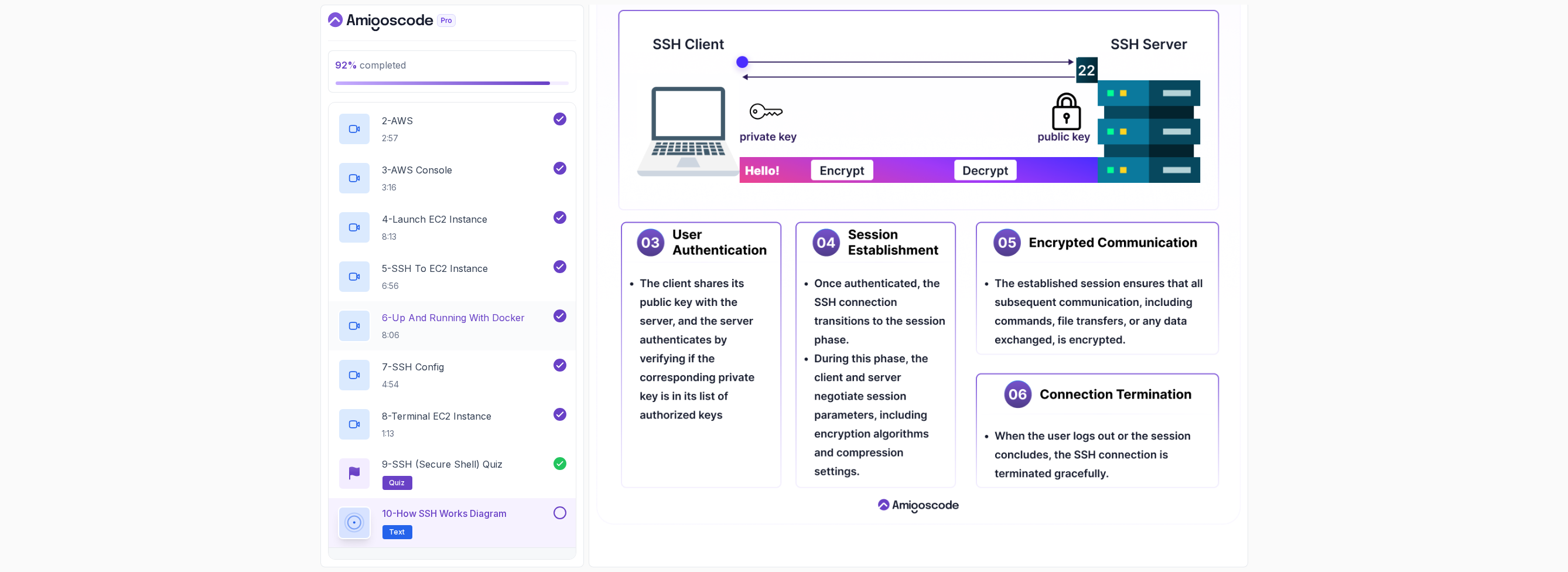
scroll to position [375, 0]
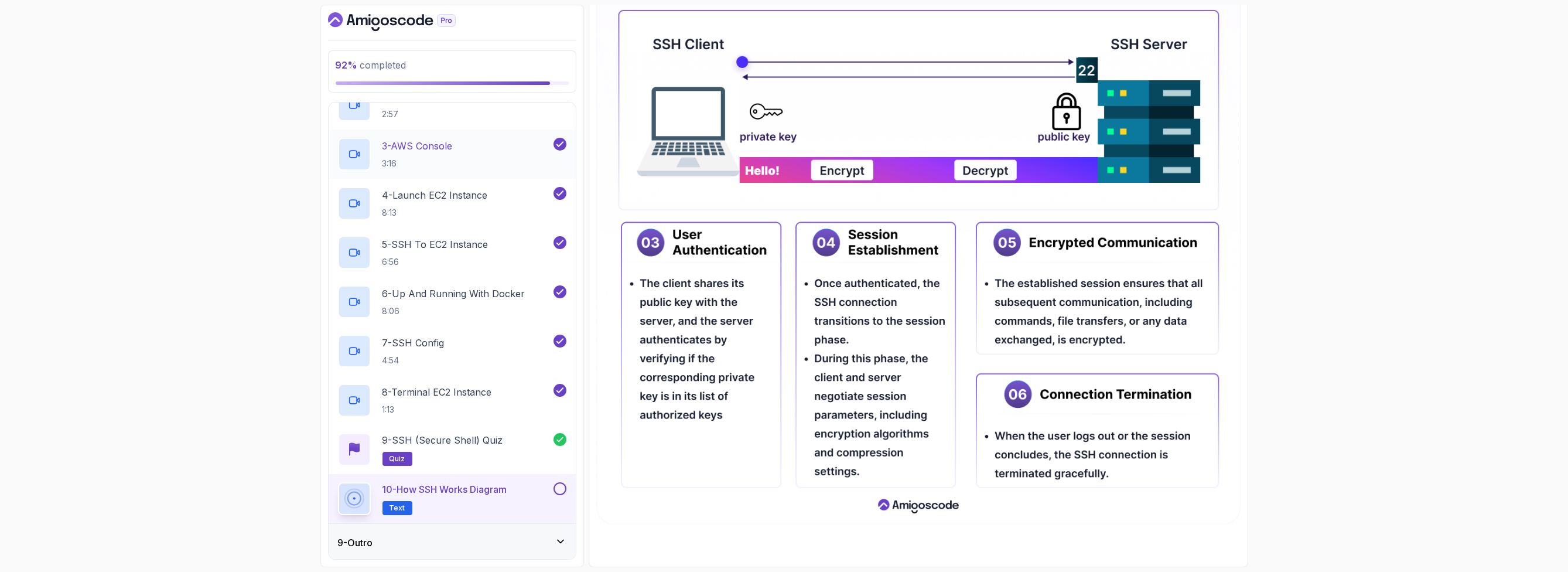
click at [439, 545] on div "9 - Outro" at bounding box center [452, 542] width 228 height 14
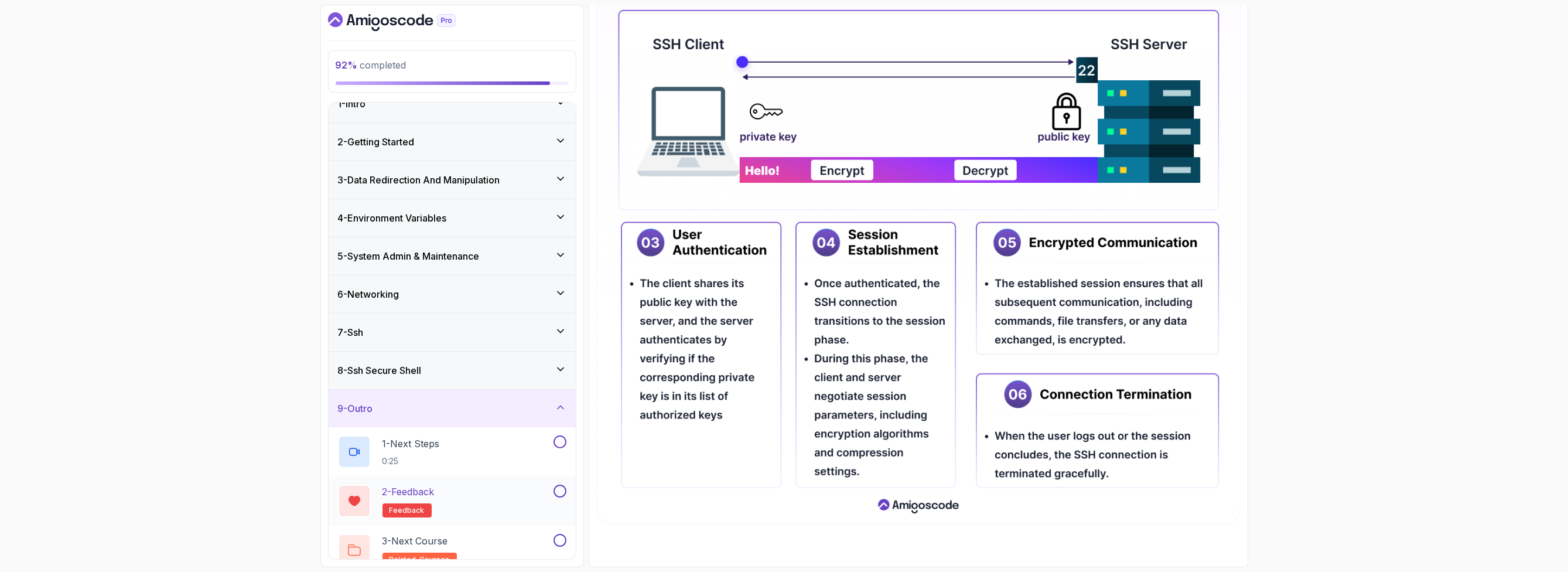
scroll to position [32, 0]
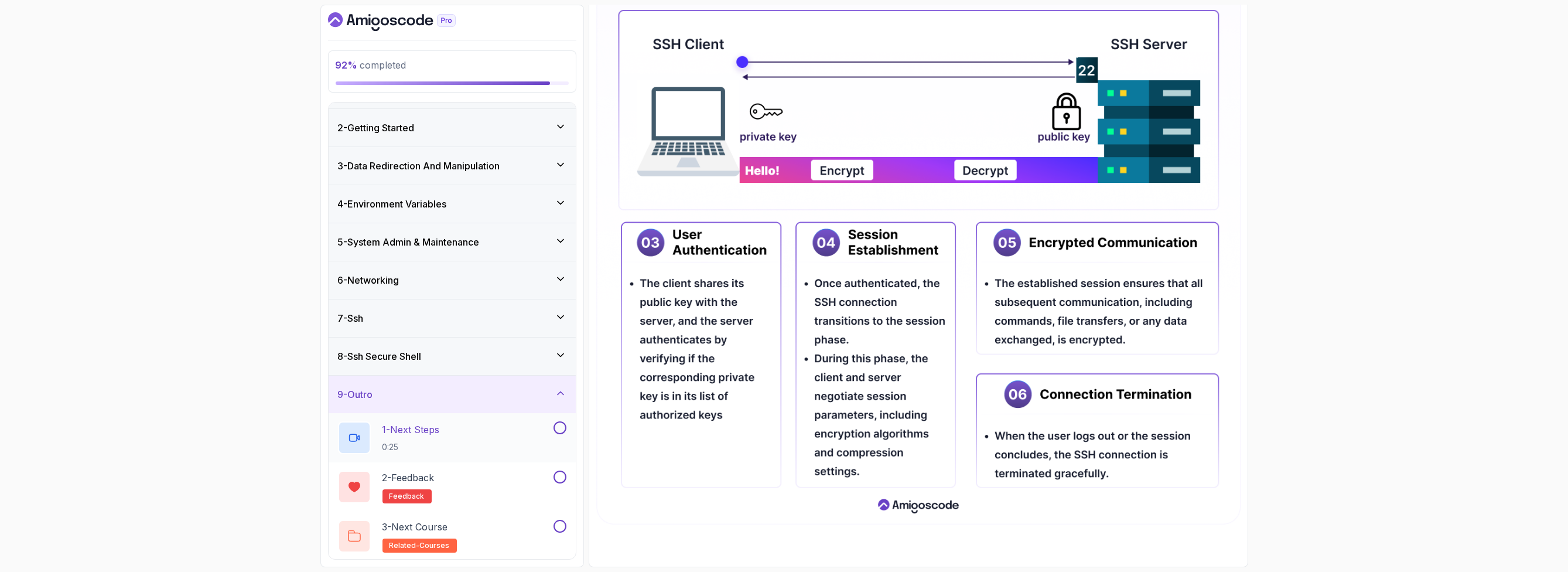
click at [554, 433] on button "1 - Next Steps 0:25" at bounding box center [452, 438] width 228 height 33
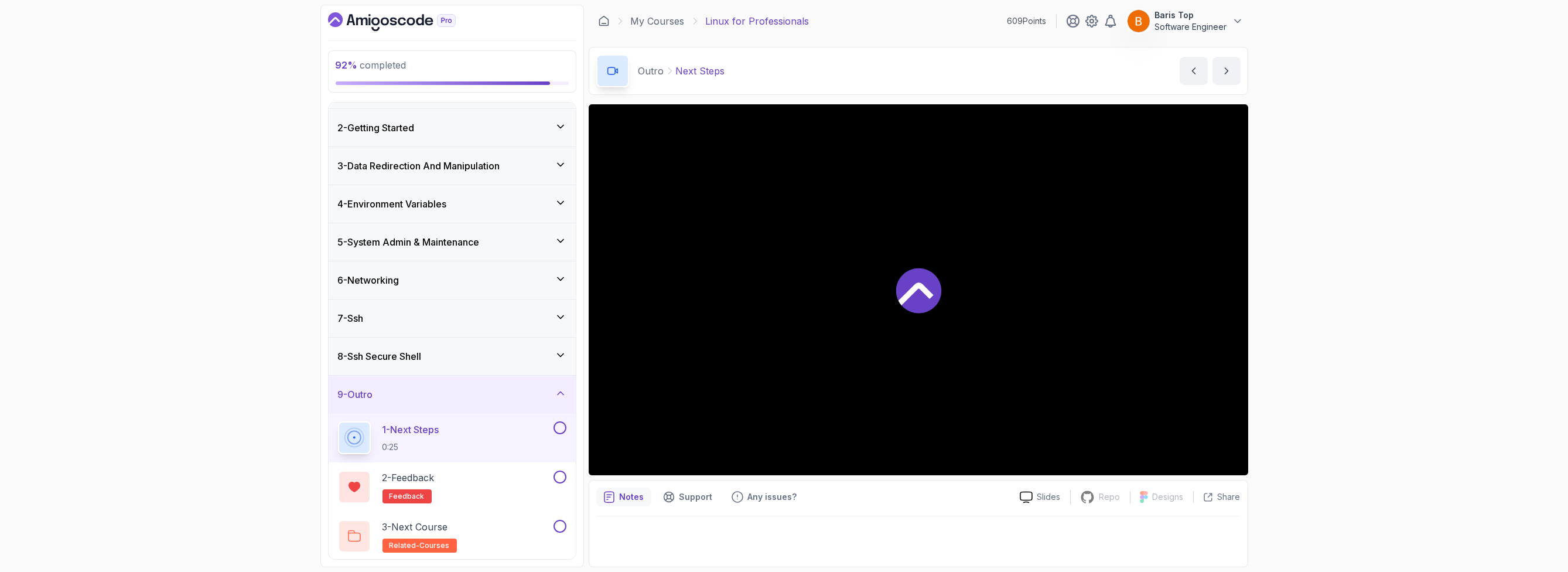
click at [559, 426] on button at bounding box center [559, 427] width 13 height 13
click at [556, 476] on button at bounding box center [559, 476] width 13 height 13
click at [520, 526] on div "3 - Next Course related-courses" at bounding box center [444, 536] width 213 height 33
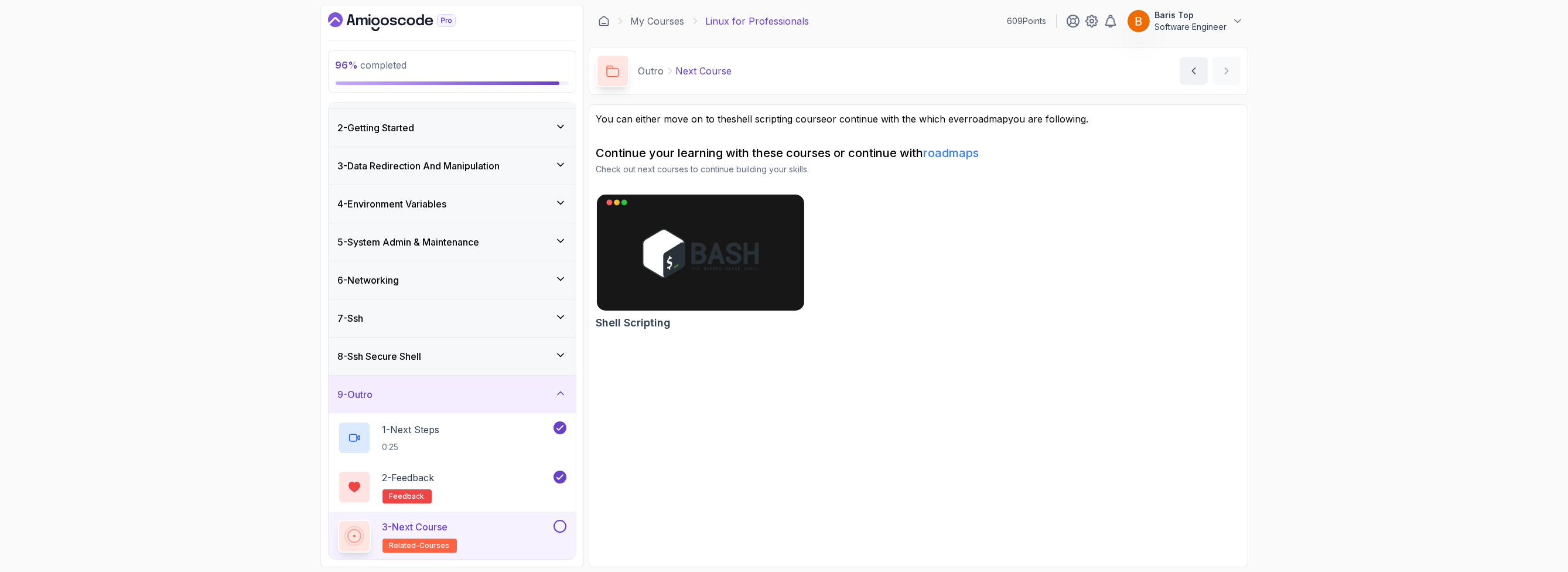
click at [559, 521] on button at bounding box center [559, 525] width 13 height 13
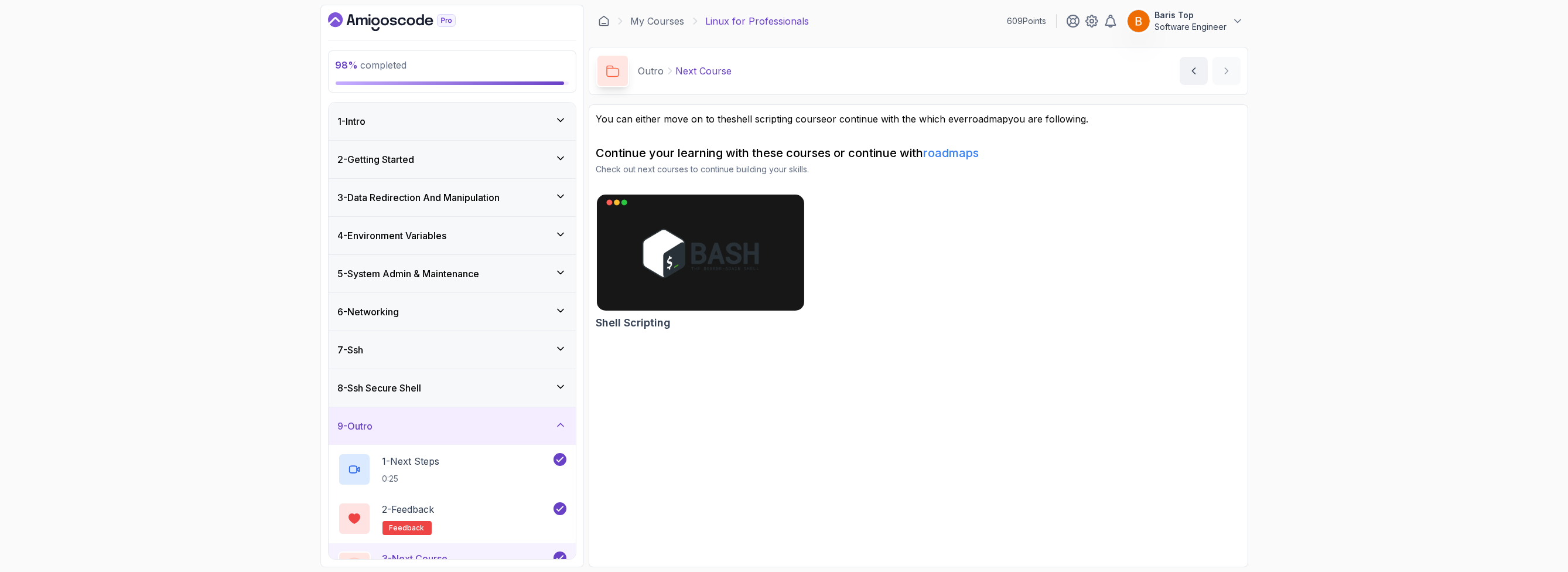
click at [478, 115] on div "1 - Intro" at bounding box center [452, 121] width 228 height 14
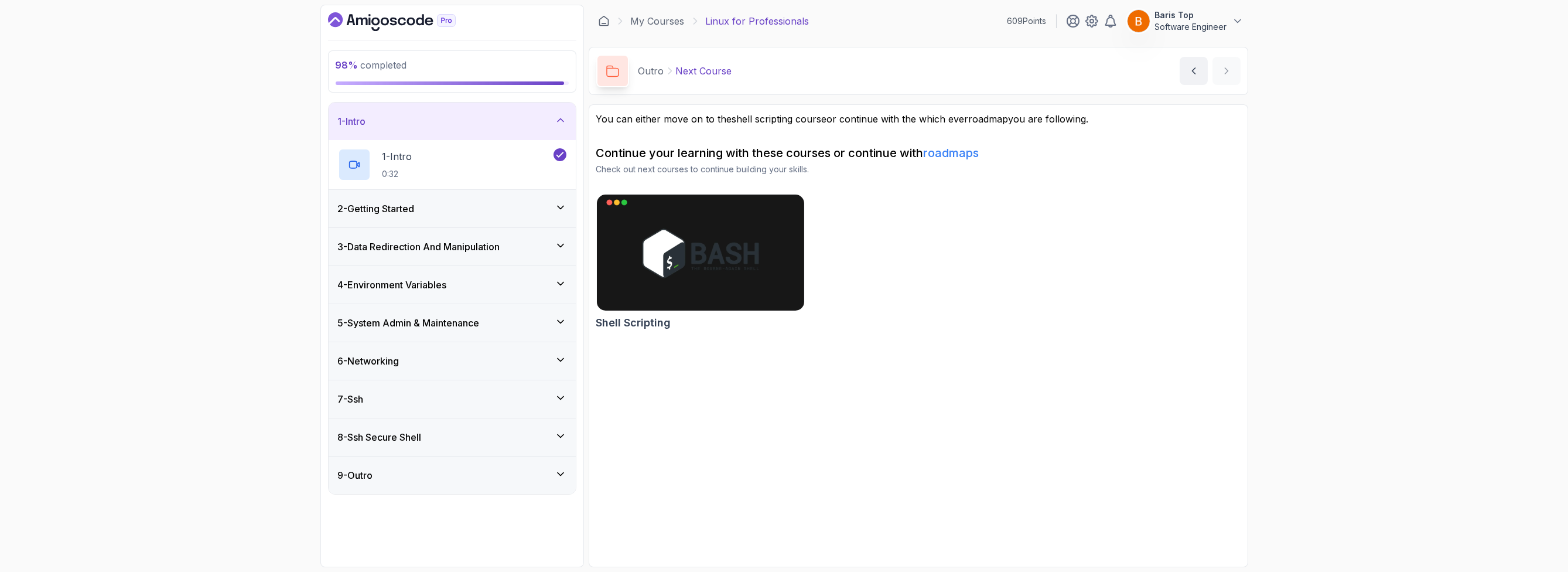
click at [490, 215] on div "2 - Getting Started" at bounding box center [452, 208] width 247 height 38
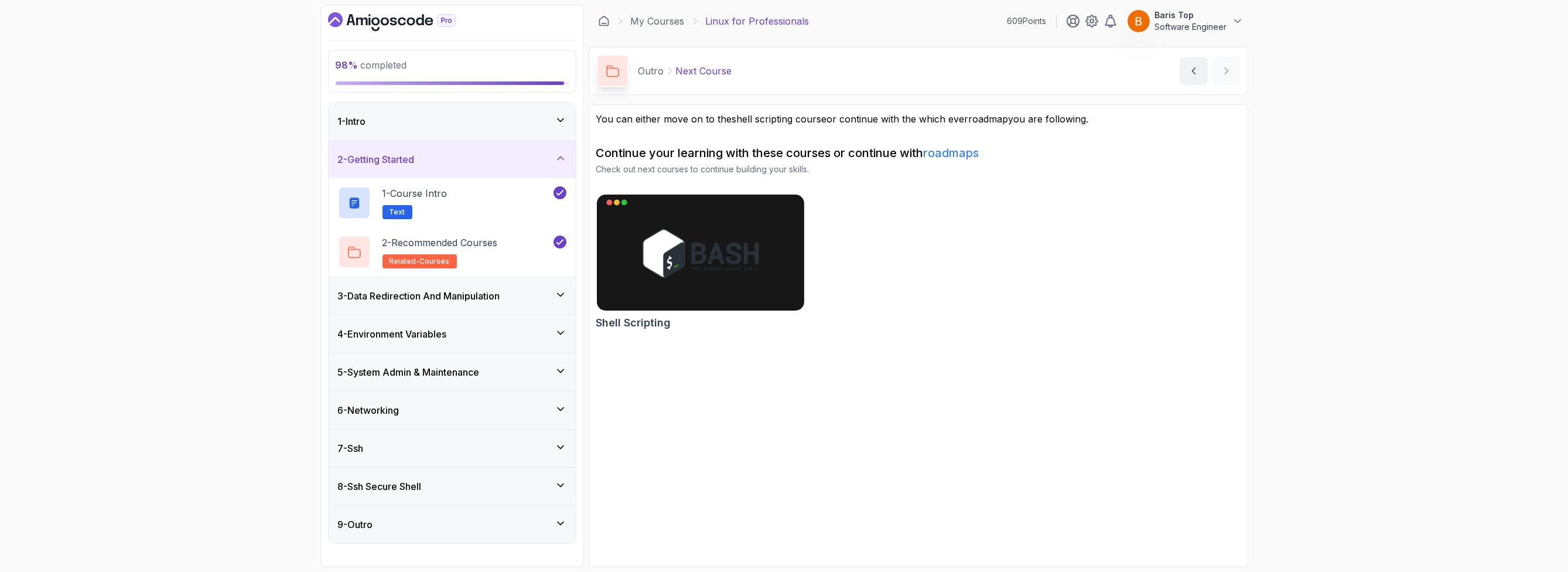
click at [490, 301] on h3 "3 - Data Redirection And Manipulation" at bounding box center [419, 295] width 162 height 14
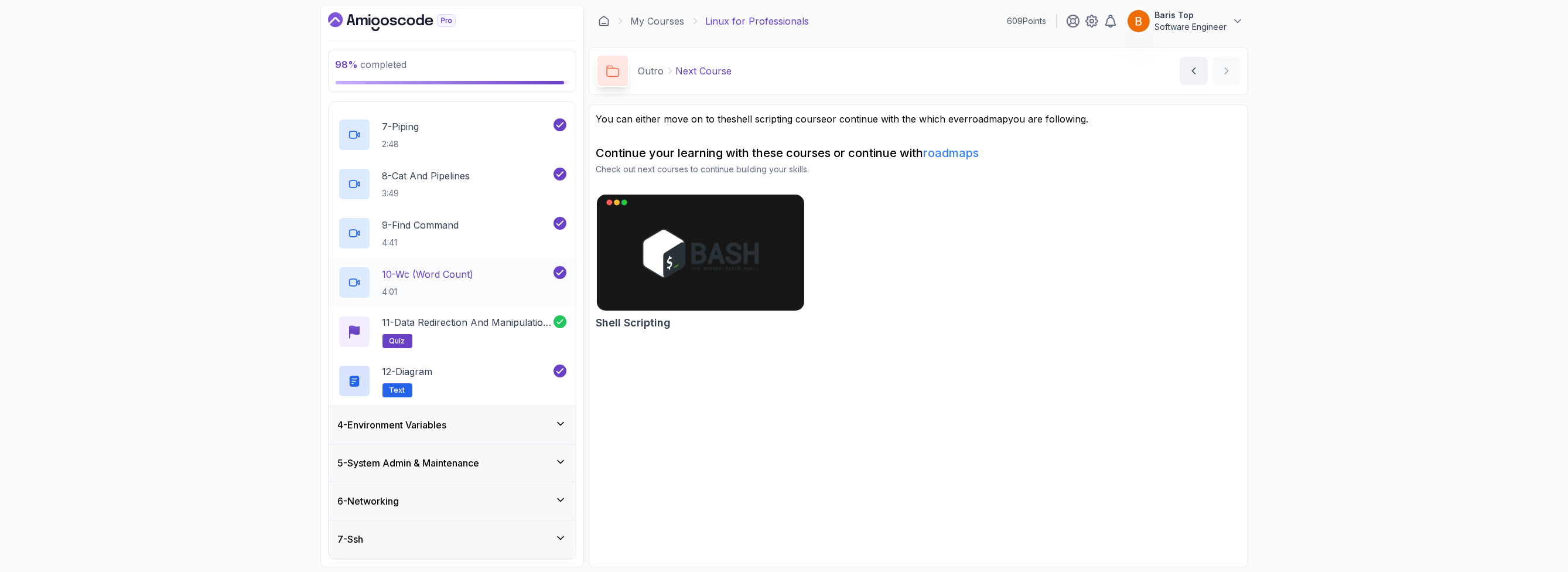
scroll to position [475, 0]
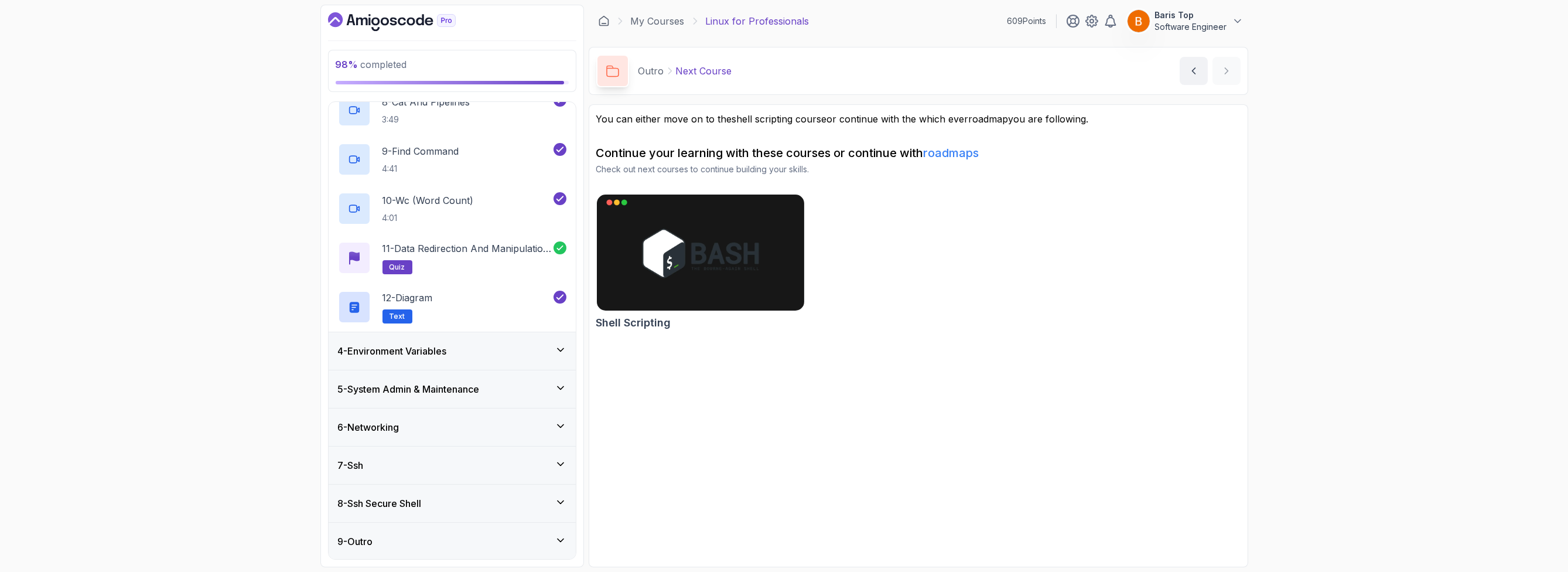
click at [468, 352] on div "4 - Environment Variables" at bounding box center [452, 351] width 228 height 14
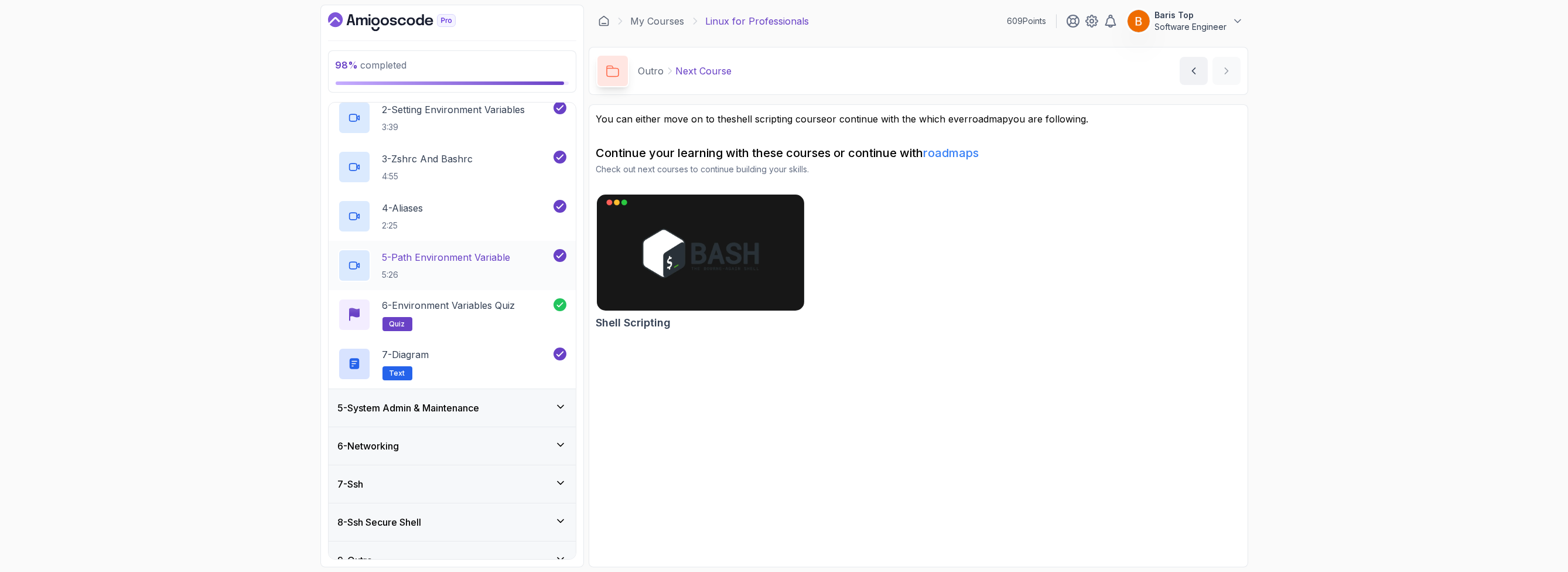
scroll to position [228, 0]
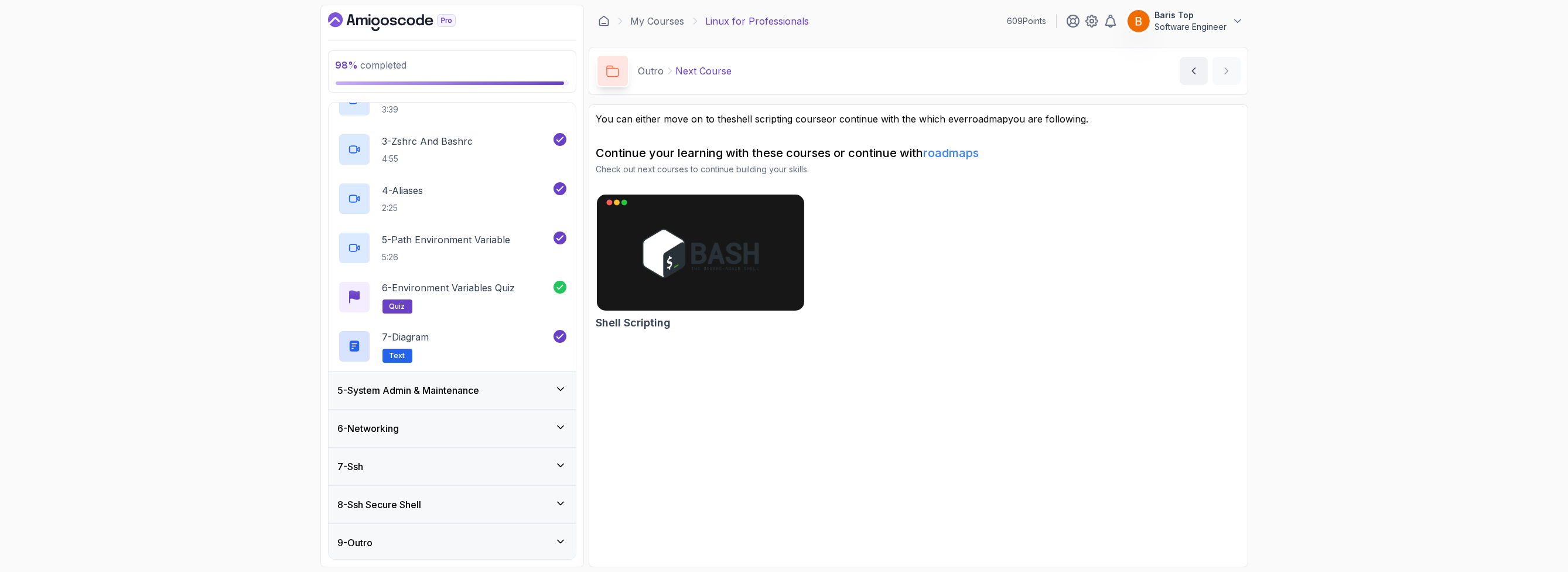
click at [480, 389] on h3 "5 - System Admin & Maintenance" at bounding box center [409, 389] width 142 height 14
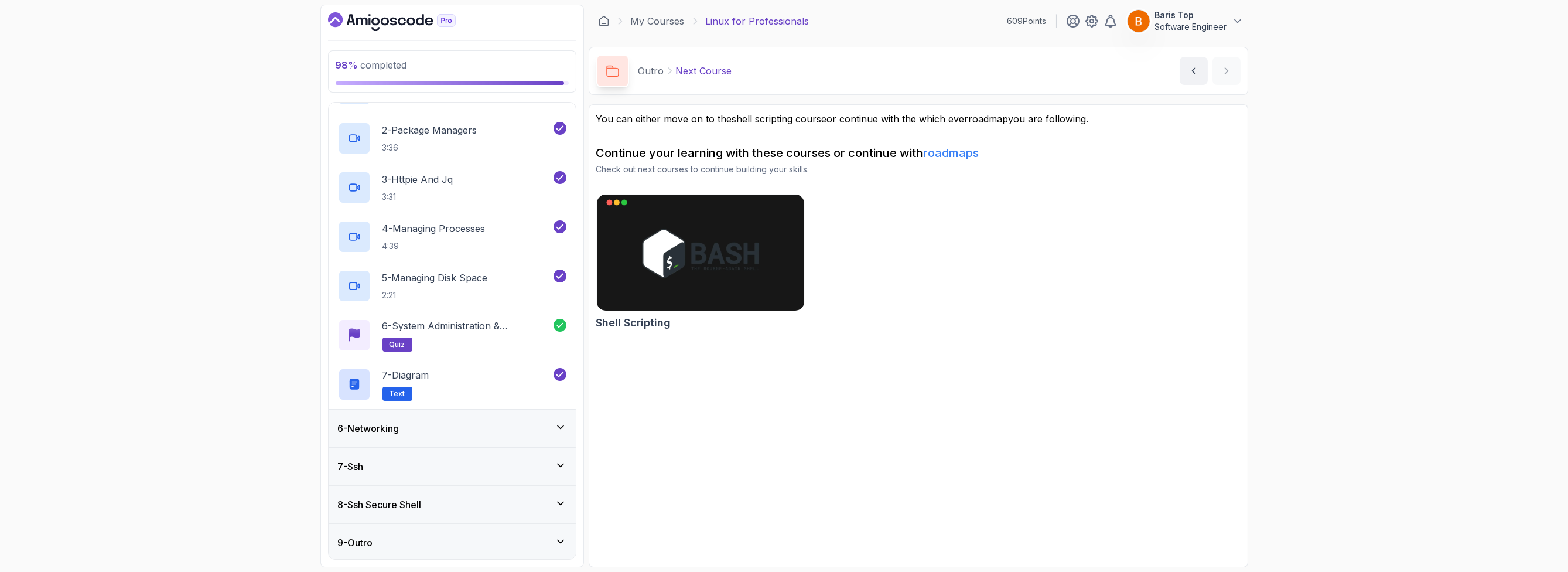
click at [485, 429] on div "6 - Networking" at bounding box center [452, 428] width 228 height 14
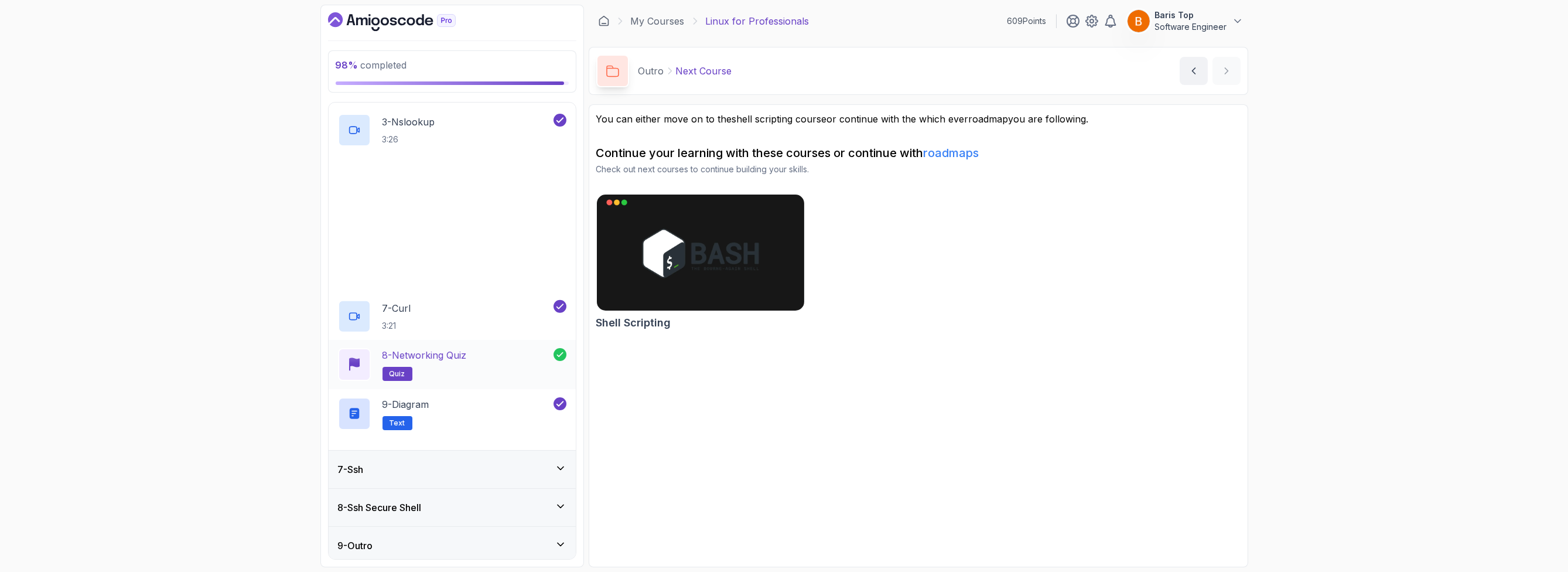
scroll to position [327, 0]
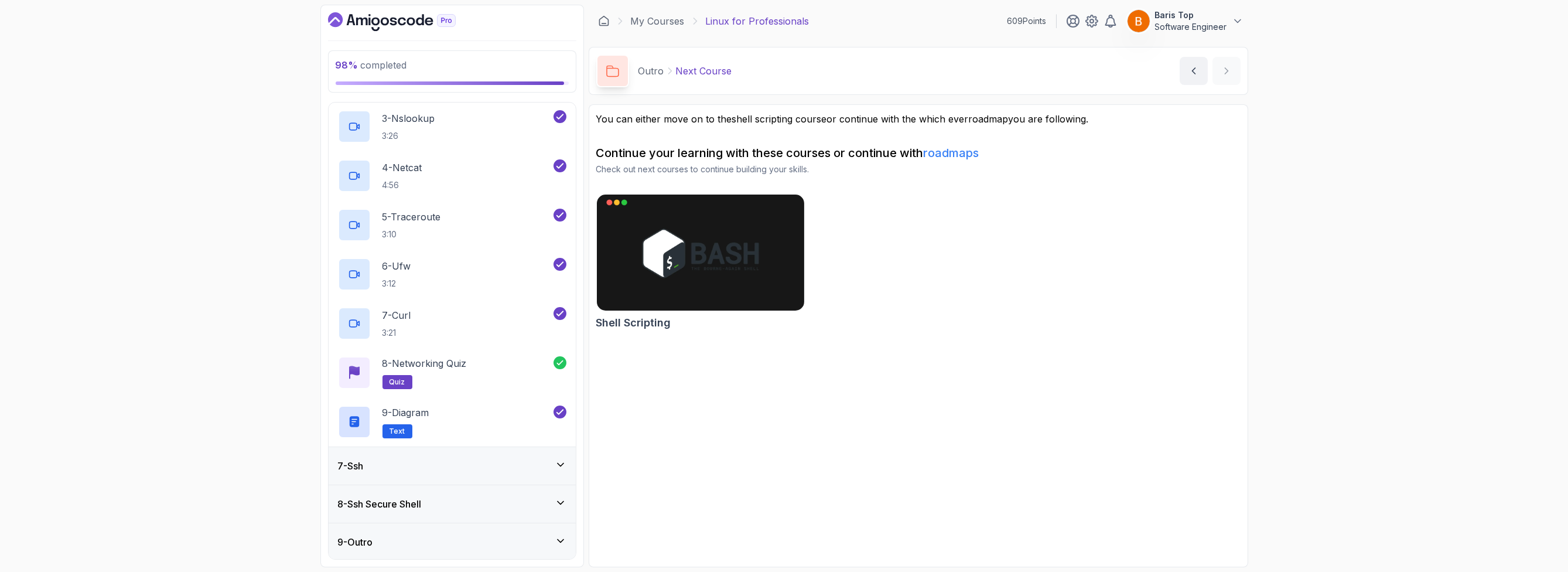
click at [467, 463] on div "7 - Ssh" at bounding box center [452, 465] width 228 height 14
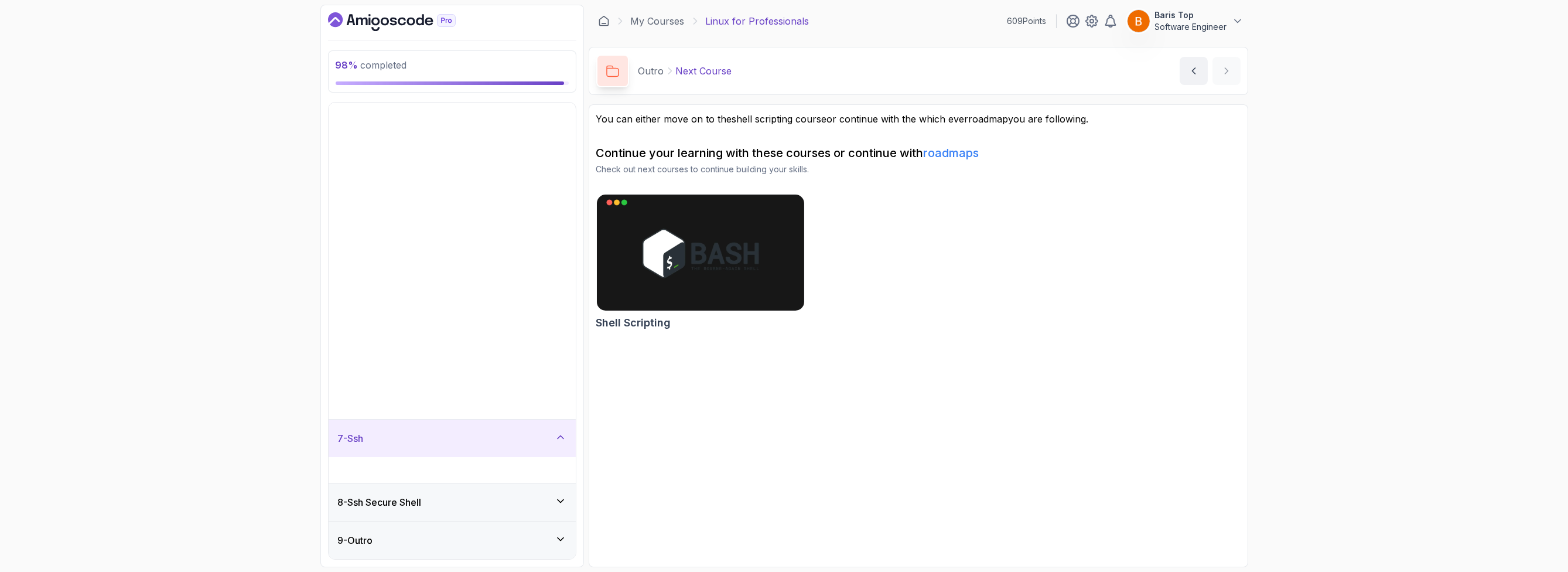
scroll to position [0, 0]
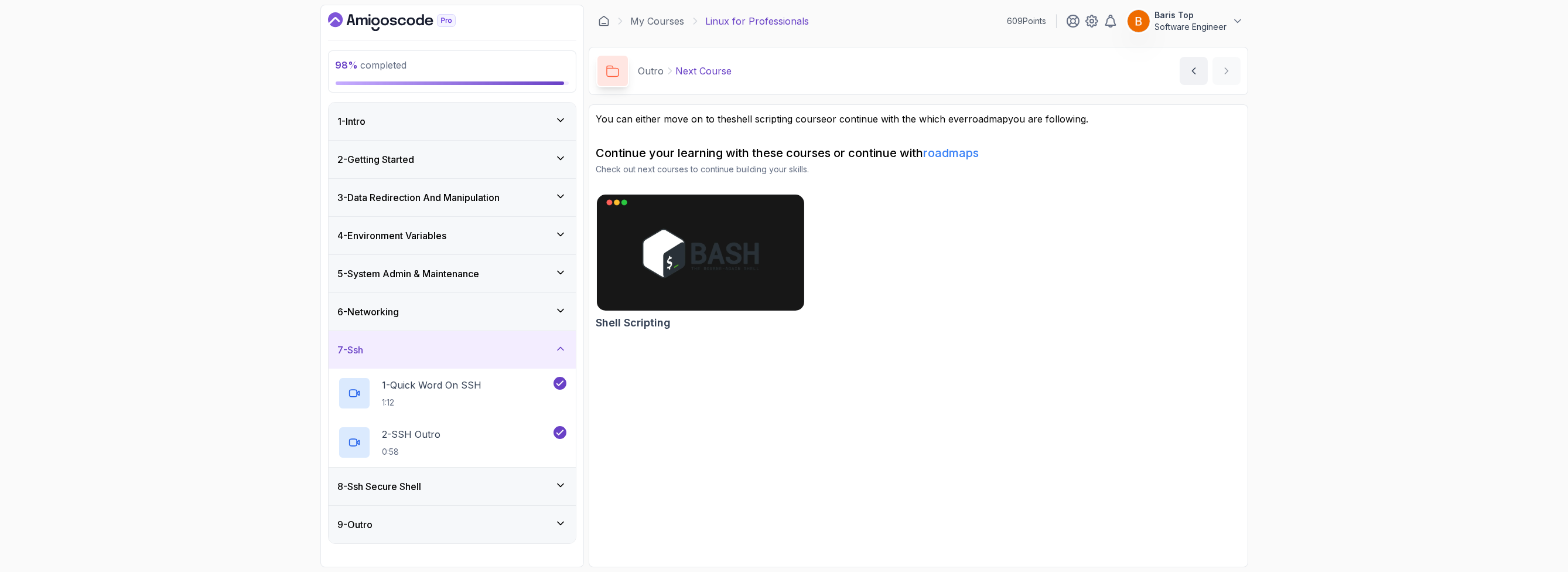
click at [467, 479] on div "8 - Ssh Secure Shell" at bounding box center [452, 486] width 228 height 14
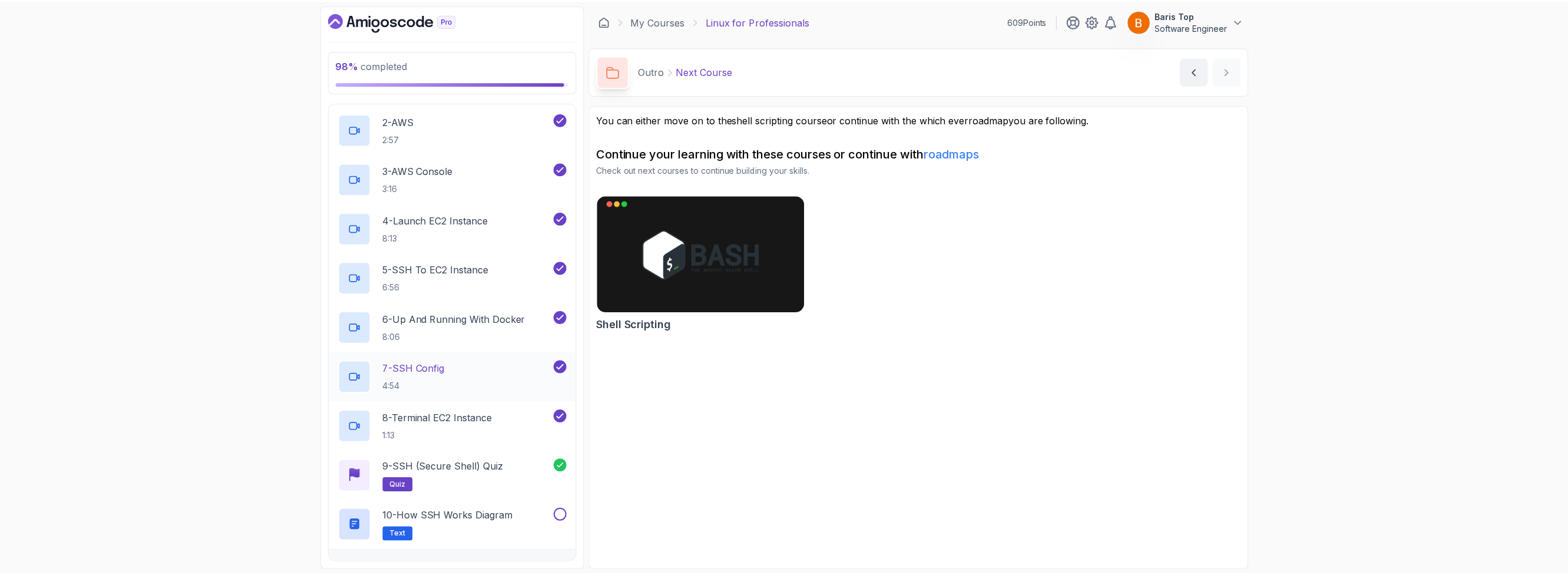
scroll to position [377, 0]
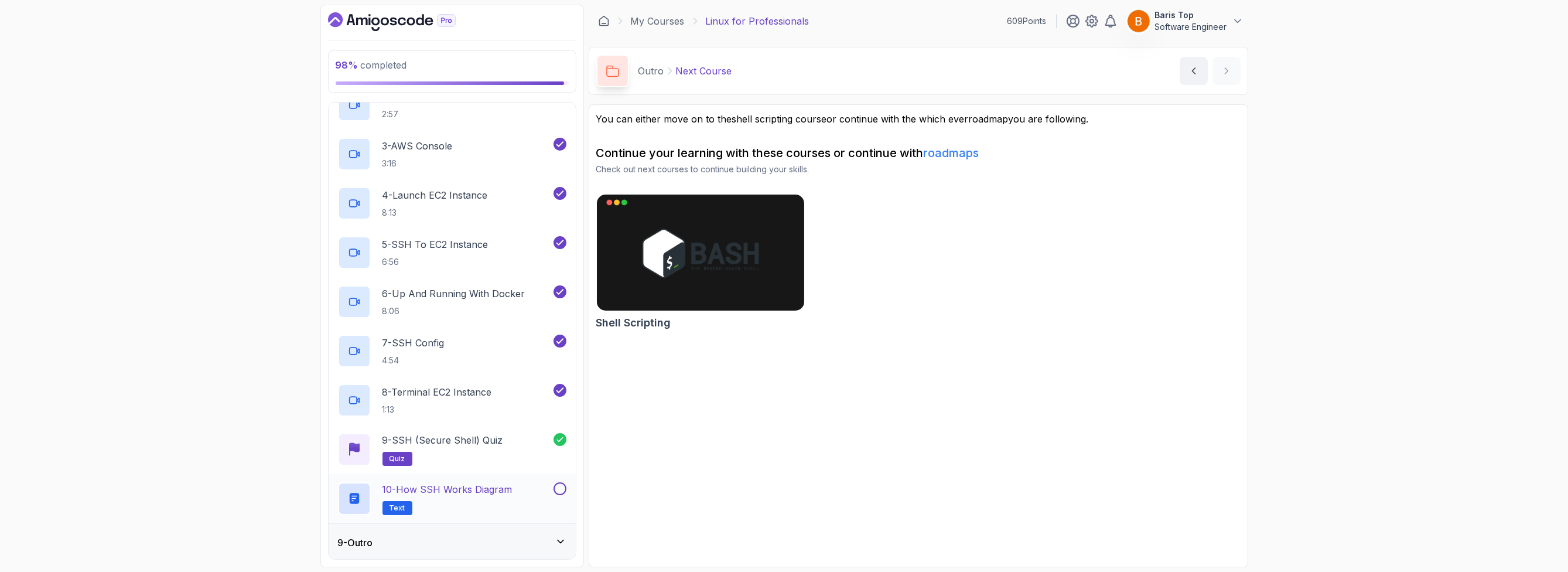
click at [557, 486] on button at bounding box center [559, 488] width 13 height 13
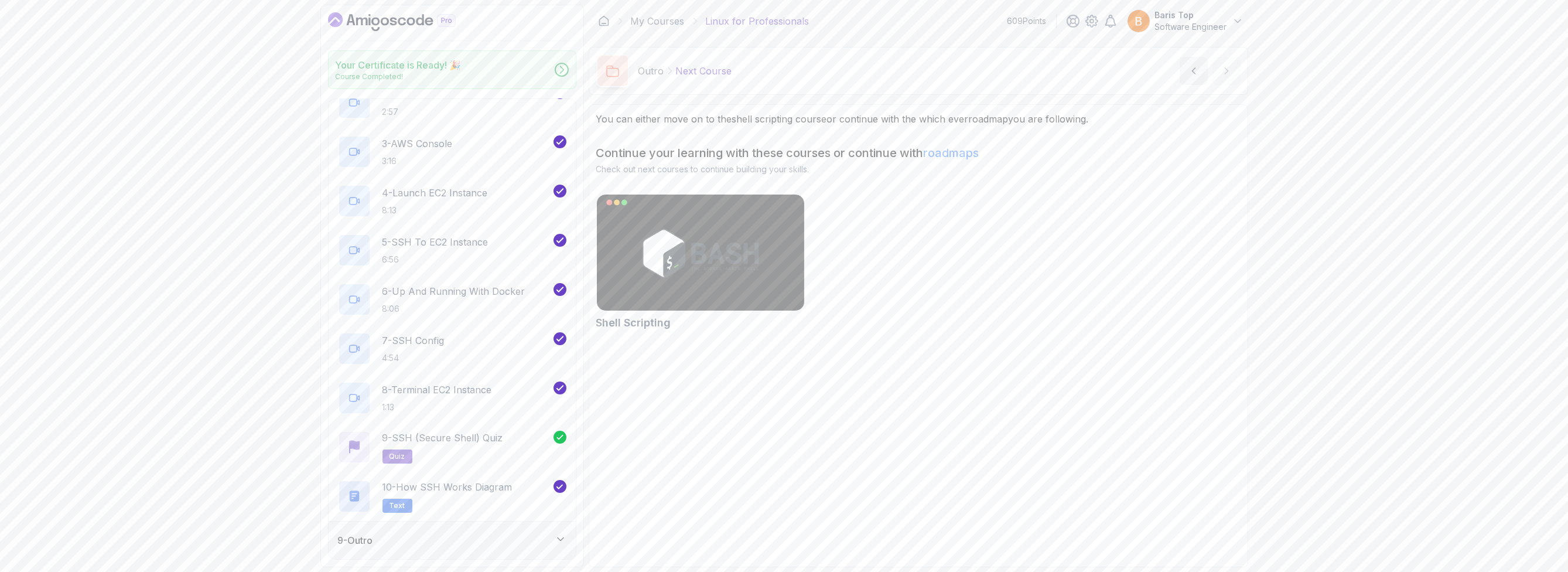
scroll to position [372, 0]
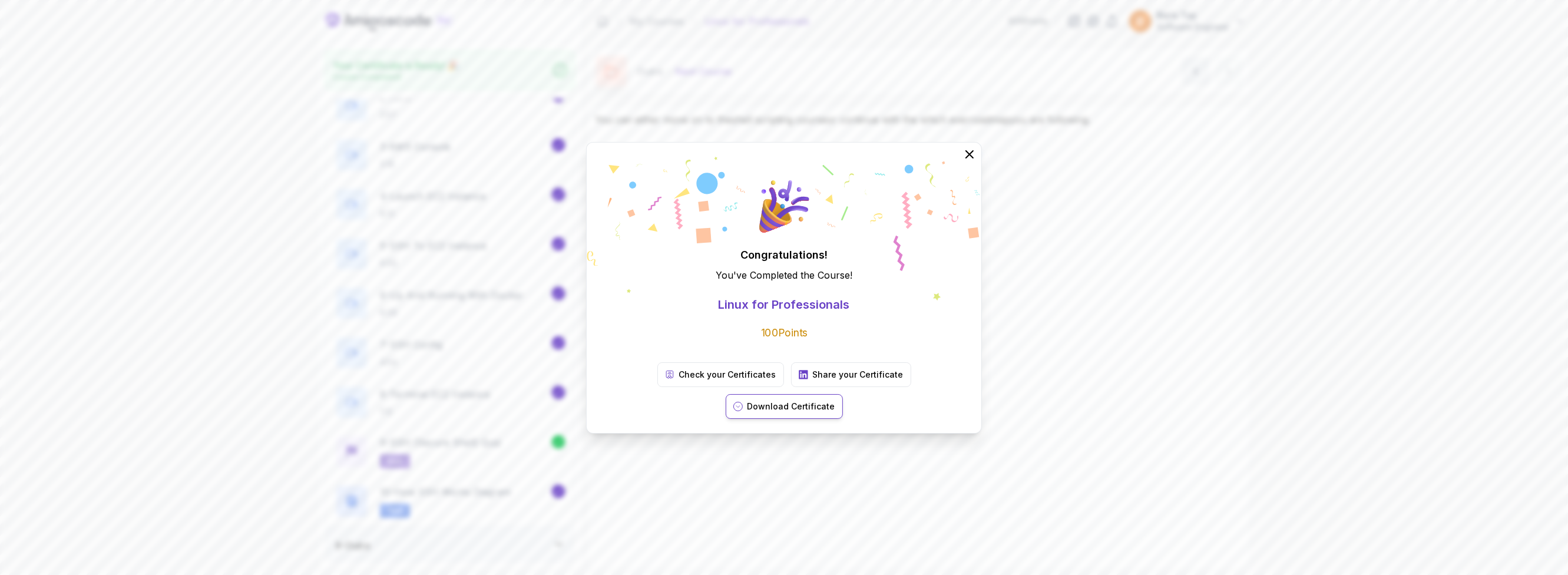
click at [835, 400] on p "Download Certificate" at bounding box center [791, 406] width 88 height 12
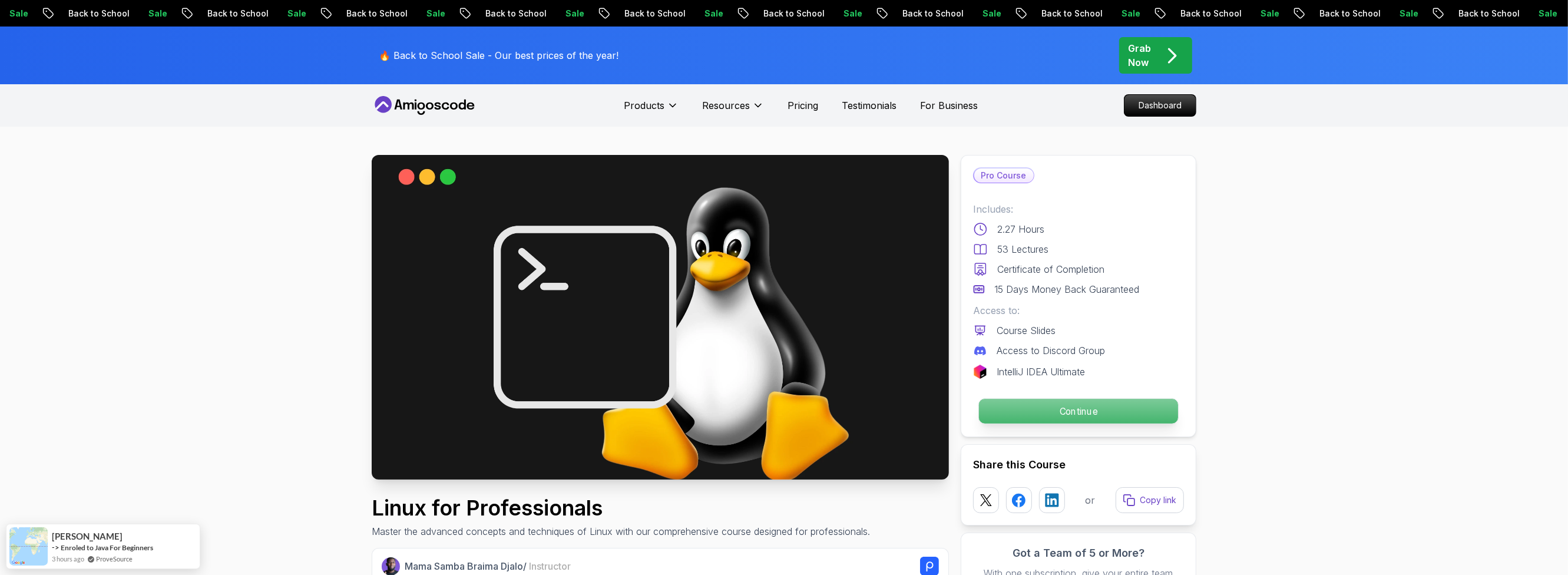
click at [1023, 418] on p "Continue" at bounding box center [1078, 411] width 199 height 25
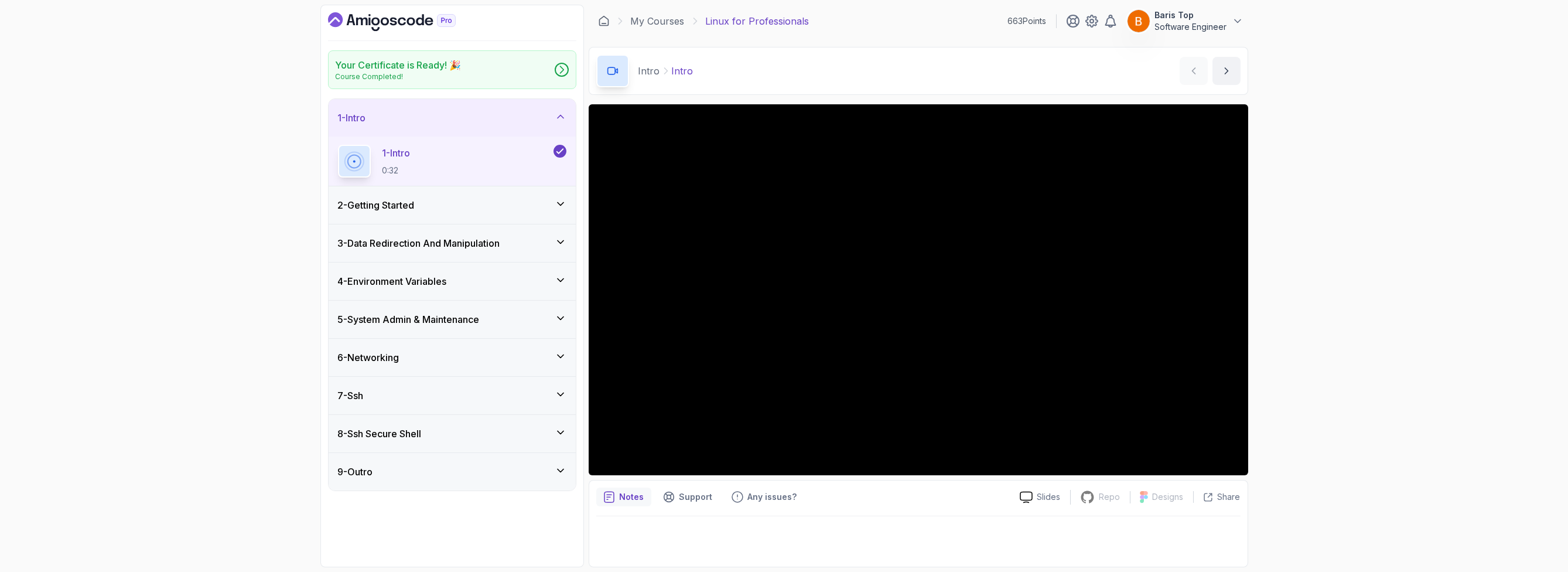
click at [395, 23] on icon "Dashboard" at bounding box center [392, 22] width 7 height 8
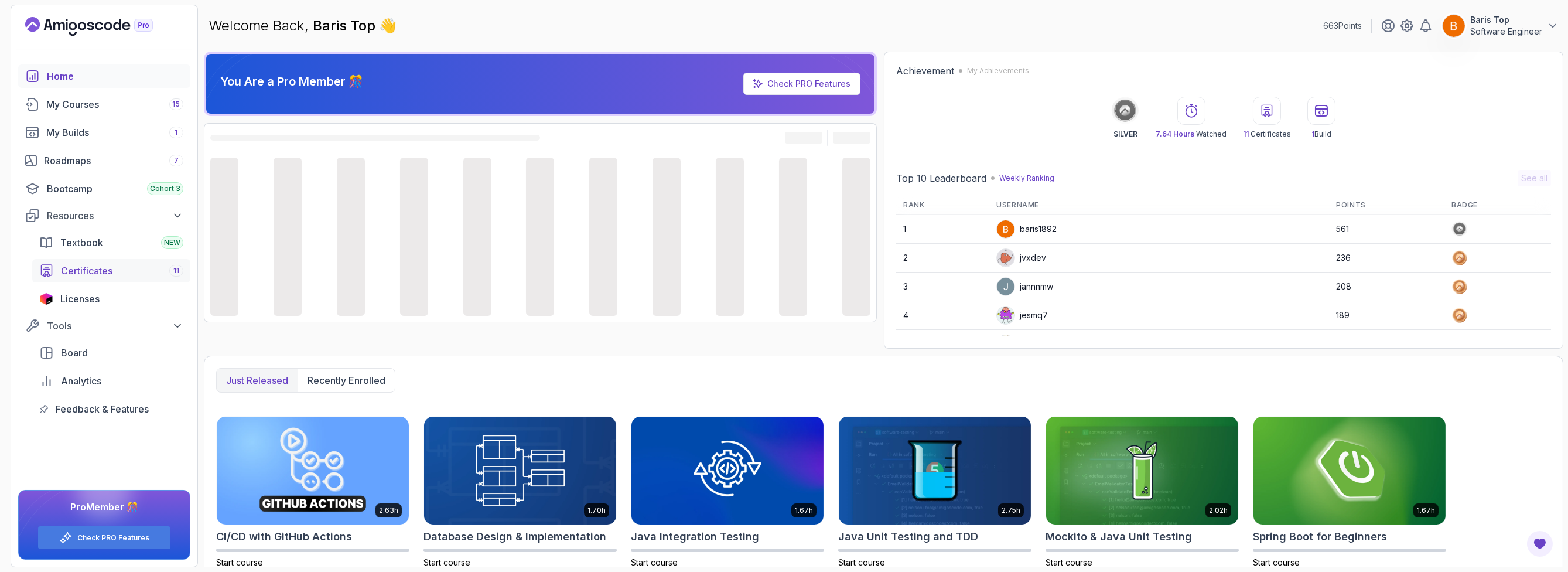
click at [119, 276] on div "Certificates 11" at bounding box center [122, 270] width 122 height 14
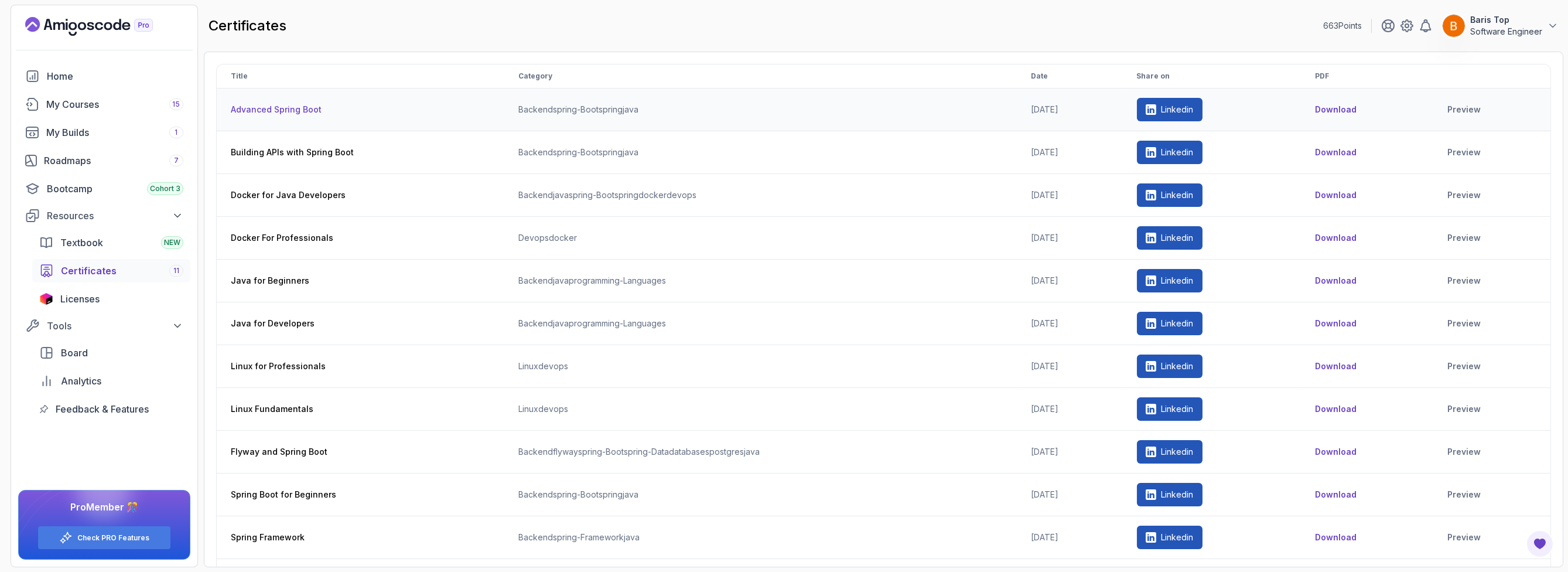
click at [1024, 105] on td "2025-09-30" at bounding box center [1070, 110] width 106 height 43
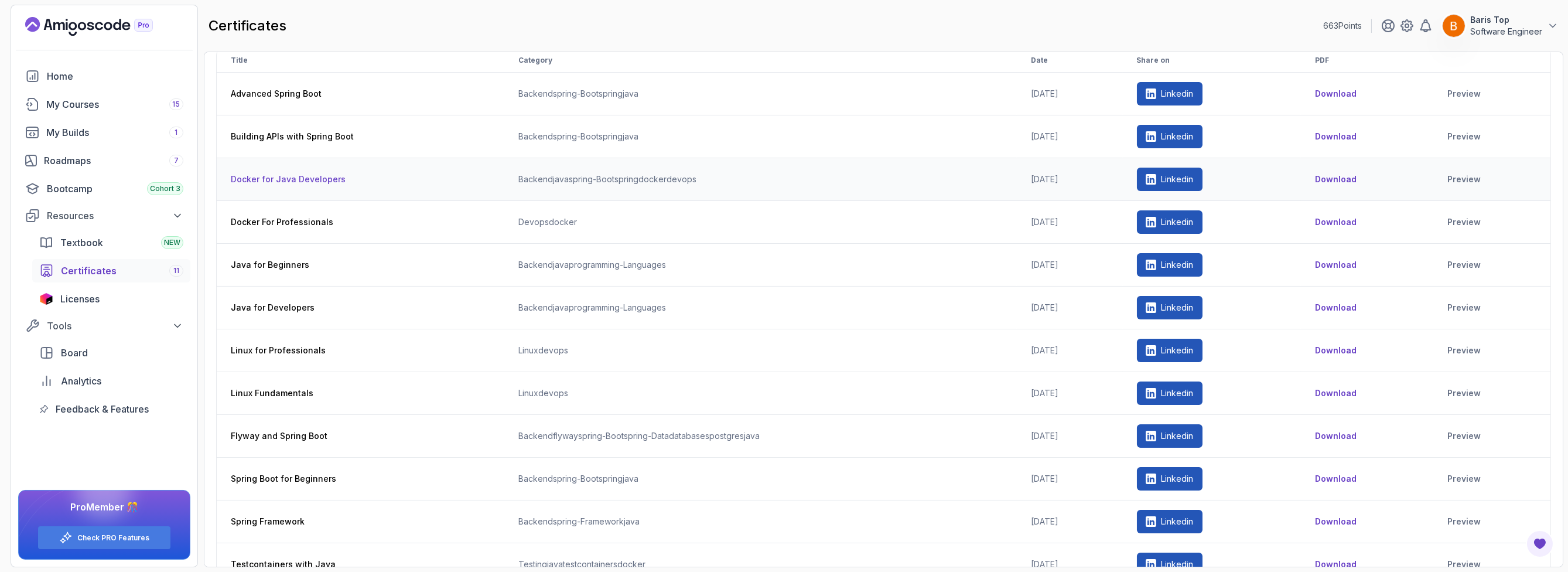
scroll to position [33, 0]
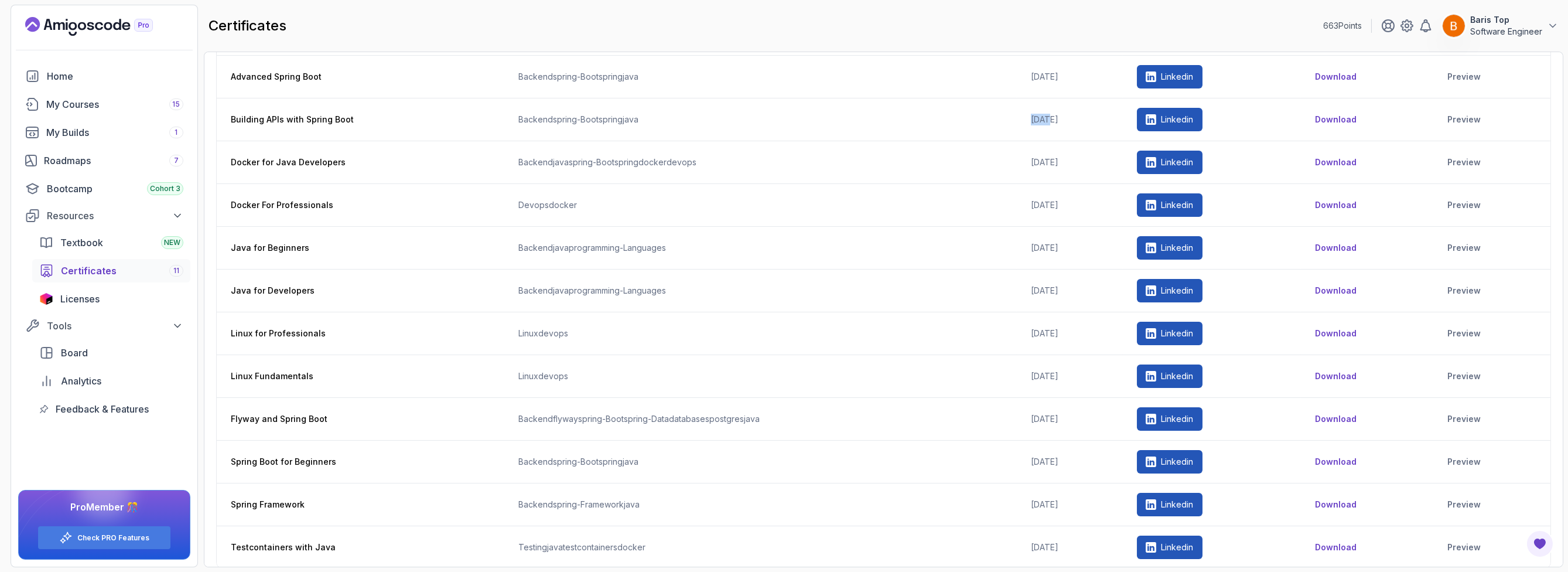
click at [132, 269] on div "Certificates 11" at bounding box center [122, 270] width 122 height 14
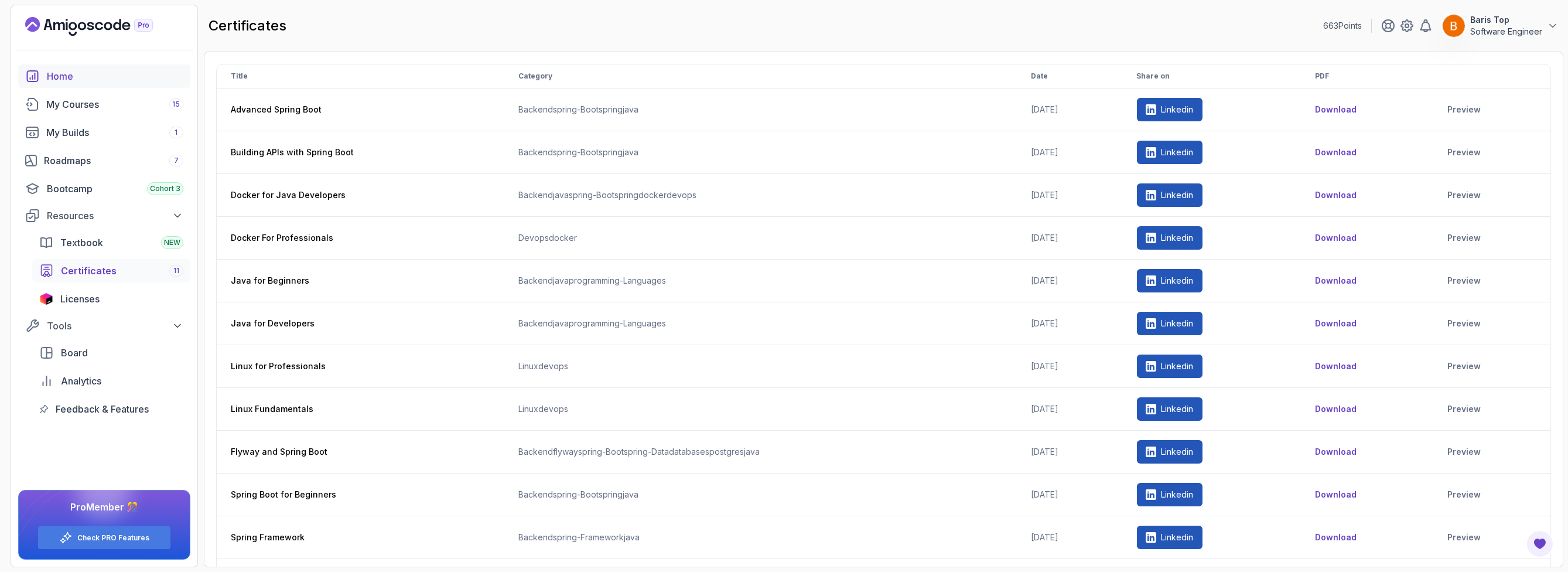
click at [86, 76] on div "Home" at bounding box center [115, 76] width 136 height 14
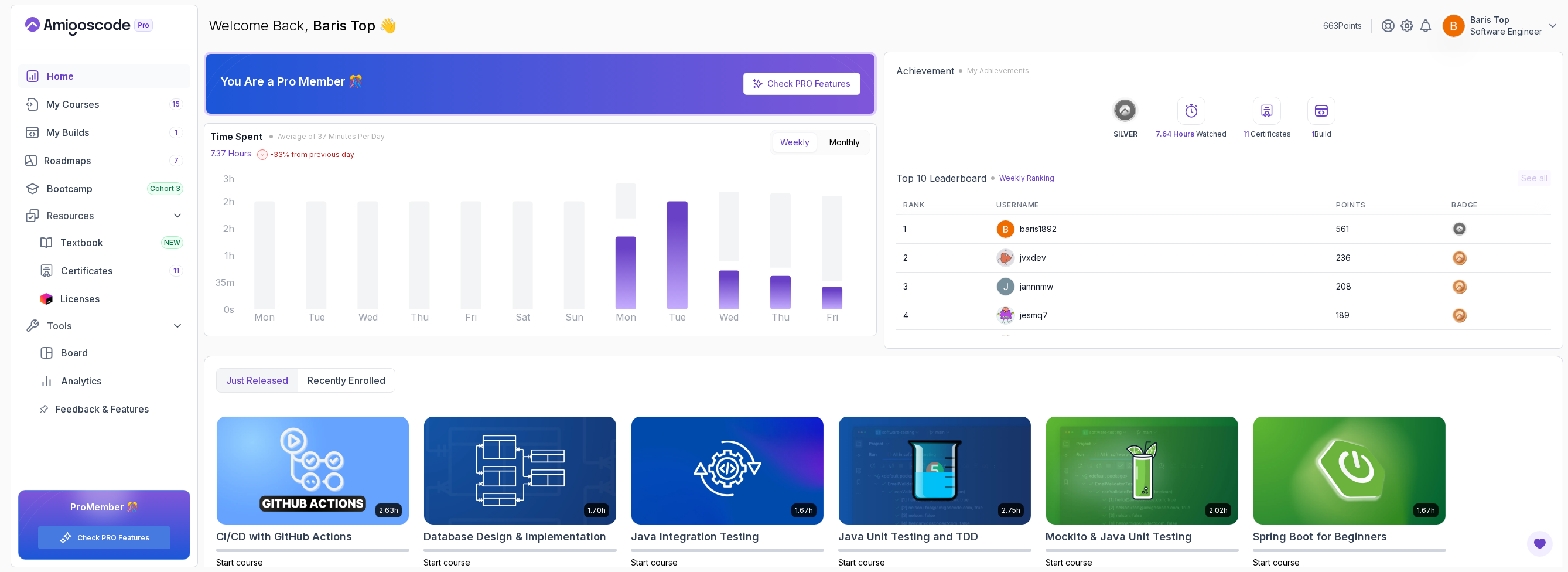
click at [1024, 256] on div "jvxdev" at bounding box center [1021, 257] width 50 height 19
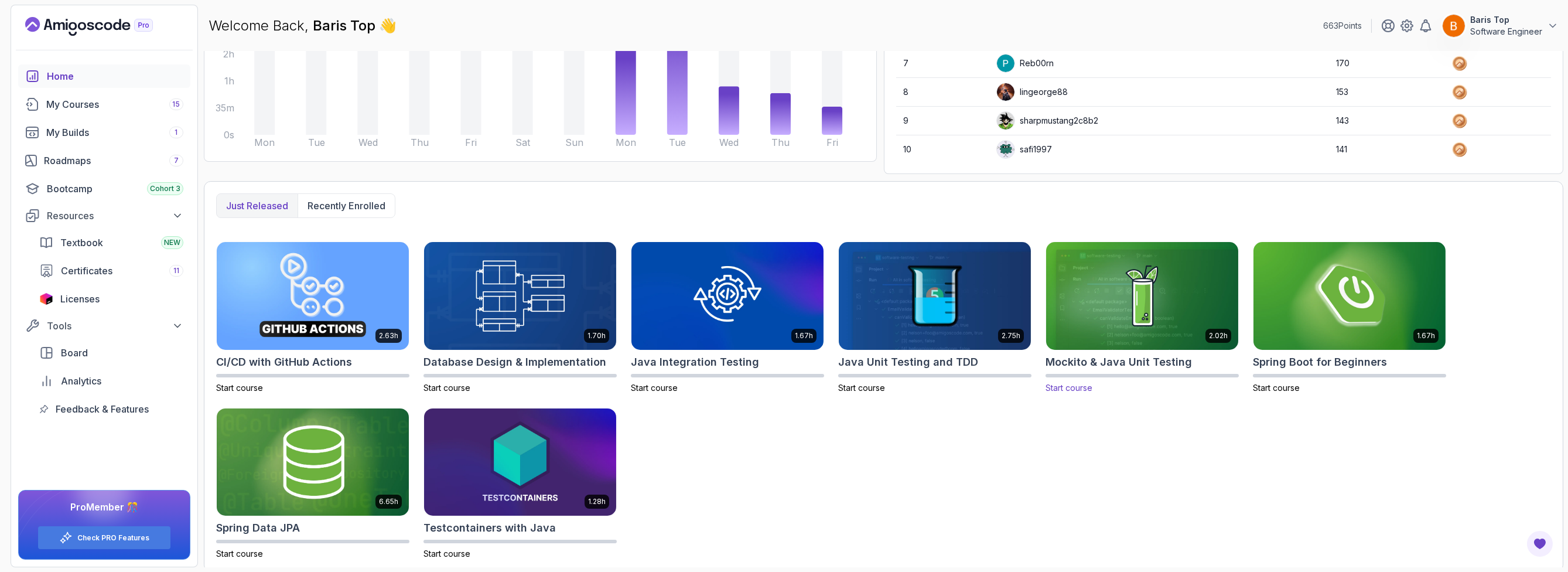
scroll to position [179, 0]
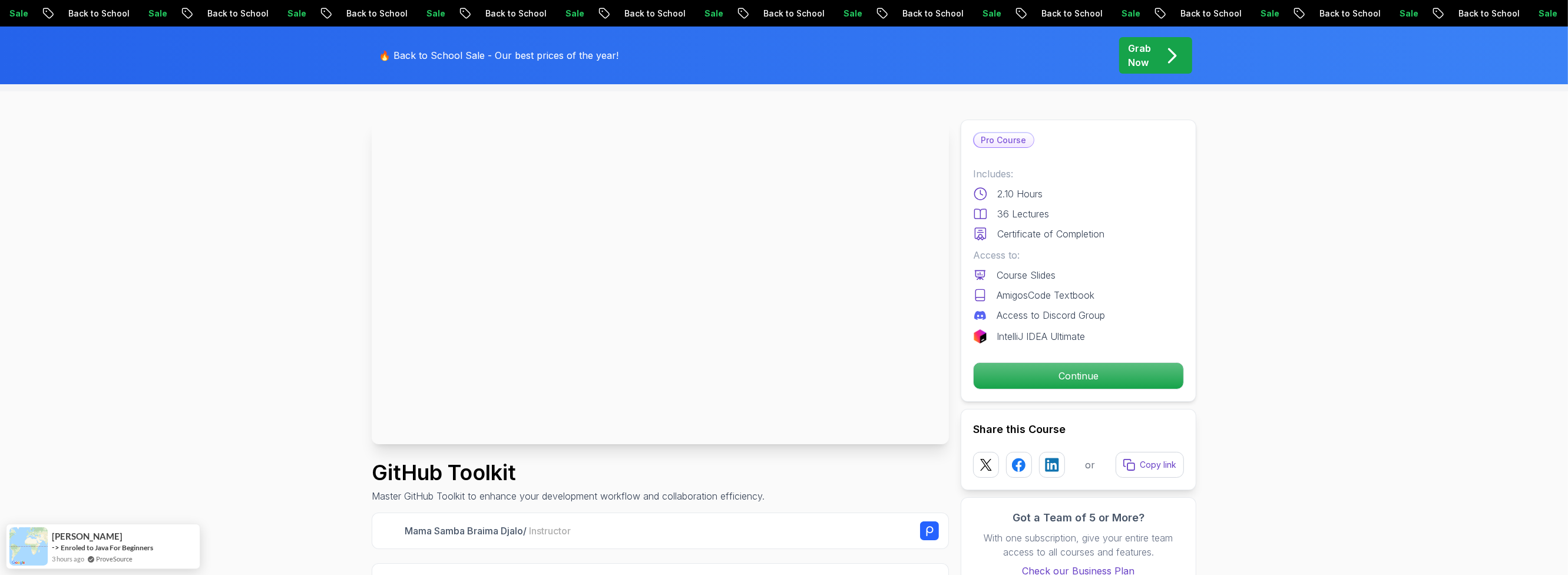
scroll to position [71, 0]
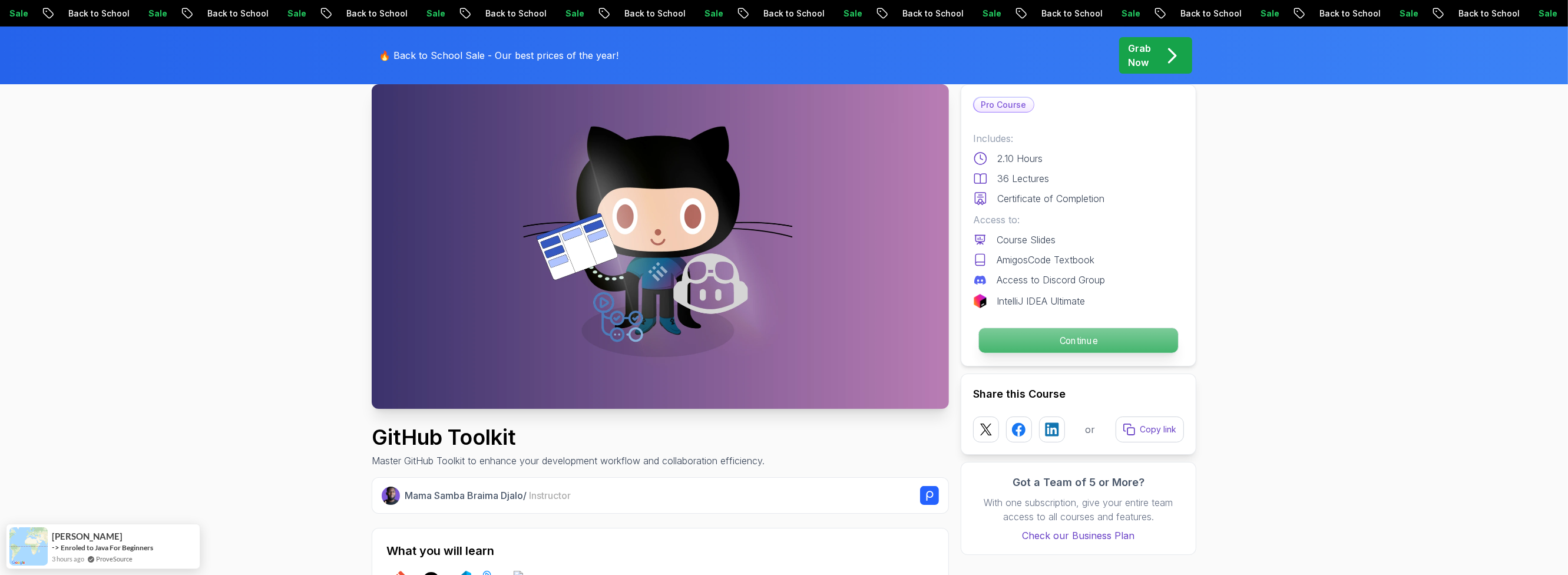
click at [996, 334] on p "Continue" at bounding box center [1078, 340] width 199 height 25
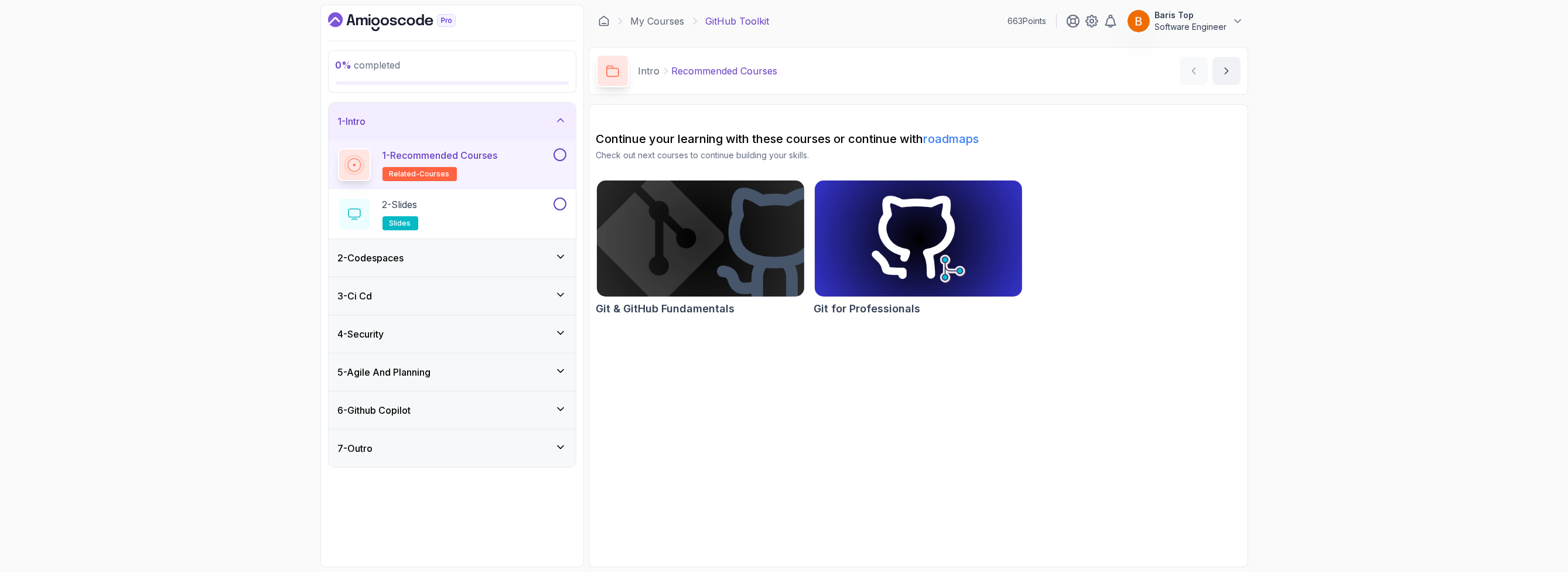
click at [559, 151] on button at bounding box center [559, 154] width 13 height 13
click at [555, 191] on div "2 - Slides slides" at bounding box center [452, 214] width 247 height 49
click at [557, 205] on button at bounding box center [559, 203] width 13 height 13
click at [510, 210] on div "2 - Slides slides" at bounding box center [444, 214] width 213 height 33
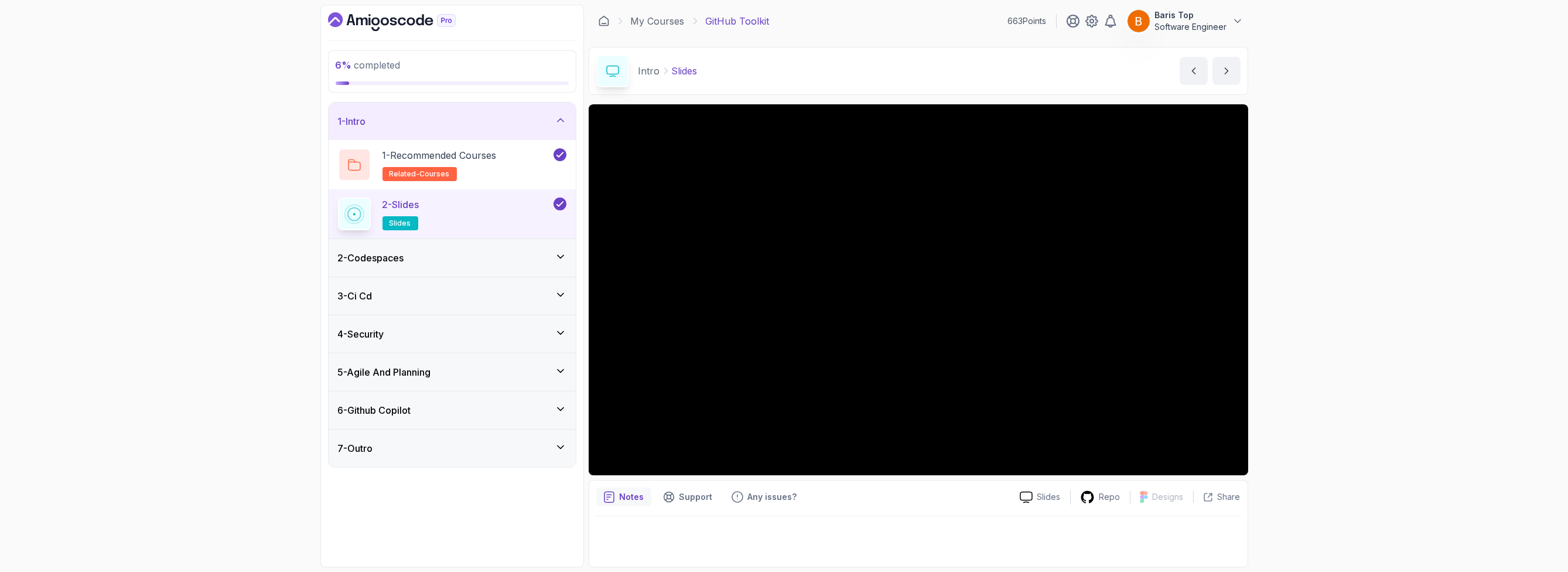
click at [508, 256] on div "2 - Codespaces" at bounding box center [452, 257] width 228 height 14
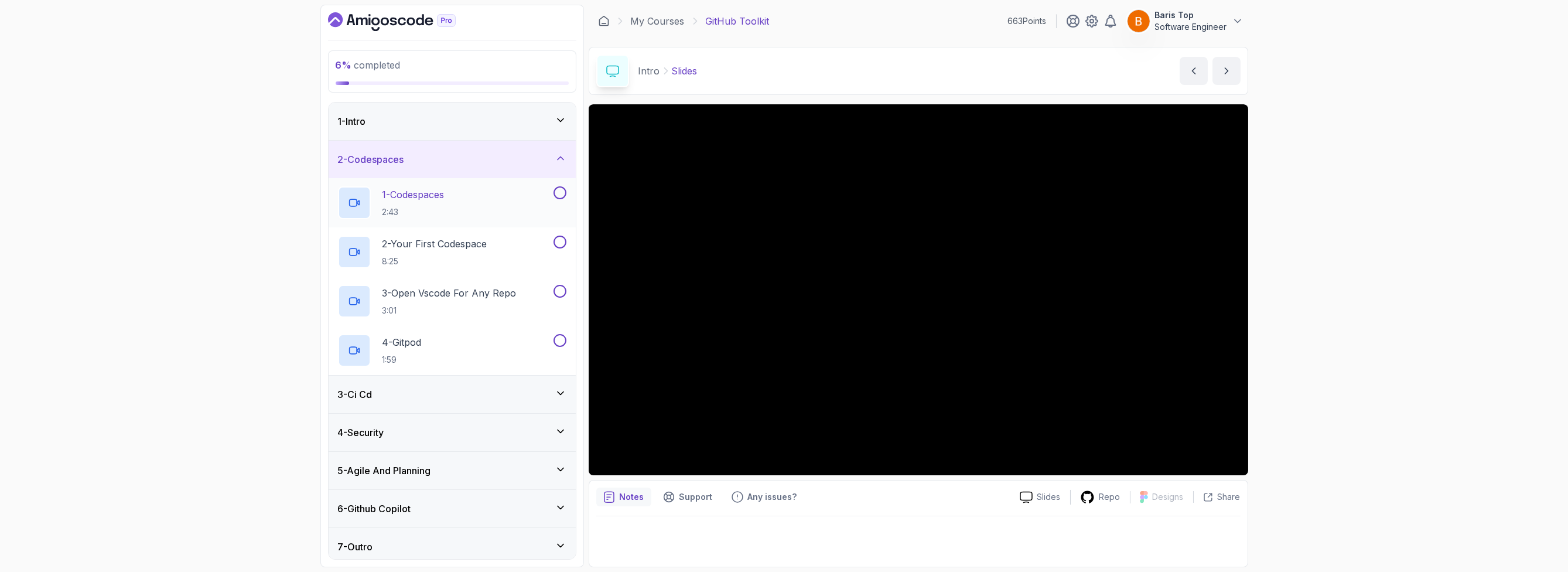
click at [559, 193] on button at bounding box center [559, 192] width 13 height 13
click at [557, 234] on div "2 - Your First Codespace 8:25" at bounding box center [452, 252] width 247 height 49
click at [559, 239] on button at bounding box center [559, 241] width 13 height 13
click at [559, 292] on button at bounding box center [559, 291] width 13 height 13
click at [515, 345] on div "4 - Gitpod 1:59" at bounding box center [444, 350] width 213 height 33
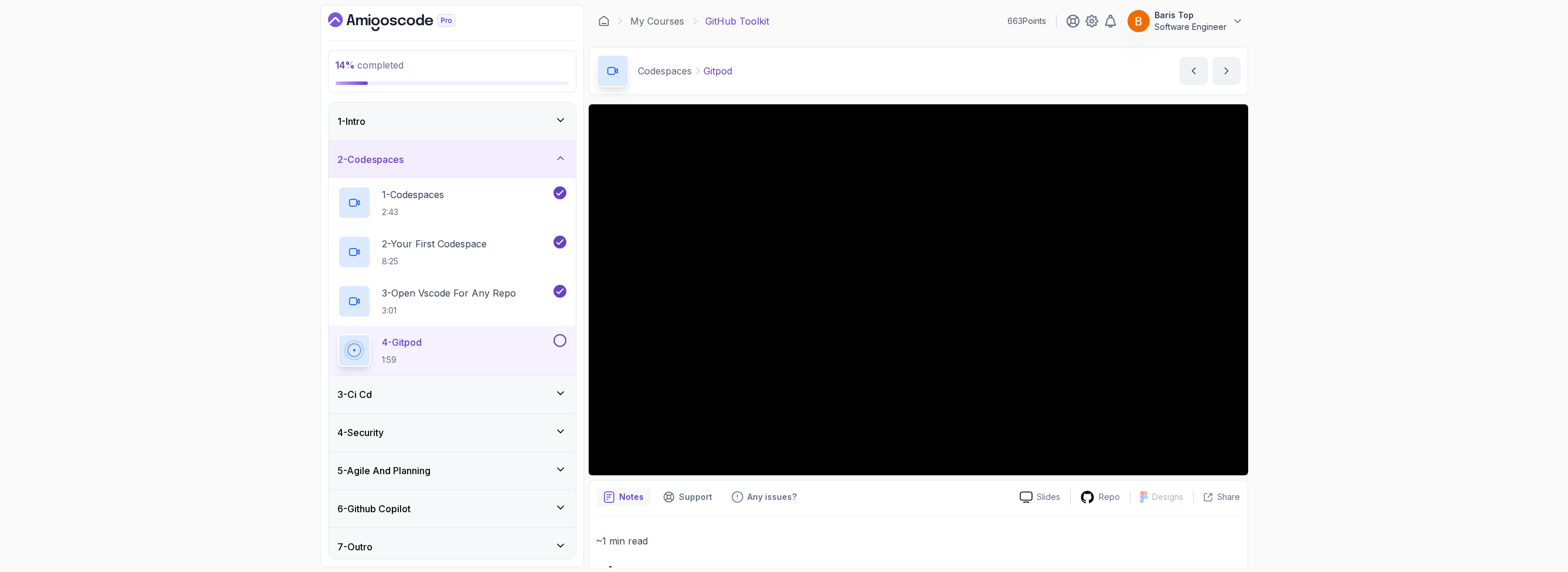
click at [561, 336] on button at bounding box center [559, 340] width 13 height 13
click at [493, 387] on div "3 - Ci Cd" at bounding box center [452, 394] width 228 height 14
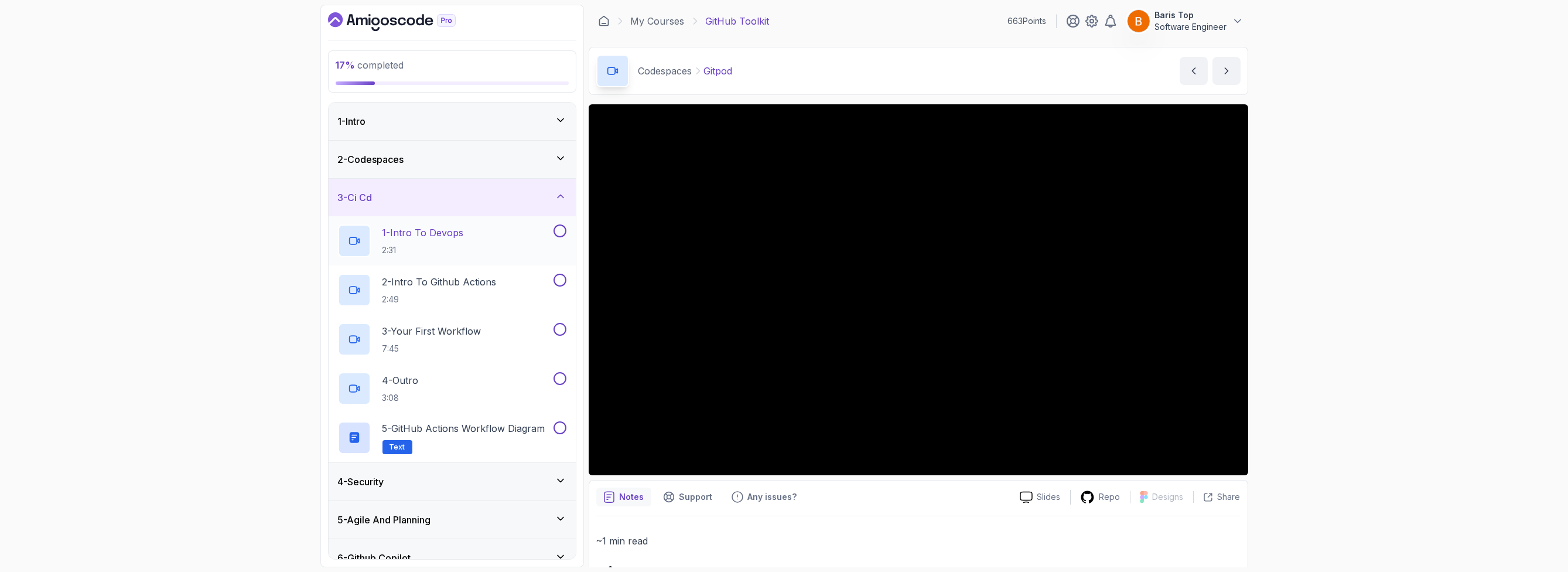
click at [504, 234] on div "1 - Intro To Devops 2:31" at bounding box center [444, 240] width 213 height 33
click at [239, 284] on div "17 % completed 1 - Intro 2 - Codespaces 3 - Ci Cd 1 - Intro To Devops 2:31 2 - …" at bounding box center [784, 286] width 1568 height 572
click at [559, 232] on button at bounding box center [559, 230] width 13 height 13
click at [497, 278] on p "2 - Intro To Github Actions" at bounding box center [440, 281] width 114 height 14
click at [558, 281] on button at bounding box center [559, 280] width 13 height 13
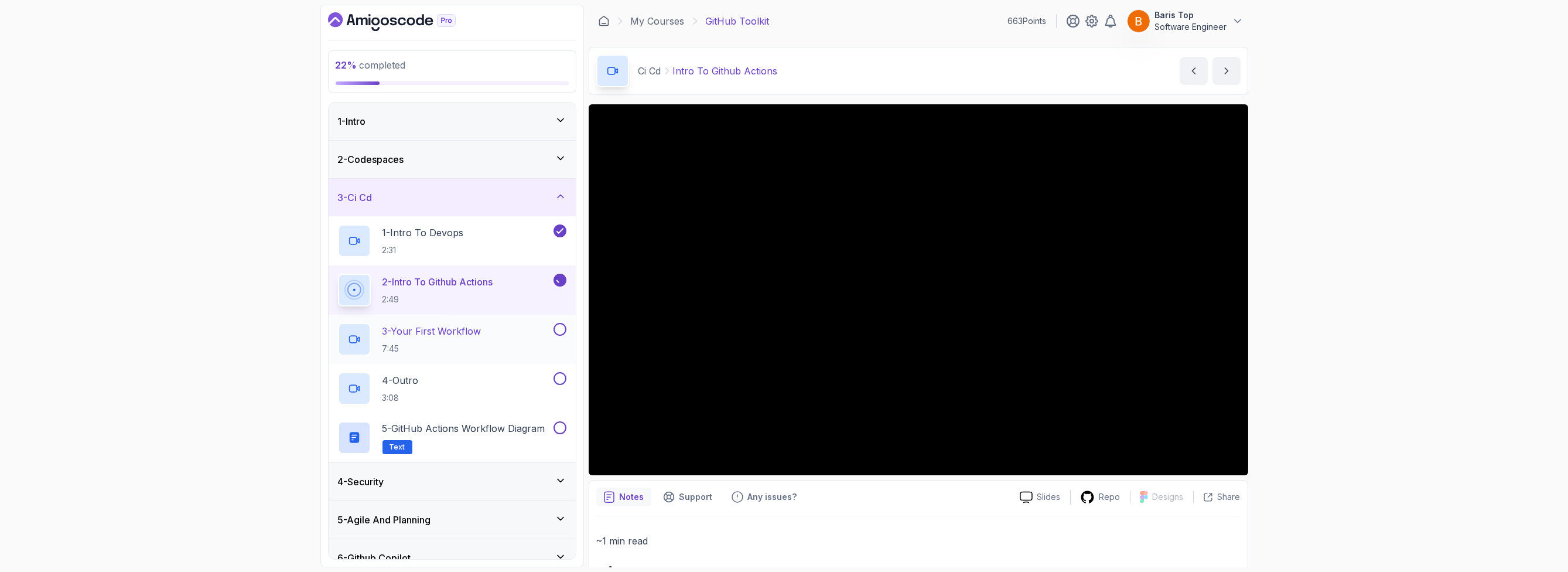
click at [515, 329] on div "3 - Your First Workflow 7:45" at bounding box center [444, 339] width 213 height 33
click at [564, 330] on button at bounding box center [559, 329] width 13 height 13
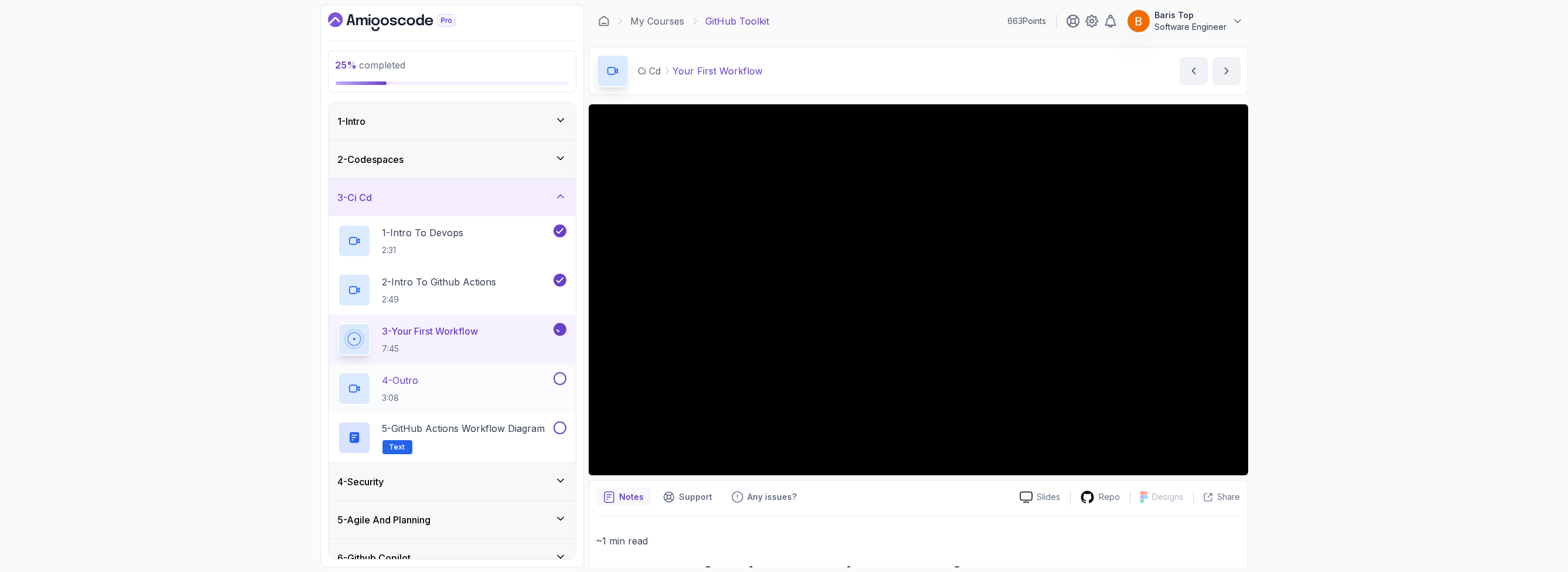
click at [561, 380] on button at bounding box center [559, 378] width 13 height 13
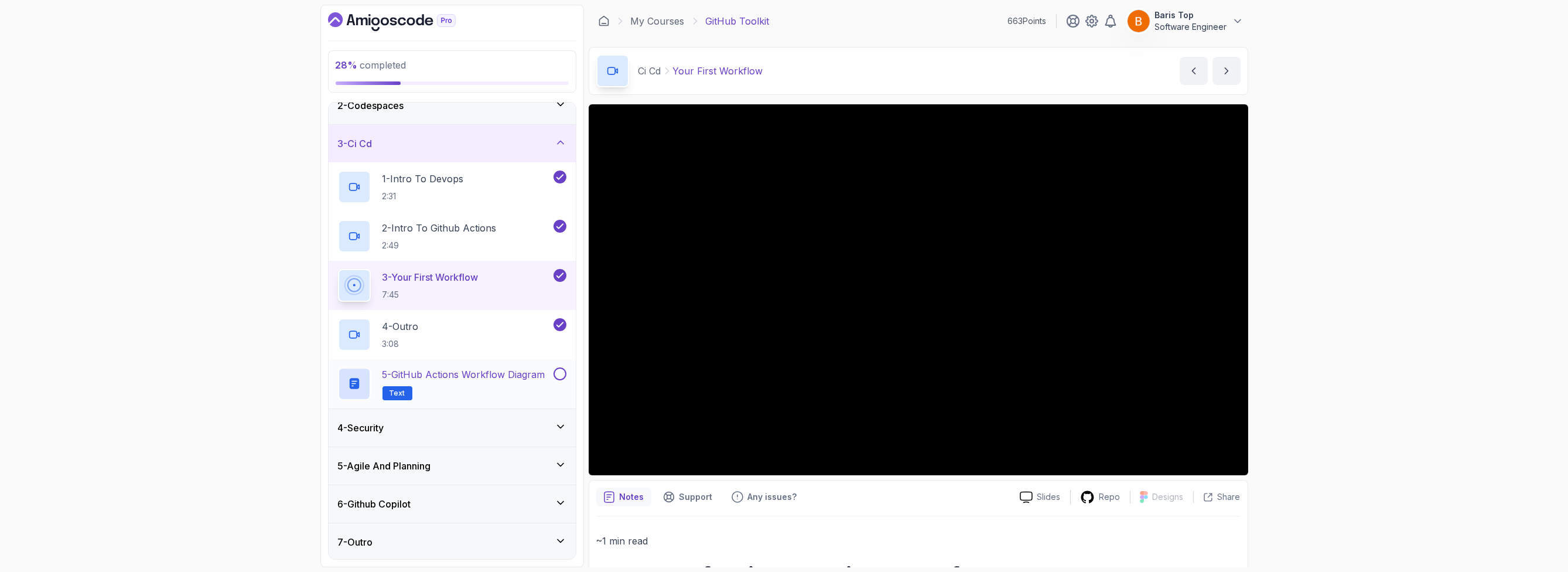
click at [560, 372] on button at bounding box center [559, 373] width 13 height 13
click at [508, 424] on div "4 - Security" at bounding box center [452, 427] width 228 height 14
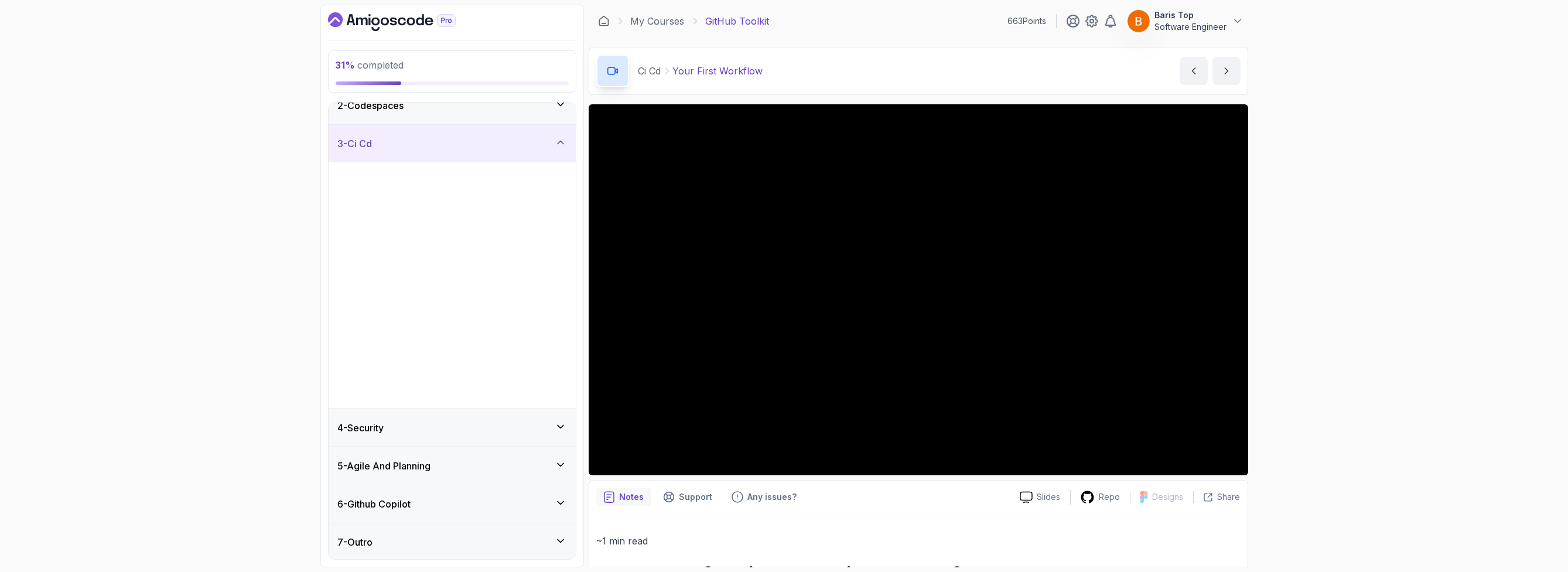
scroll to position [0, 0]
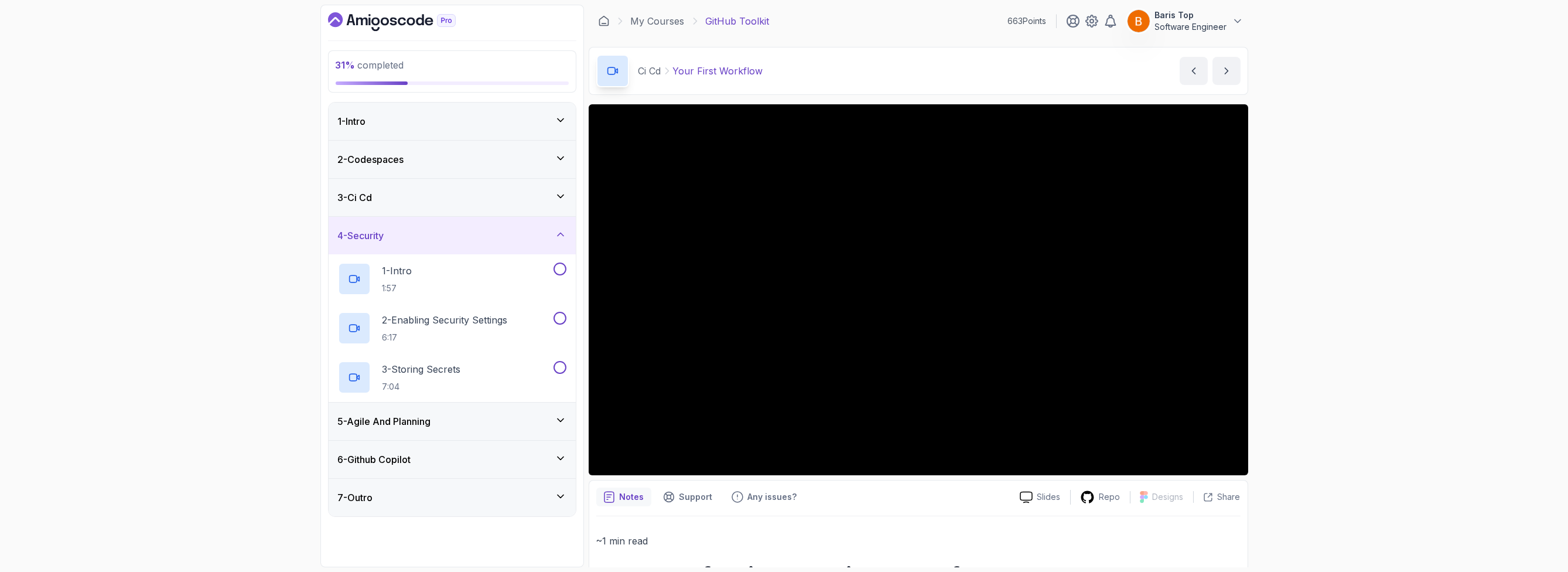
click at [398, 13] on icon "Dashboard" at bounding box center [392, 22] width 128 height 19
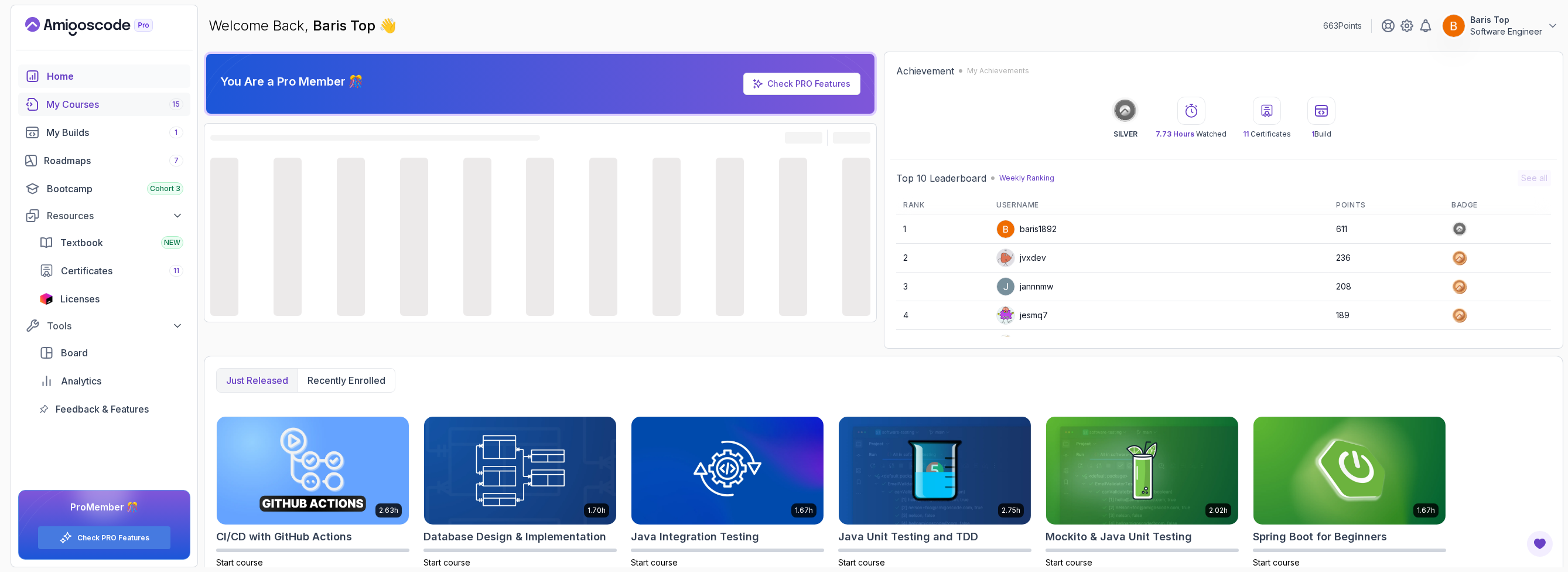
click at [122, 101] on div "My Courses 15" at bounding box center [114, 104] width 137 height 14
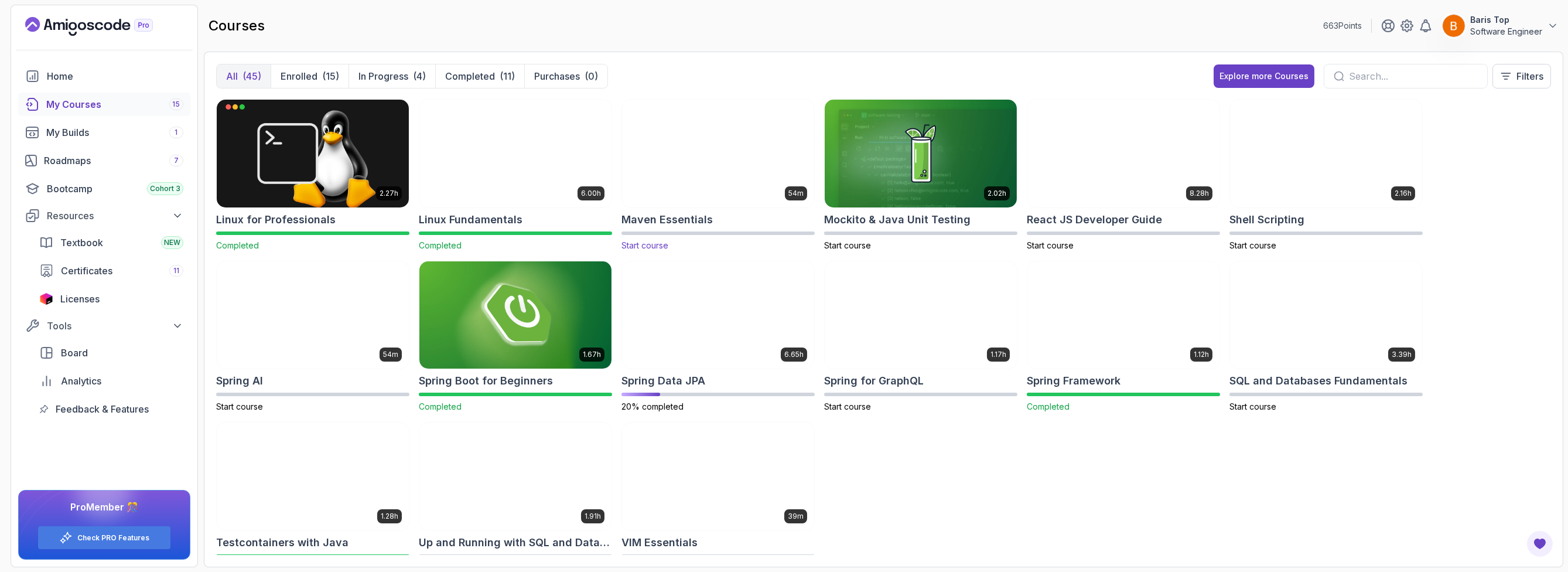
scroll to position [839, 0]
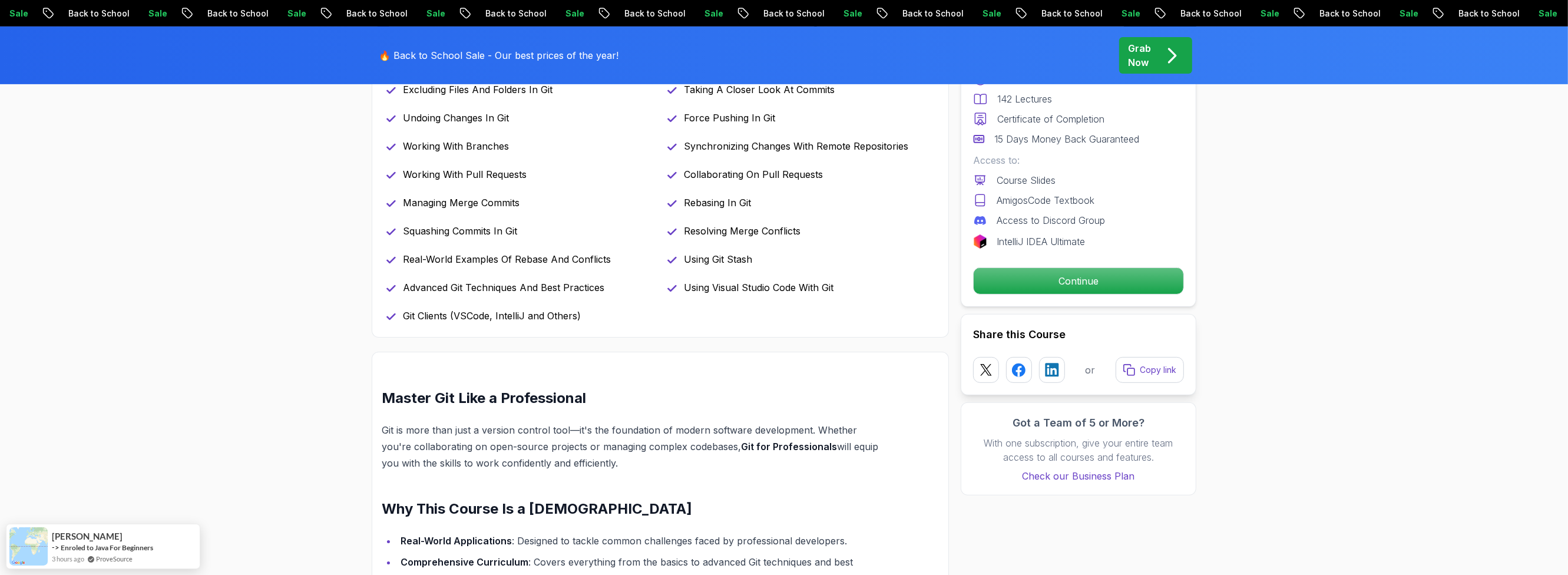
scroll to position [636, 0]
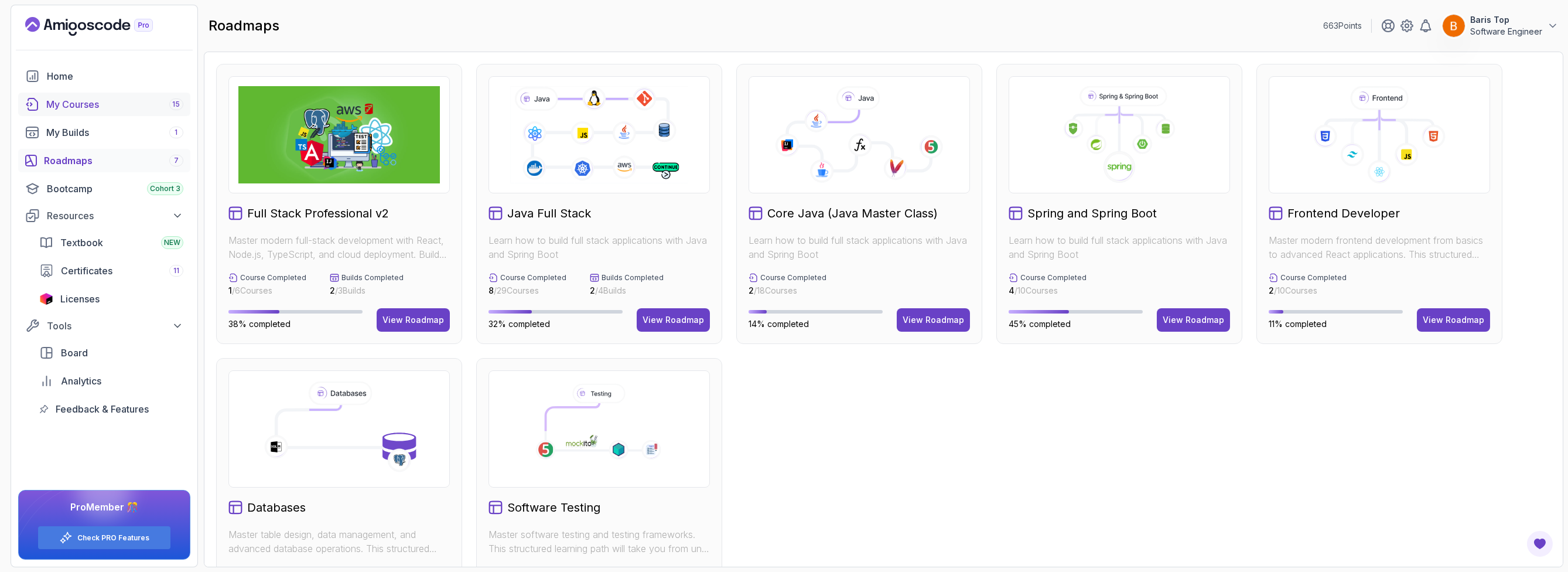
click at [116, 97] on div "My Courses 15" at bounding box center [114, 104] width 137 height 14
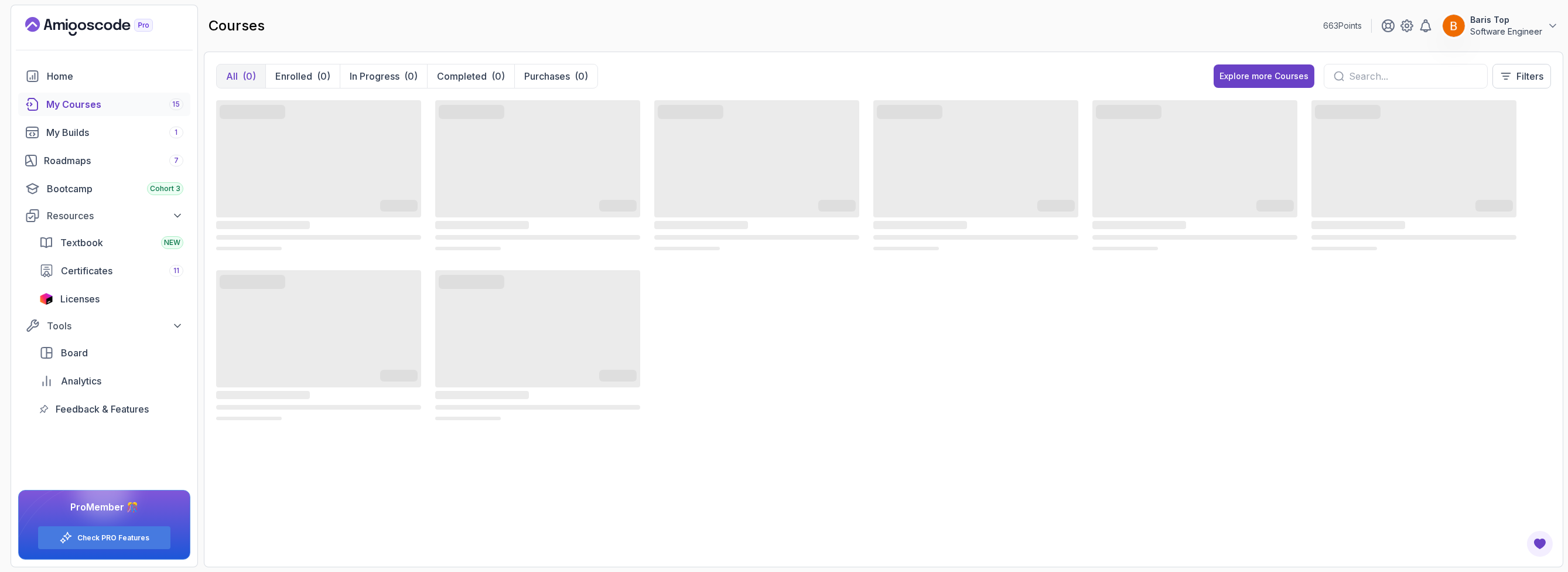
click at [1410, 76] on input "text" at bounding box center [1414, 76] width 129 height 14
type input "git"
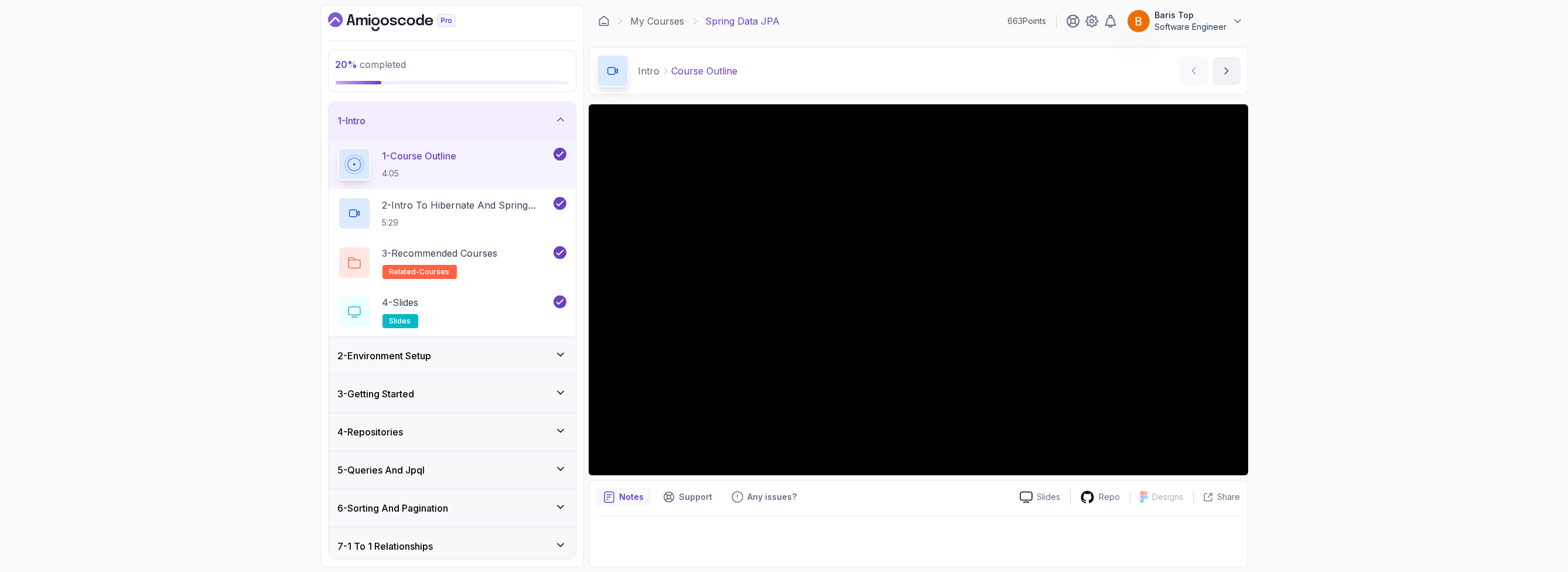
click at [490, 349] on div "2 - Environment Setup" at bounding box center [452, 355] width 228 height 14
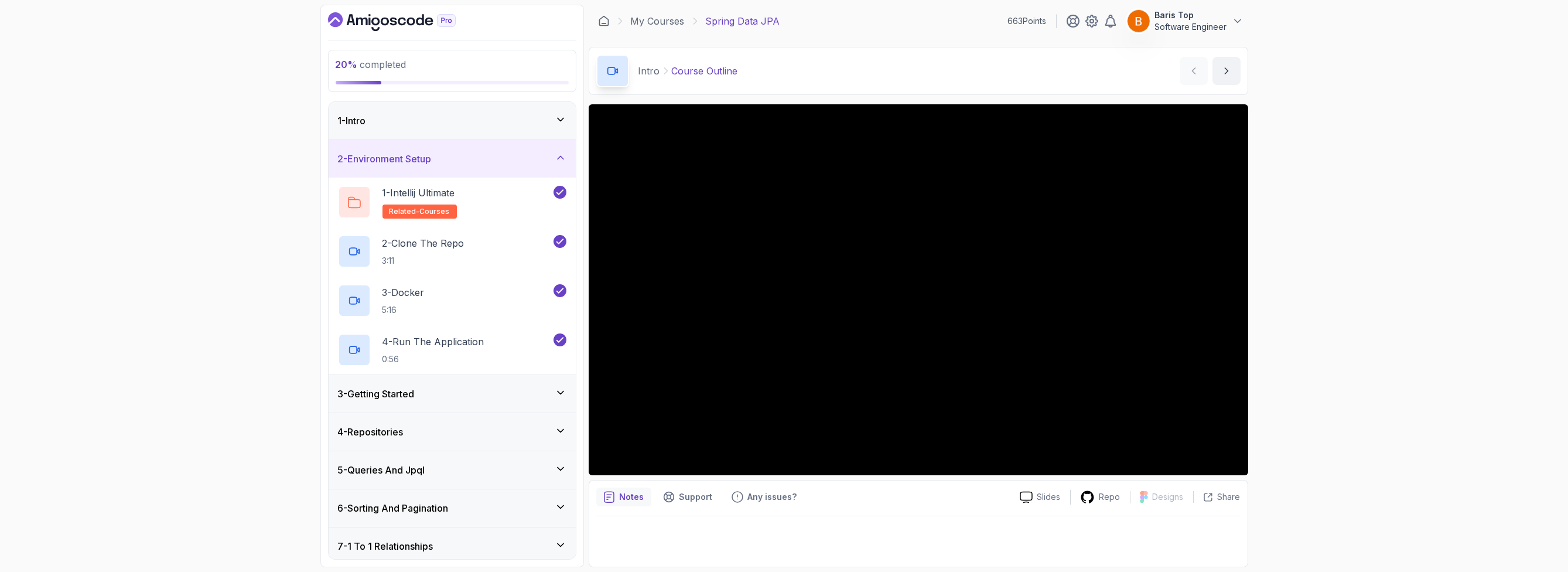
click at [498, 387] on div "3 - Getting Started" at bounding box center [452, 393] width 228 height 14
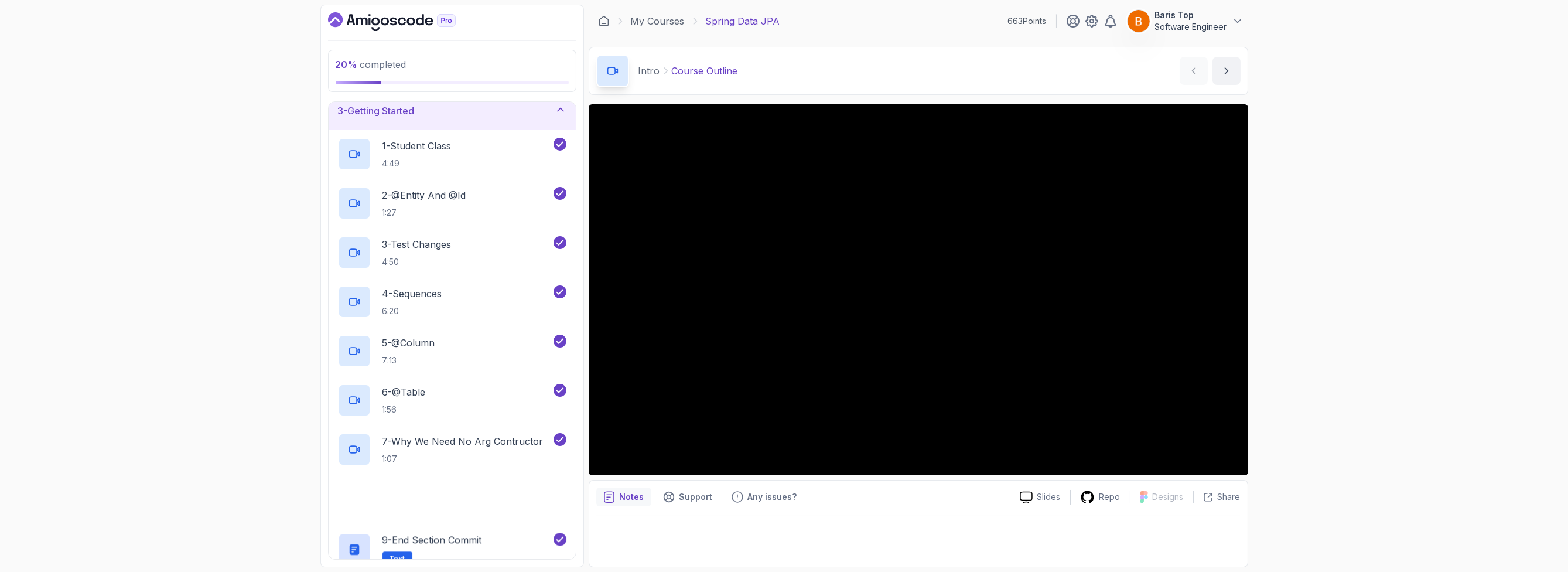
scroll to position [210, 0]
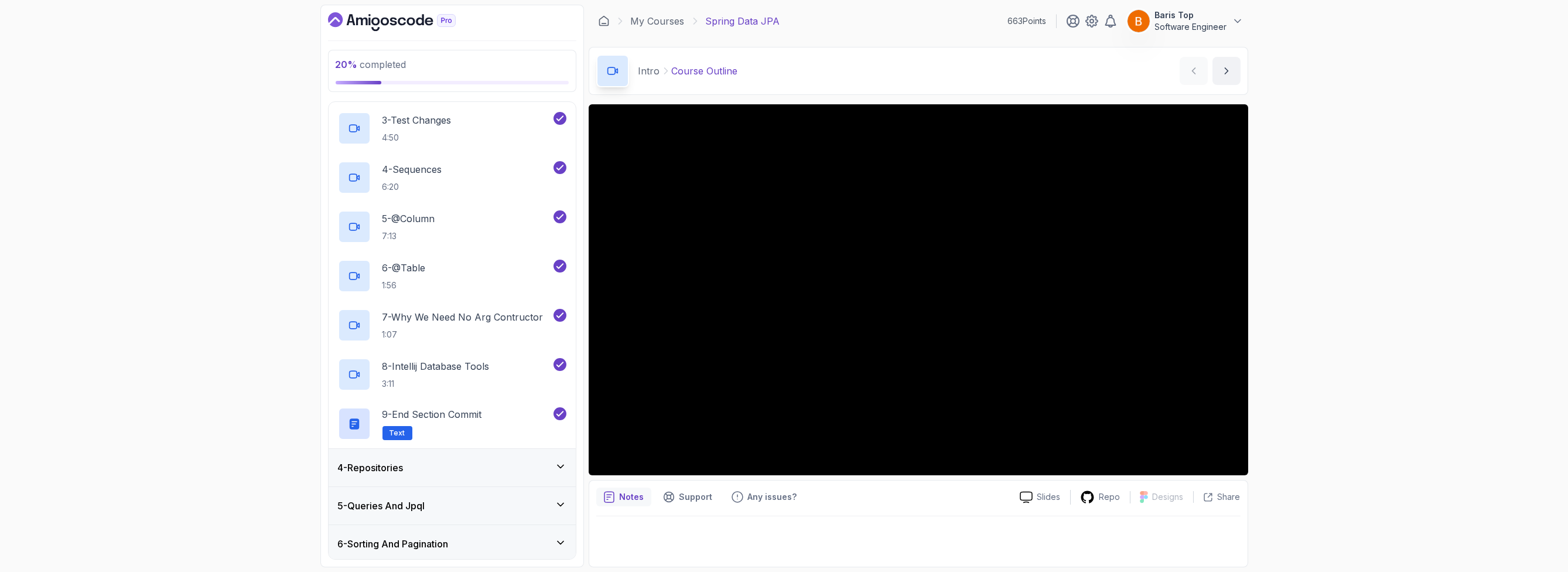
click at [481, 467] on div "4 - Repositories" at bounding box center [452, 467] width 228 height 14
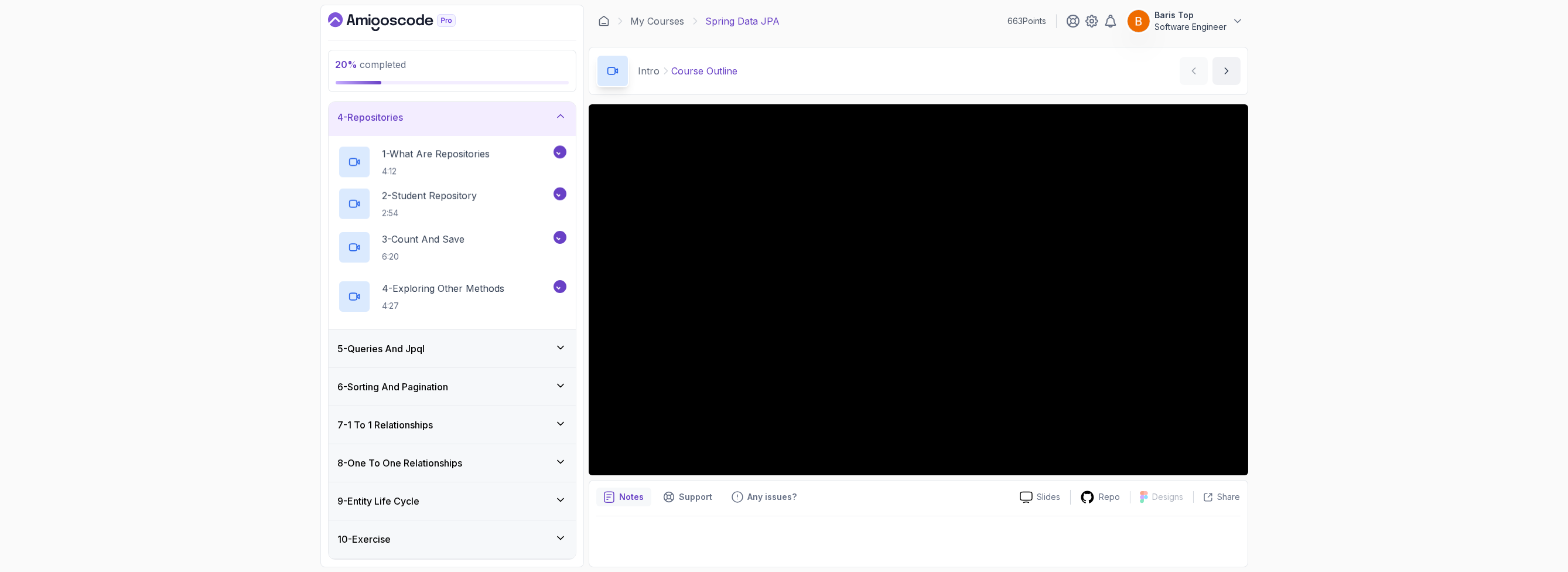
scroll to position [135, 0]
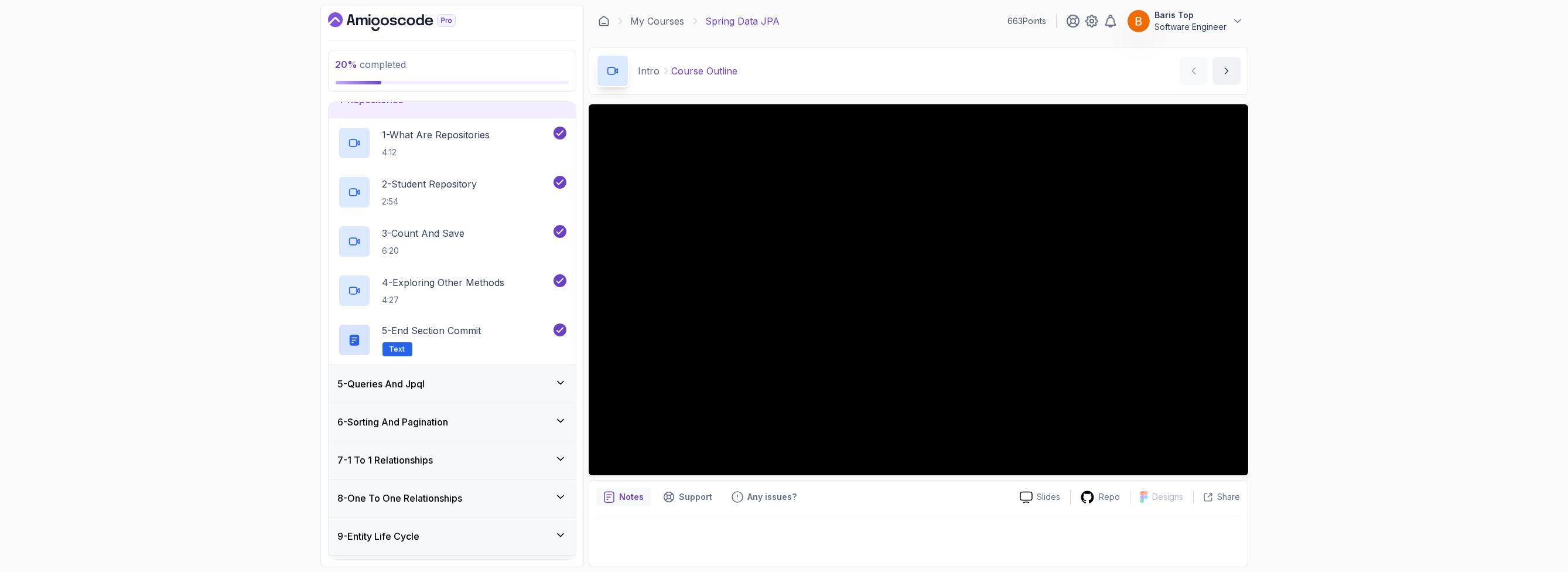
click at [493, 389] on div "5 - Queries And Jpql" at bounding box center [452, 384] width 228 height 14
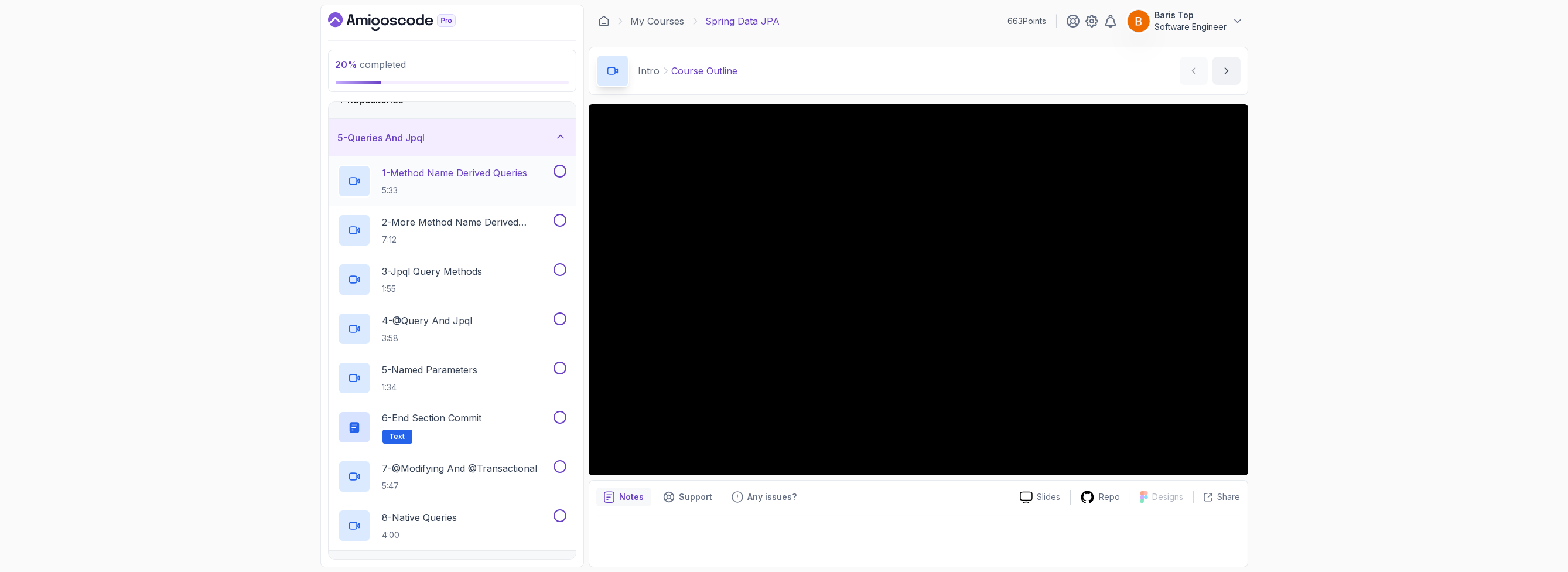
click at [559, 166] on button at bounding box center [559, 171] width 13 height 13
click at [561, 220] on button at bounding box center [559, 220] width 13 height 13
click at [561, 274] on button at bounding box center [559, 269] width 13 height 13
click at [558, 320] on button at bounding box center [559, 318] width 13 height 13
click at [561, 369] on button at bounding box center [559, 367] width 13 height 13
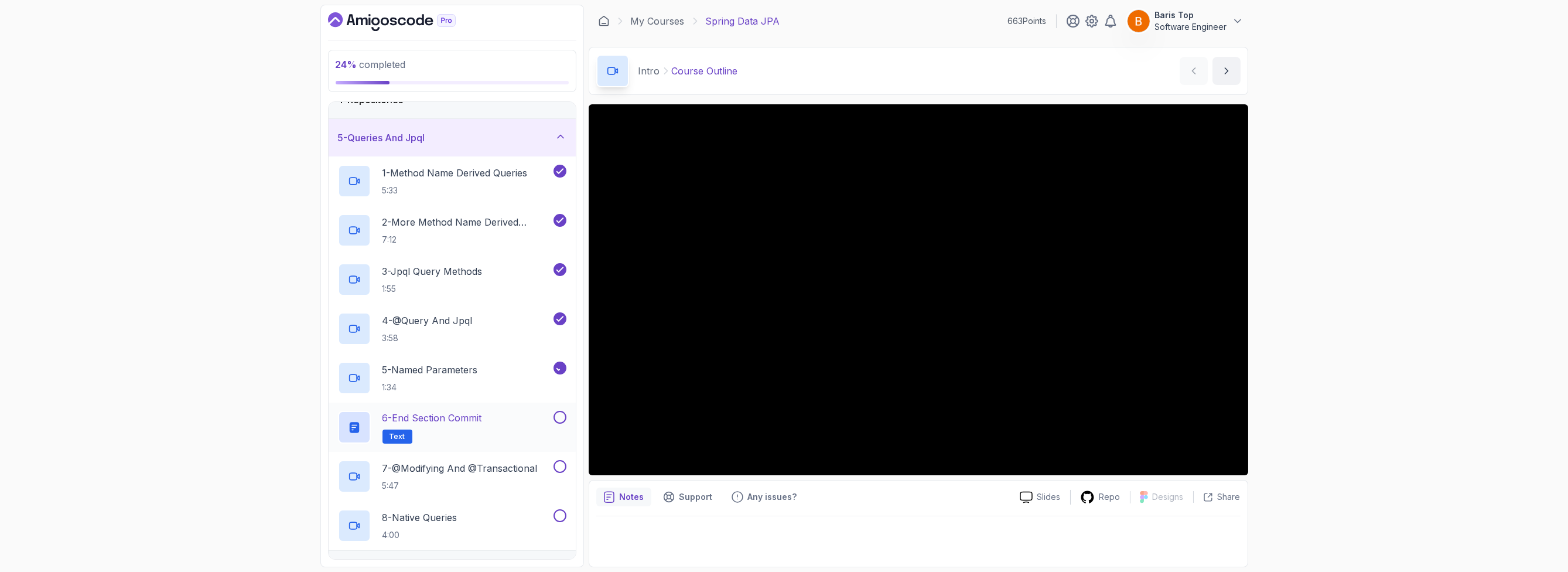
click at [560, 420] on button at bounding box center [559, 417] width 13 height 13
click at [559, 472] on button "7 - @Modifying And @Transactional 5:47" at bounding box center [452, 476] width 228 height 33
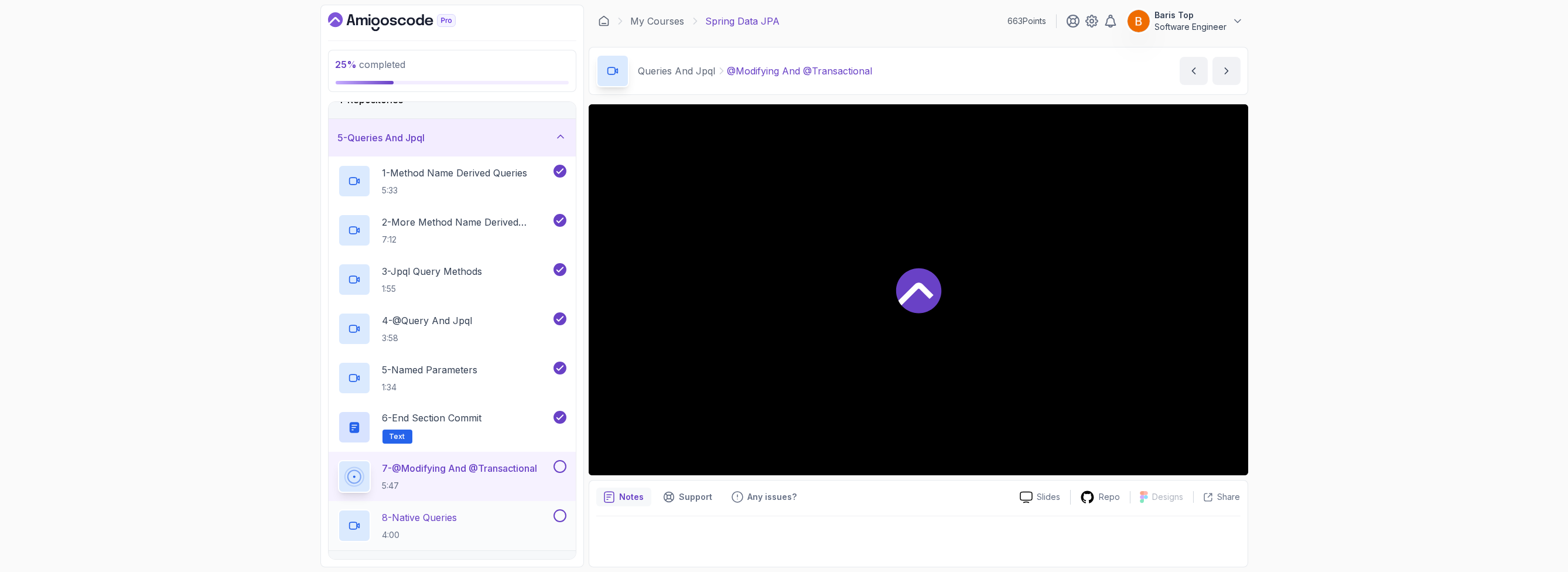
click at [561, 511] on button at bounding box center [559, 515] width 13 height 13
click at [564, 466] on button at bounding box center [559, 466] width 13 height 13
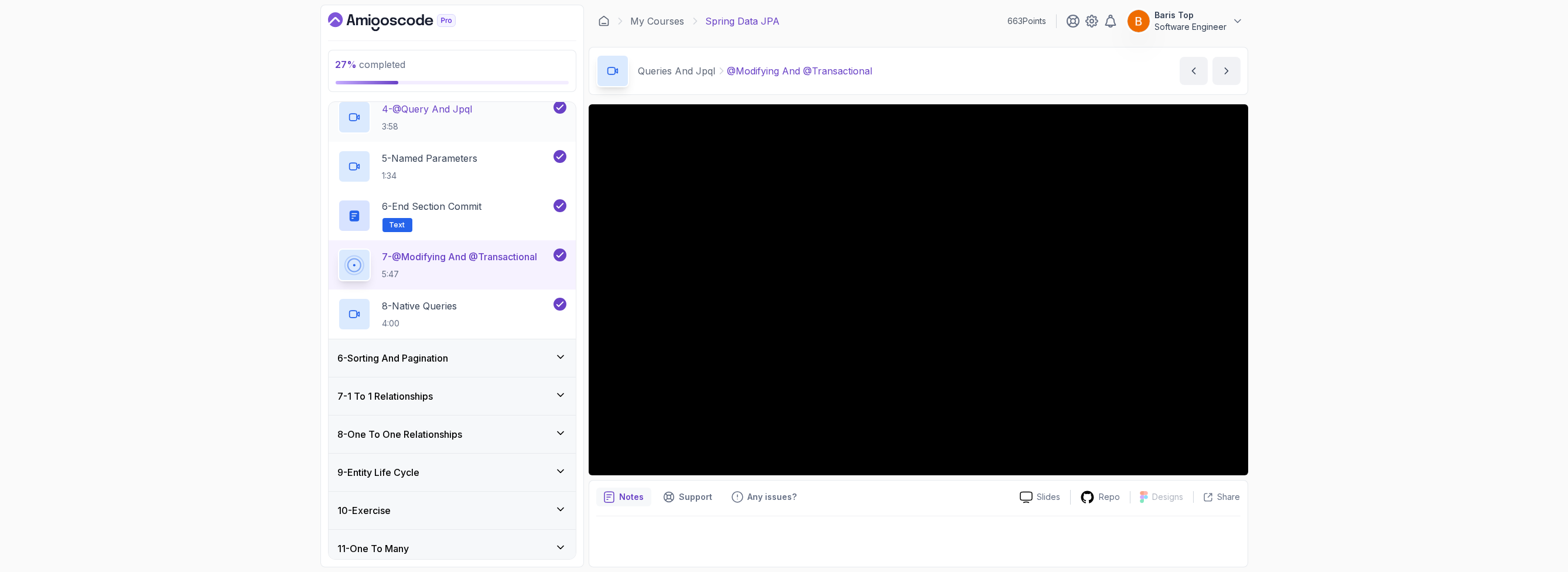
scroll to position [135, 0]
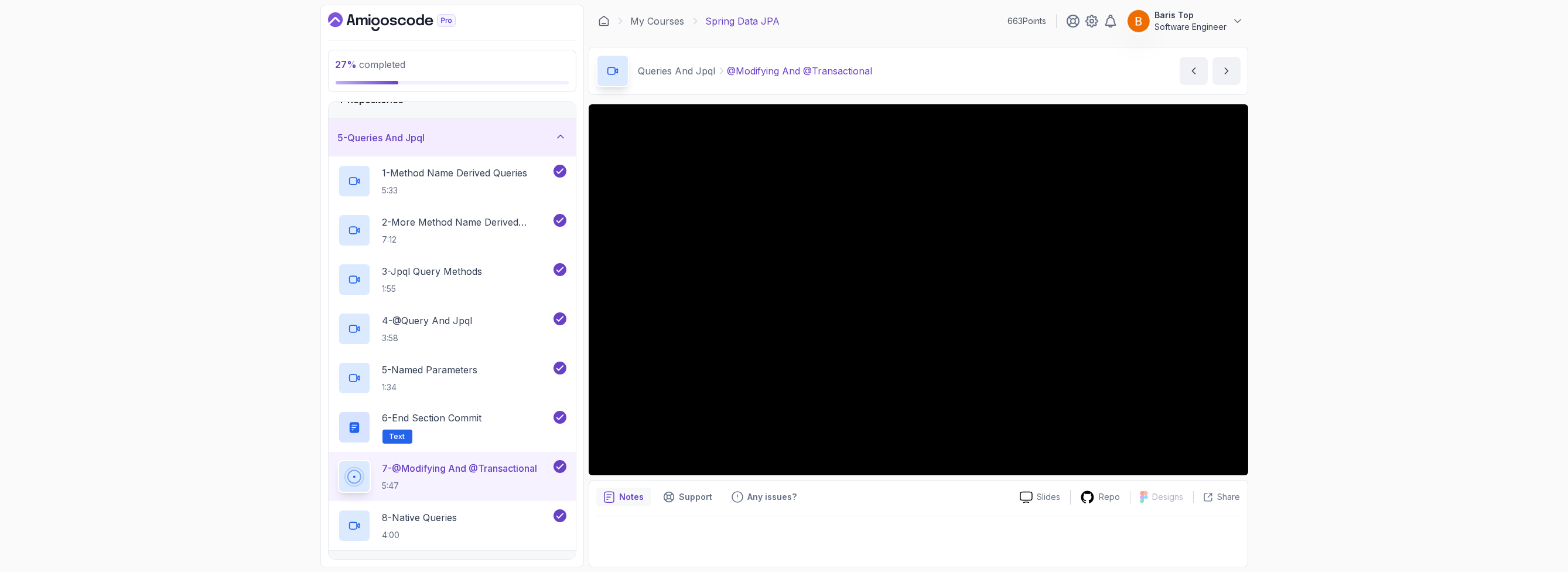
click at [461, 134] on div "5 - Queries And Jpql" at bounding box center [452, 137] width 228 height 14
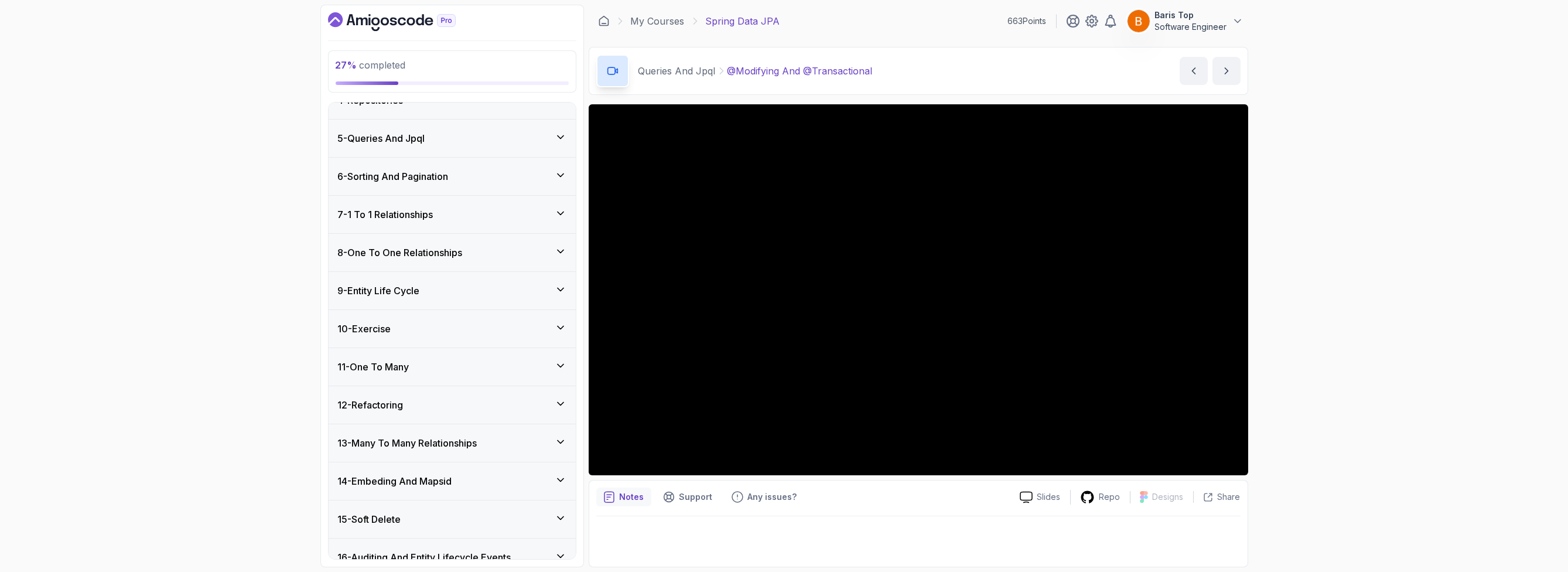
click at [462, 174] on div "6 - Sorting And Pagination" at bounding box center [452, 176] width 228 height 14
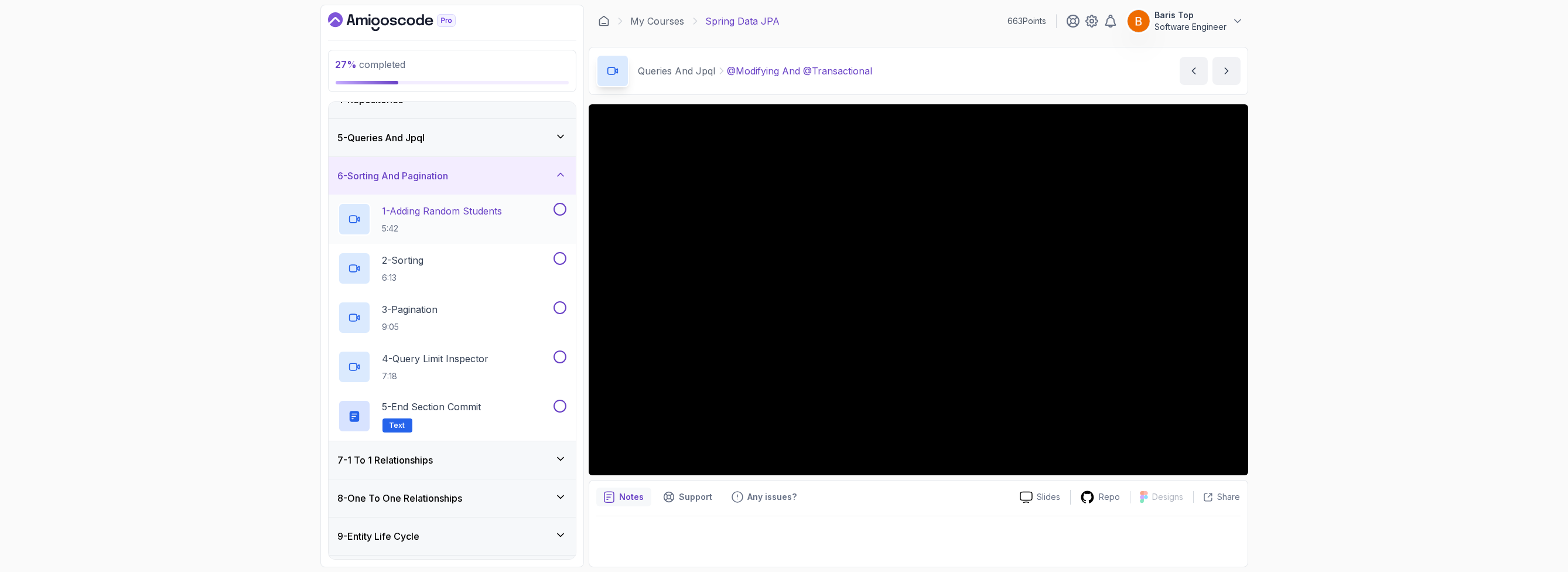
click at [560, 204] on button at bounding box center [559, 208] width 13 height 13
click at [559, 253] on button at bounding box center [559, 258] width 13 height 13
click at [537, 309] on div "3 - Pagination 9:05" at bounding box center [444, 318] width 213 height 33
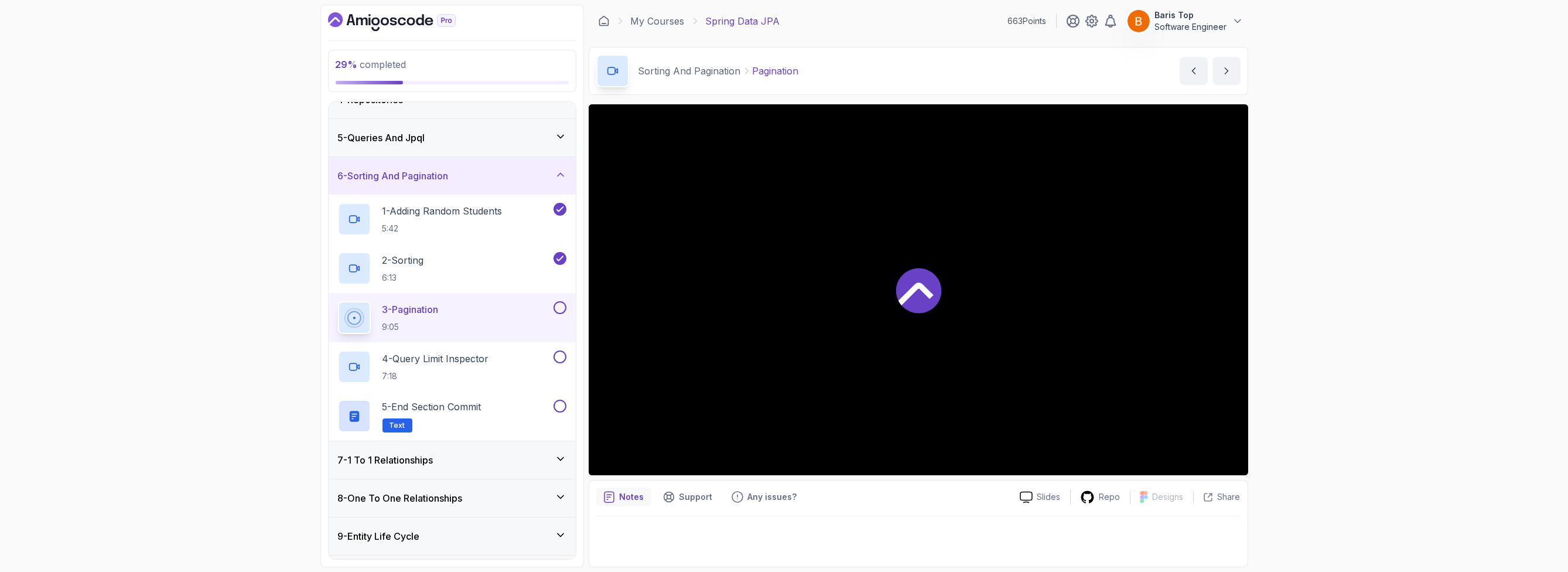
click at [560, 306] on button at bounding box center [559, 307] width 13 height 13
click at [556, 354] on button at bounding box center [559, 356] width 13 height 13
click at [559, 405] on button at bounding box center [559, 406] width 13 height 13
click at [512, 365] on div "4 - Query Limit Inspector 7:18" at bounding box center [444, 366] width 213 height 33
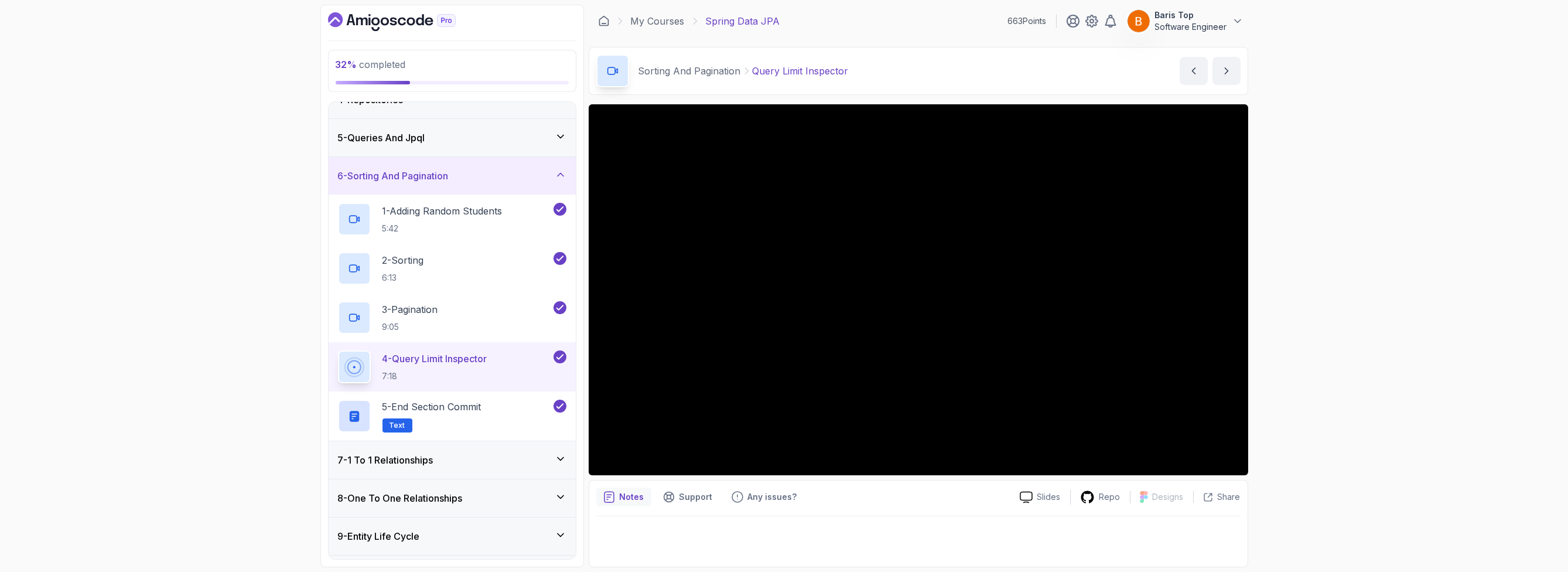
click at [514, 458] on div "7 - 1 To 1 Relationships" at bounding box center [452, 459] width 228 height 14
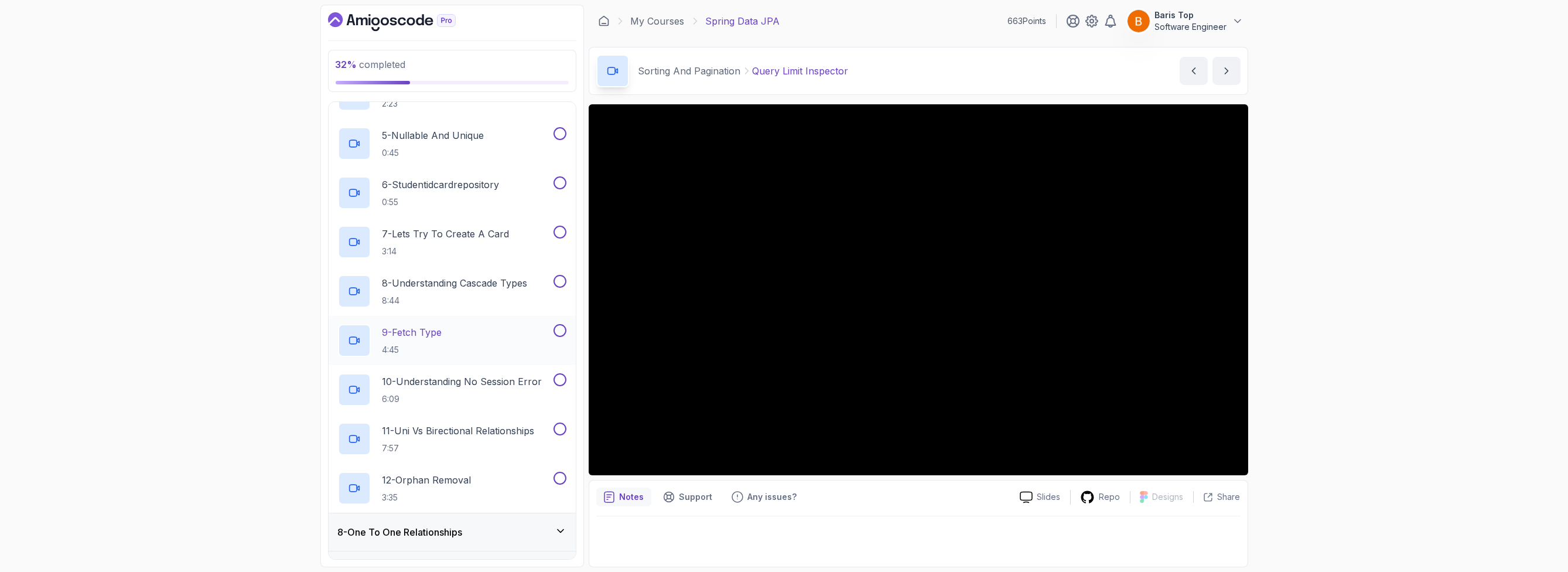
scroll to position [558, 0]
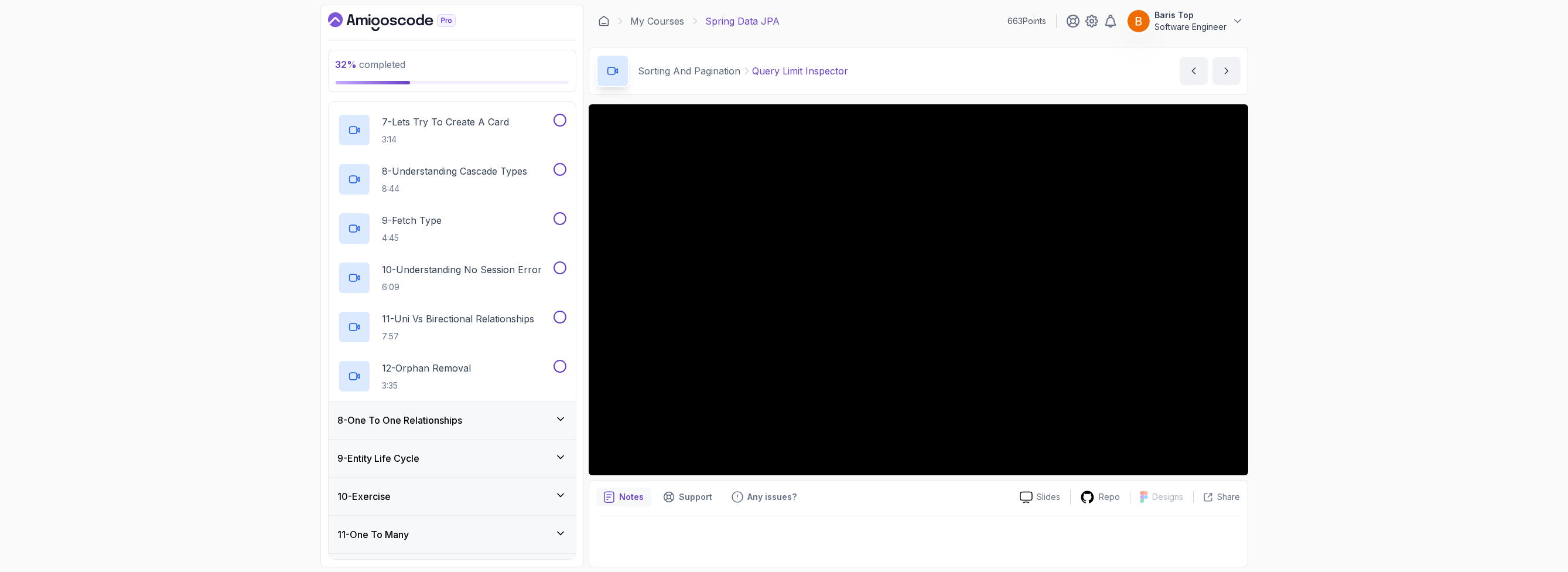
click at [493, 419] on div "8 - One To One Relationships" at bounding box center [452, 420] width 228 height 14
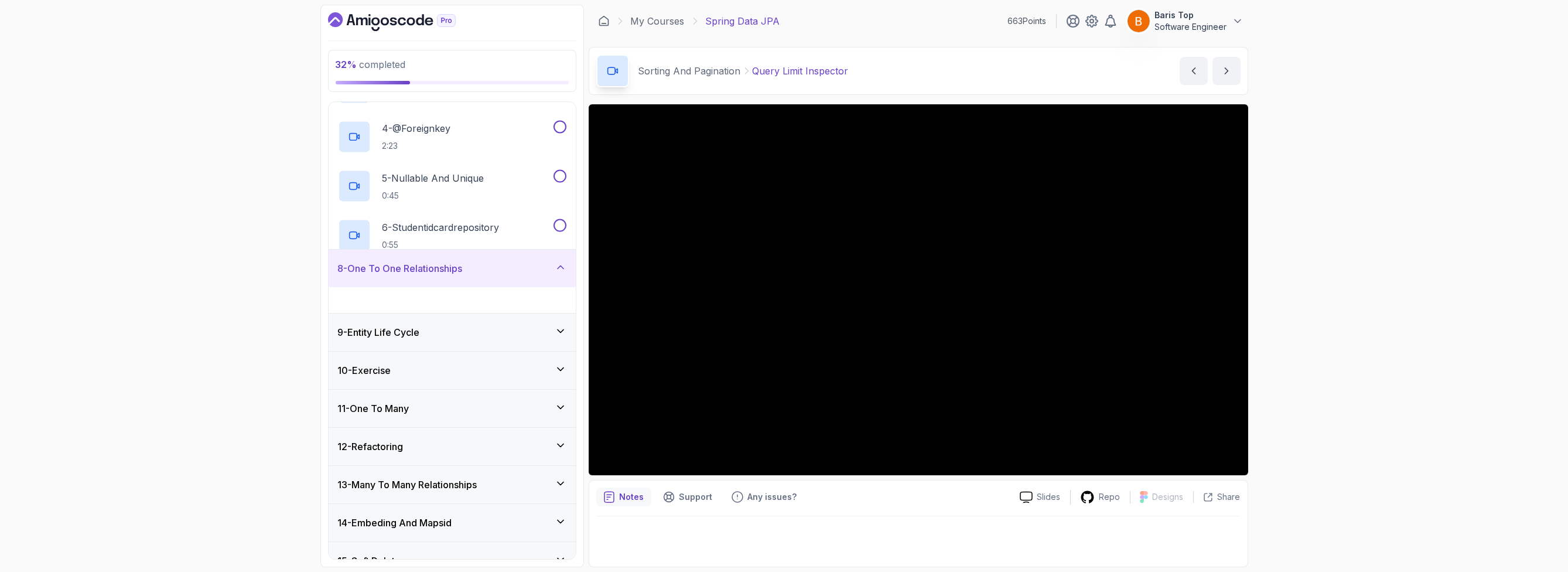
scroll to position [389, 0]
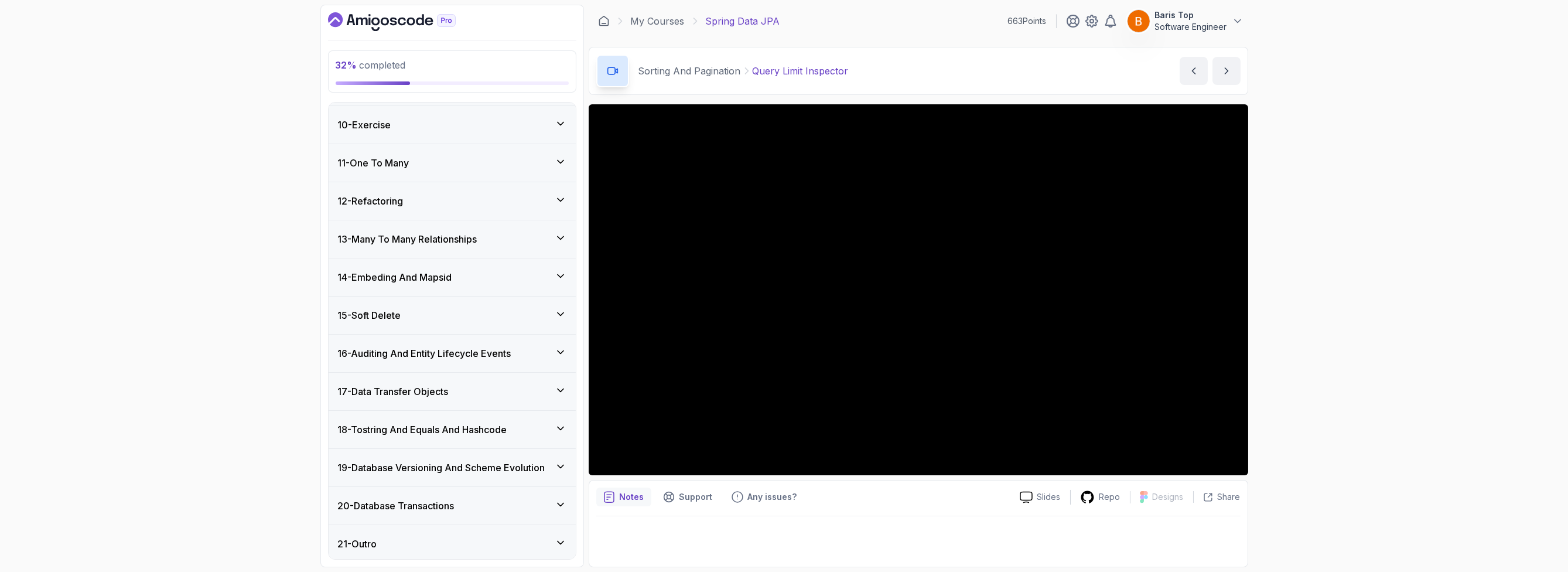
click at [464, 504] on div "20 - Database Transactions" at bounding box center [452, 505] width 228 height 14
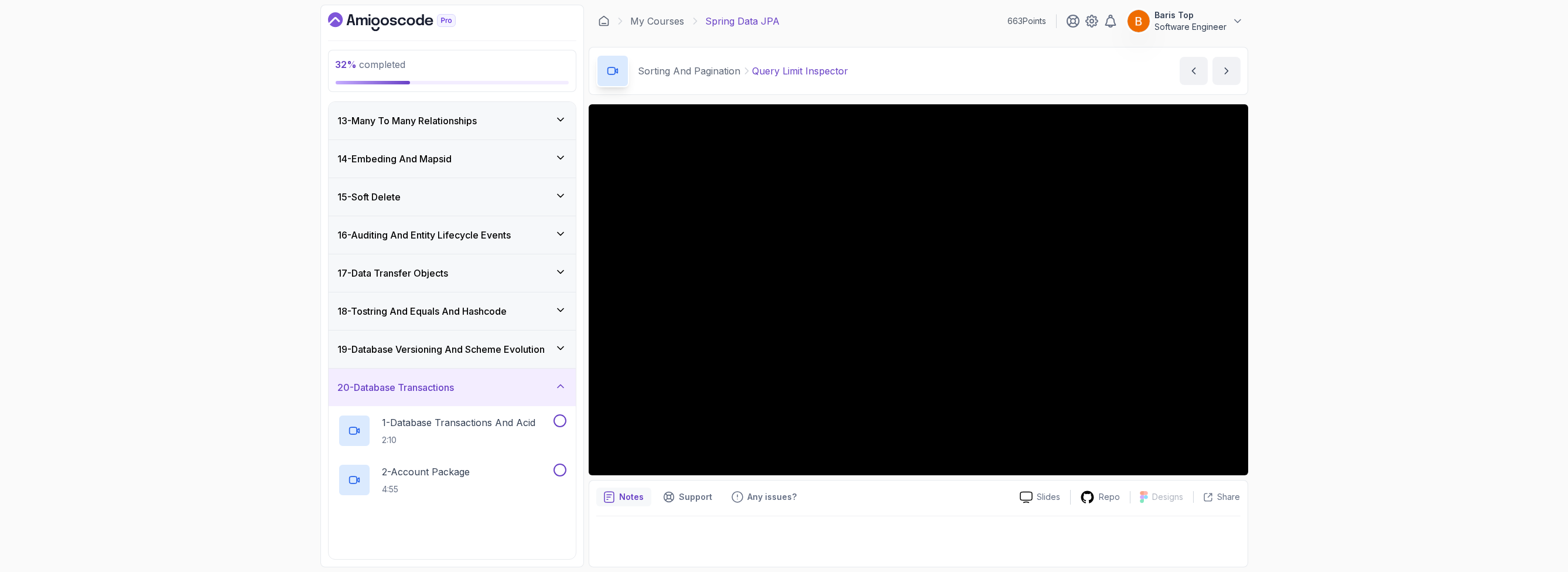
scroll to position [585, 0]
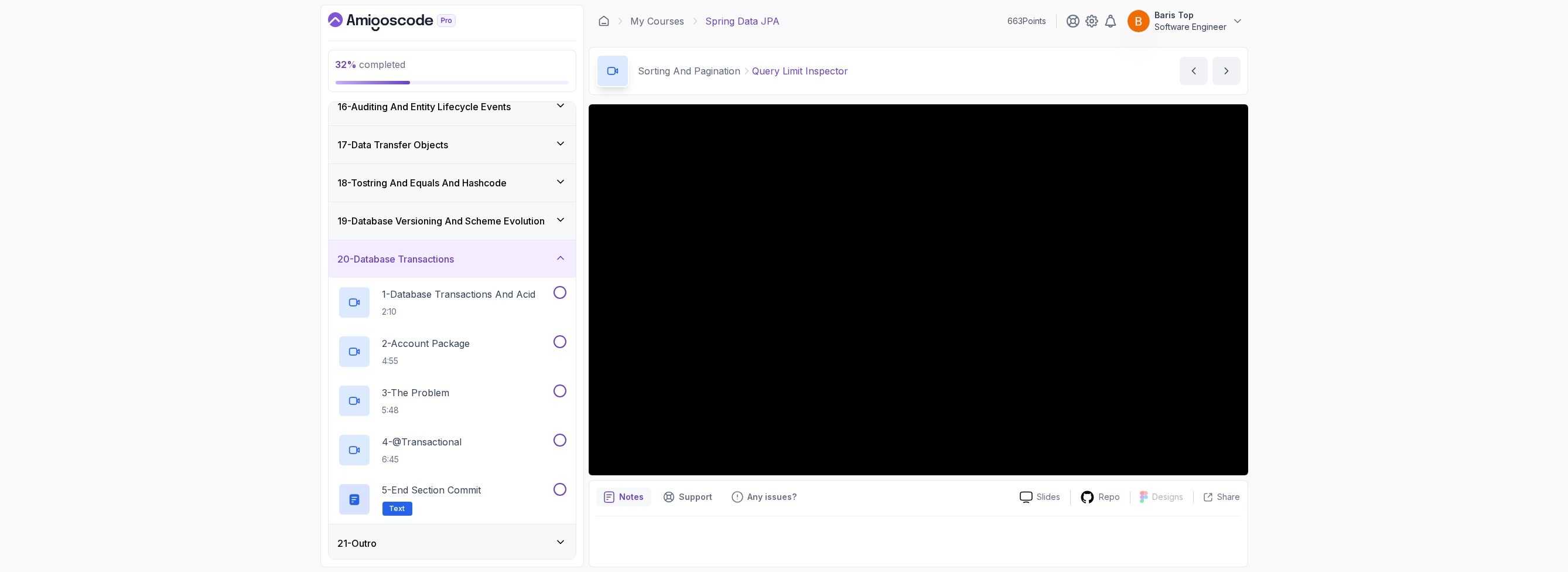
click at [481, 536] on div "21 - Outro" at bounding box center [452, 543] width 228 height 14
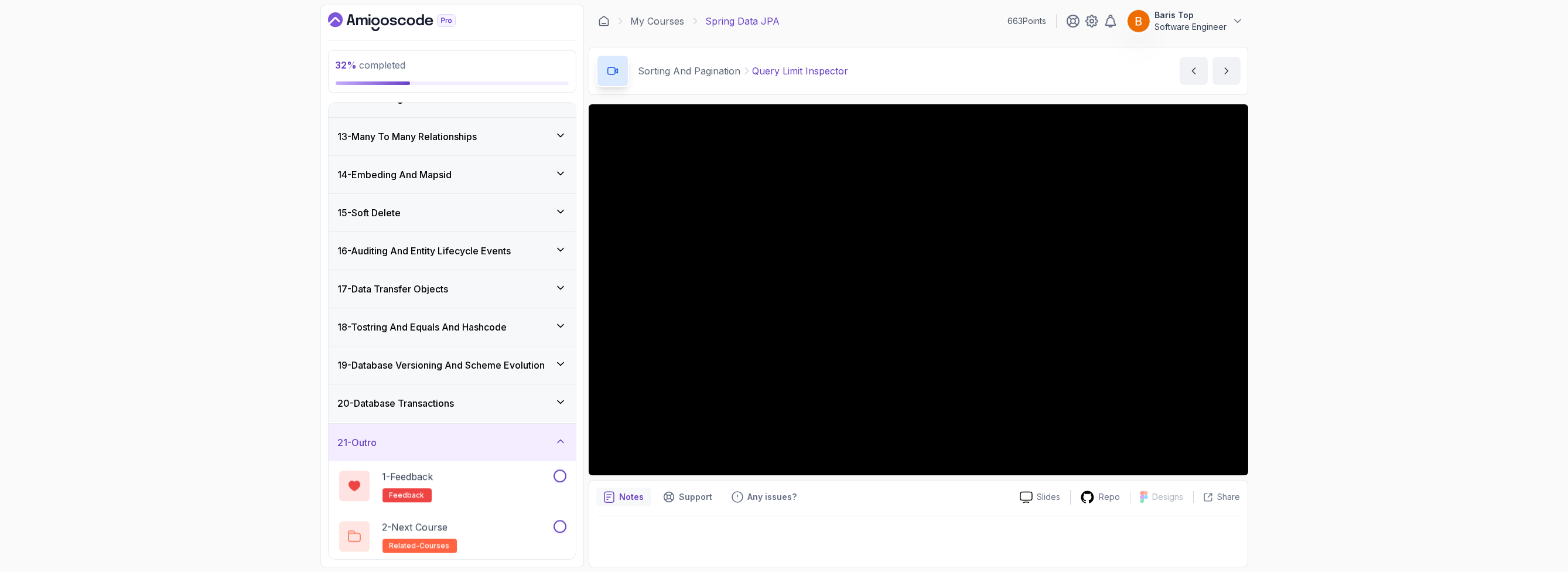
scroll to position [437, 0]
click at [553, 402] on div "20 - Database Transactions" at bounding box center [452, 407] width 228 height 14
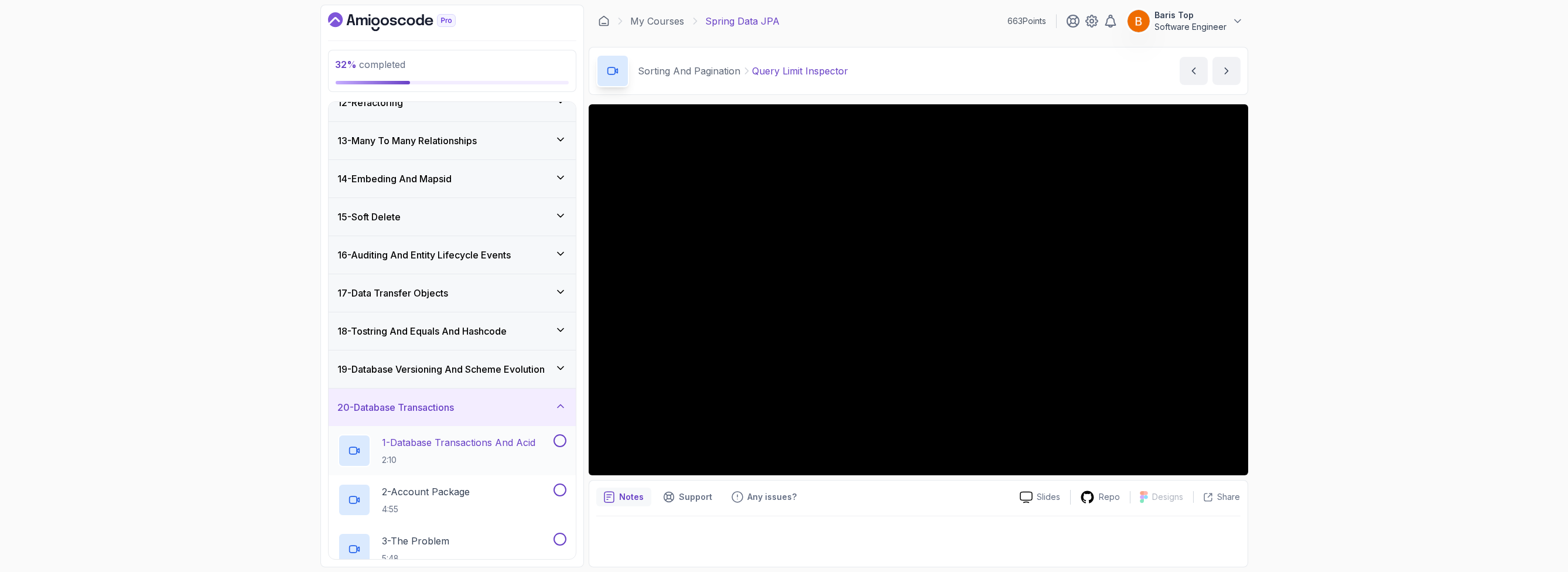
scroll to position [585, 0]
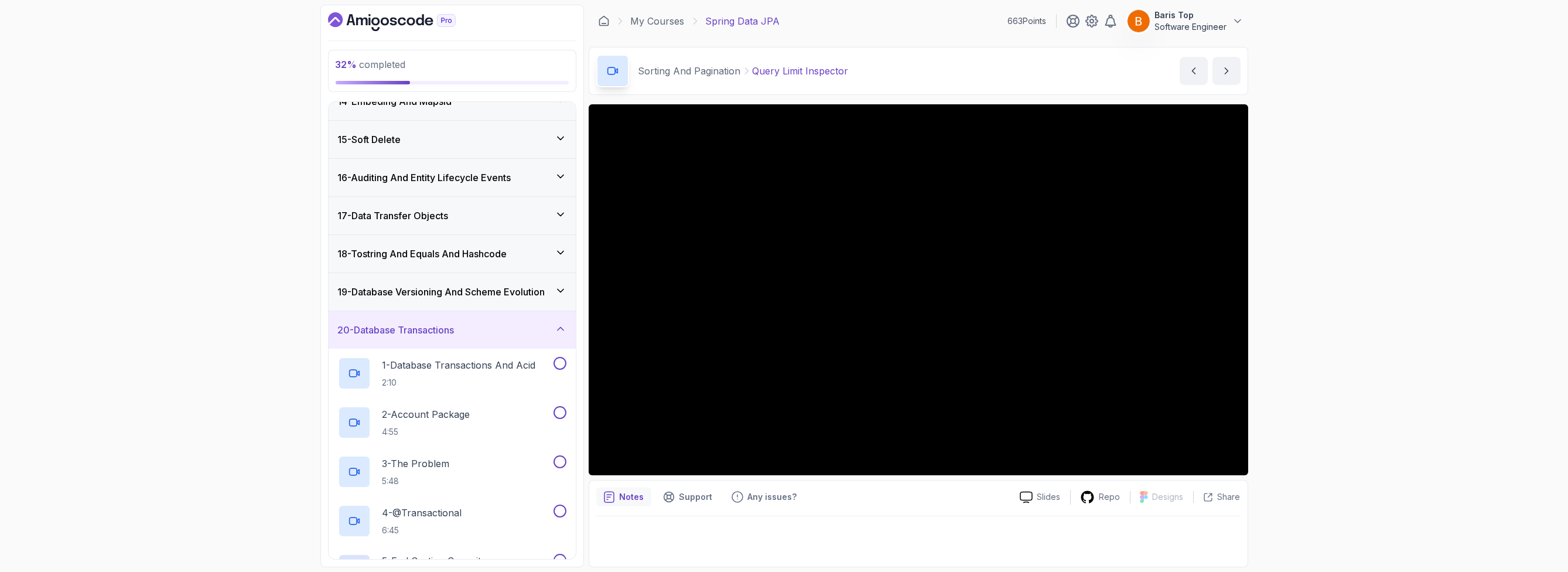
click at [519, 292] on h3 "19 - Database Versioning And Scheme Evolution" at bounding box center [442, 292] width 208 height 14
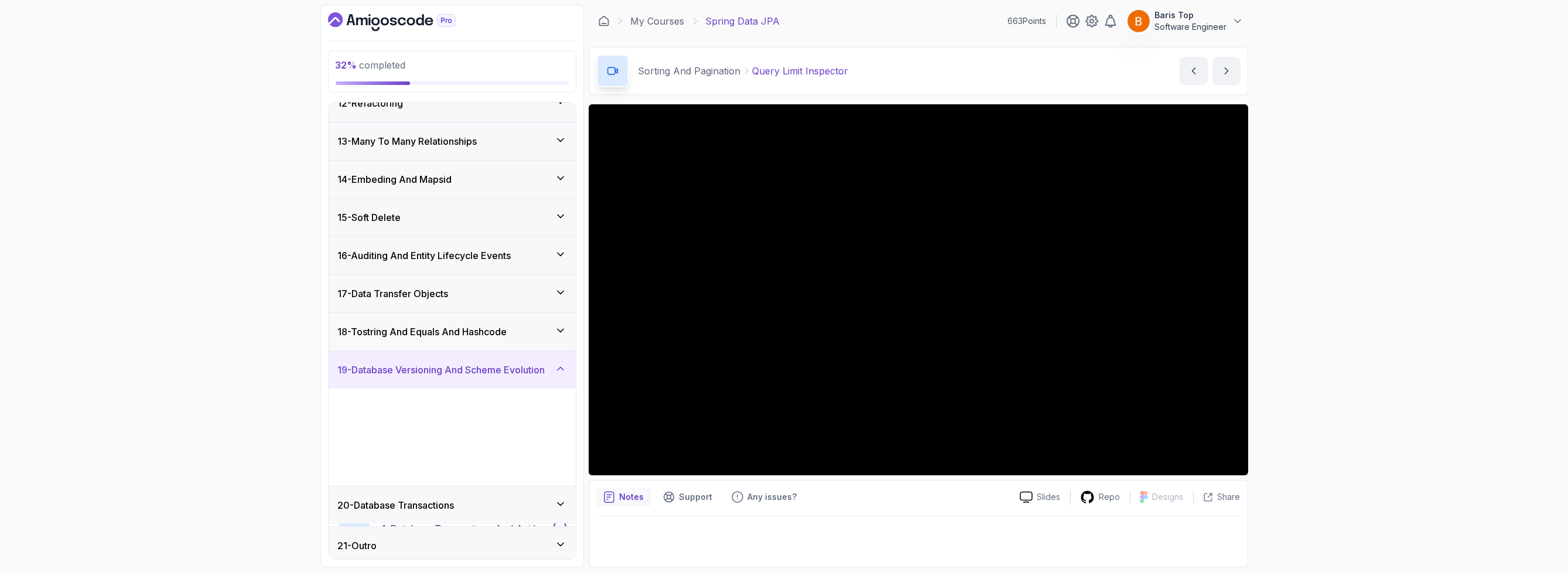
scroll to position [437, 0]
click at [516, 326] on div "18 - Tostring And Equals And Hashcode" at bounding box center [452, 331] width 228 height 14
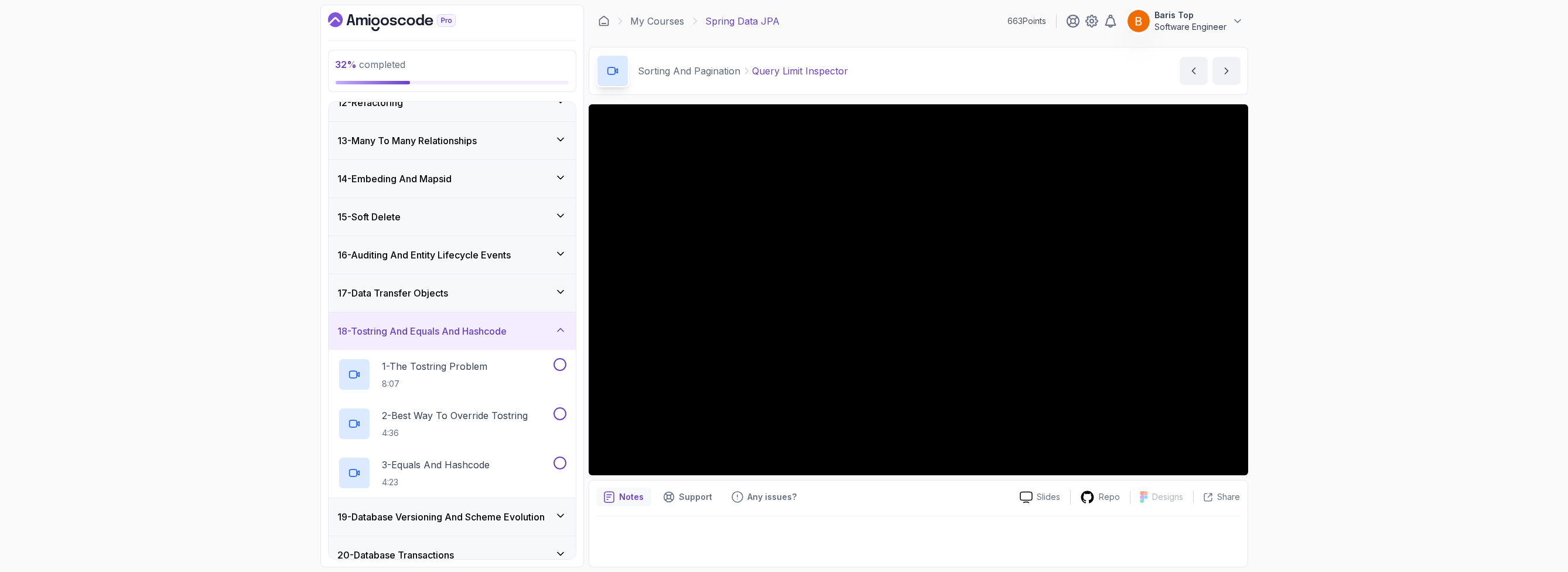
click at [527, 278] on div "17 - Data Transfer Objects" at bounding box center [452, 293] width 247 height 38
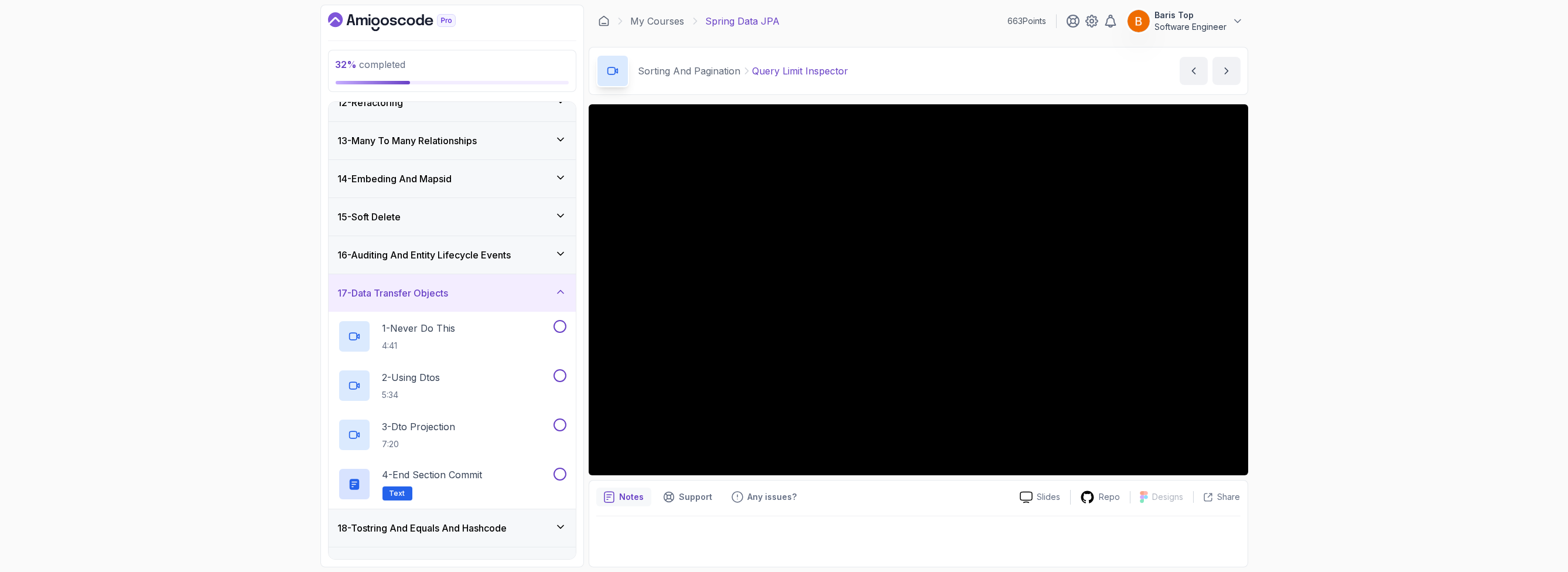
click at [364, 14] on icon "Dashboard" at bounding box center [392, 22] width 128 height 19
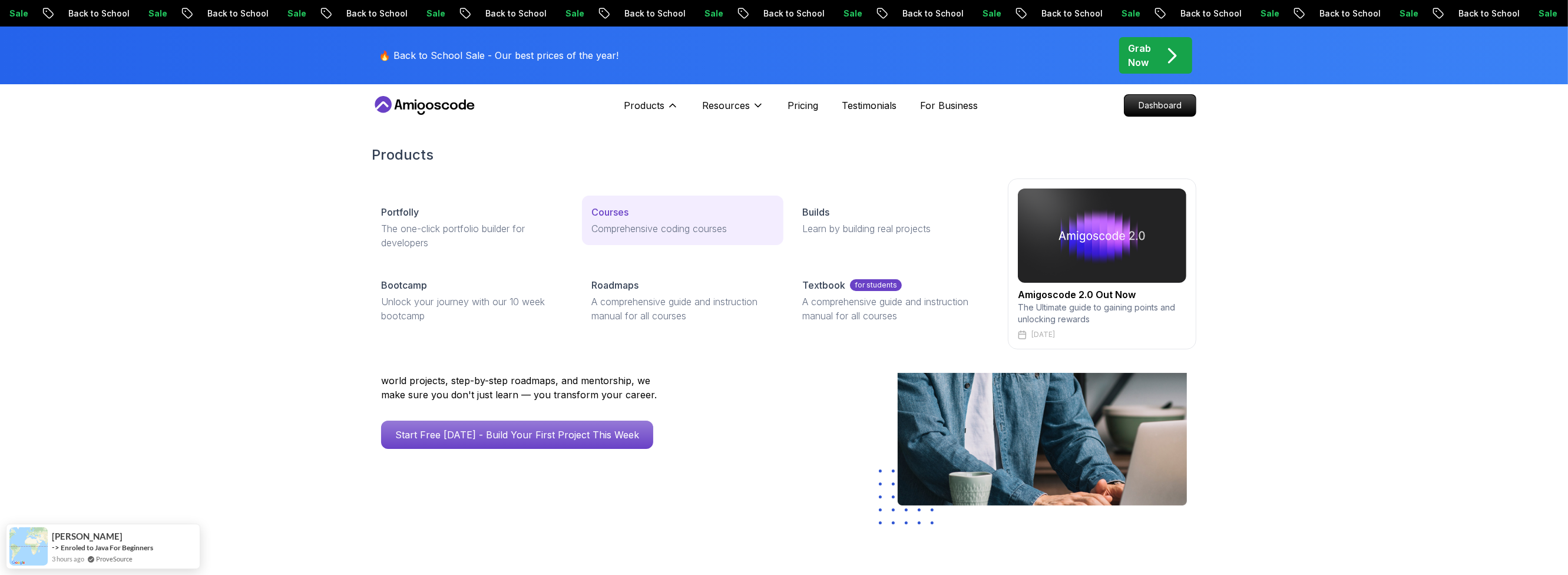
click at [618, 221] on p "Comprehensive coding courses" at bounding box center [683, 228] width 182 height 14
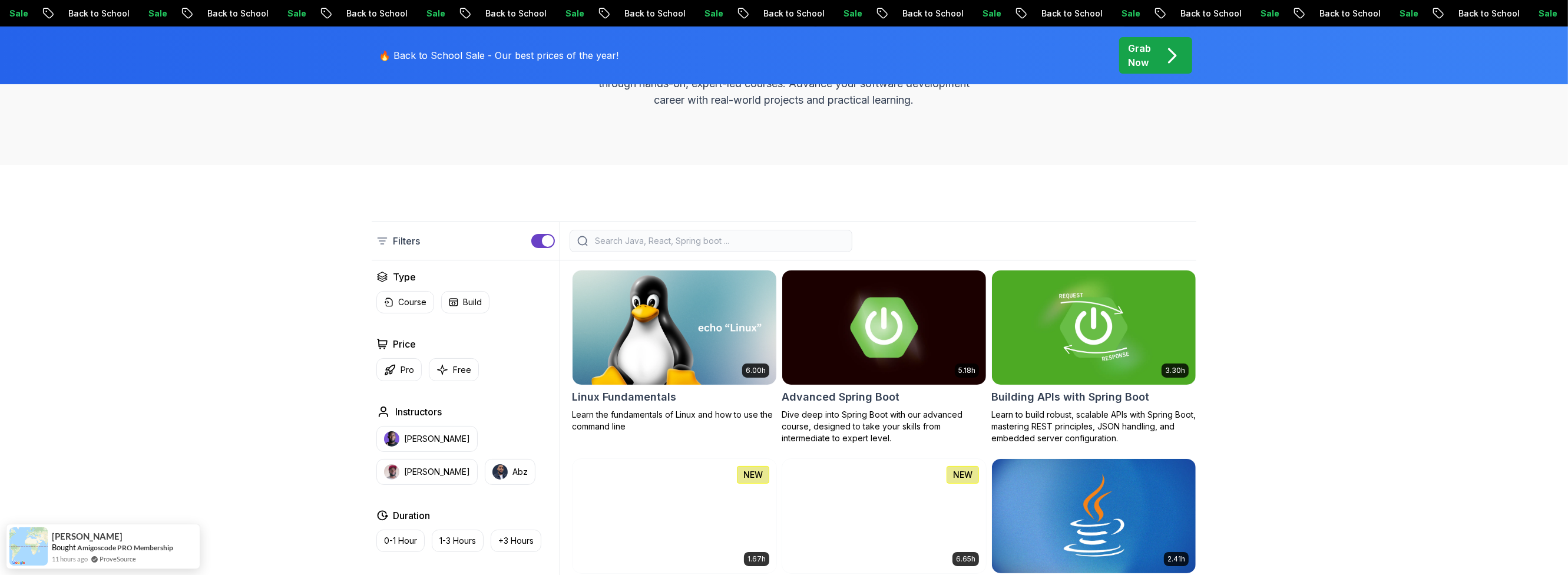
scroll to position [211, 0]
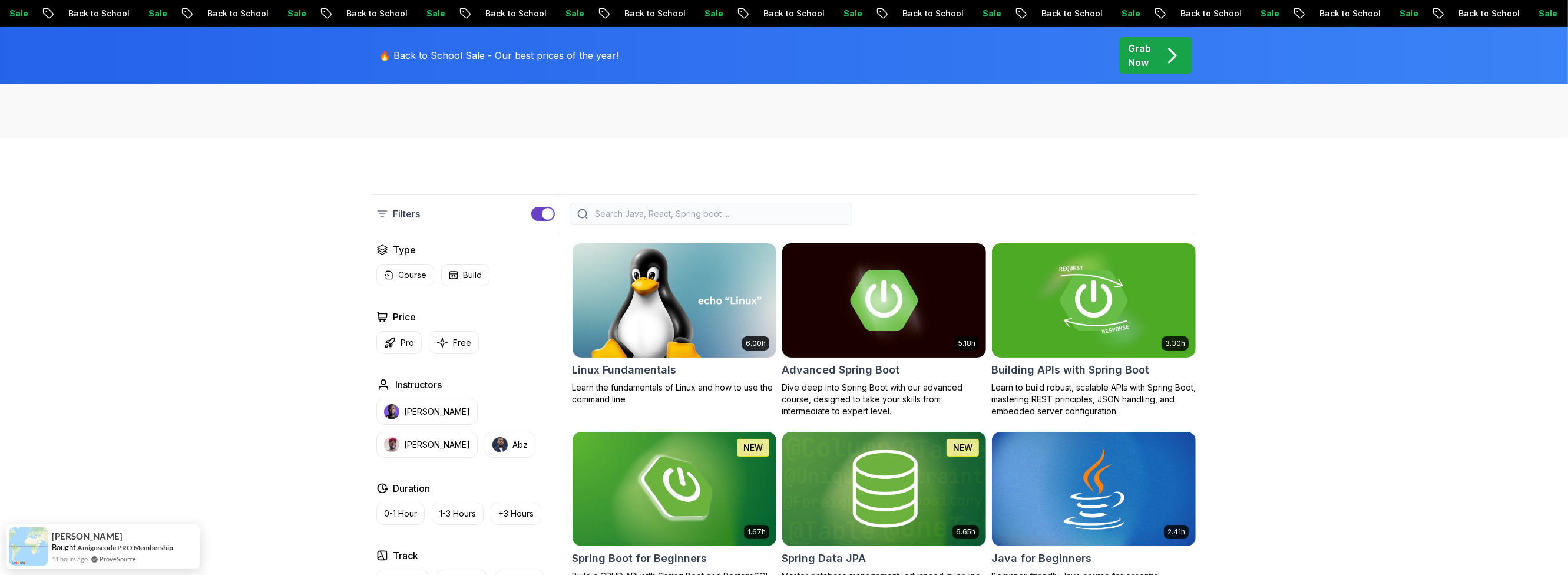
click at [747, 213] on input "search" at bounding box center [718, 214] width 252 height 12
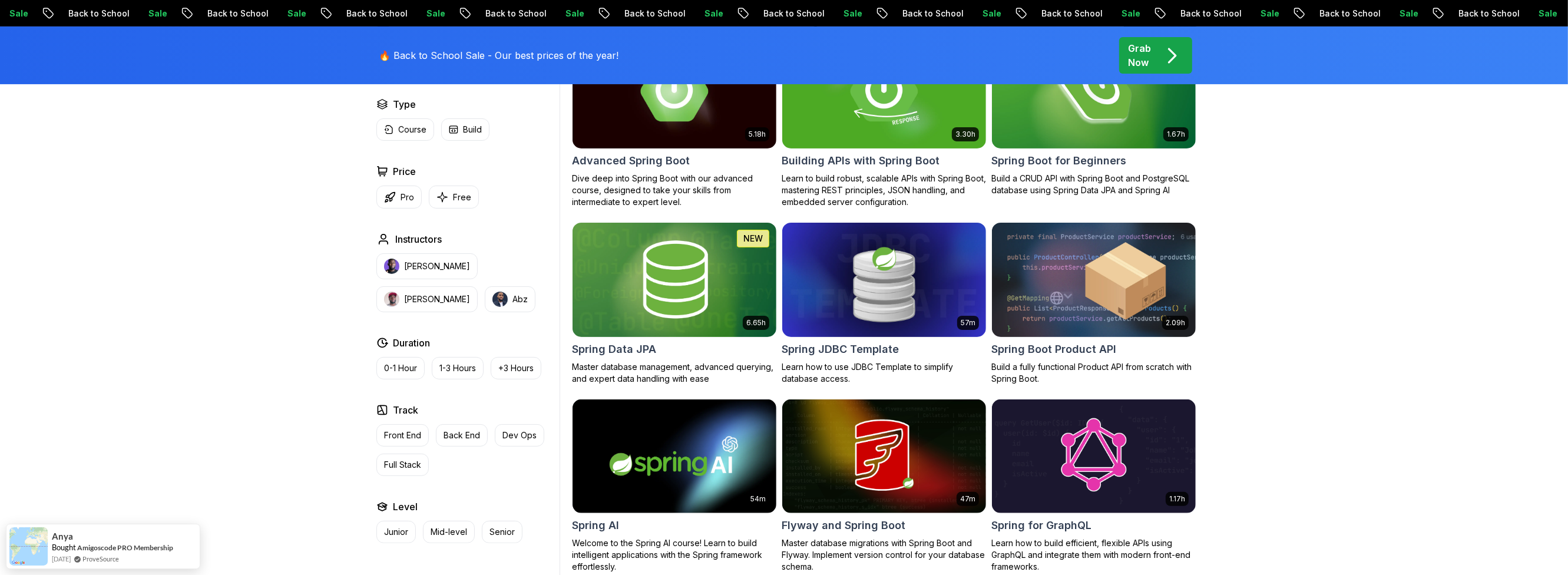
scroll to position [71, 0]
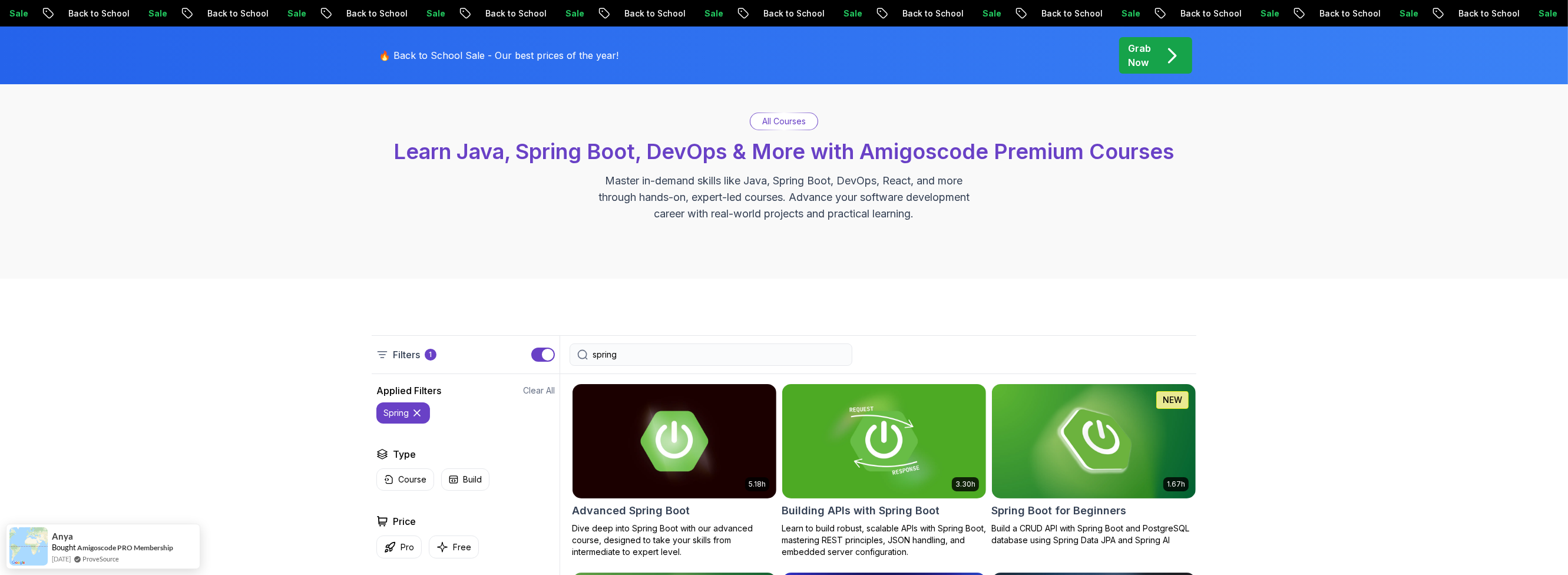
click at [678, 340] on div "Filters 1 spring" at bounding box center [784, 354] width 825 height 39
click at [674, 351] on input "spring" at bounding box center [718, 354] width 252 height 12
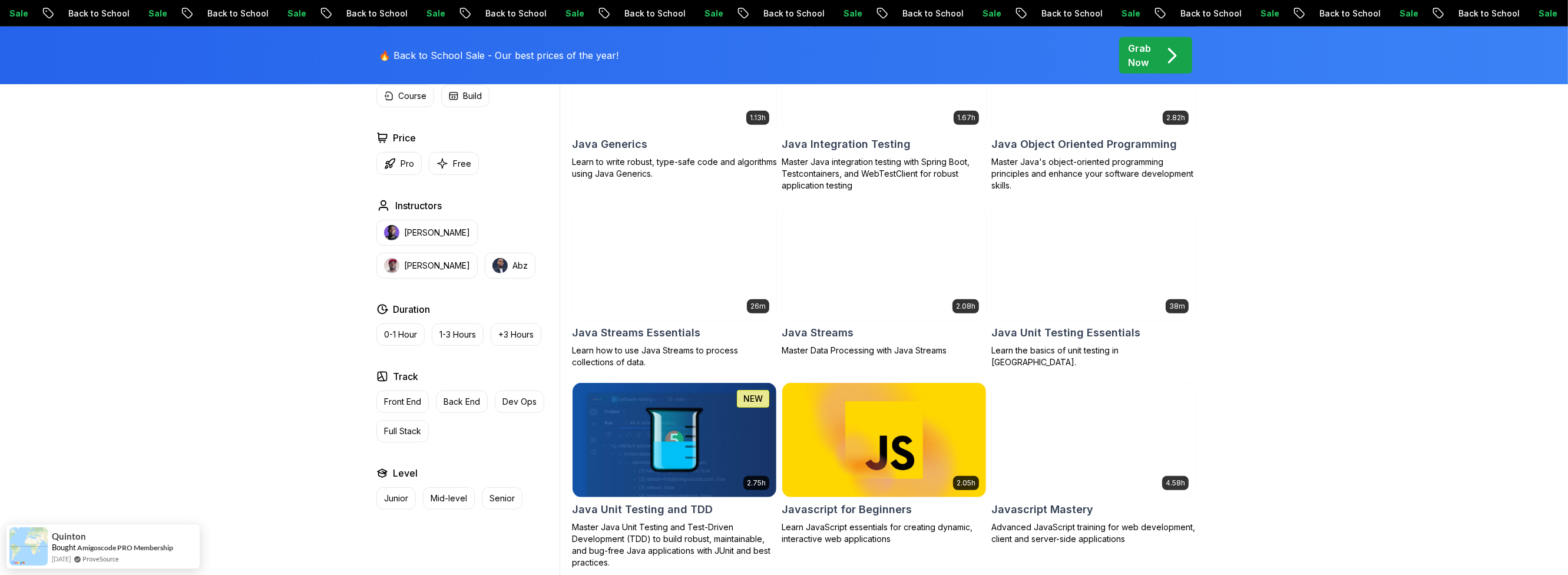
scroll to position [848, 0]
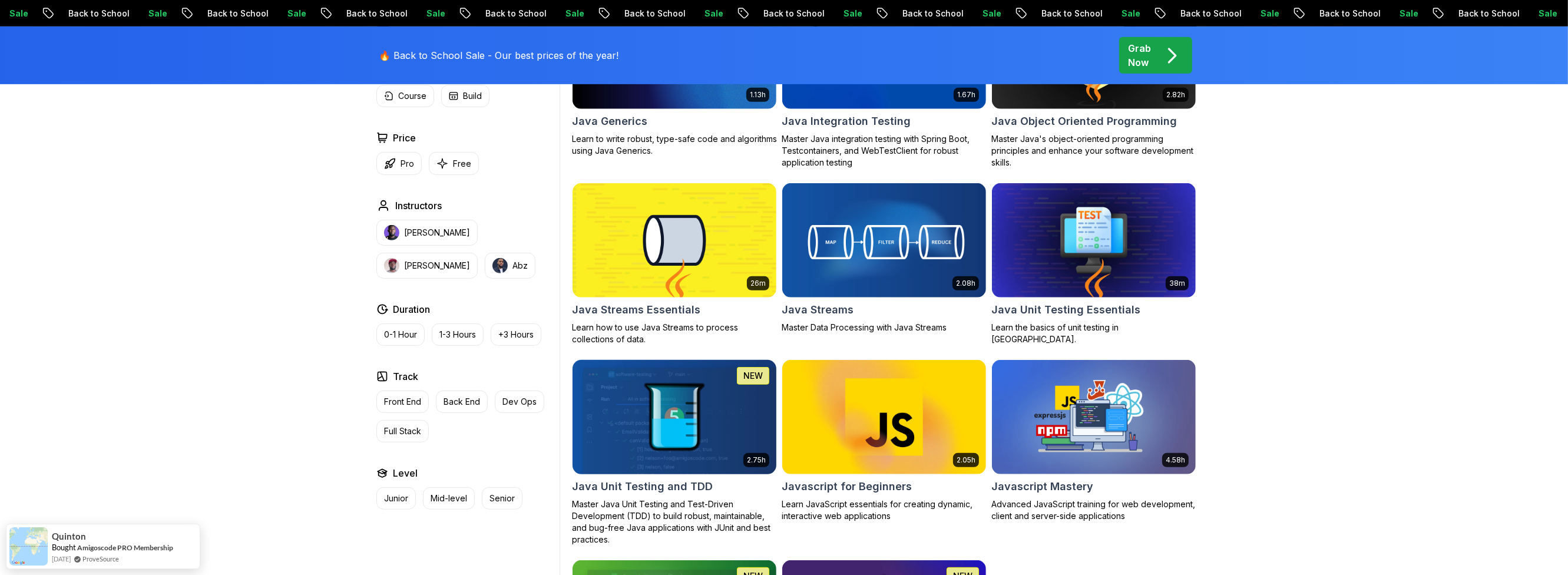
type input "java"
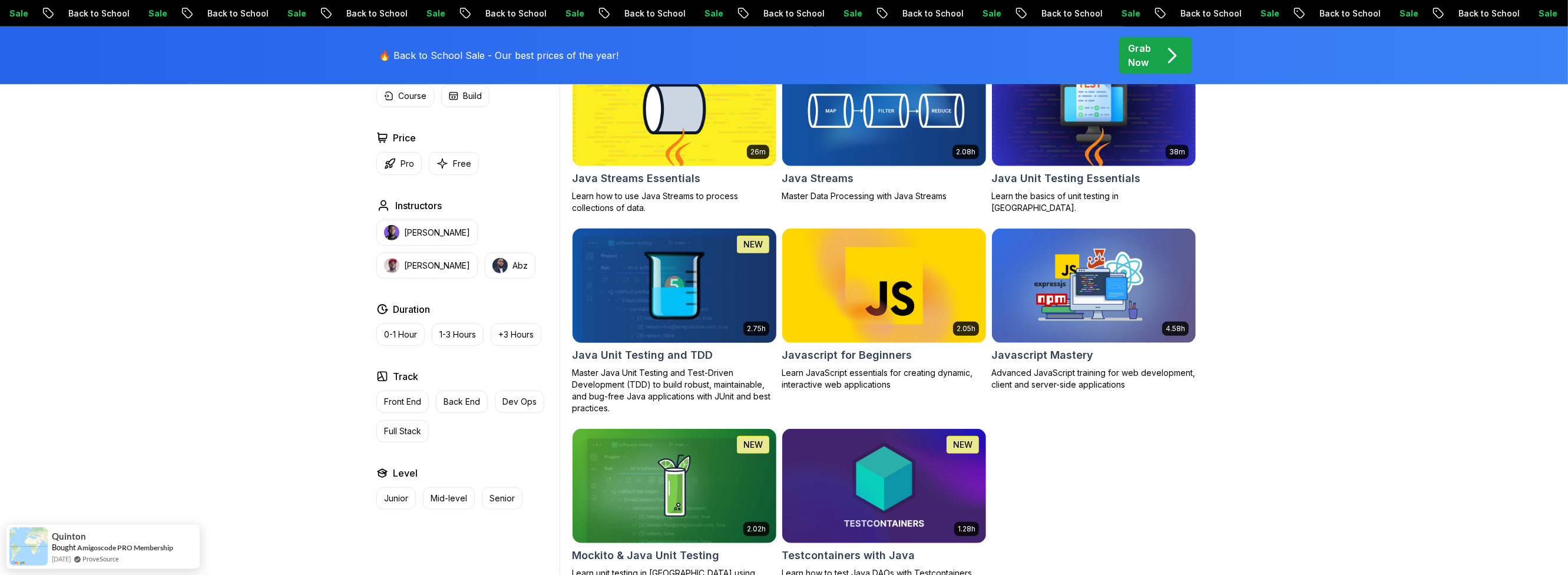
scroll to position [1060, 0]
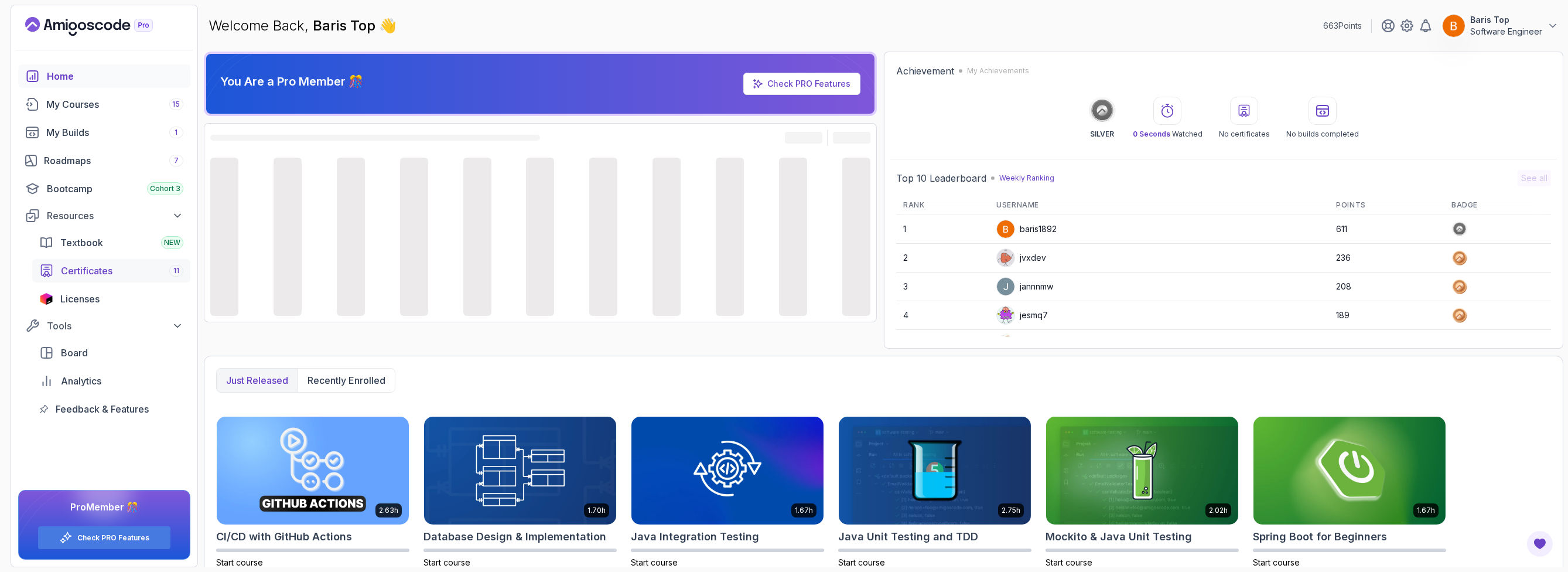
click at [130, 274] on div "Certificates 11" at bounding box center [122, 270] width 122 height 14
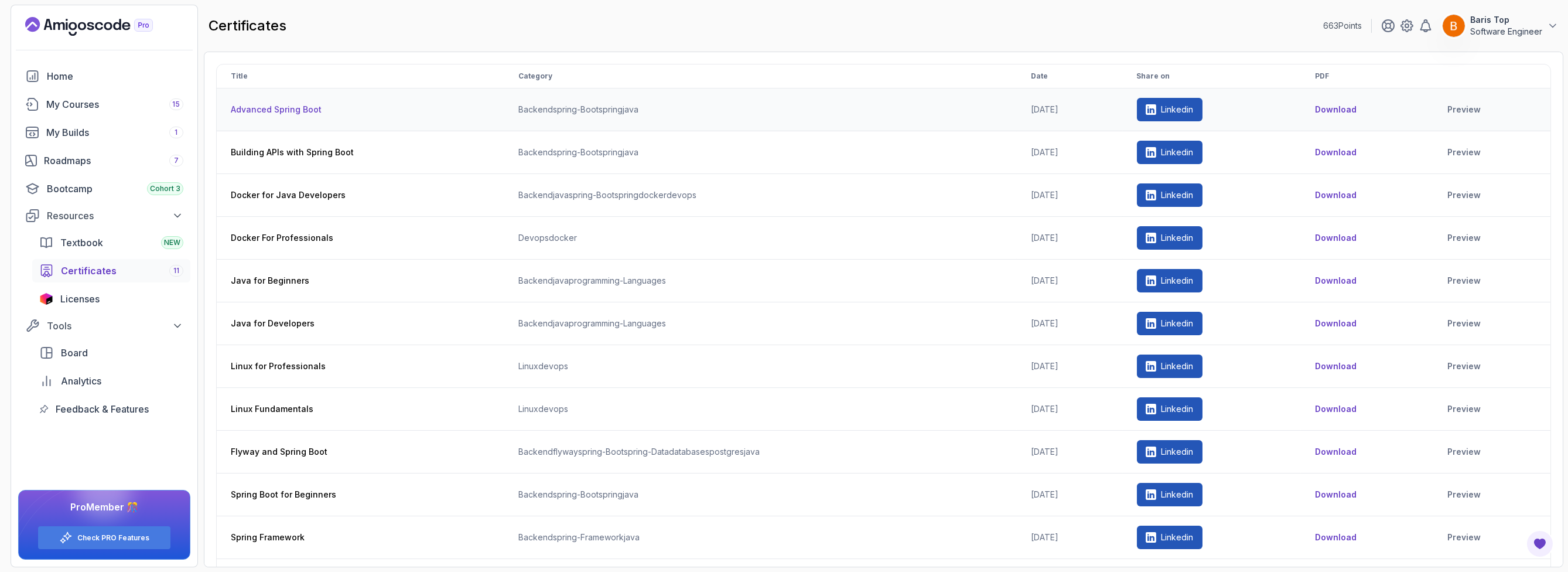
click at [1021, 114] on td "2025-09-30" at bounding box center [1070, 110] width 106 height 43
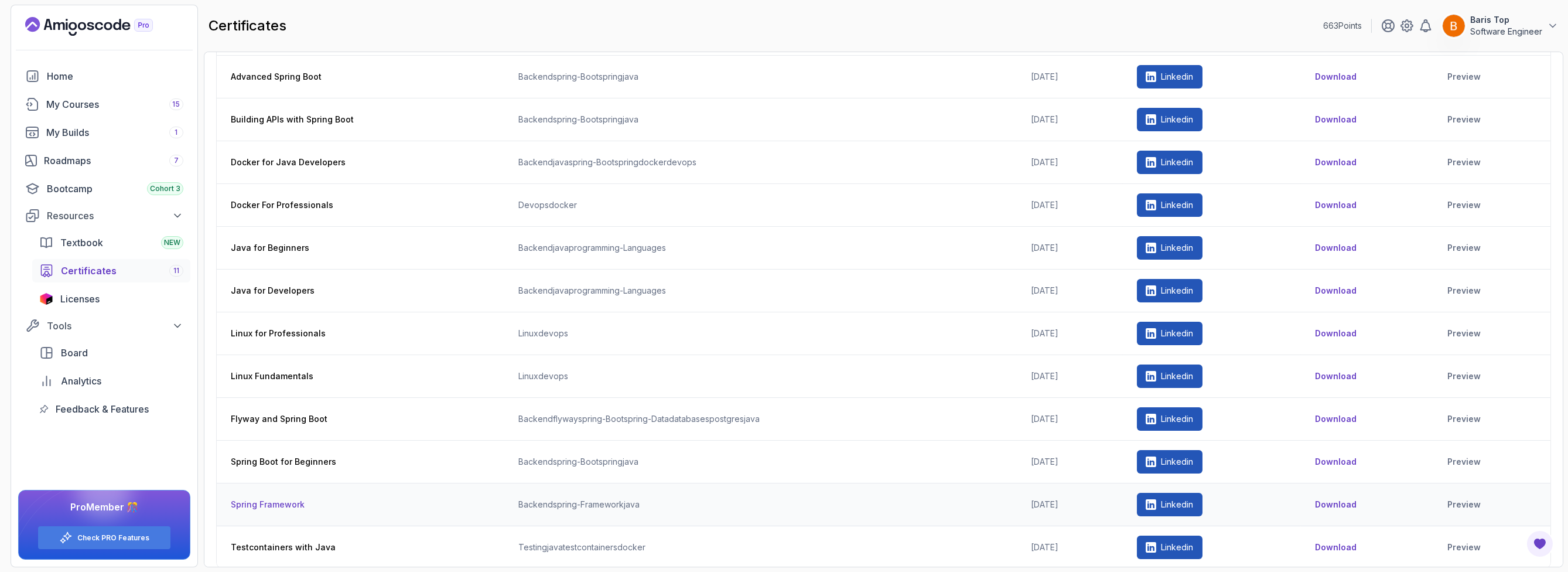
click at [393, 499] on th "Spring Framework" at bounding box center [360, 504] width 288 height 43
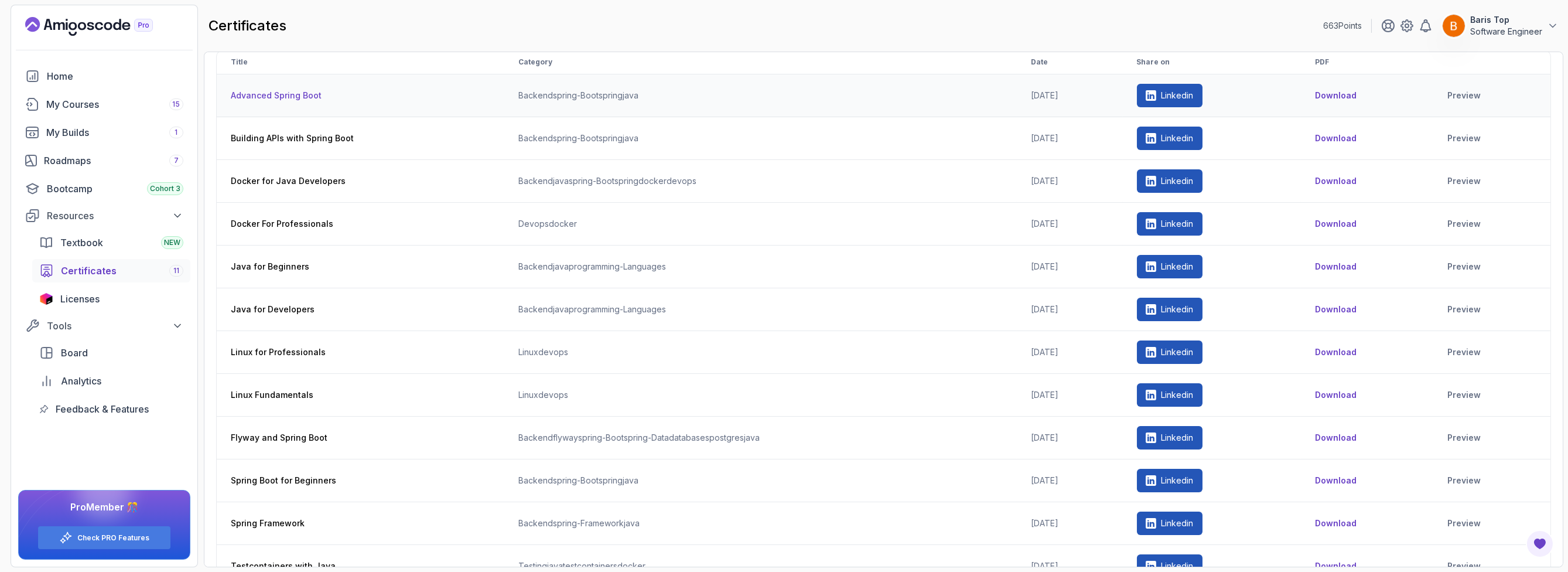
scroll to position [0, 0]
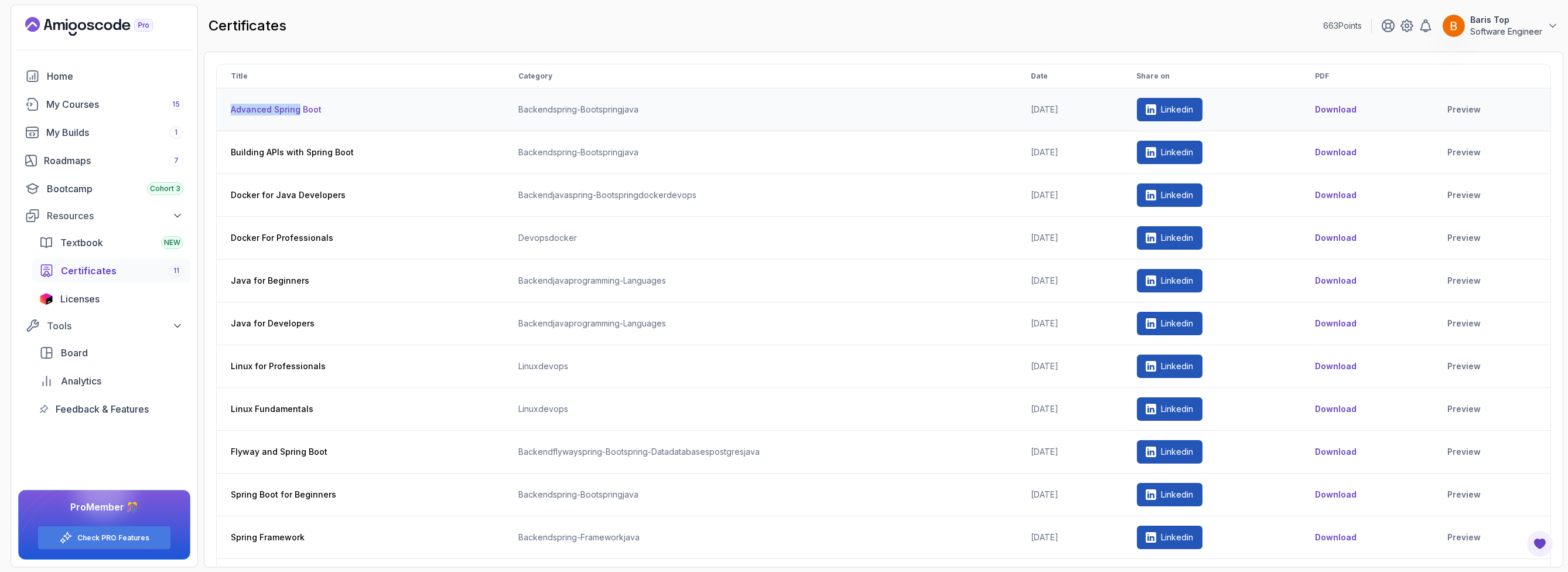
drag, startPoint x: 237, startPoint y: 108, endPoint x: 314, endPoint y: 106, distance: 77.0
click at [313, 106] on th "Advanced Spring Boot" at bounding box center [360, 110] width 288 height 43
drag, startPoint x: 358, startPoint y: 151, endPoint x: 238, endPoint y: 151, distance: 120.0
click at [238, 151] on th "Building APIs with Spring Boot" at bounding box center [360, 153] width 288 height 43
drag, startPoint x: 235, startPoint y: 191, endPoint x: 368, endPoint y: 194, distance: 133.0
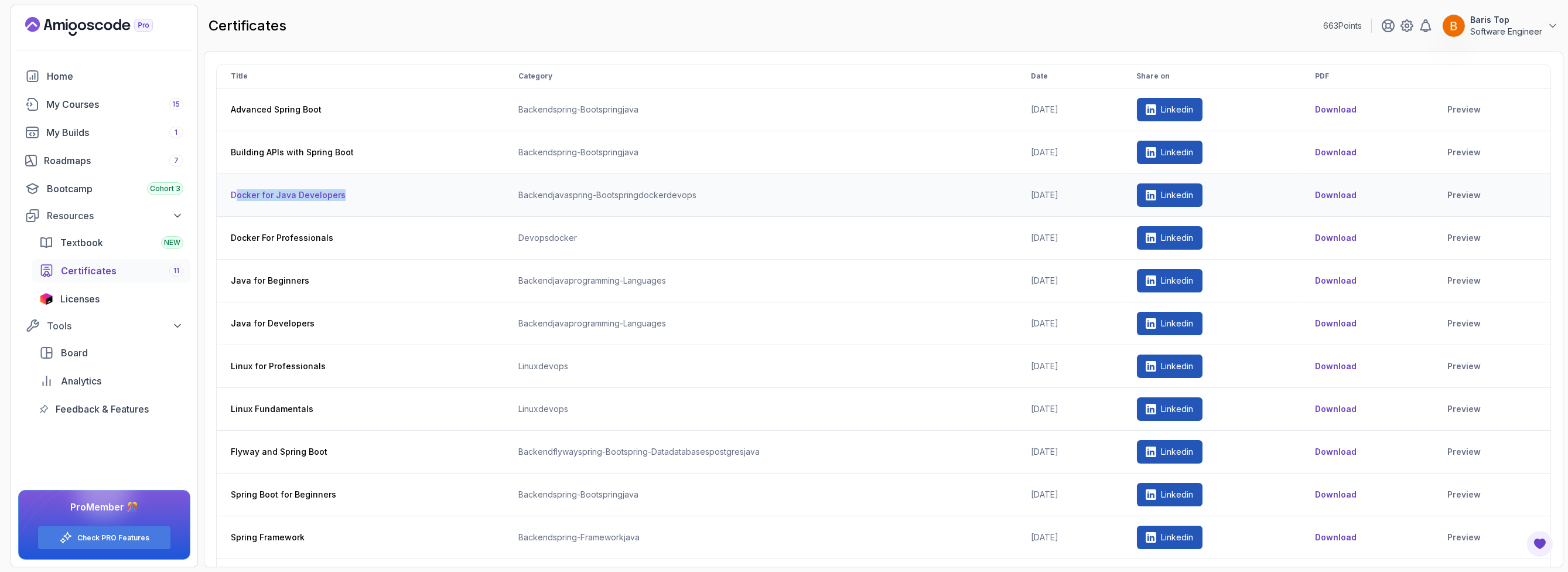
click at [367, 193] on th "Docker for Java Developers" at bounding box center [360, 196] width 288 height 43
drag, startPoint x: 251, startPoint y: 238, endPoint x: 361, endPoint y: 237, distance: 110.0
click at [361, 237] on th "Docker For Professionals" at bounding box center [360, 238] width 288 height 43
drag, startPoint x: 314, startPoint y: 280, endPoint x: 263, endPoint y: 280, distance: 51.0
click at [260, 276] on th "Java for Beginners" at bounding box center [360, 281] width 288 height 43
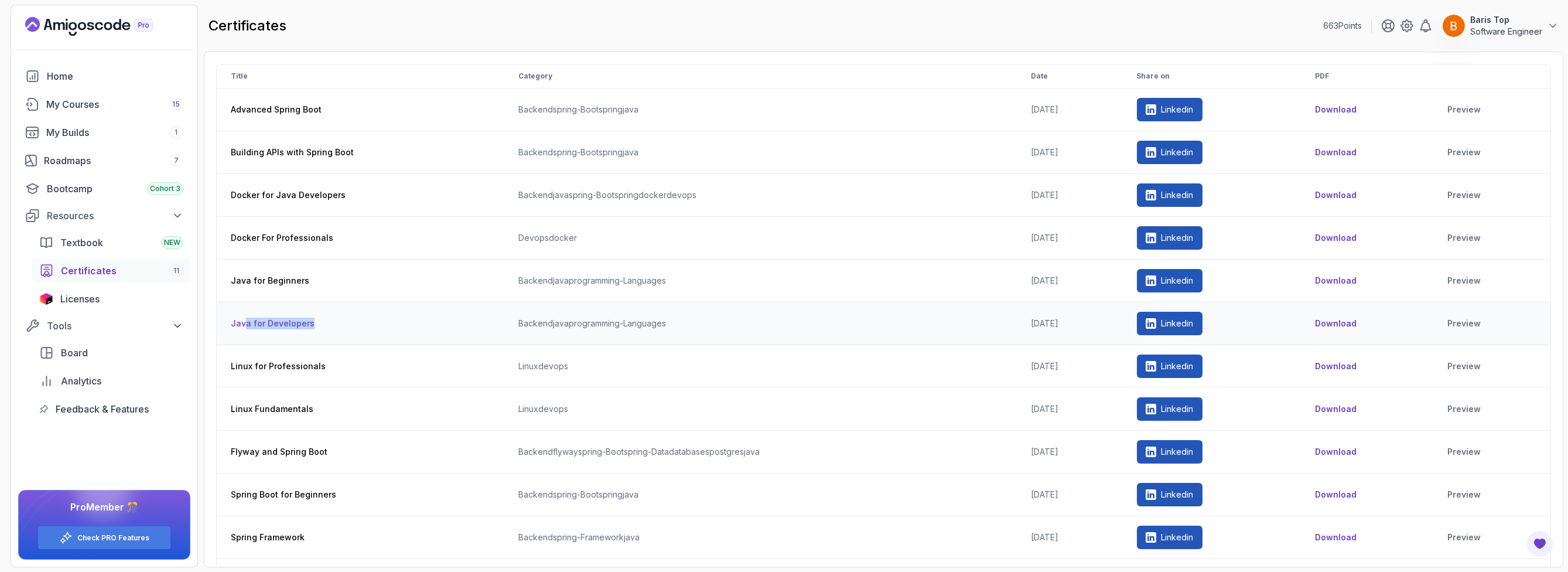
drag, startPoint x: 294, startPoint y: 318, endPoint x: 246, endPoint y: 318, distance: 48.0
click at [246, 318] on th "Java for Developers" at bounding box center [360, 323] width 288 height 43
drag, startPoint x: 330, startPoint y: 366, endPoint x: 268, endPoint y: 358, distance: 62.5
click at [268, 358] on th "Linux for Professionals" at bounding box center [360, 366] width 288 height 43
drag, startPoint x: 324, startPoint y: 417, endPoint x: 269, endPoint y: 414, distance: 55.1
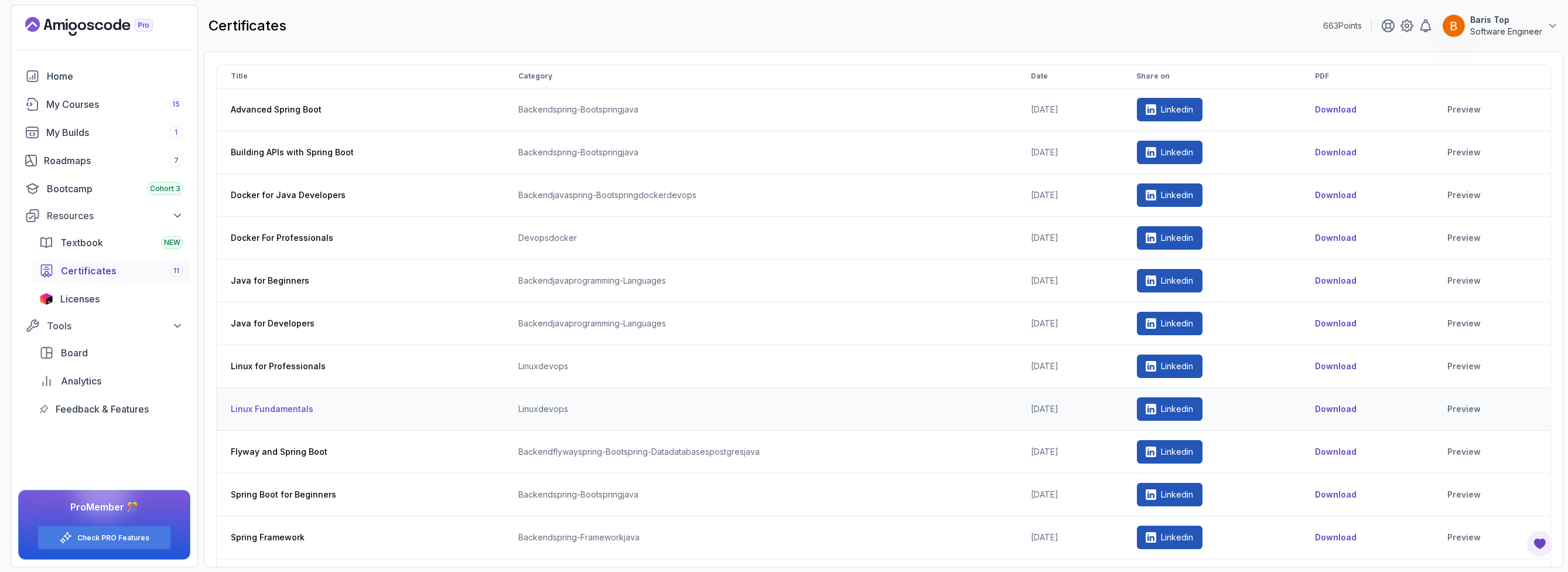
click at [269, 414] on th "Linux Fundamentals" at bounding box center [360, 410] width 288 height 43
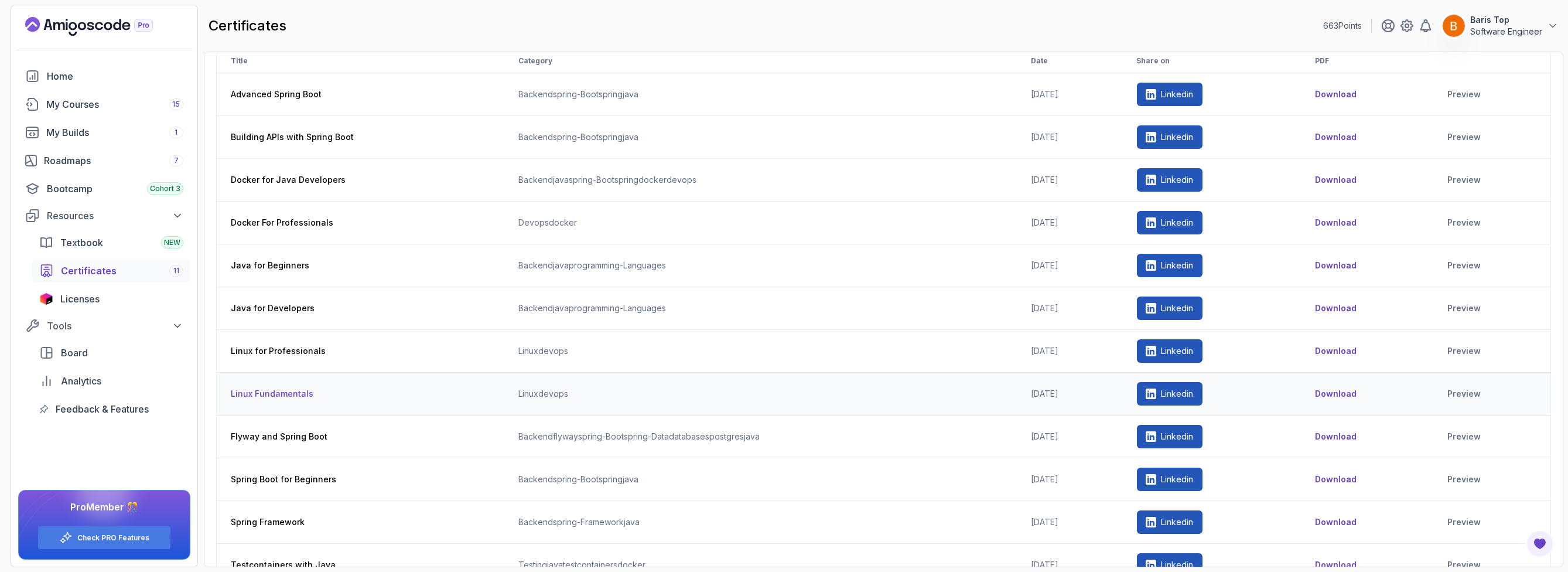
scroll to position [33, 0]
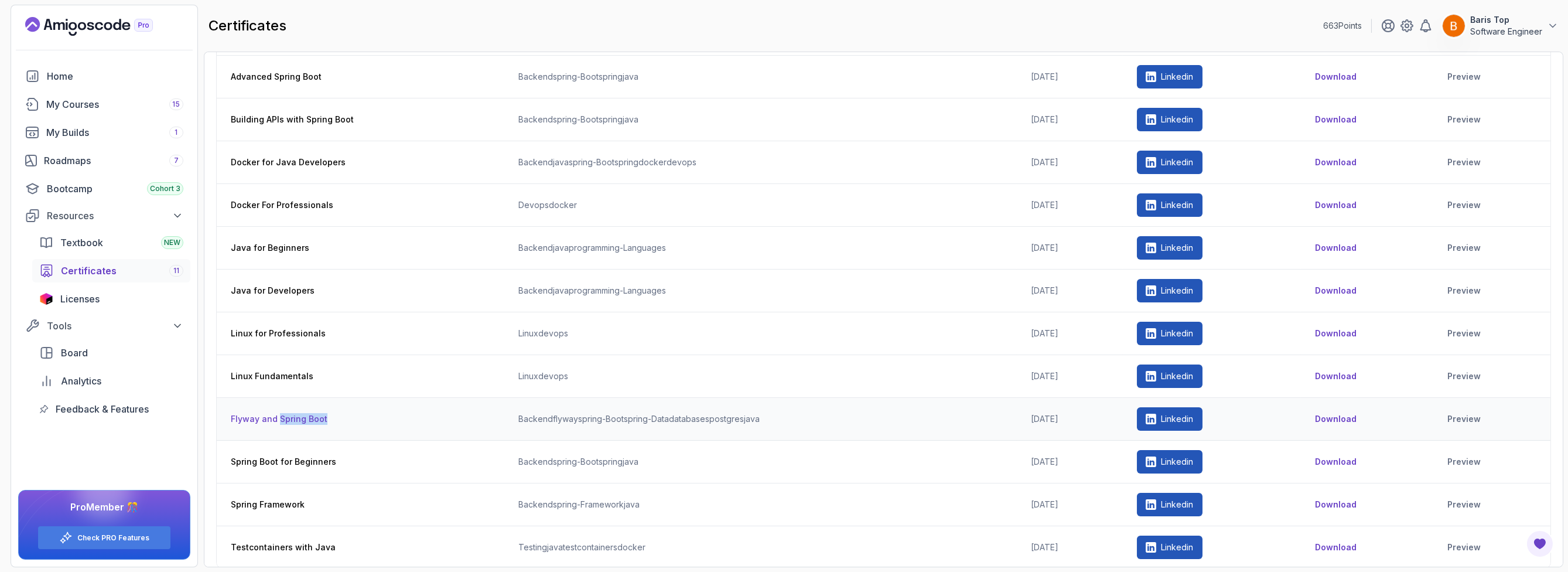
drag, startPoint x: 297, startPoint y: 418, endPoint x: 272, endPoint y: 415, distance: 25.2
click at [274, 415] on th "Flyway and Spring Boot" at bounding box center [360, 419] width 288 height 43
drag, startPoint x: 343, startPoint y: 458, endPoint x: 241, endPoint y: 458, distance: 102.0
click at [241, 458] on th "Spring Boot for Beginners" at bounding box center [360, 462] width 288 height 43
drag, startPoint x: 314, startPoint y: 513, endPoint x: 248, endPoint y: 510, distance: 66.1
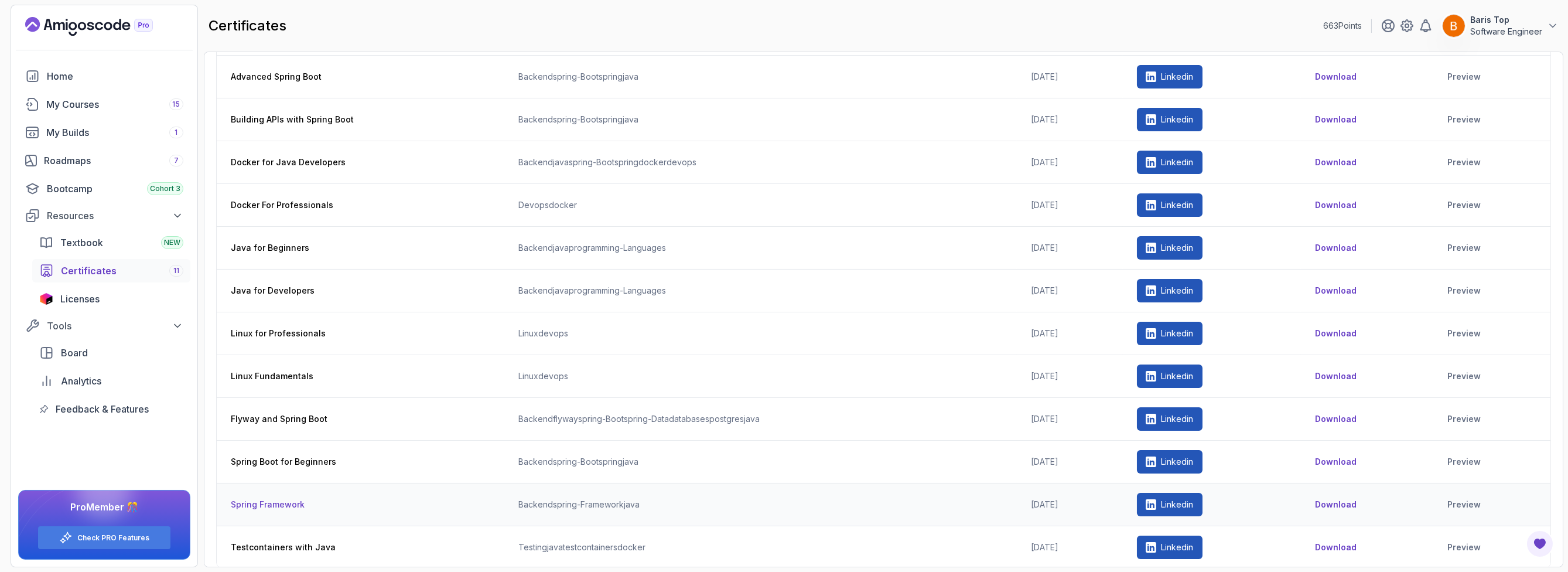
click at [248, 510] on th "Spring Framework" at bounding box center [360, 504] width 288 height 43
click at [406, 165] on th "Docker for Java Developers" at bounding box center [360, 162] width 288 height 43
drag, startPoint x: 302, startPoint y: 69, endPoint x: 216, endPoint y: 72, distance: 86.1
click at [217, 72] on th "Advanced Spring Boot" at bounding box center [360, 77] width 288 height 43
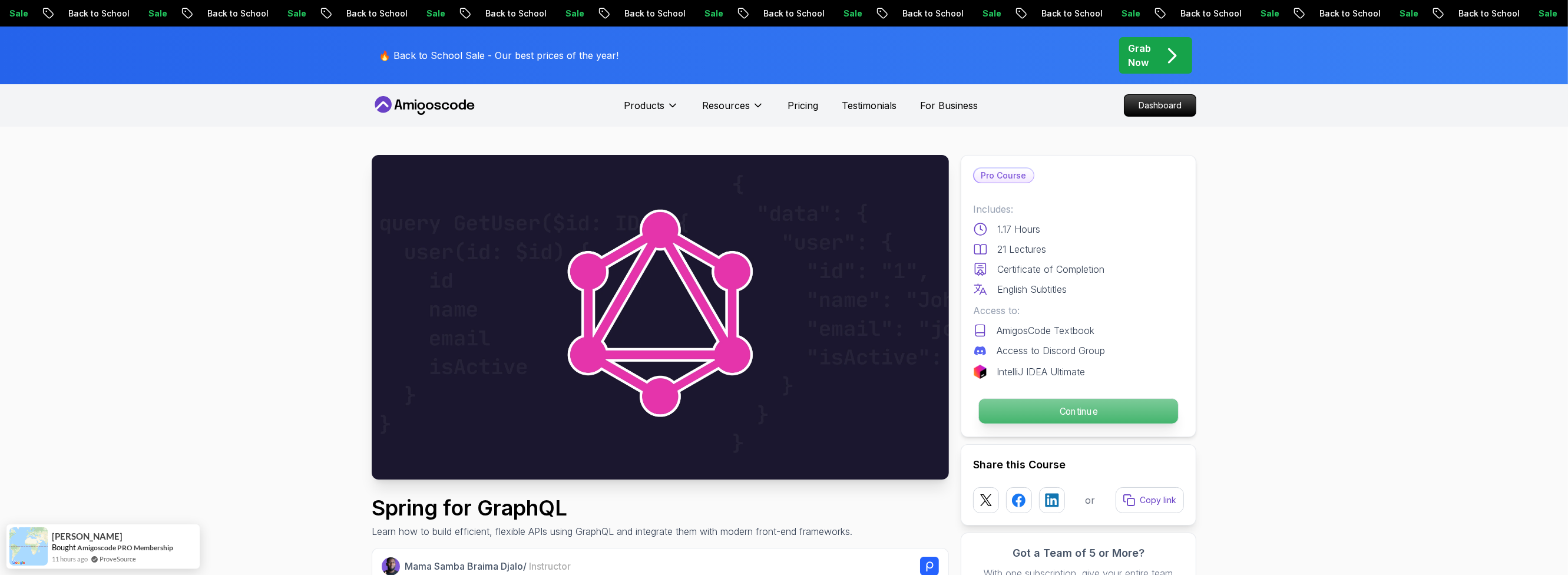
click at [1029, 415] on p "Continue" at bounding box center [1078, 411] width 199 height 25
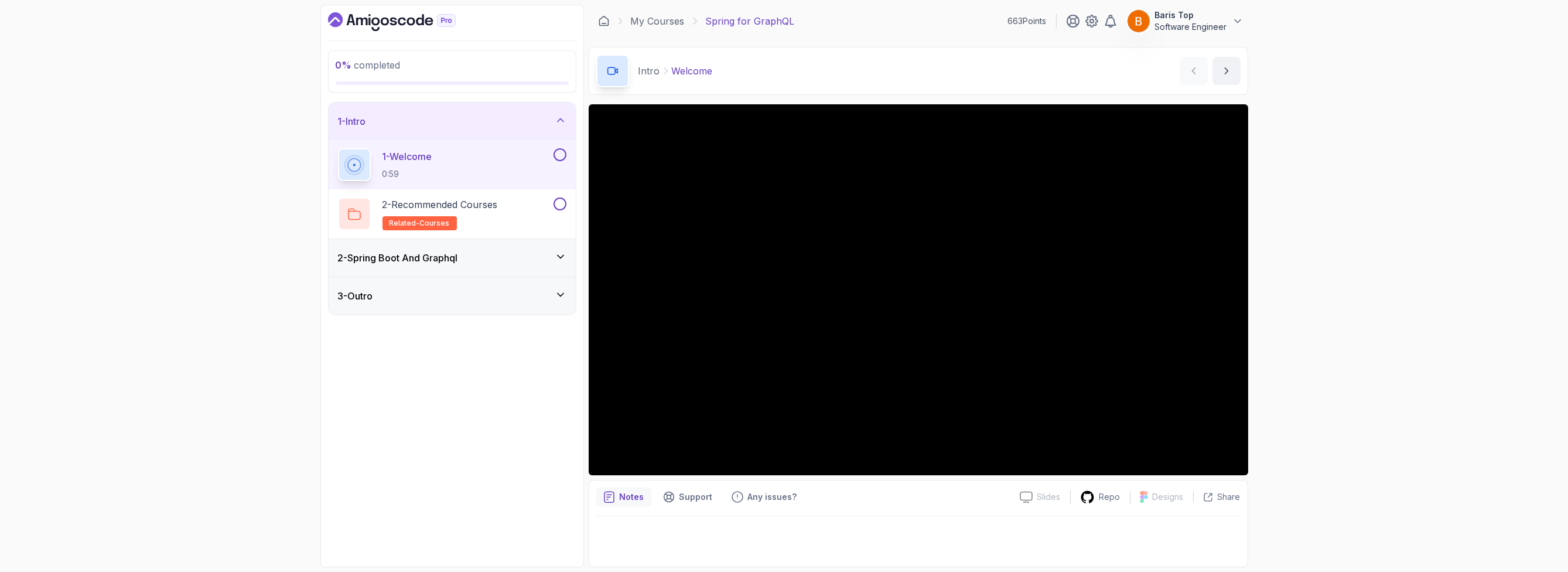
click at [561, 153] on button at bounding box center [559, 154] width 13 height 13
click at [527, 204] on div "2 - Recommended Courses related-courses" at bounding box center [444, 214] width 213 height 33
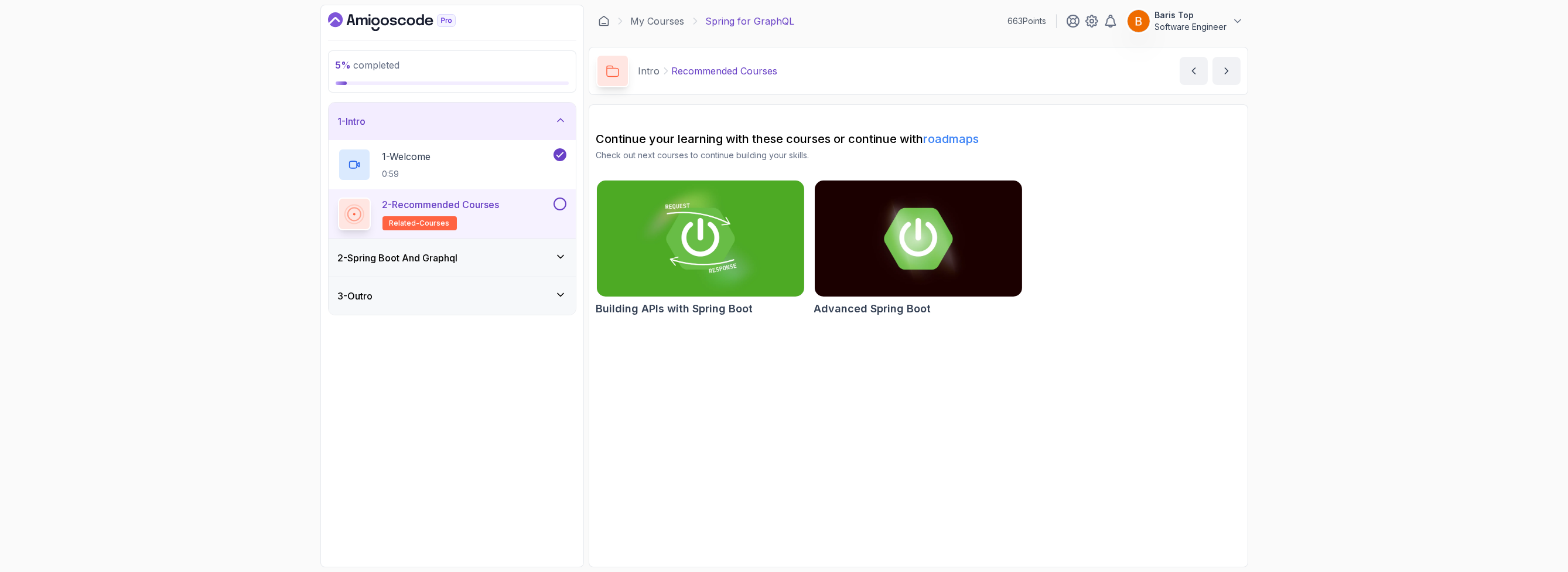
click at [559, 205] on button at bounding box center [559, 203] width 13 height 13
click at [497, 259] on div "2 - Spring Boot And Graphql" at bounding box center [452, 257] width 228 height 14
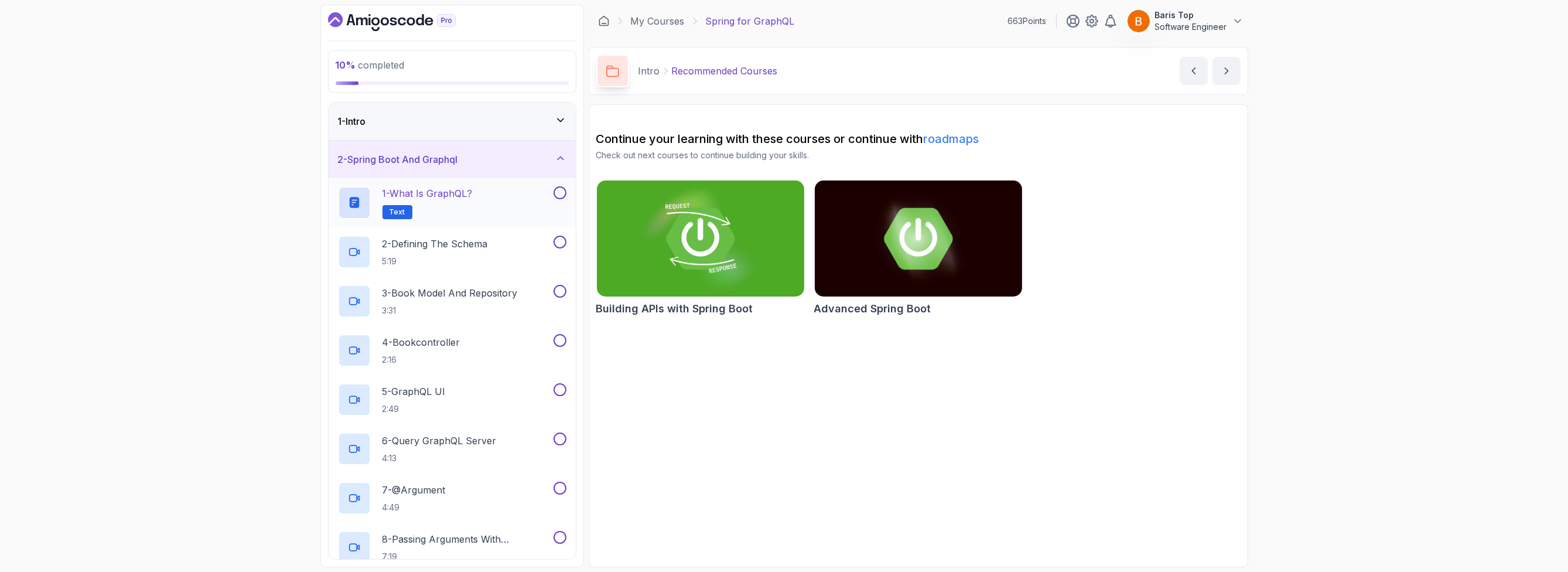
click at [536, 198] on div "1 - What is GraphQL? Text" at bounding box center [444, 203] width 213 height 33
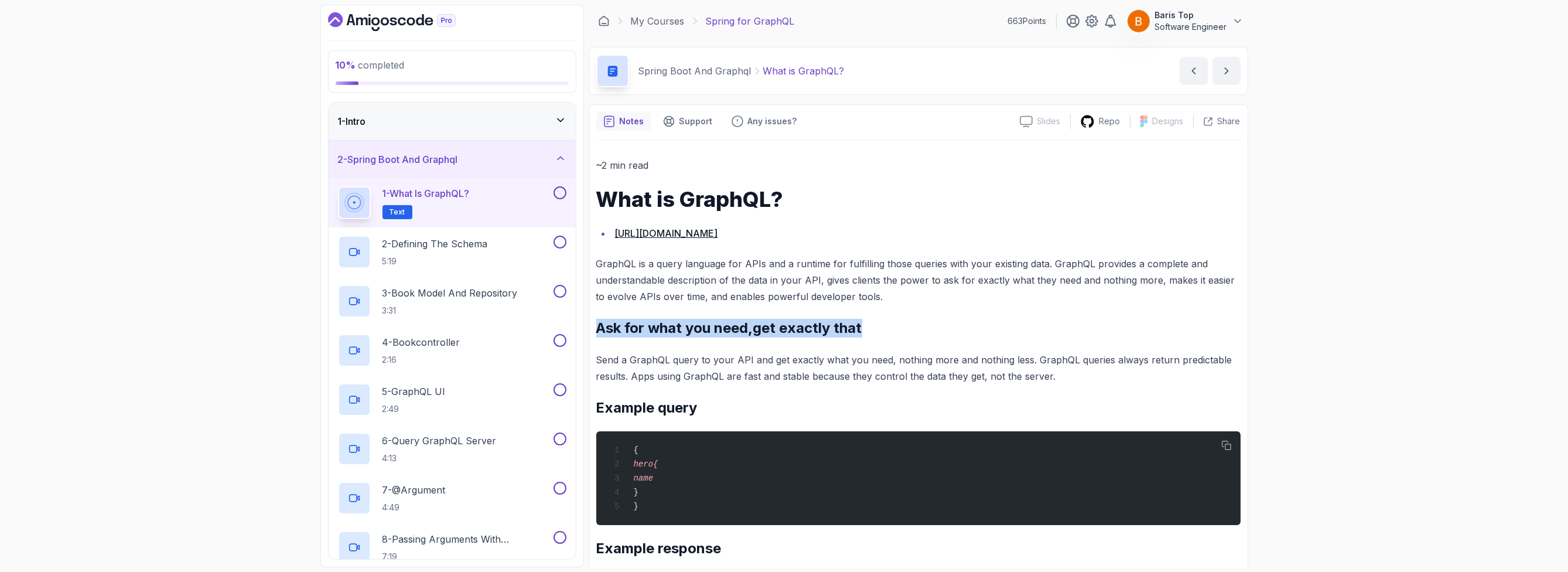
drag, startPoint x: 867, startPoint y: 331, endPoint x: 596, endPoint y: 329, distance: 271.0
click at [596, 329] on h2 "Ask for what you need,get exactly that" at bounding box center [918, 328] width 645 height 19
drag, startPoint x: 593, startPoint y: 328, endPoint x: 887, endPoint y: 331, distance: 294.0
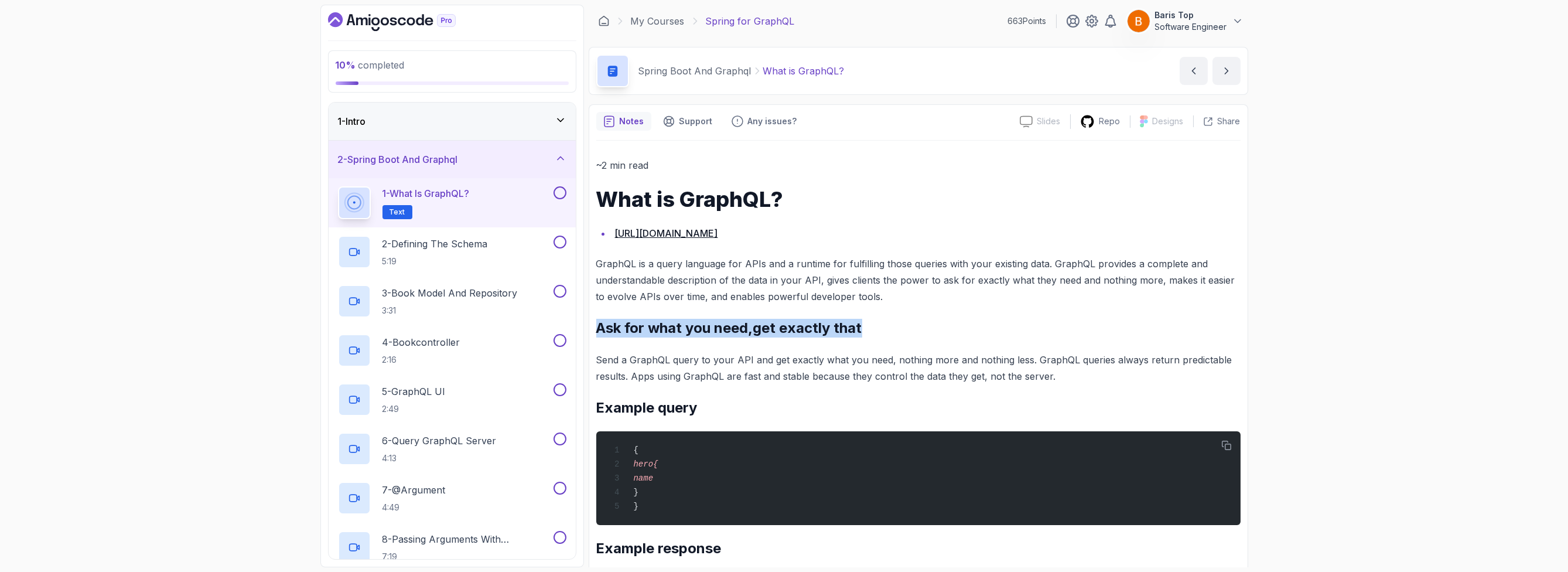
click at [887, 331] on h2 "Ask for what you need,get exactly that" at bounding box center [918, 328] width 645 height 19
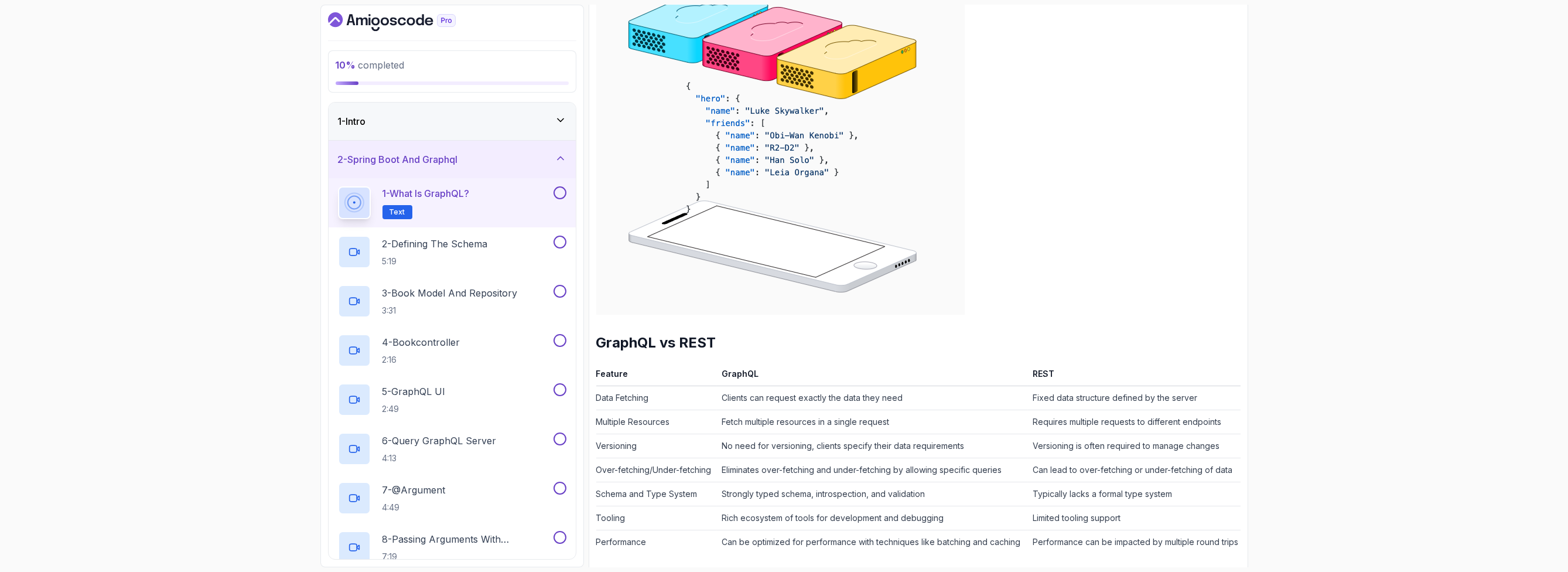
scroll to position [842, 0]
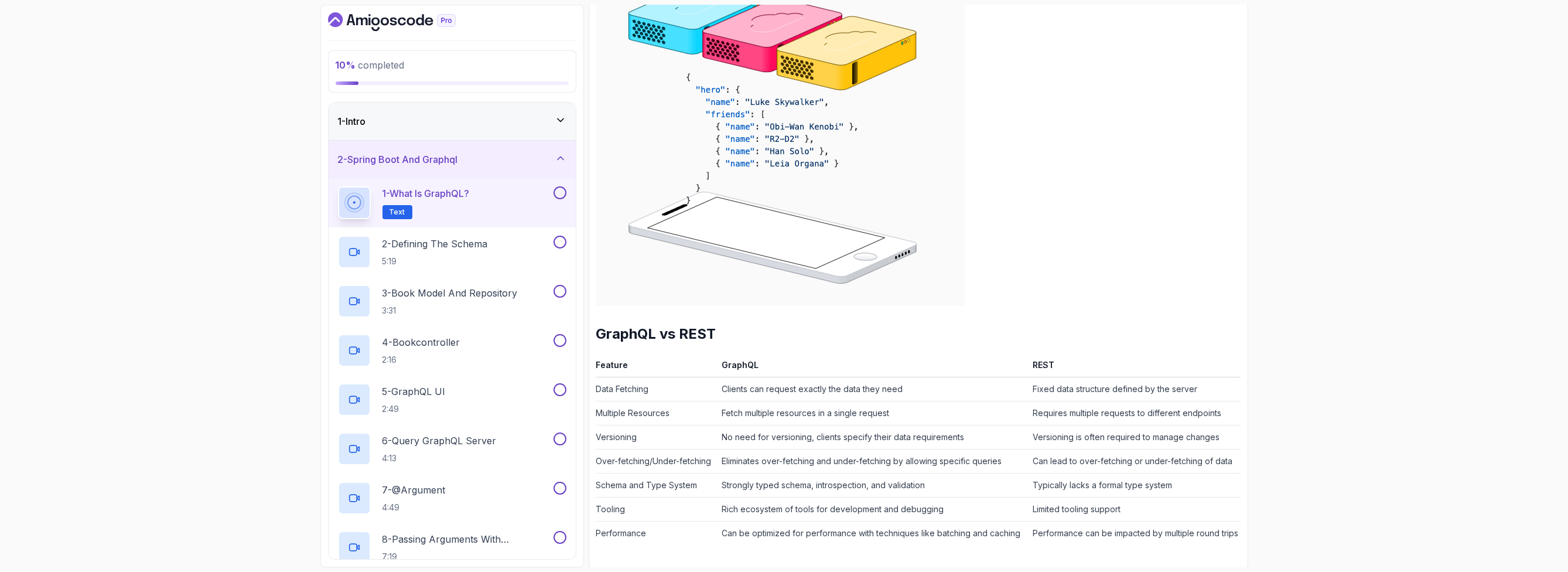
click at [557, 192] on button at bounding box center [559, 192] width 13 height 13
click at [512, 243] on div "2 - Defining The Schema 5:19" at bounding box center [444, 252] width 213 height 33
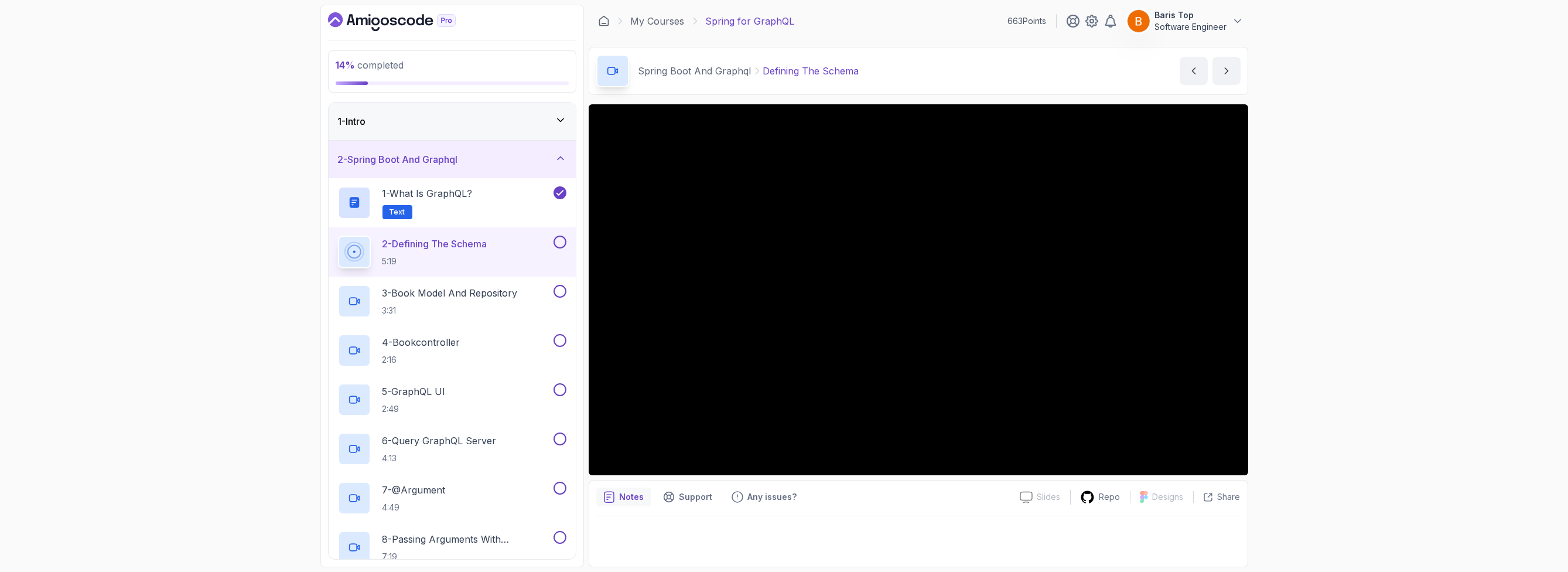
drag, startPoint x: 1116, startPoint y: 500, endPoint x: 1096, endPoint y: 482, distance: 26.9
click at [558, 238] on button at bounding box center [559, 241] width 13 height 13
click at [525, 295] on div "3 - Book Model And Repository 3:31" at bounding box center [444, 301] width 213 height 33
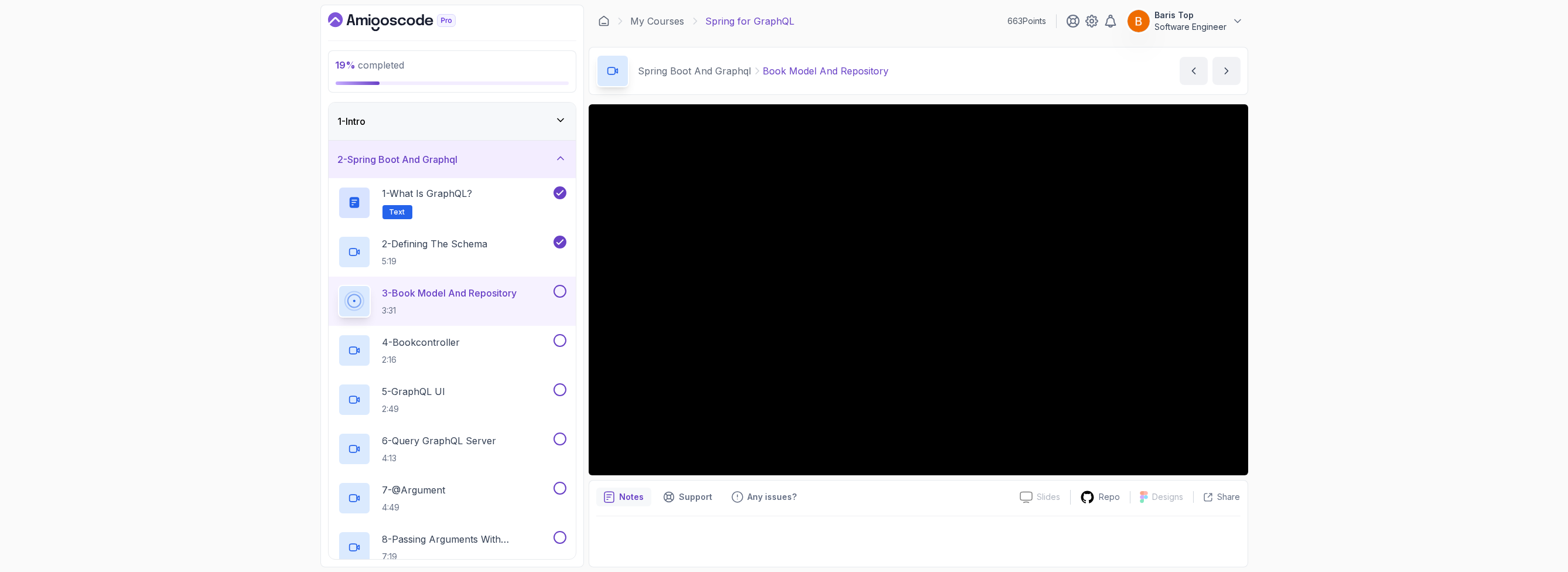
click at [561, 291] on button at bounding box center [559, 291] width 13 height 13
click at [521, 341] on div "4 - Bookcontroller 2:16" at bounding box center [444, 350] width 213 height 33
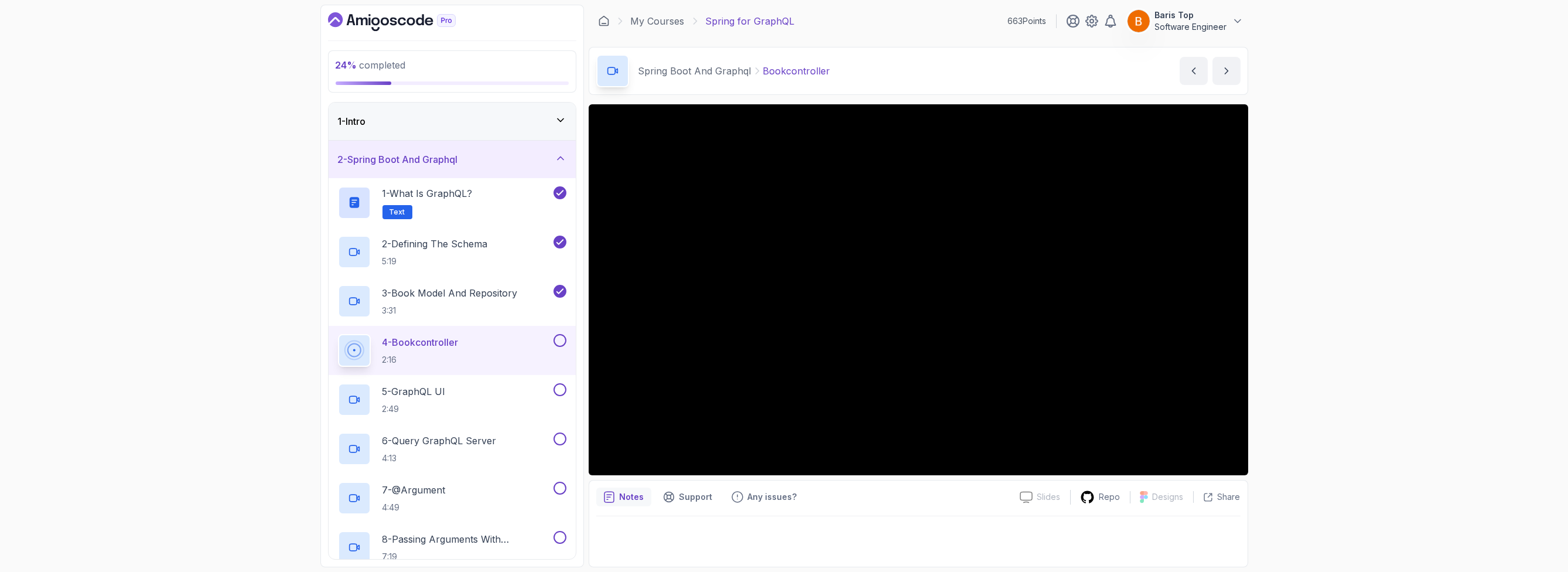
click at [558, 338] on button at bounding box center [559, 340] width 13 height 13
click at [522, 380] on div "5 - GraphQL UI 2:49" at bounding box center [452, 399] width 247 height 49
click at [508, 405] on div "5 - GraphQL UI 2:49" at bounding box center [444, 399] width 213 height 33
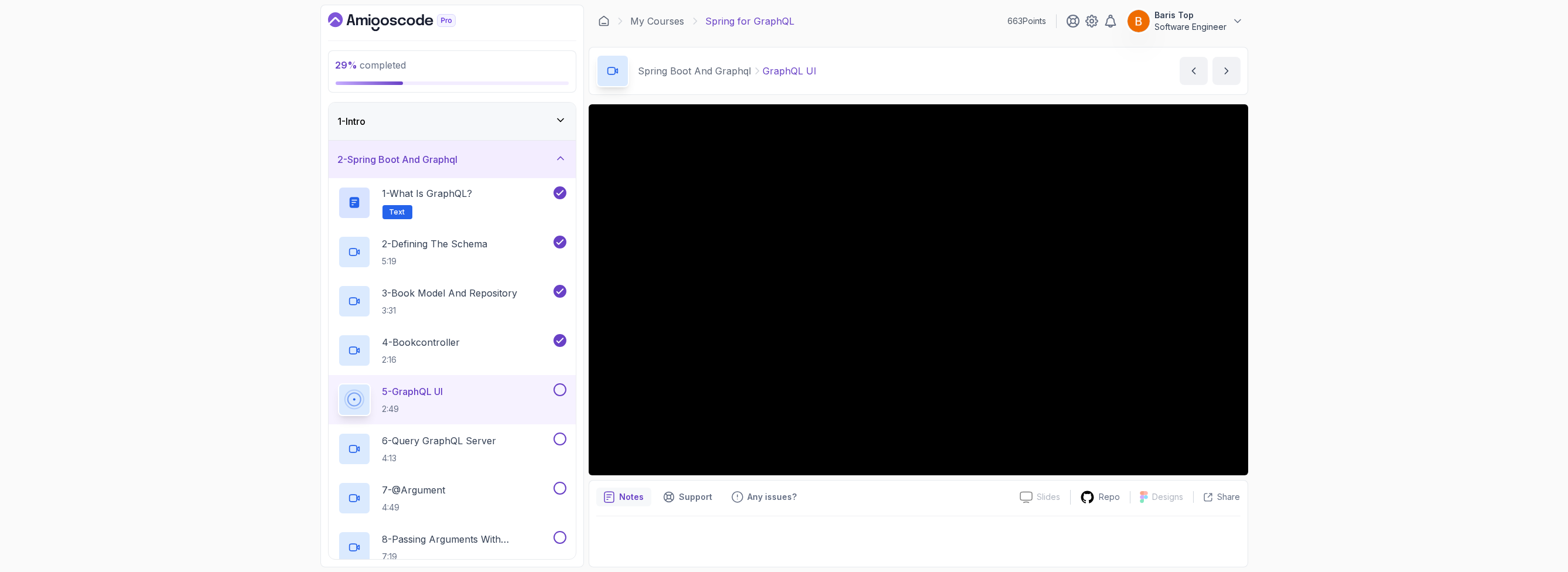
click at [559, 384] on button at bounding box center [559, 389] width 13 height 13
click at [540, 433] on div "6 - Query GraphQL Server 4:13" at bounding box center [444, 449] width 213 height 33
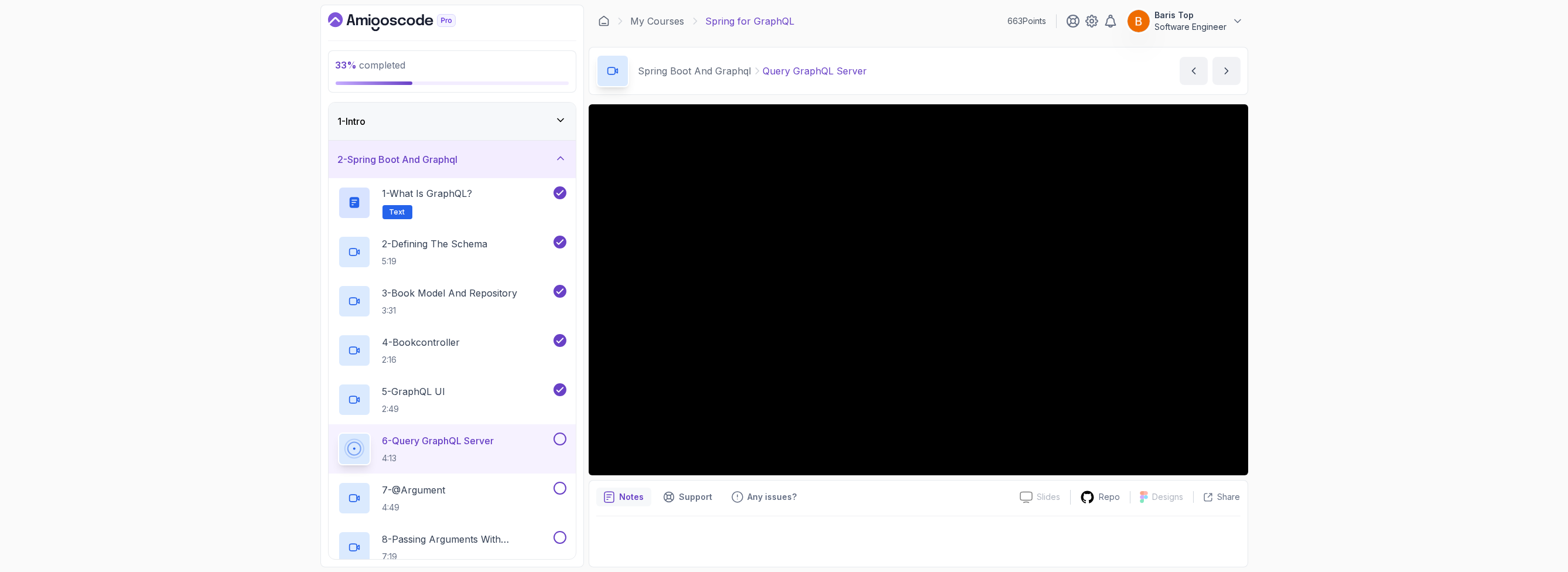
click at [559, 438] on button at bounding box center [559, 438] width 13 height 13
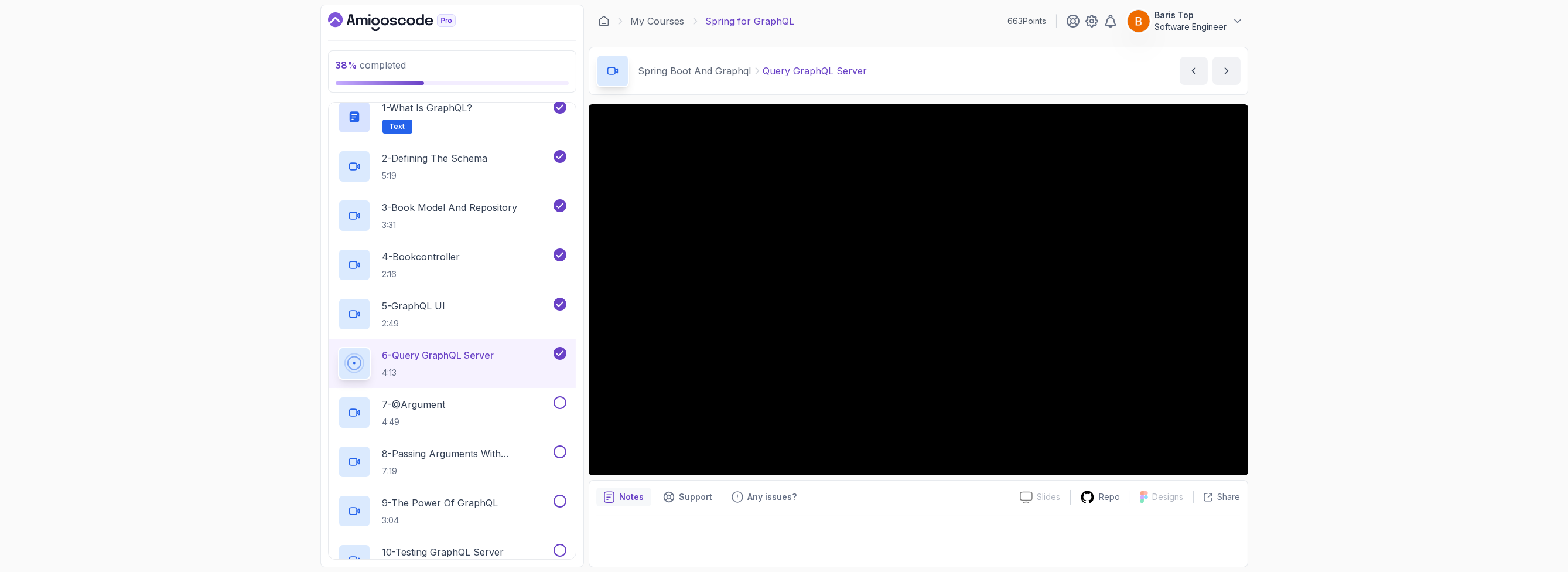
scroll to position [70, 0]
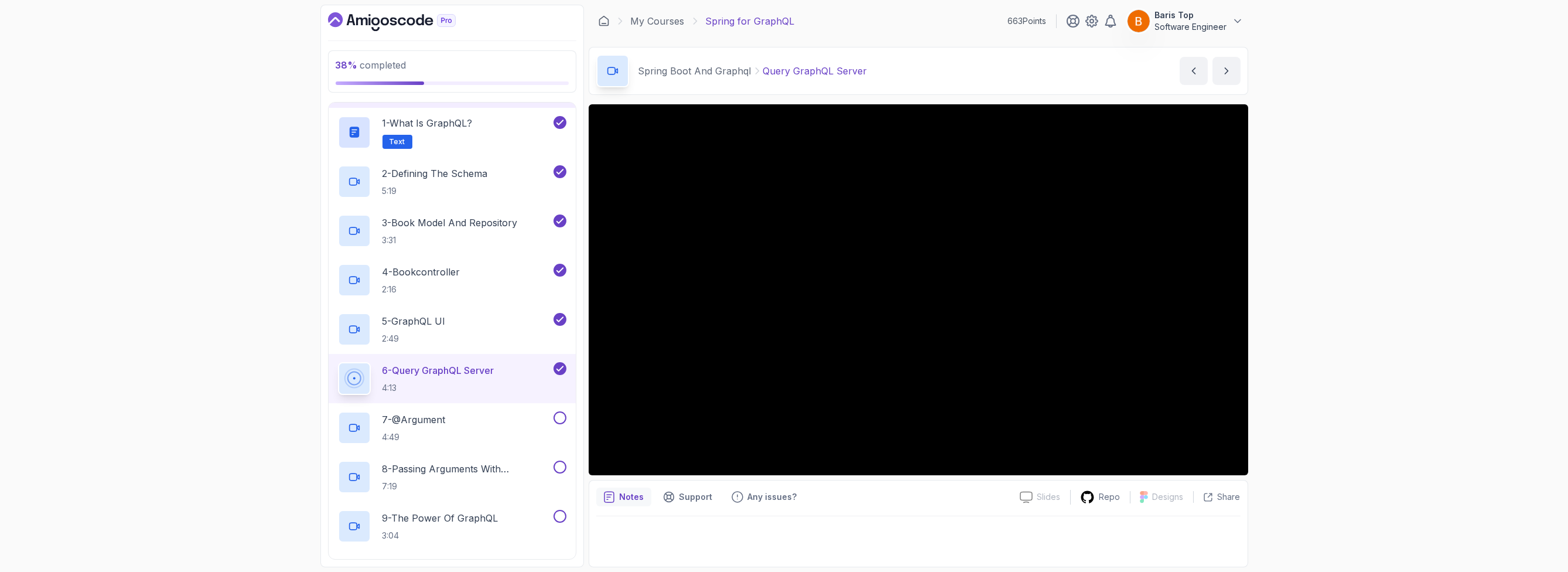
click at [1352, 375] on div "38 % completed 1 - Intro 2 - Spring Boot And Graphql 1 - What is GraphQL? Text …" at bounding box center [784, 286] width 1568 height 572
click at [516, 423] on div "7 - @Argument 4:49" at bounding box center [444, 427] width 213 height 33
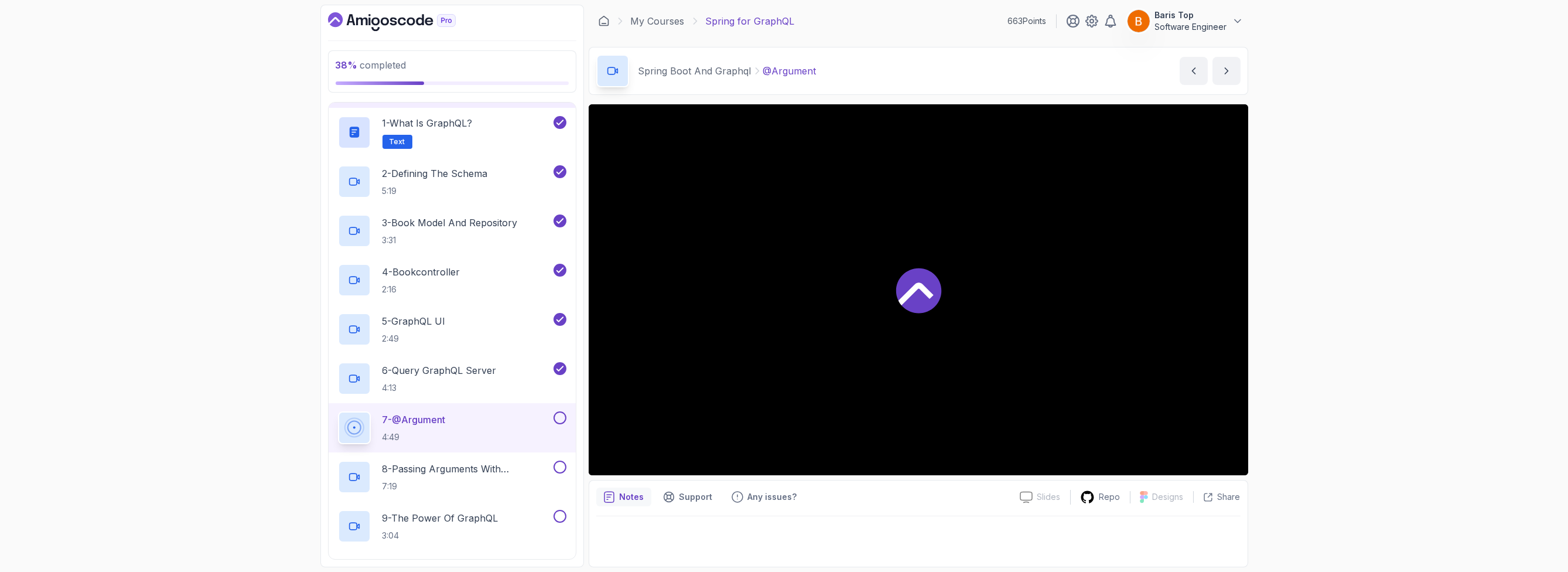
click at [558, 416] on button at bounding box center [559, 417] width 13 height 13
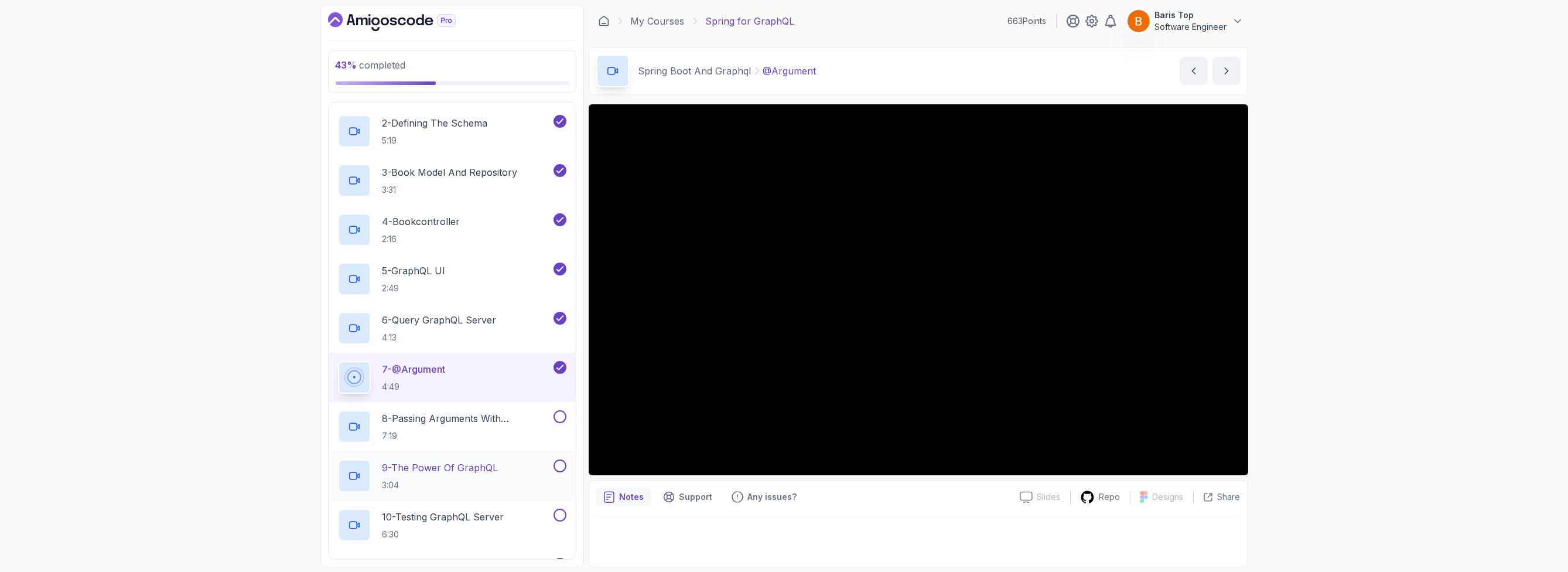
scroll to position [210, 0]
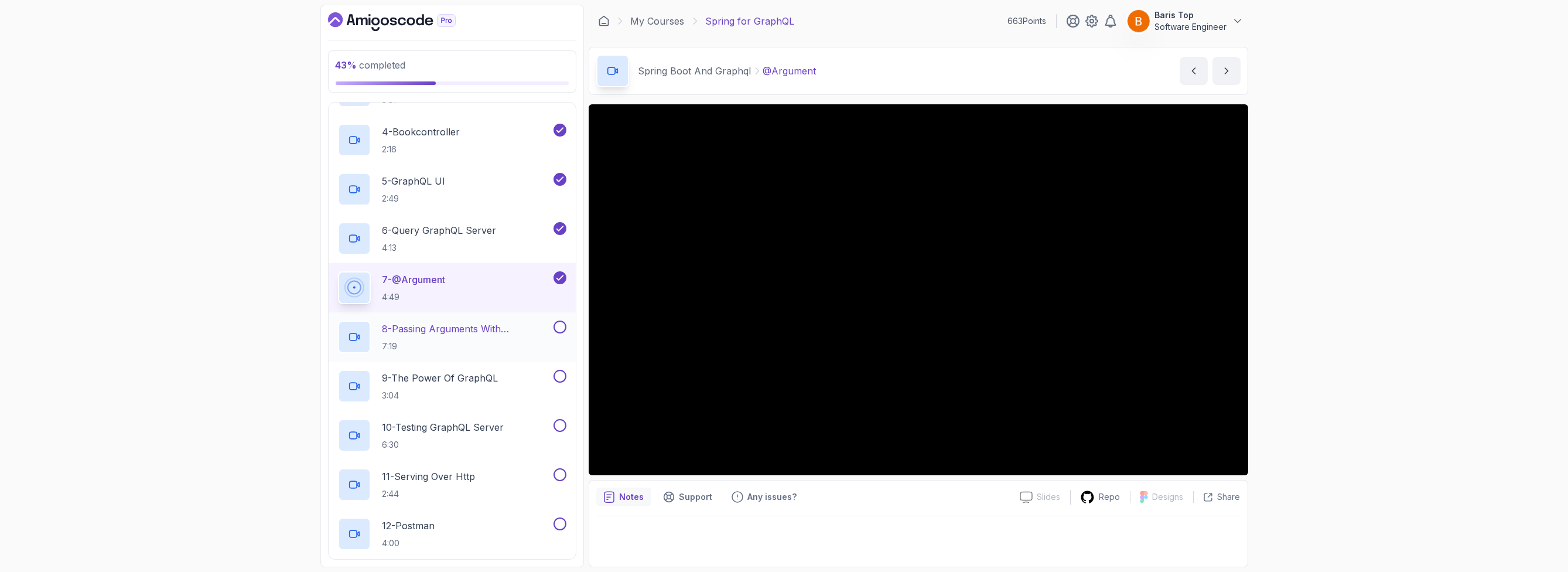
click at [558, 326] on button at bounding box center [559, 326] width 13 height 13
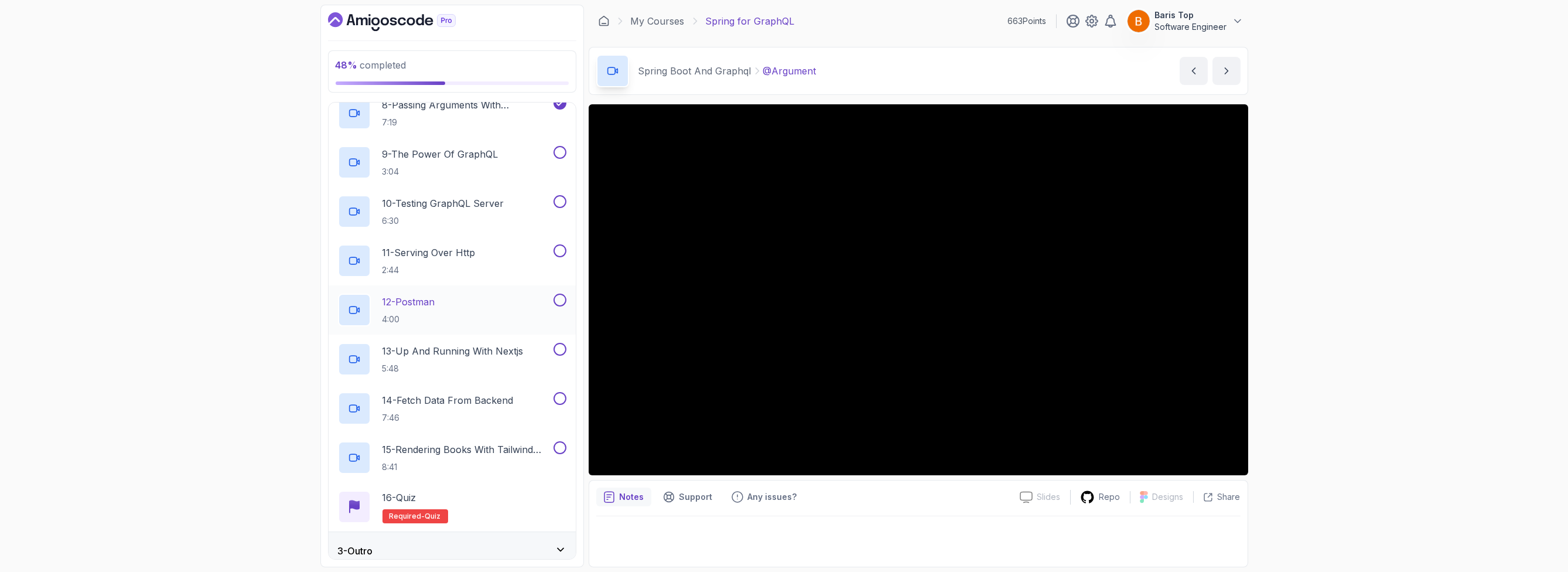
scroll to position [444, 0]
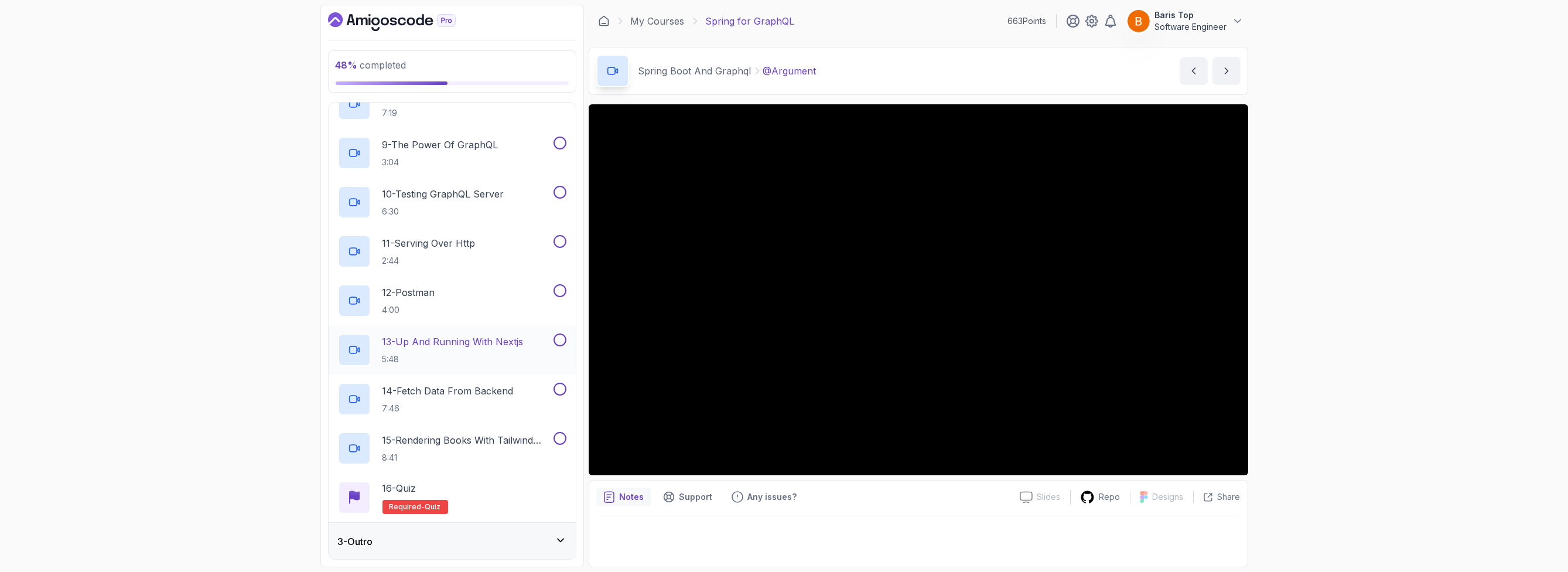
click at [506, 346] on p "13 - Up And Running With Nextjs" at bounding box center [453, 341] width 141 height 14
click at [559, 338] on button at bounding box center [559, 339] width 13 height 13
click at [538, 395] on div "14 - Fetch Data From Backend 7:46" at bounding box center [444, 399] width 213 height 33
click at [558, 391] on button at bounding box center [559, 389] width 13 height 13
click at [525, 436] on p "15 - Rendering Books With Tailwind CSS" at bounding box center [467, 440] width 168 height 14
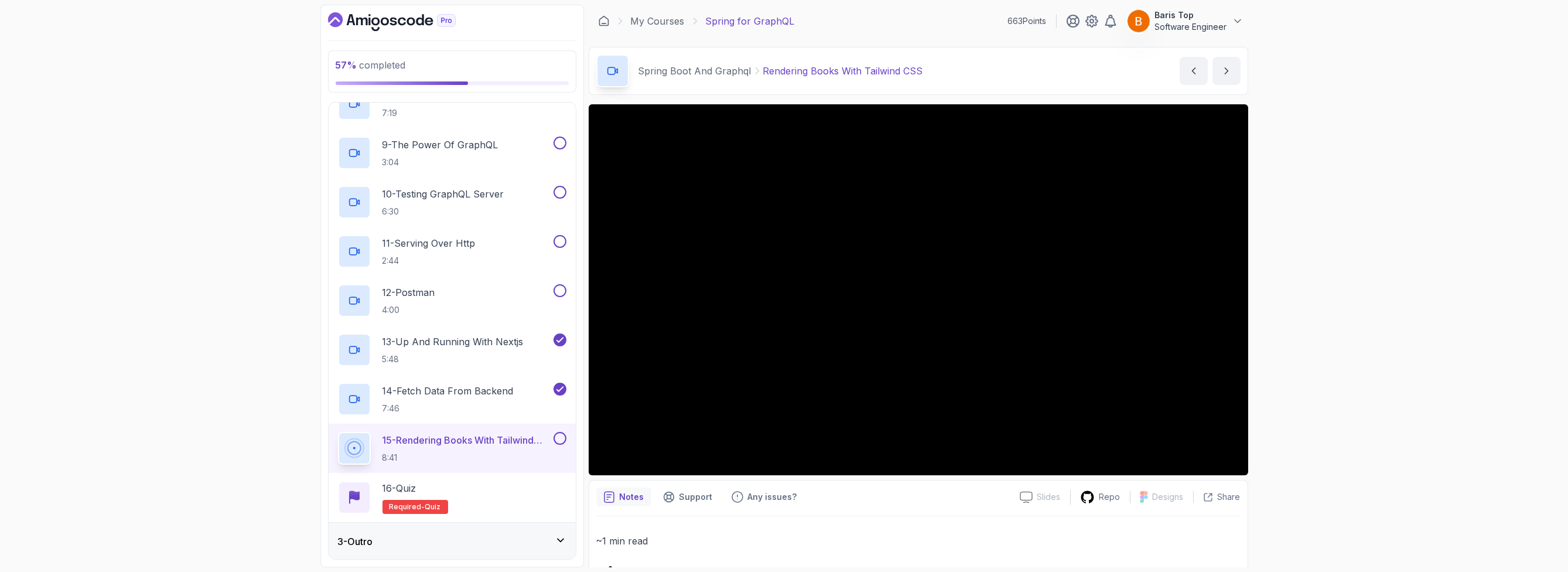
click at [559, 437] on button at bounding box center [559, 438] width 13 height 13
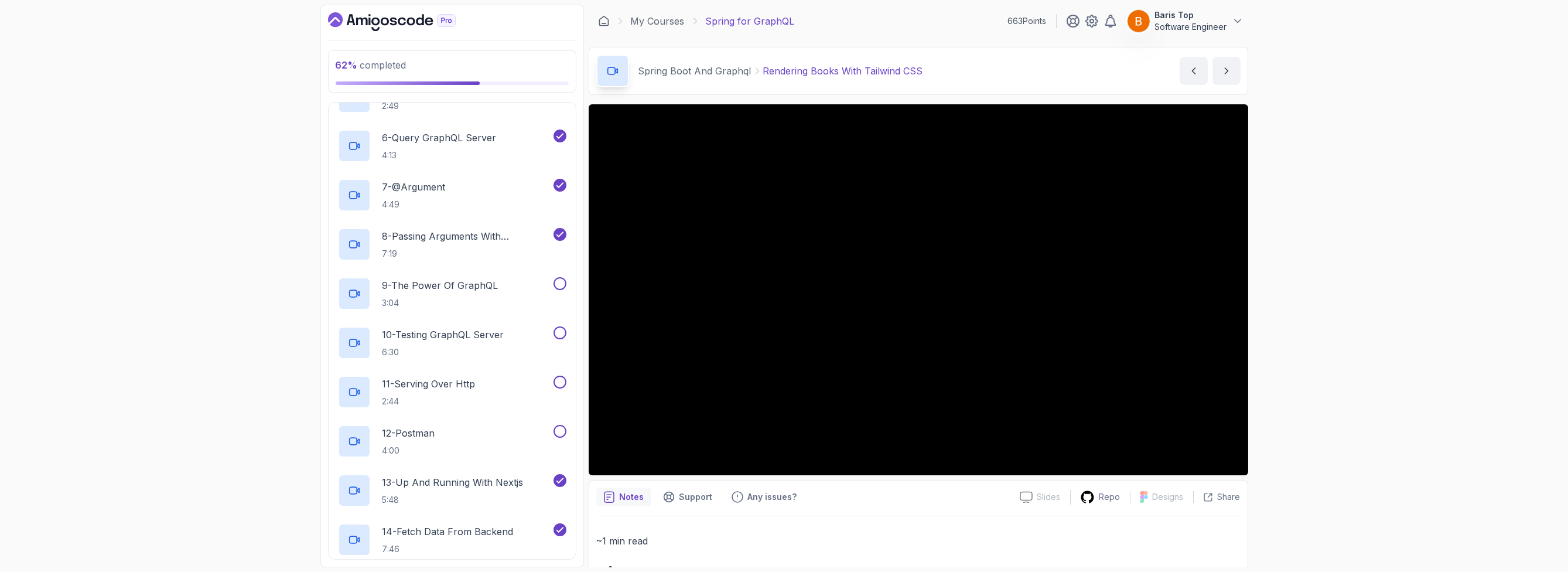
click at [403, 22] on icon "Dashboard" at bounding box center [401, 22] width 8 height 8
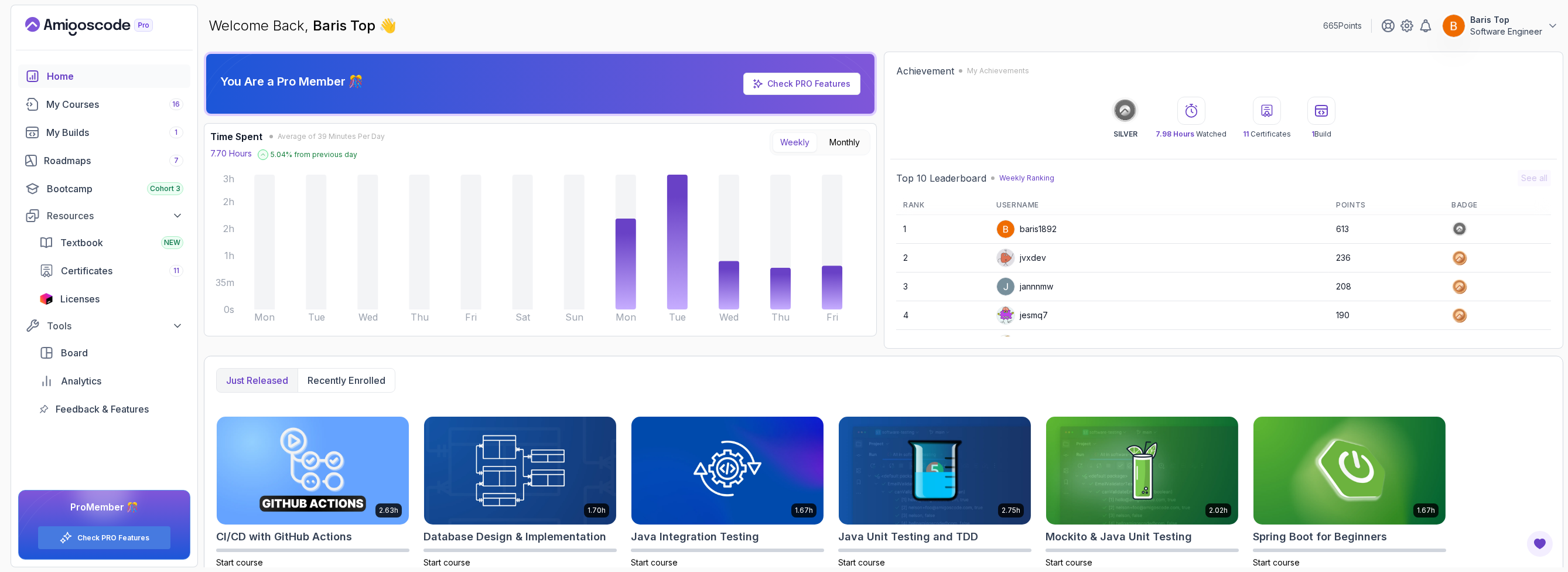
click at [1491, 28] on p "Software Engineer" at bounding box center [1506, 32] width 72 height 12
click at [1494, 116] on link "Billing" at bounding box center [1489, 114] width 139 height 28
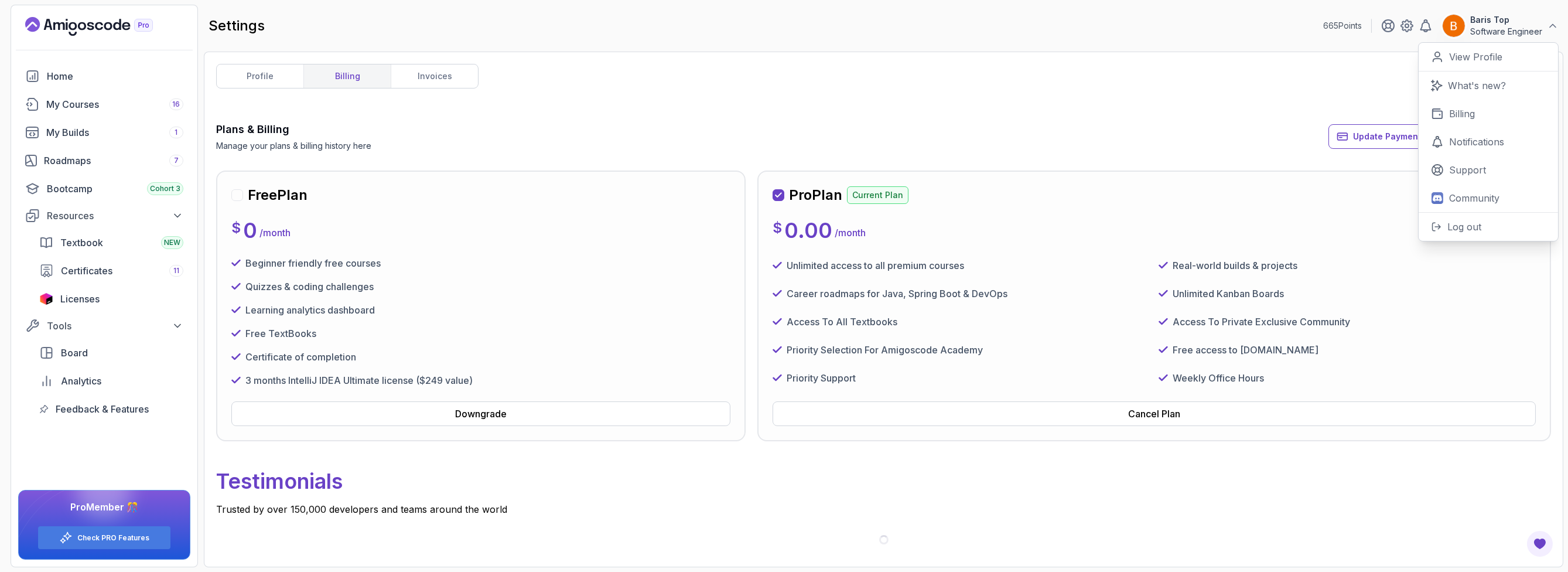
click at [1094, 492] on p "Testimonials" at bounding box center [883, 481] width 1335 height 42
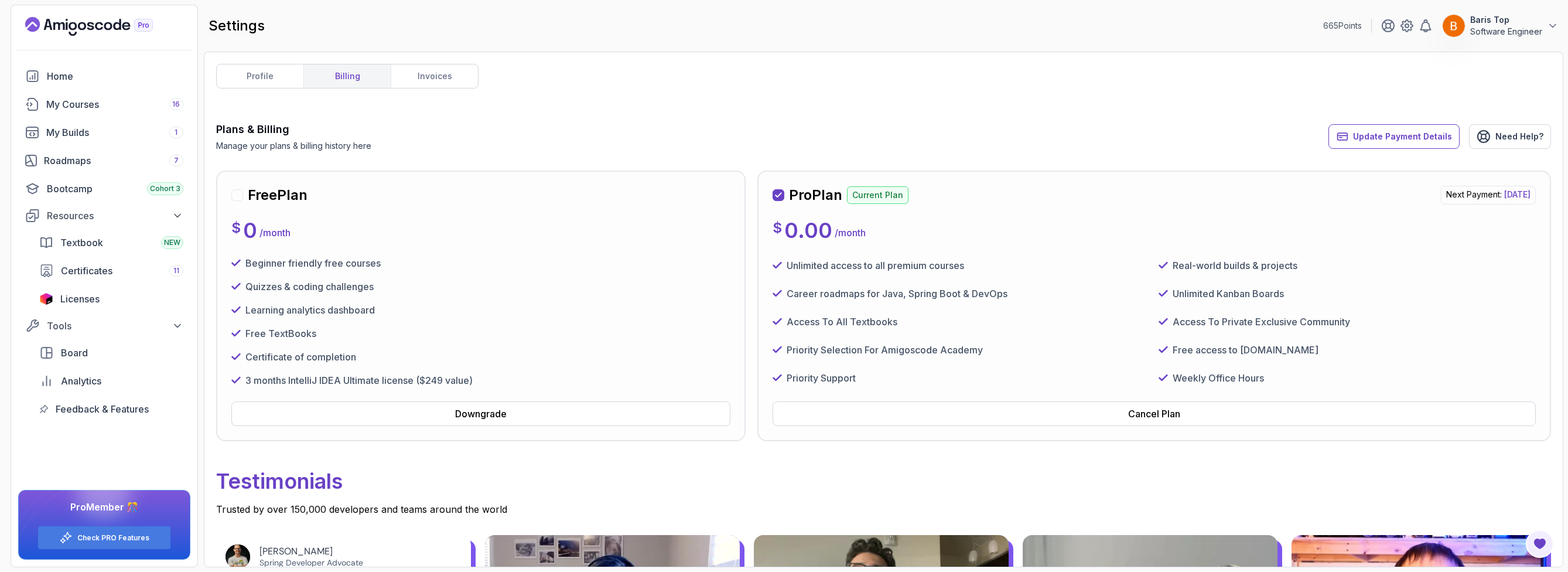
click at [1530, 26] on p "Software Engineer" at bounding box center [1506, 32] width 72 height 12
click at [1539, 27] on p "Software Engineer" at bounding box center [1506, 32] width 72 height 12
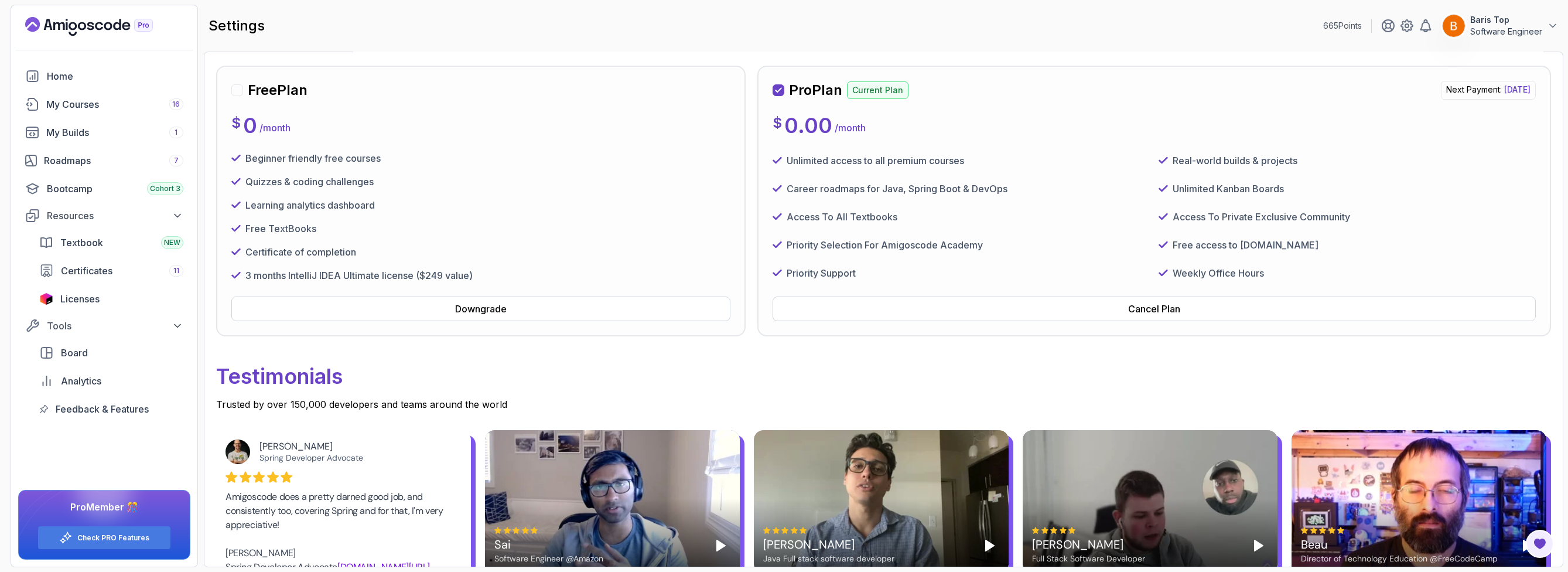
scroll to position [70, 0]
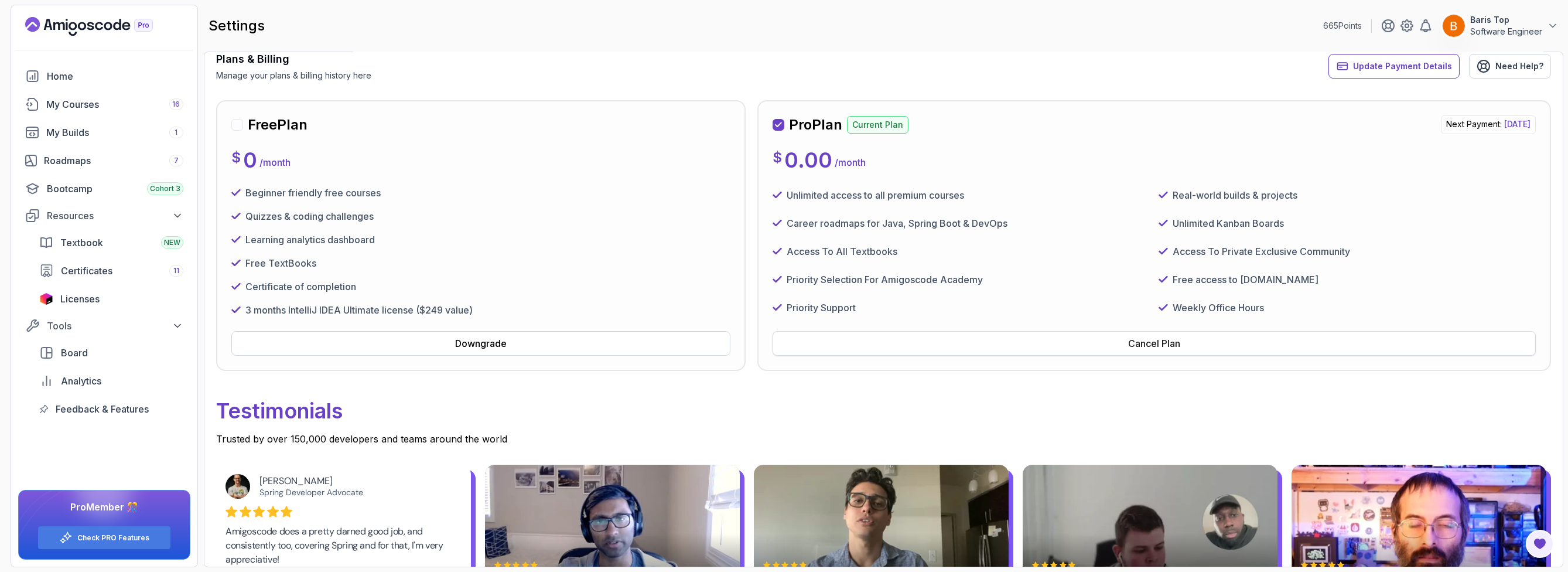
click at [1096, 339] on button "Cancel Plan" at bounding box center [1154, 343] width 763 height 24
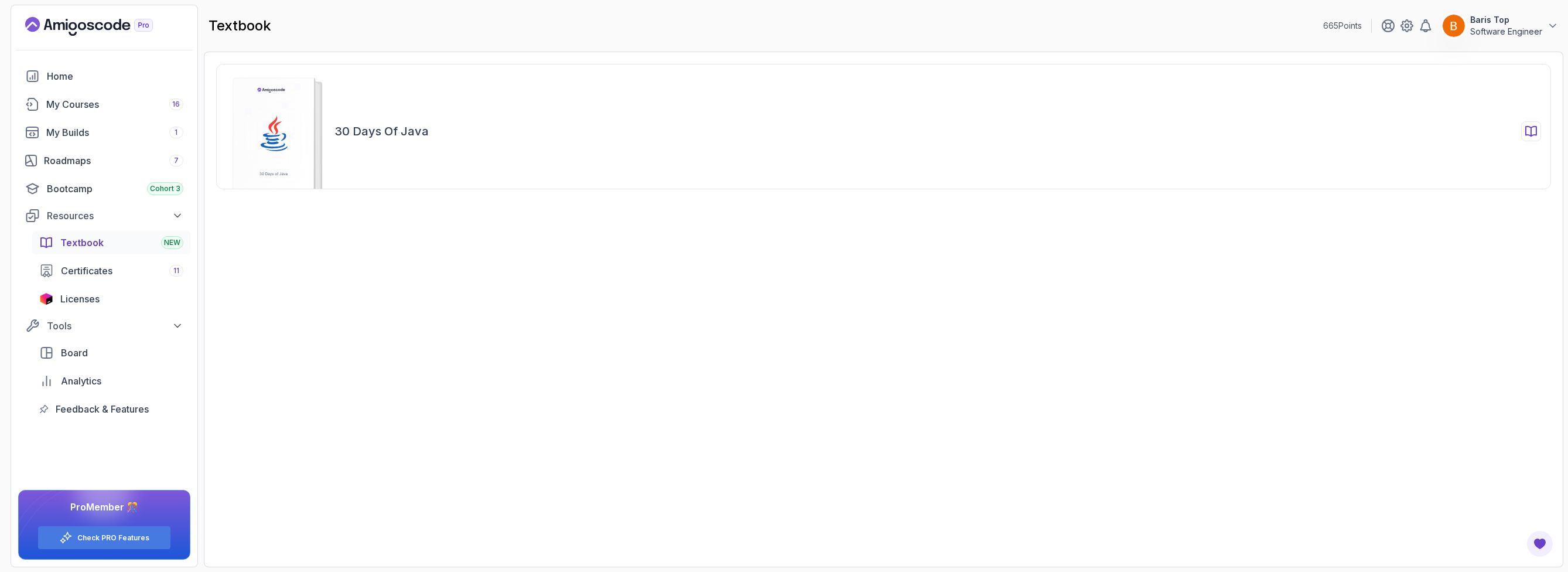
click at [380, 130] on h2 "30 Days of Java" at bounding box center [381, 131] width 94 height 16
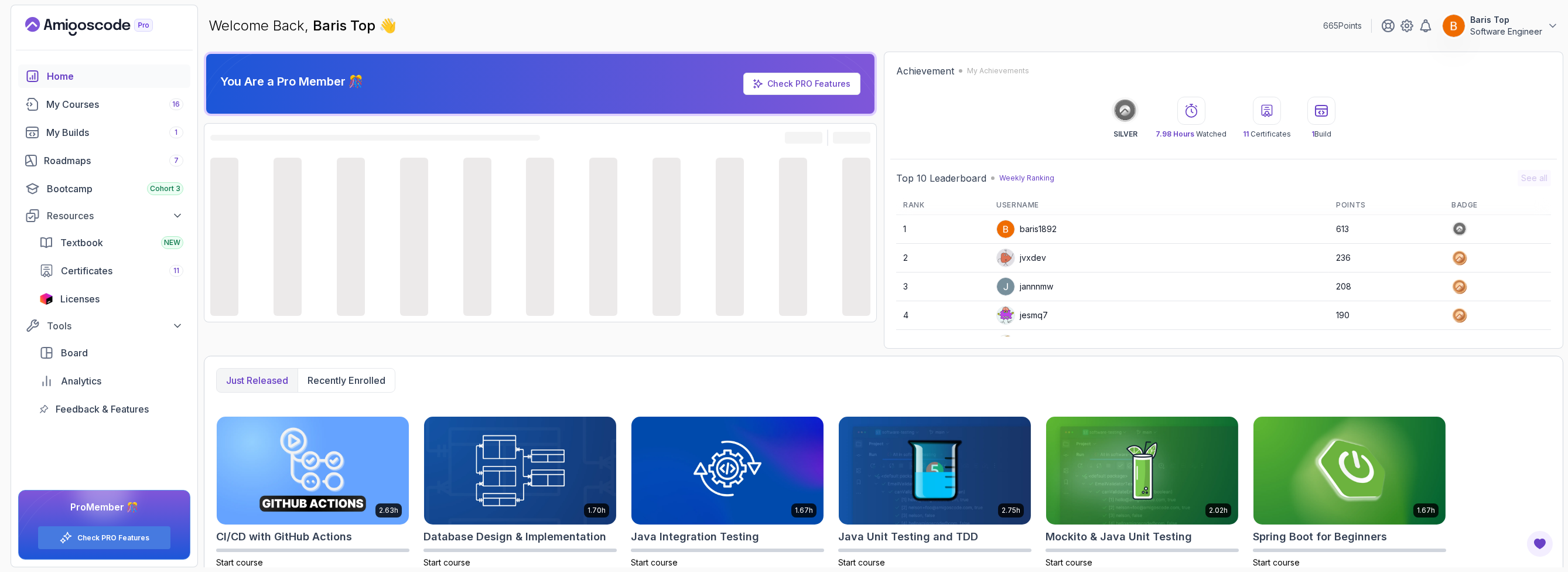
click at [1489, 26] on p "Software Engineer" at bounding box center [1506, 32] width 72 height 12
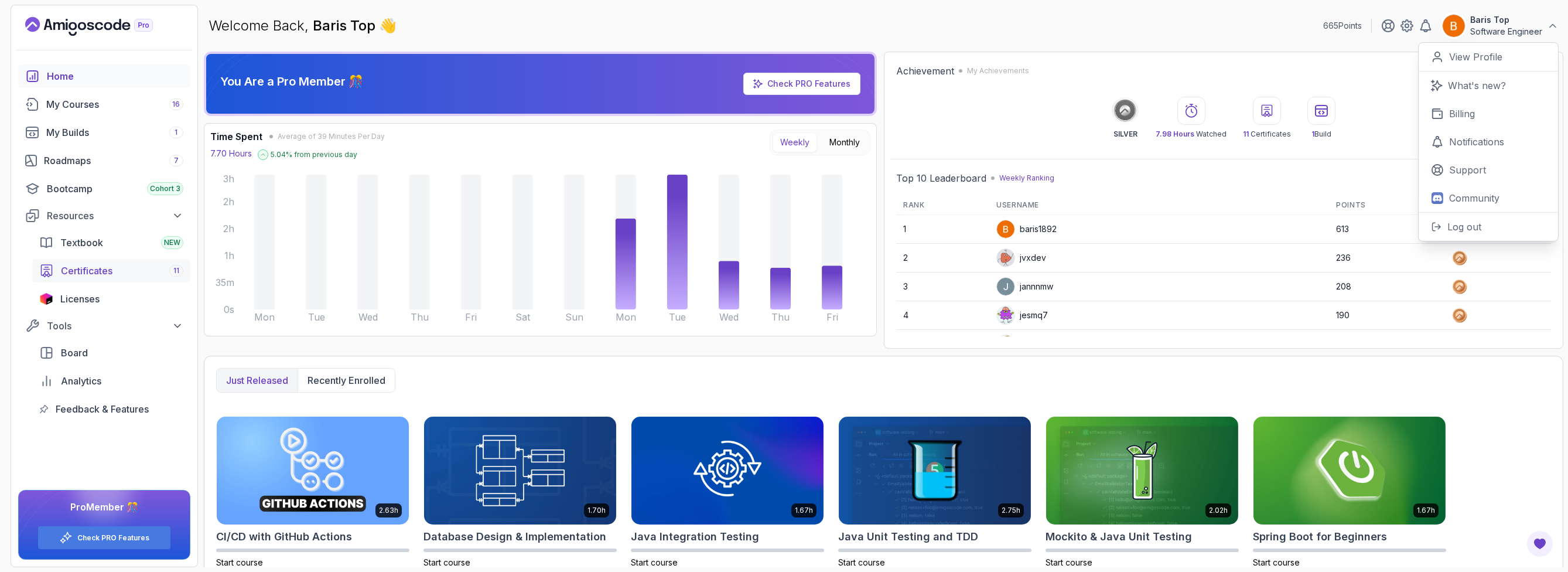
click at [105, 266] on span "Certificates" at bounding box center [86, 270] width 51 height 14
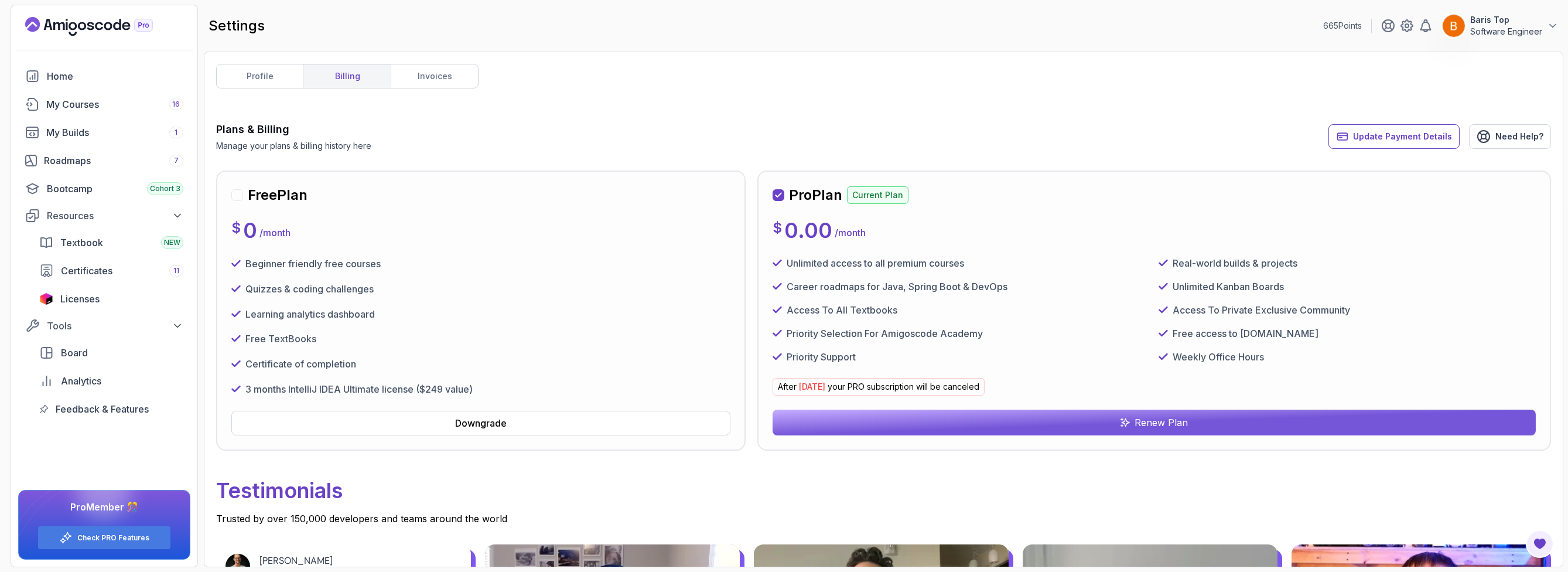
drag, startPoint x: 799, startPoint y: 387, endPoint x: 866, endPoint y: 384, distance: 67.1
click at [866, 384] on p "After [DATE] your PRO subscription will be canceled" at bounding box center [879, 387] width 212 height 18
click at [826, 387] on span "[DATE]" at bounding box center [812, 386] width 27 height 10
click at [266, 80] on link "profile" at bounding box center [260, 76] width 87 height 24
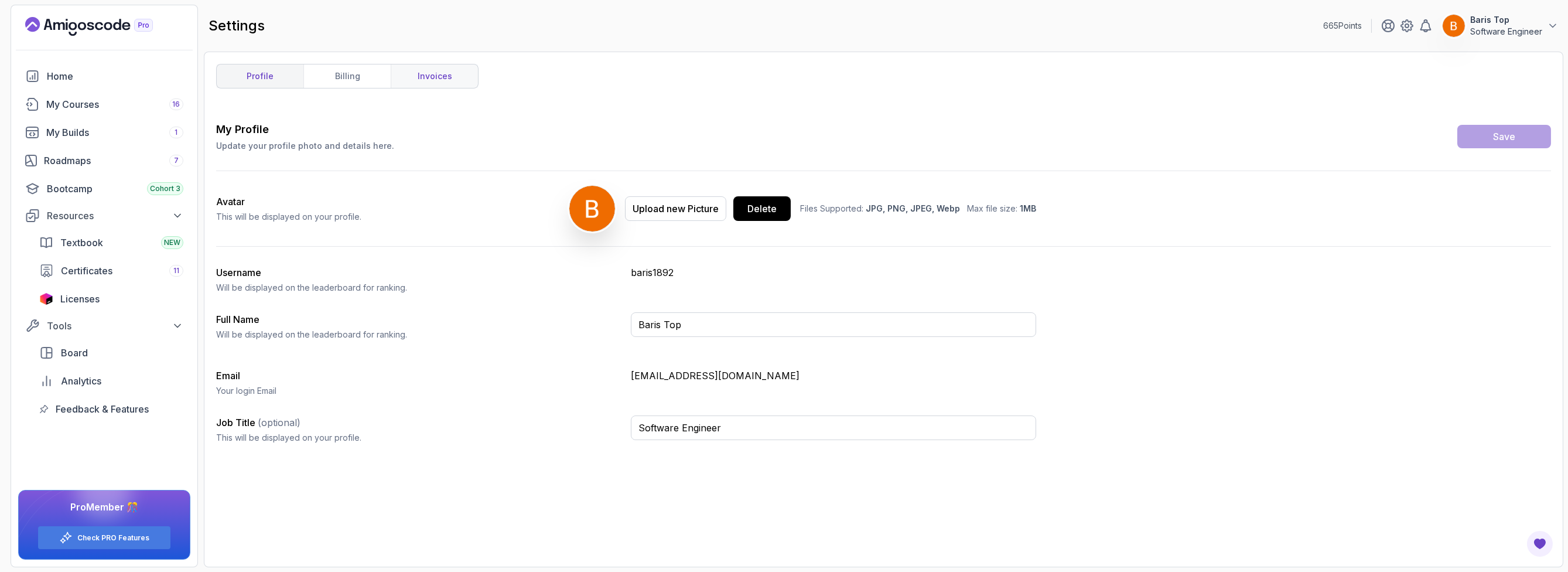
click at [425, 73] on link "invoices" at bounding box center [435, 76] width 88 height 24
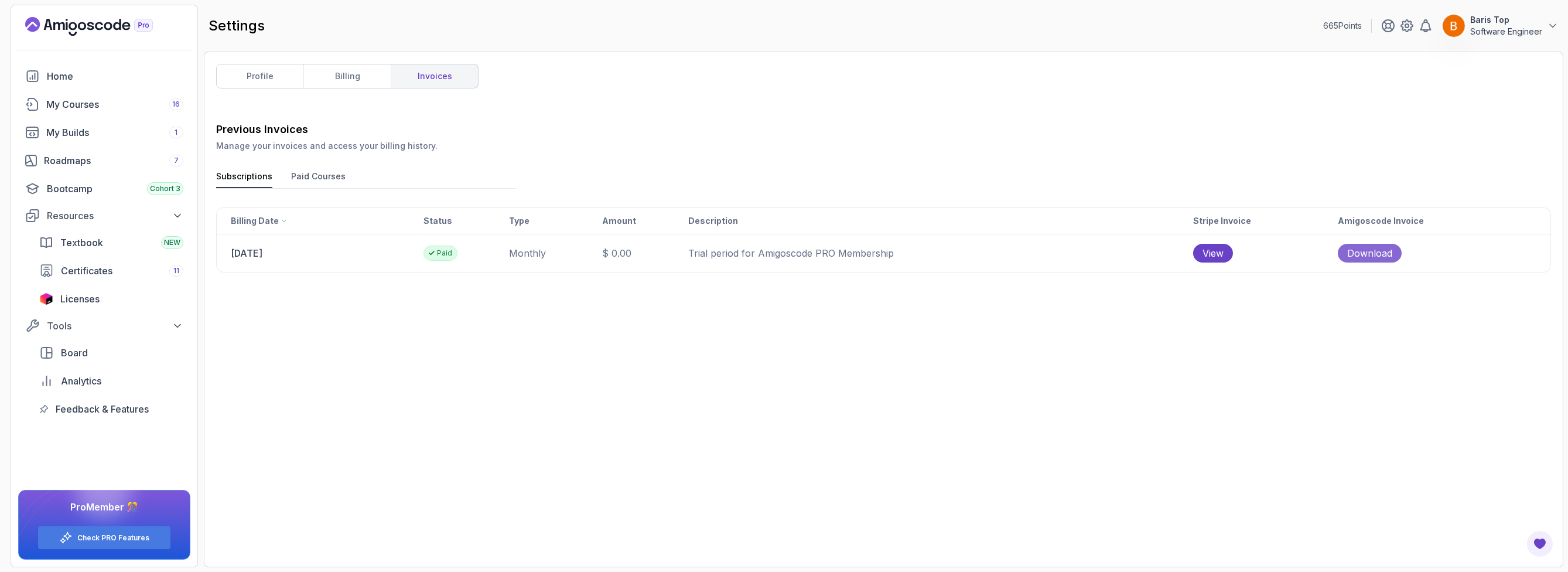
click at [1390, 254] on span "Download" at bounding box center [1369, 253] width 45 height 14
click at [323, 78] on link "billing" at bounding box center [347, 76] width 88 height 24
